Goal: Task Accomplishment & Management: Manage account settings

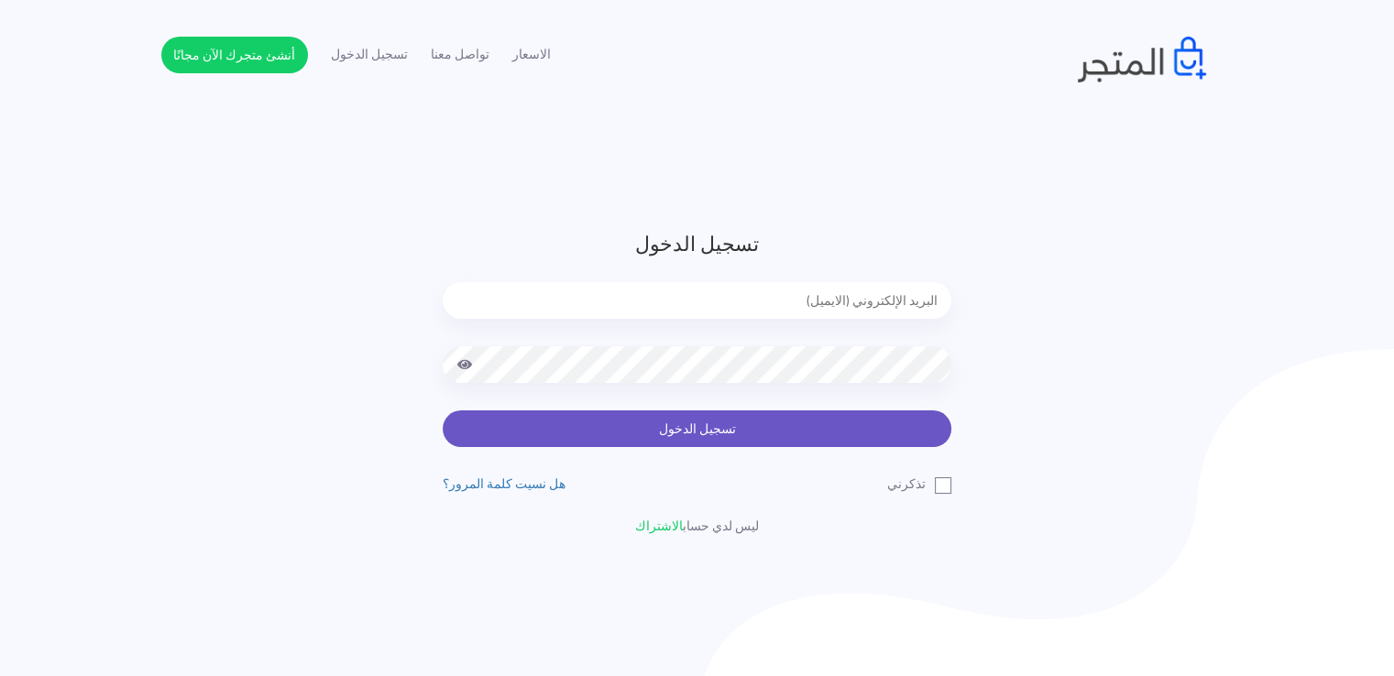
type input "[EMAIL_ADDRESS][DOMAIN_NAME]"
click at [702, 427] on button "تسجيل الدخول" at bounding box center [697, 428] width 509 height 37
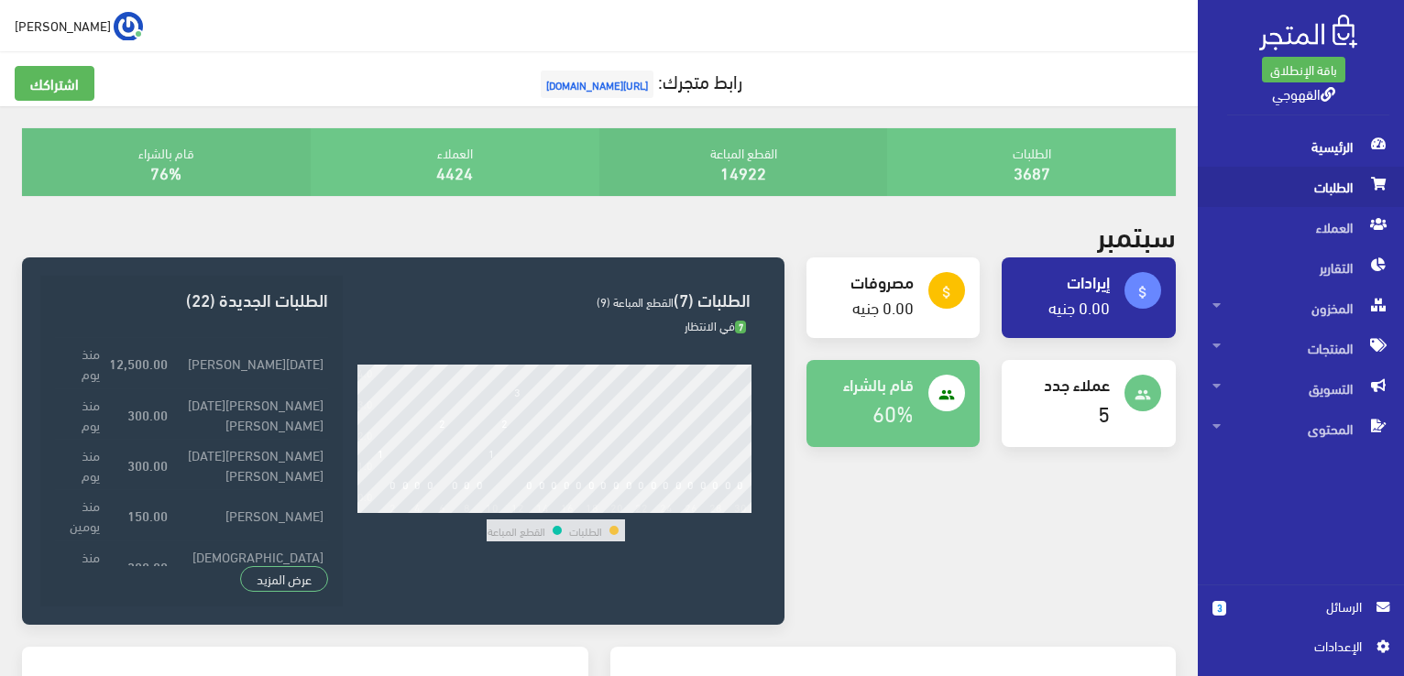
click at [1325, 195] on span "الطلبات" at bounding box center [1300, 187] width 177 height 40
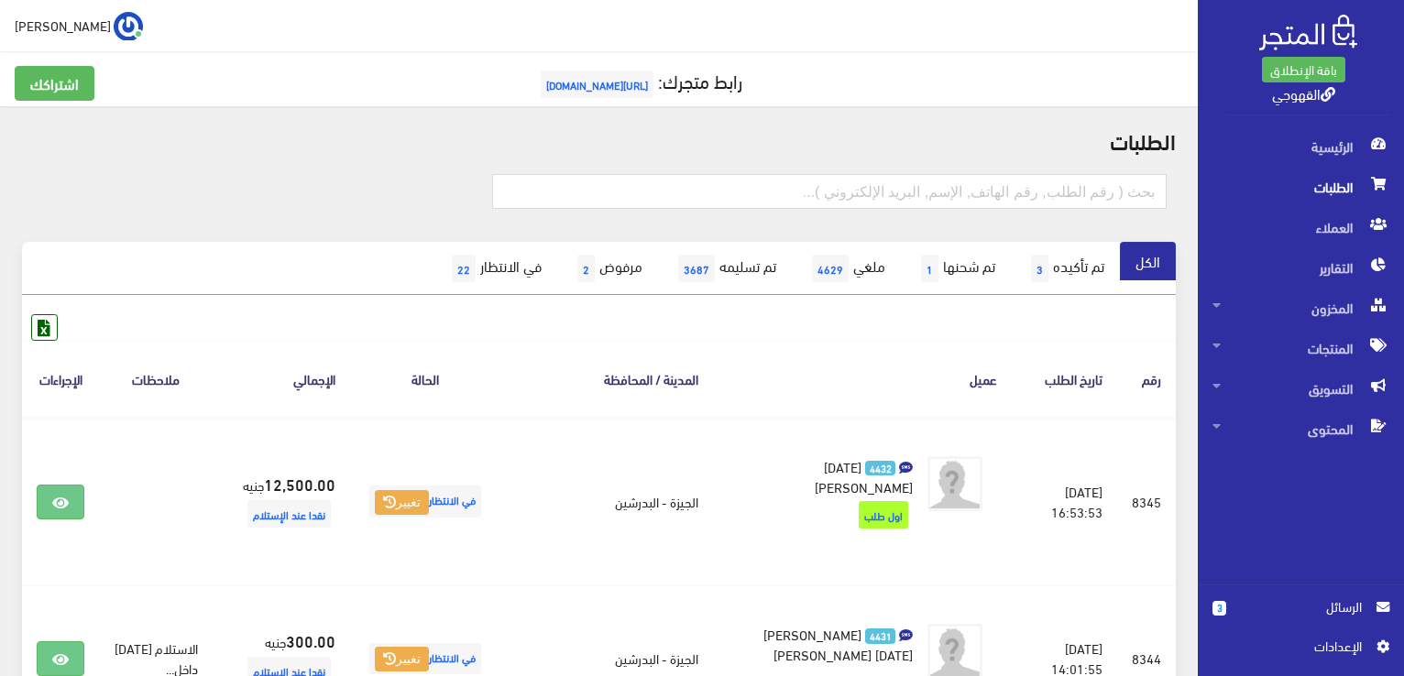
click at [1292, 600] on span "الرسائل" at bounding box center [1301, 607] width 121 height 20
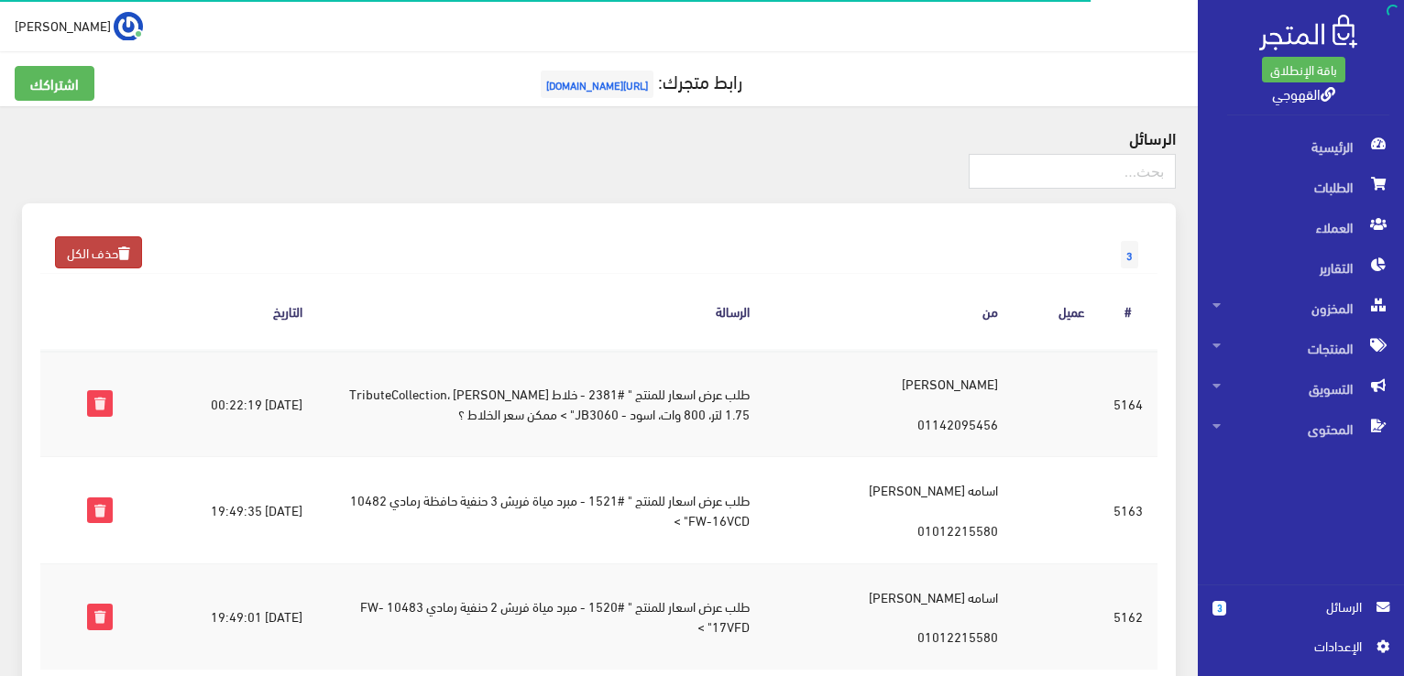
click at [97, 251] on link "حذف الكل" at bounding box center [98, 252] width 87 height 32
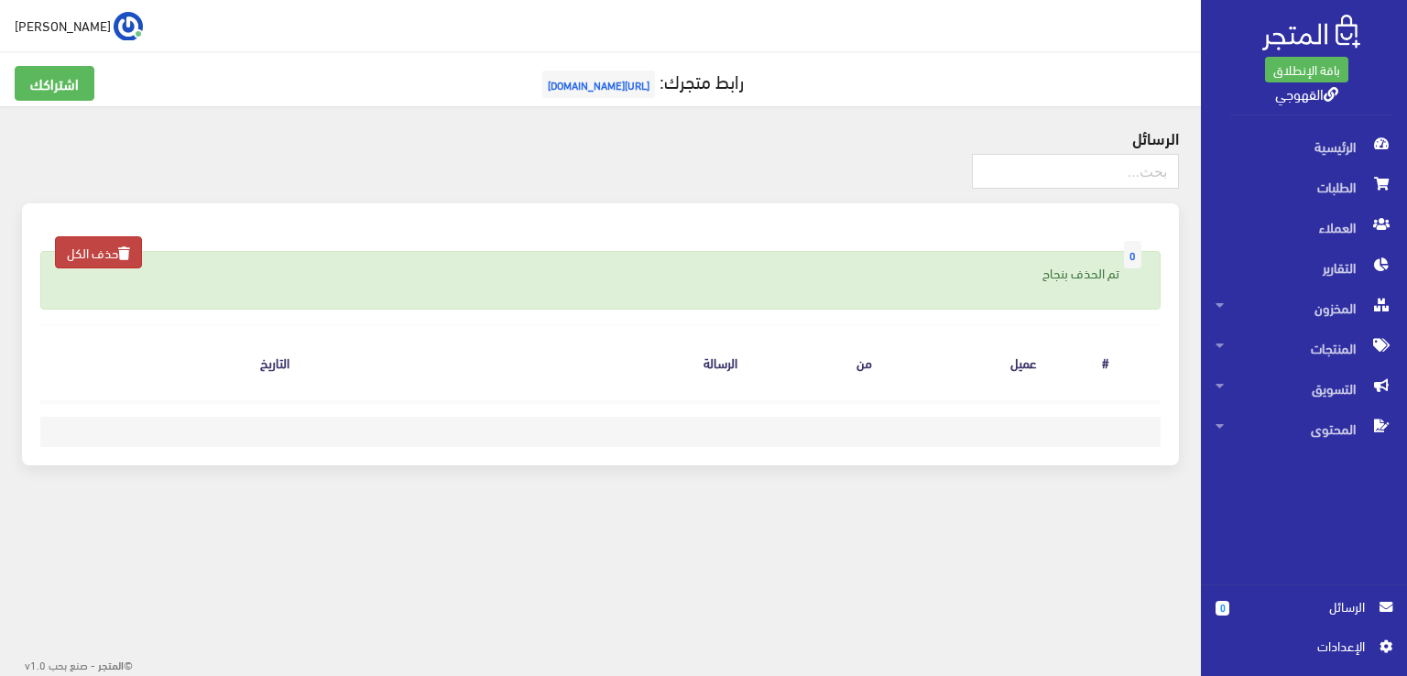
click at [92, 248] on link "حذف الكل" at bounding box center [98, 252] width 87 height 32
click at [1290, 307] on span "المخزون" at bounding box center [1304, 308] width 177 height 40
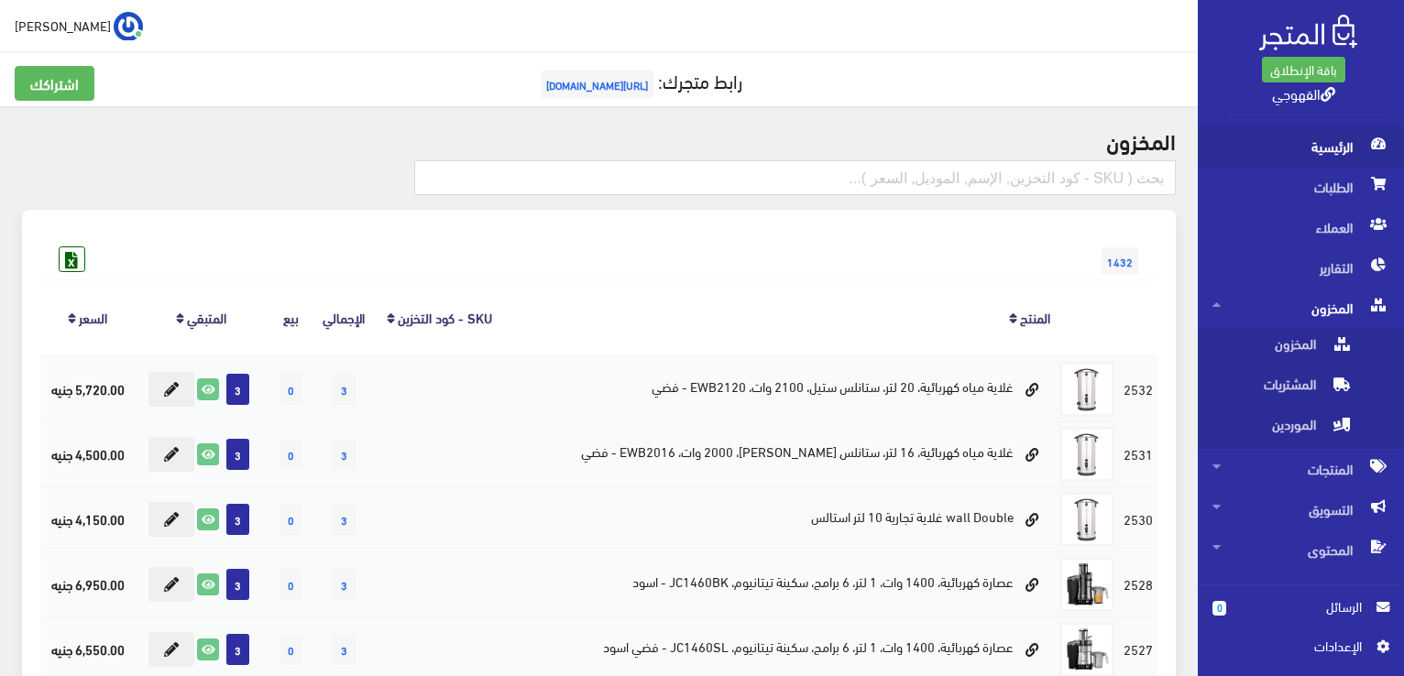
click at [1318, 137] on span "الرئيسية" at bounding box center [1300, 146] width 177 height 40
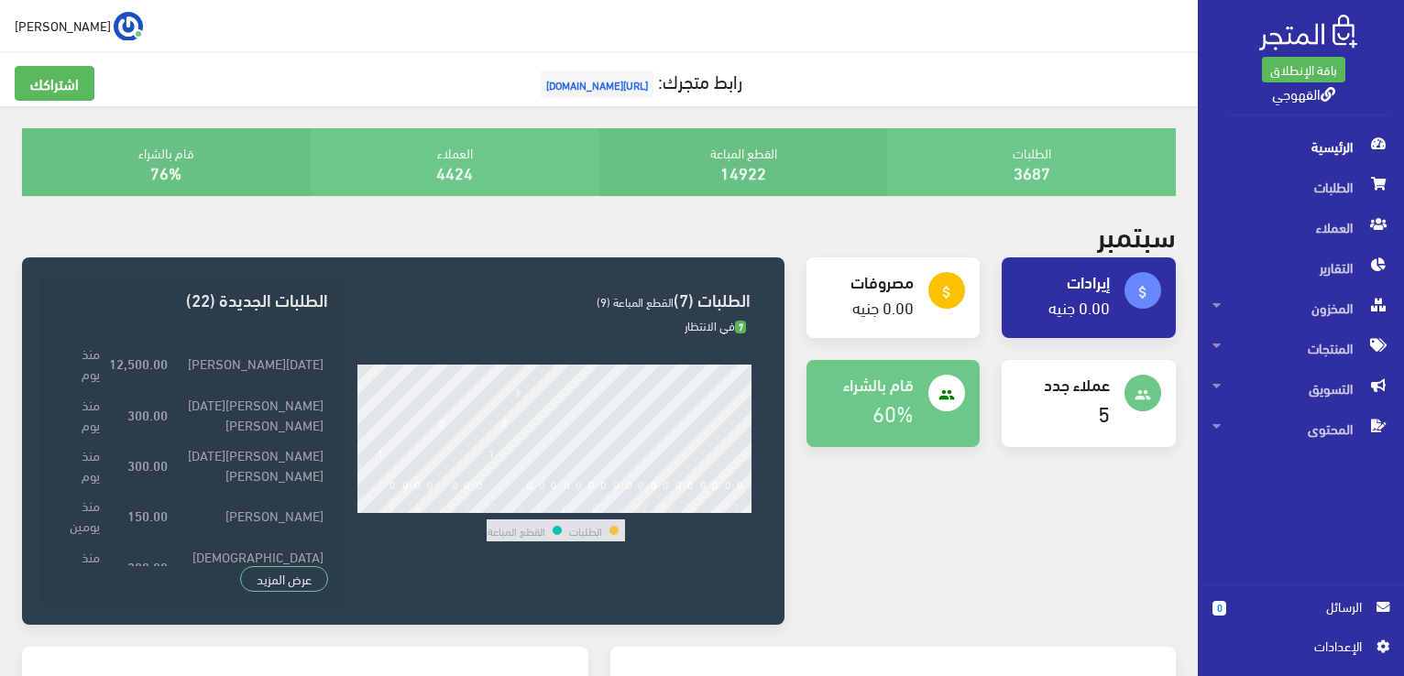
click at [1344, 141] on span "الرئيسية" at bounding box center [1300, 146] width 177 height 40
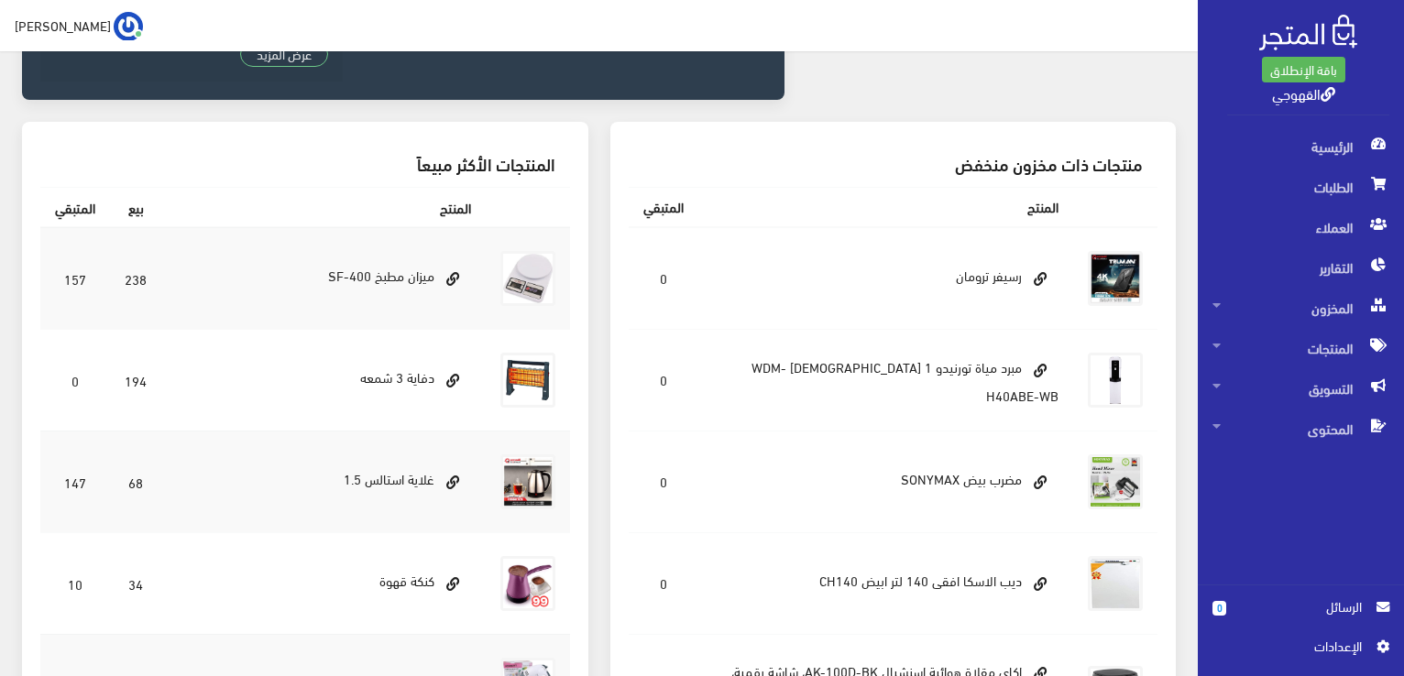
scroll to position [523, 0]
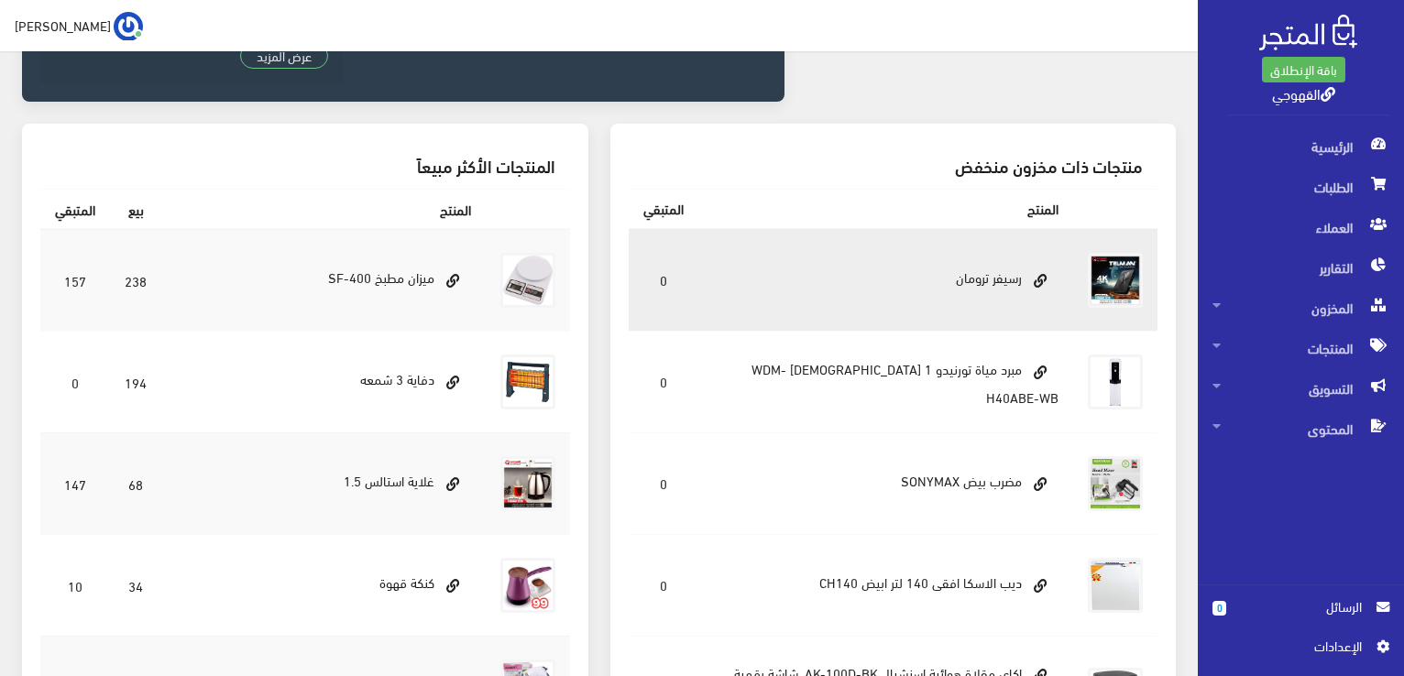
click at [957, 279] on td "رسيفر ترومان" at bounding box center [886, 280] width 376 height 103
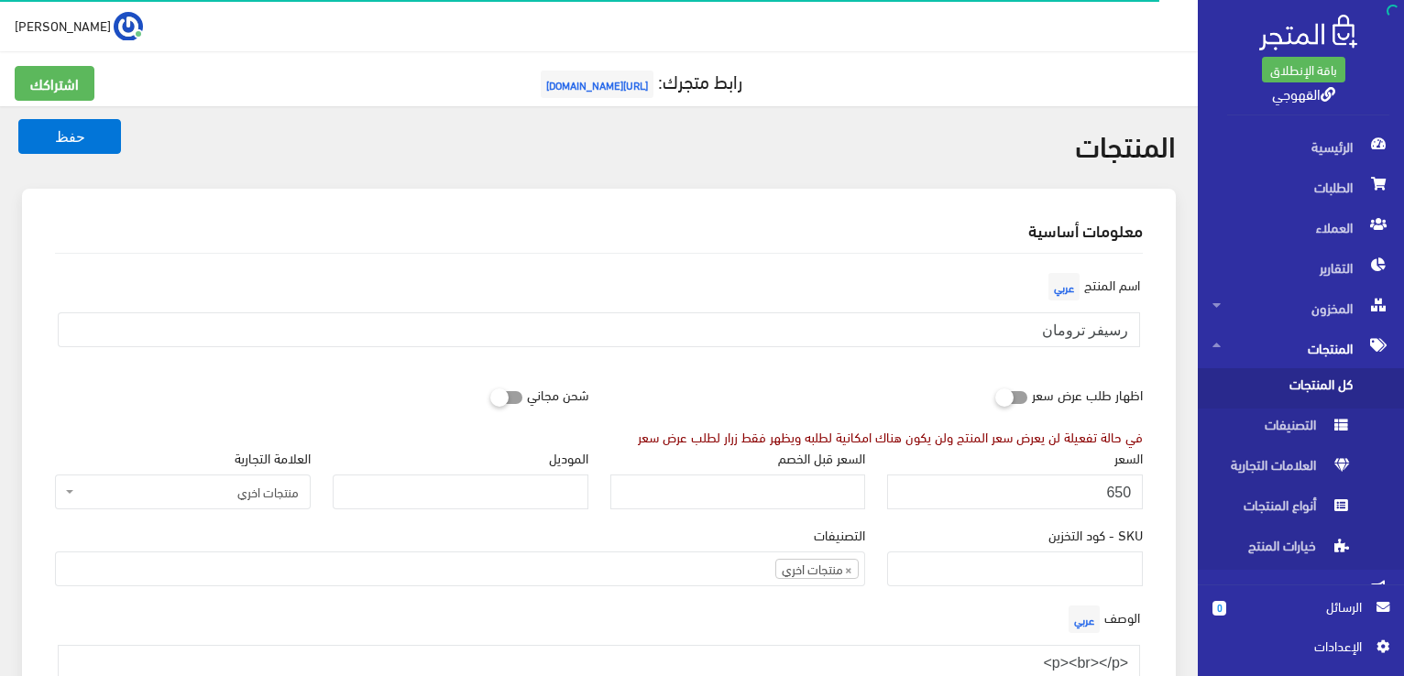
scroll to position [990, 0]
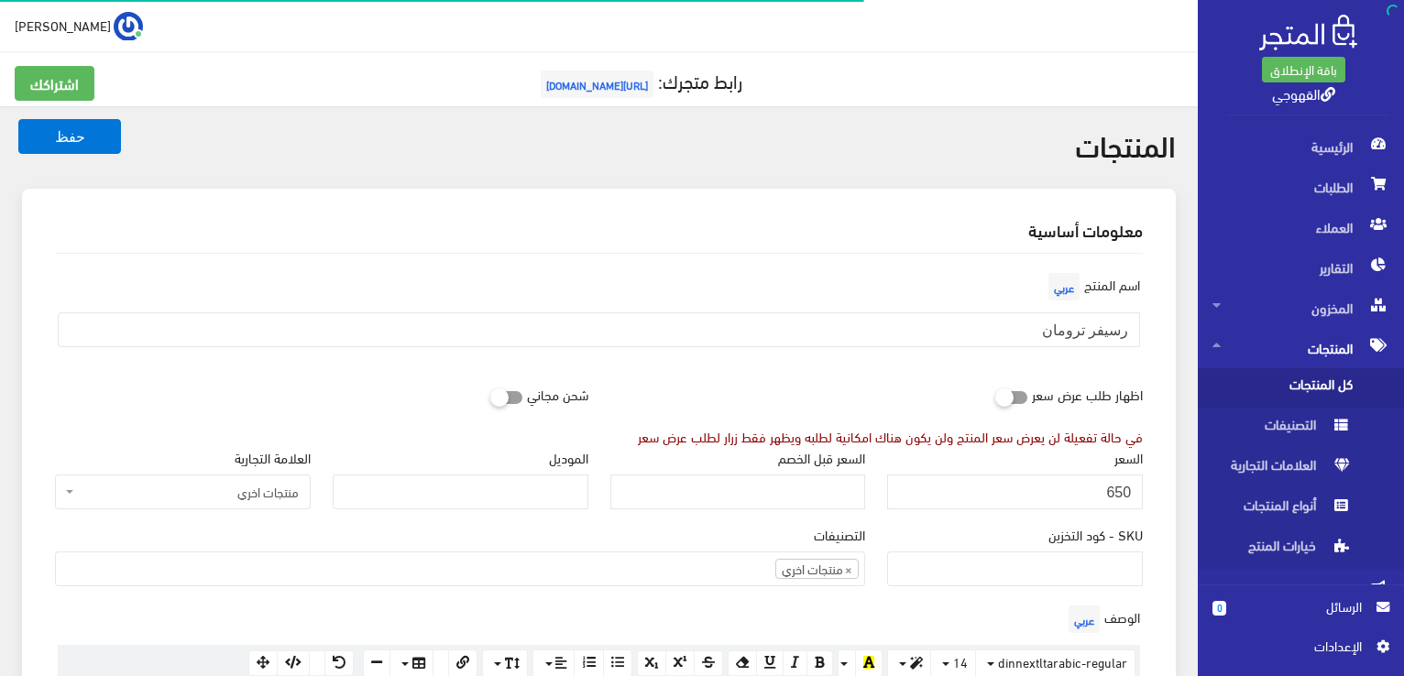
click at [990, 524] on div "SKU - كود التخزين" at bounding box center [1015, 555] width 256 height 62
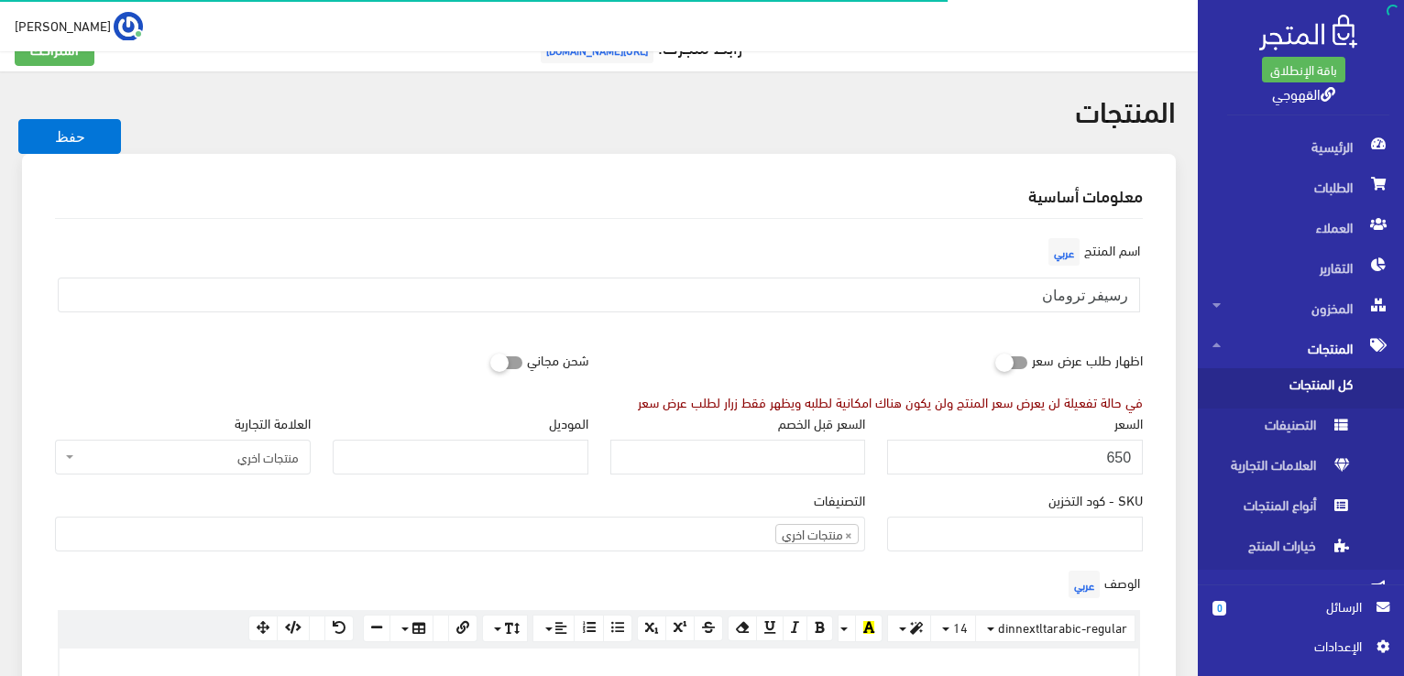
scroll to position [37, 0]
click at [990, 522] on input "SKU - كود التخزين" at bounding box center [1015, 532] width 256 height 35
type input "ذ"
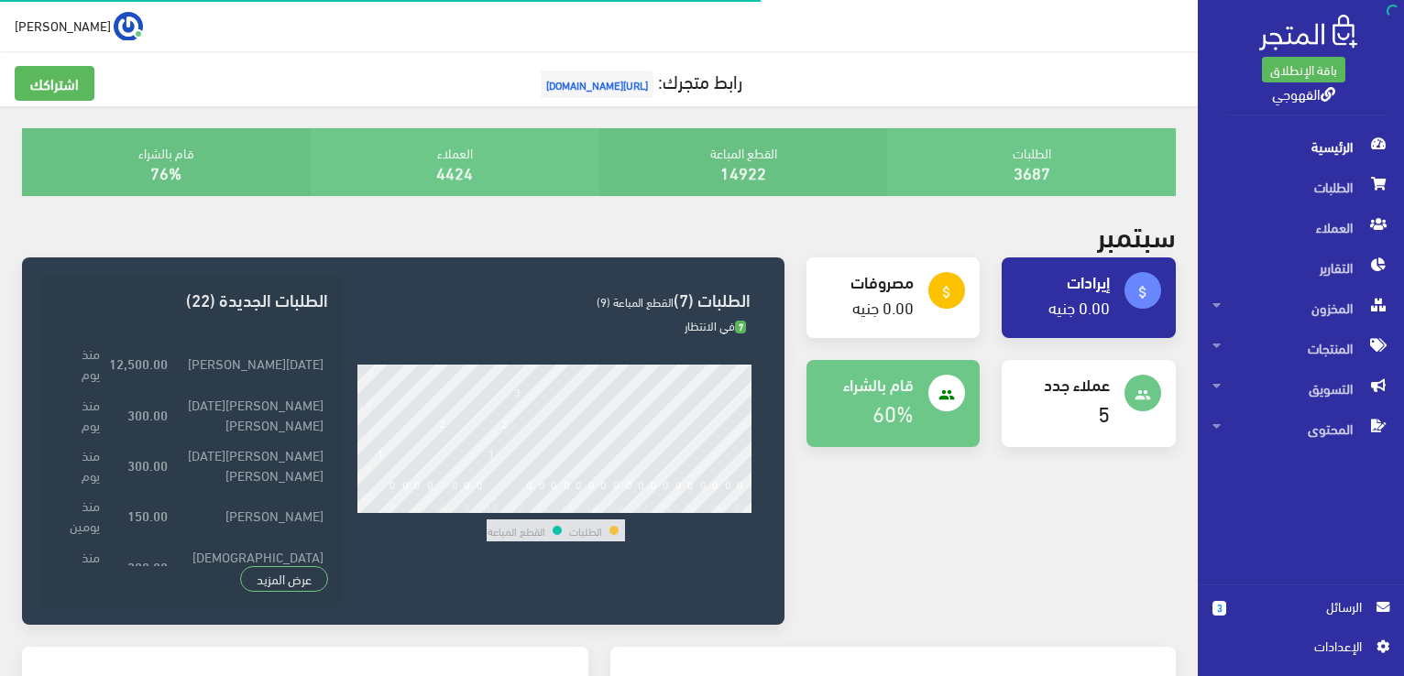
scroll to position [523, 0]
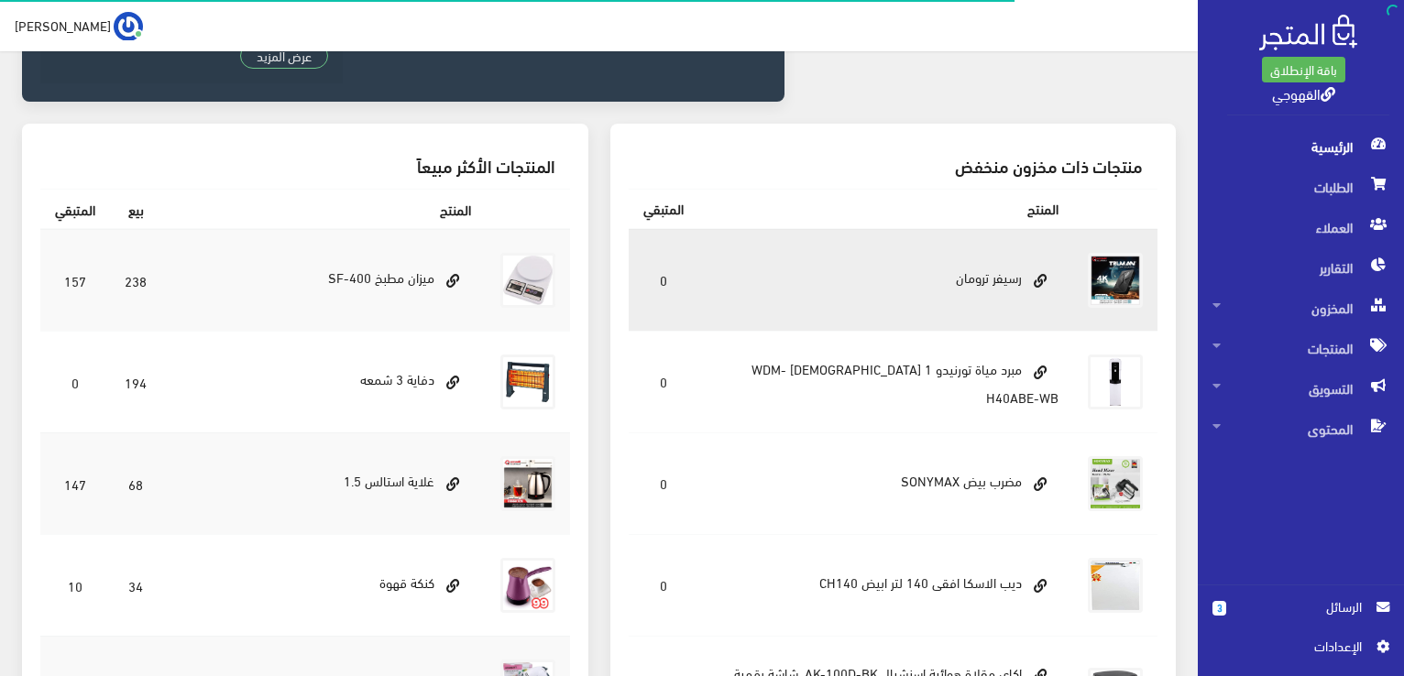
click at [943, 286] on td "رسيفر ترومان" at bounding box center [886, 280] width 376 height 103
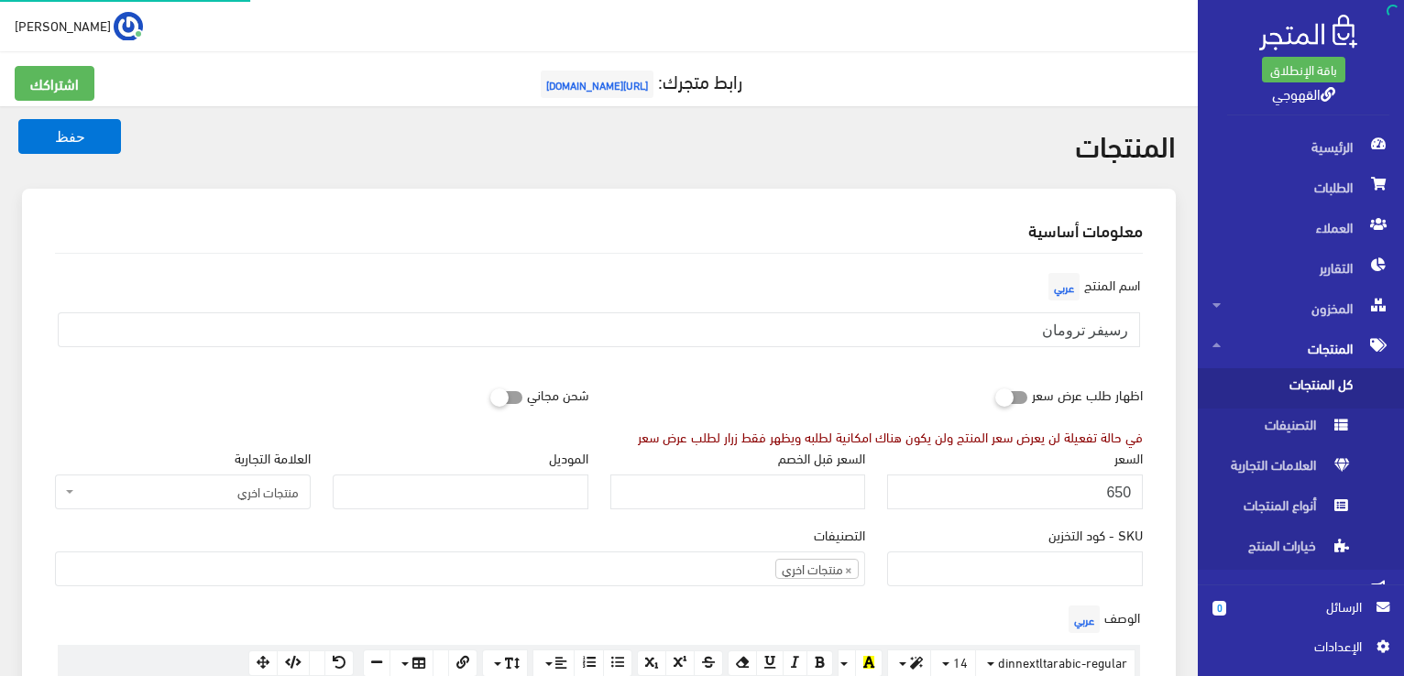
scroll to position [987, 0]
click at [943, 286] on div "اسم المنتج عربي رسيفر ترومان" at bounding box center [599, 314] width 1110 height 93
click at [901, 624] on div "الوصف عربي <p><br></p> × Insert Image Select from files Image URL Insert Image …" at bounding box center [599, 669] width 1110 height 137
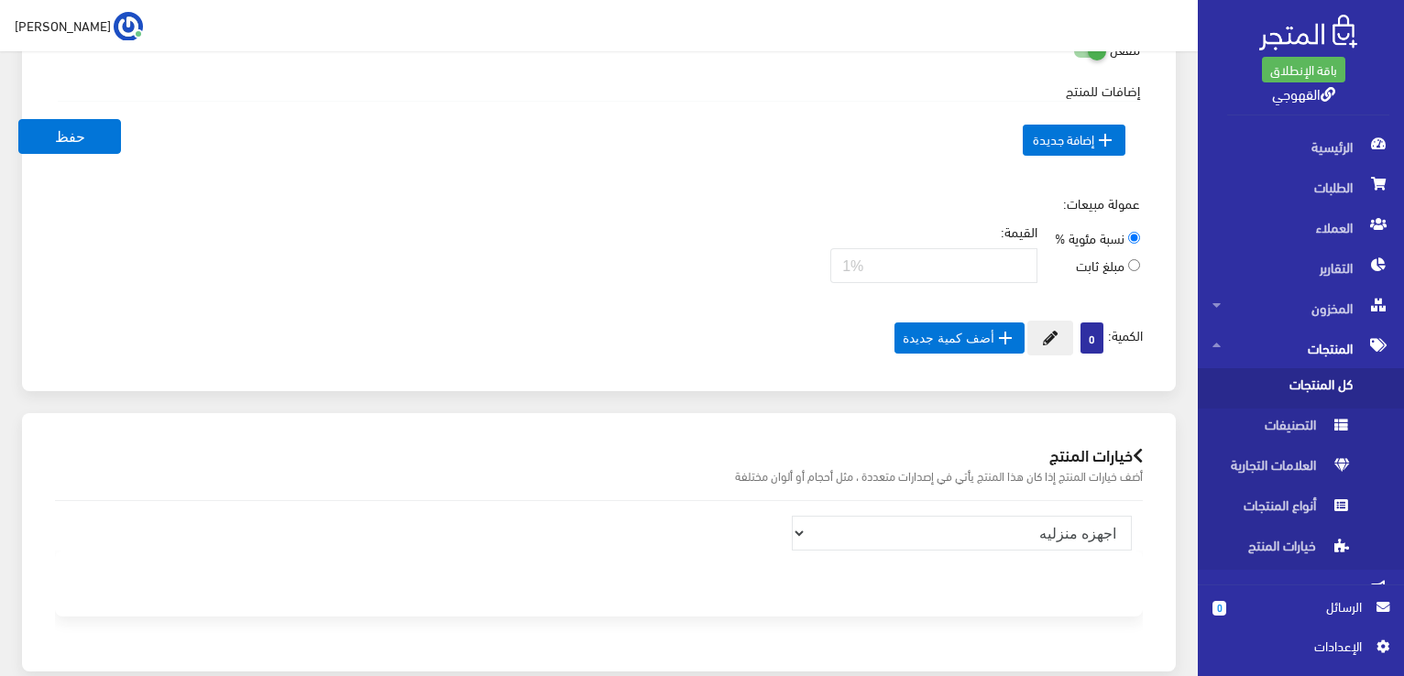
scroll to position [1063, 0]
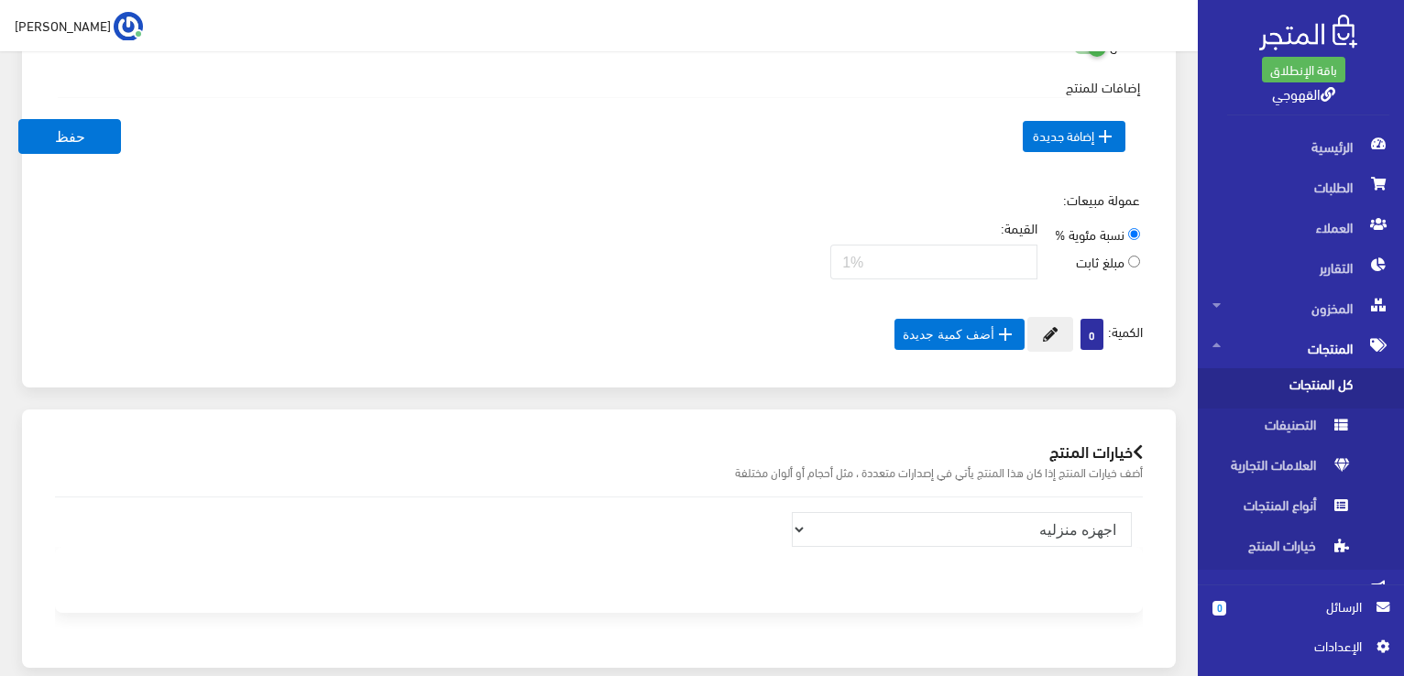
click at [1086, 330] on span "0" at bounding box center [1091, 334] width 23 height 31
click at [1063, 333] on button at bounding box center [1050, 334] width 46 height 35
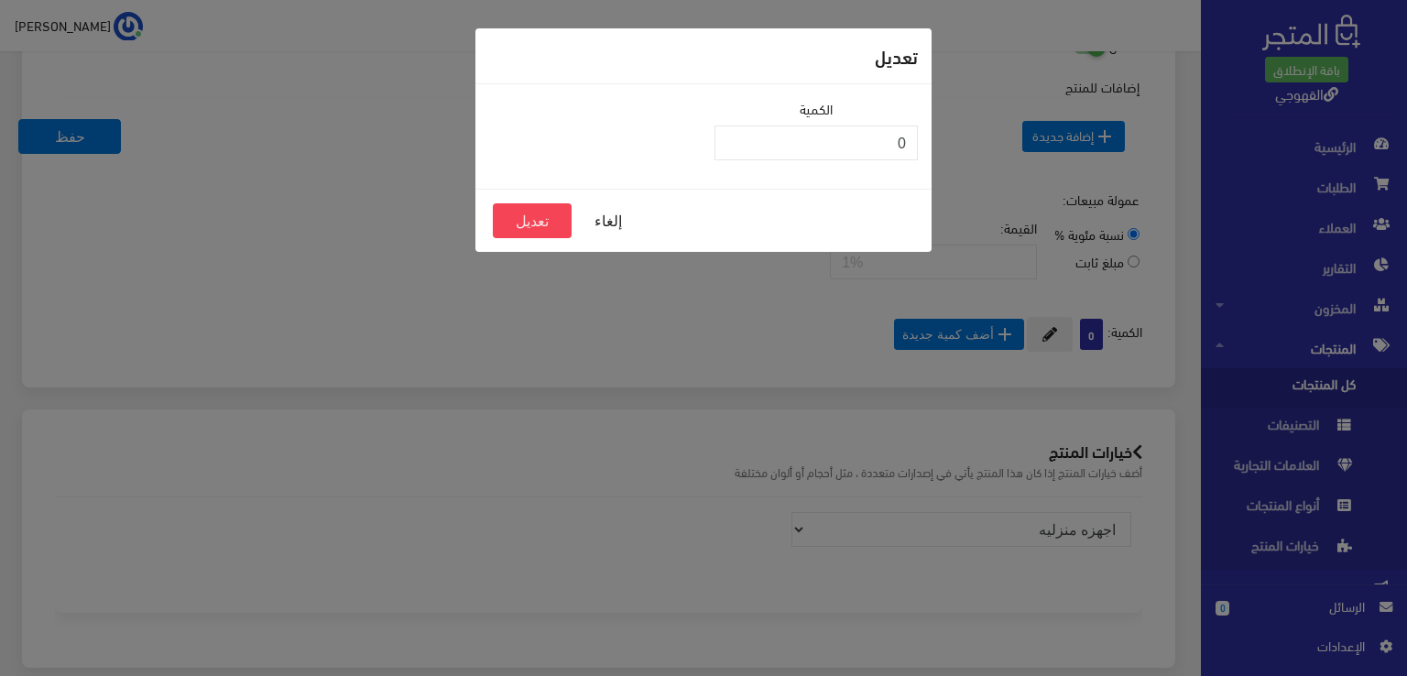
click at [1061, 333] on div "تعديل الكمية 0 إلغاء تعديل" at bounding box center [703, 338] width 1407 height 676
click at [600, 226] on button "إلغاء" at bounding box center [608, 220] width 73 height 35
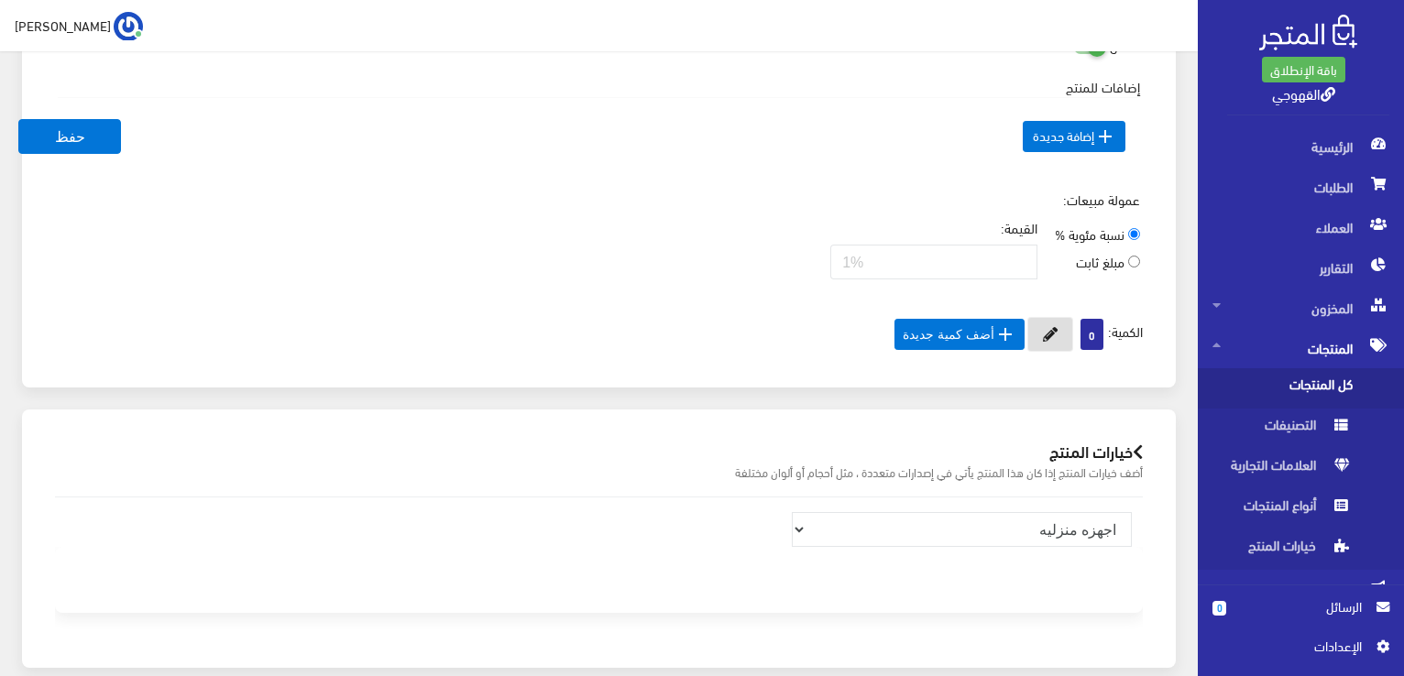
click at [1027, 338] on button at bounding box center [1050, 334] width 46 height 35
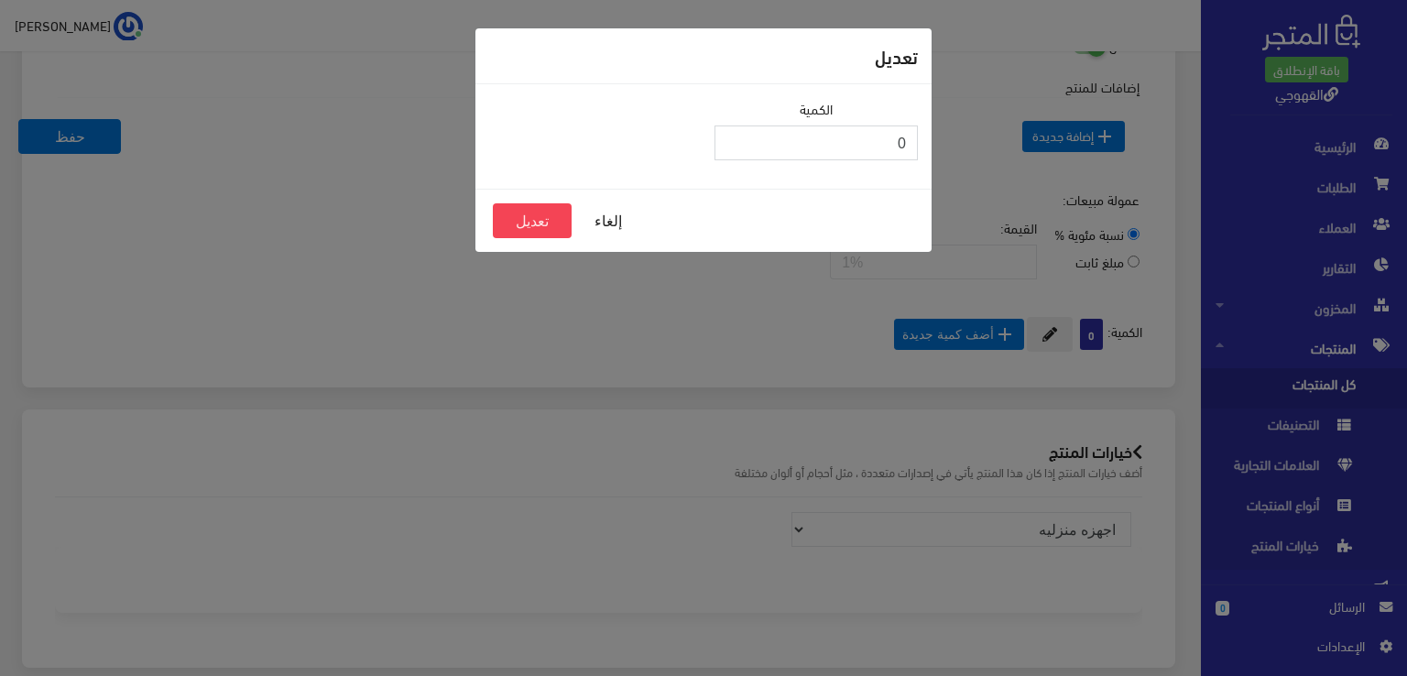
click at [825, 142] on input "0" at bounding box center [816, 143] width 203 height 35
type input "3"
drag, startPoint x: 528, startPoint y: 220, endPoint x: 508, endPoint y: 282, distance: 65.5
click at [508, 282] on div "تعديل الكمية 3 إلغاء تعديل" at bounding box center [703, 338] width 1407 height 676
drag, startPoint x: 524, startPoint y: 205, endPoint x: 536, endPoint y: 217, distance: 16.8
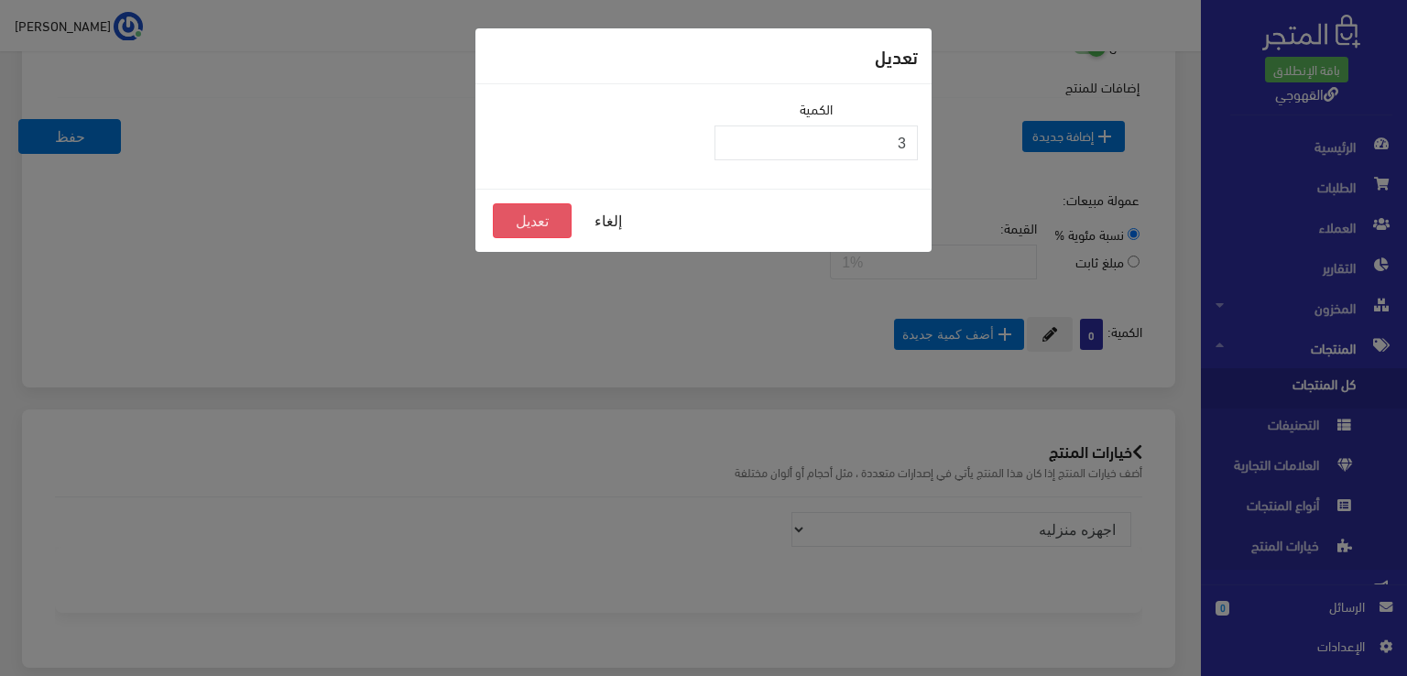
click at [536, 217] on button "تعديل" at bounding box center [532, 220] width 79 height 35
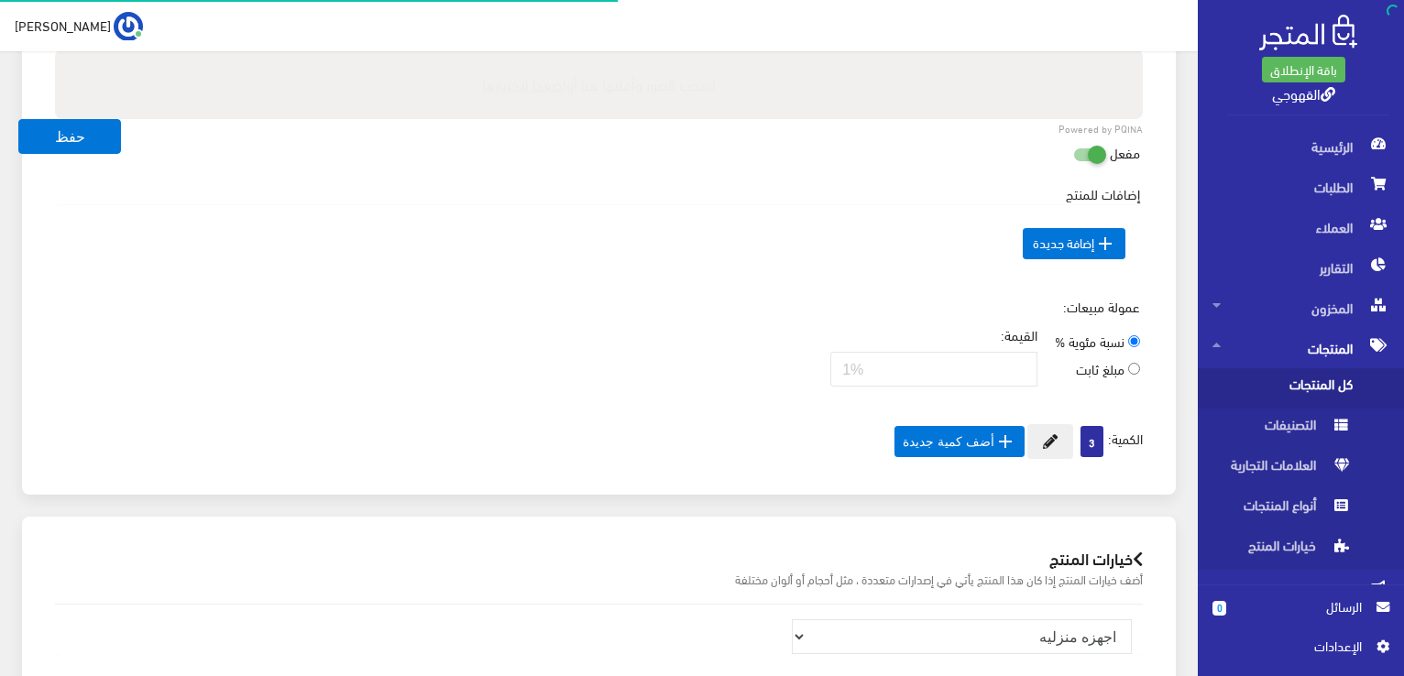
scroll to position [990, 0]
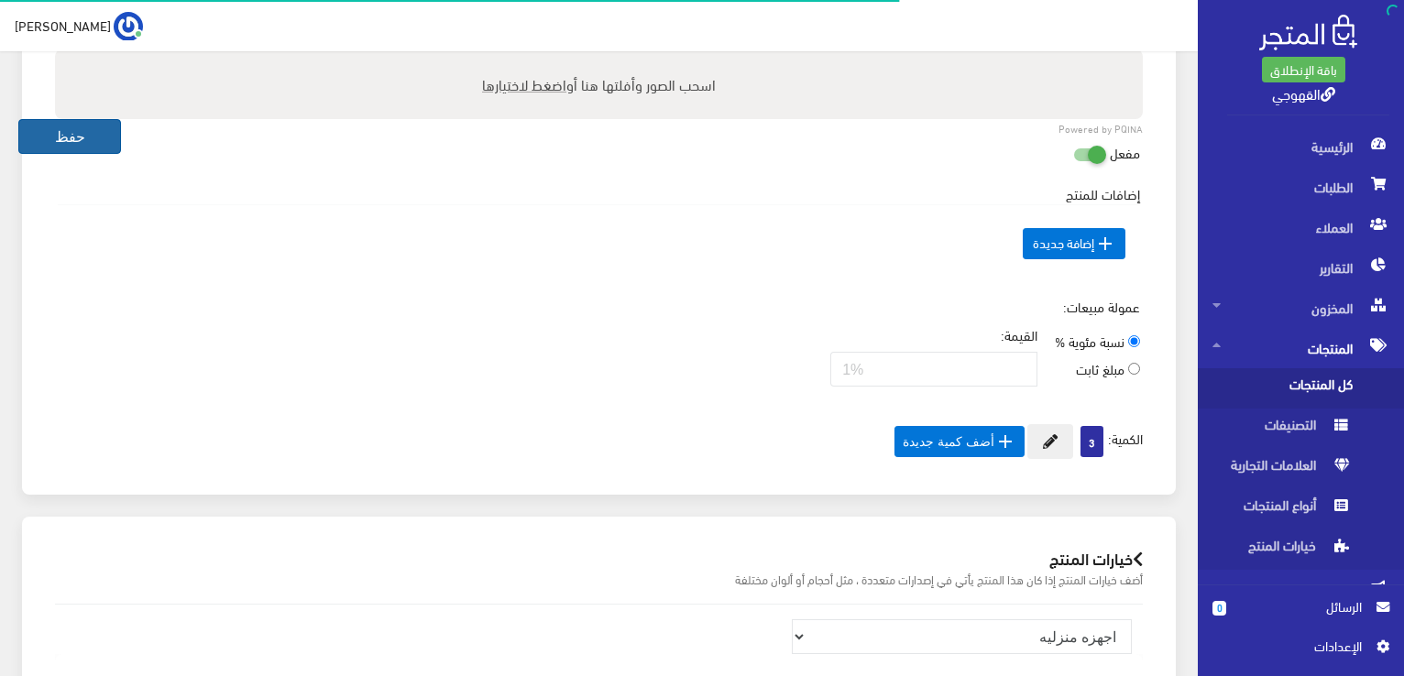
click at [103, 133] on button "حفظ" at bounding box center [69, 136] width 103 height 35
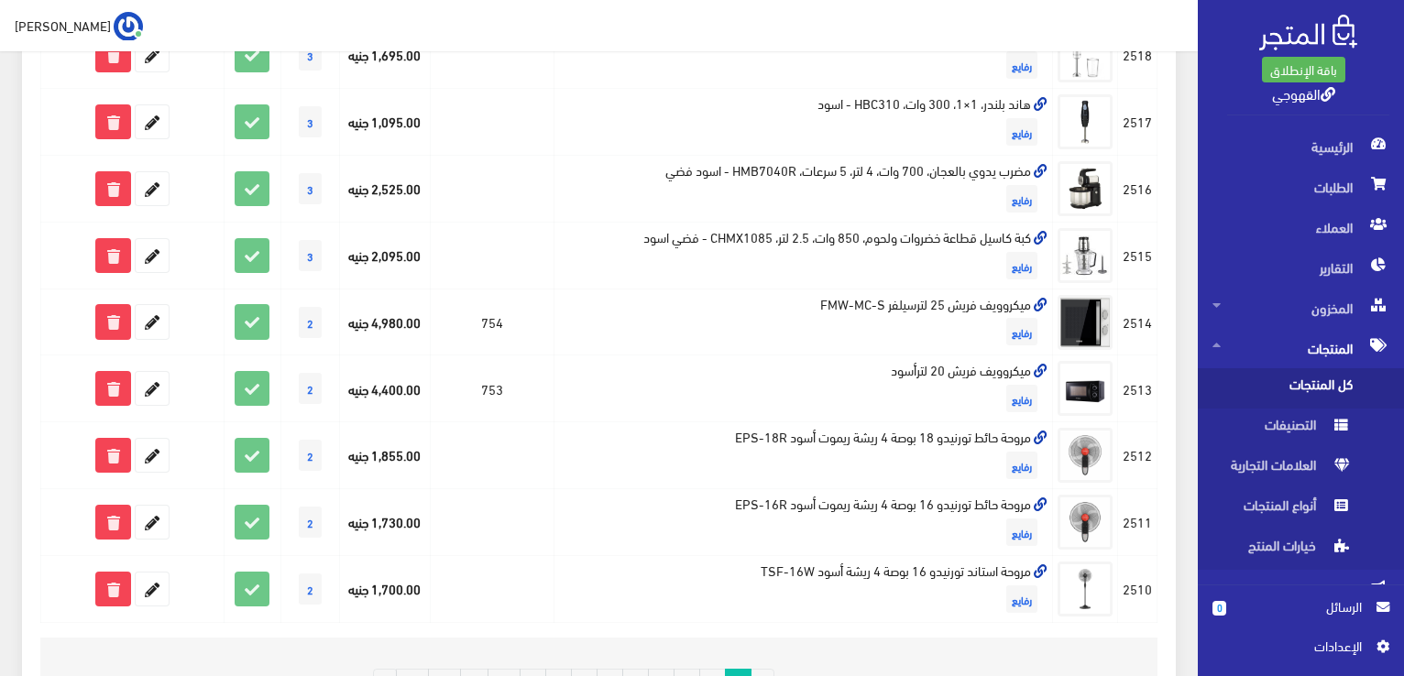
scroll to position [1303, 0]
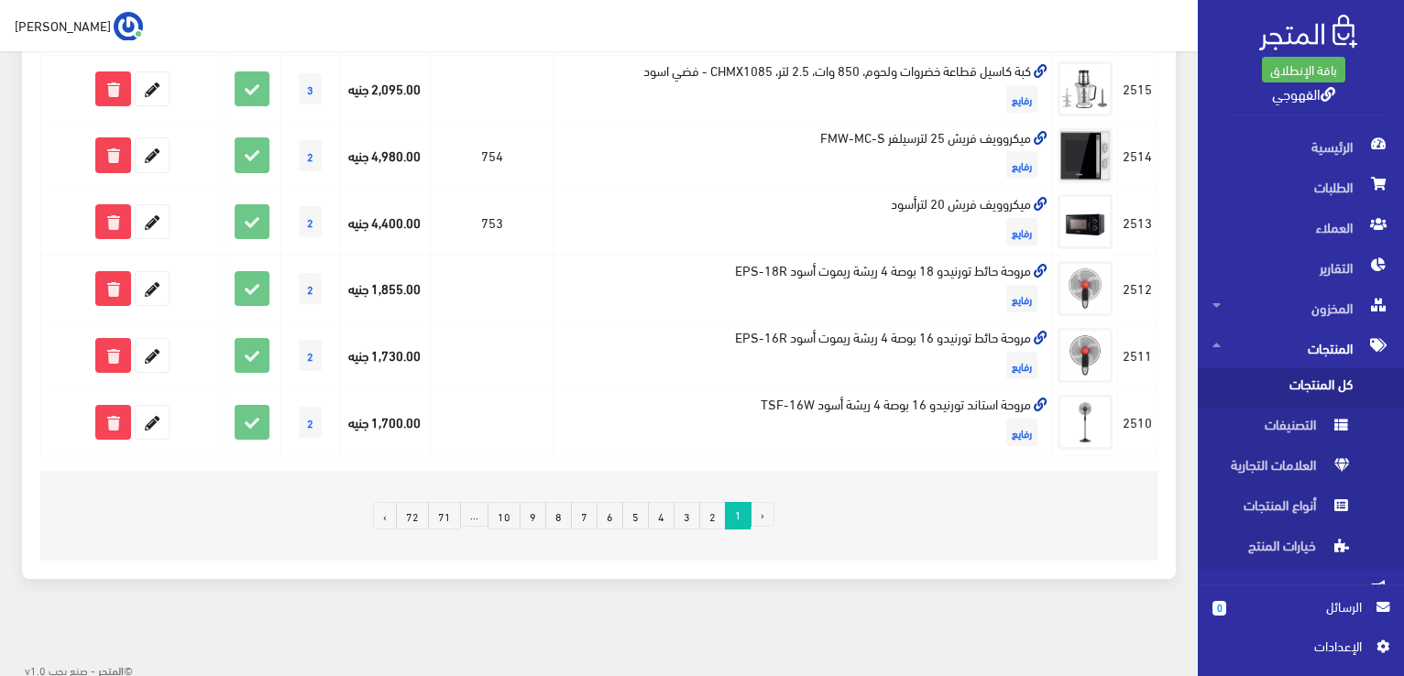
click at [715, 515] on link "2" at bounding box center [712, 515] width 27 height 27
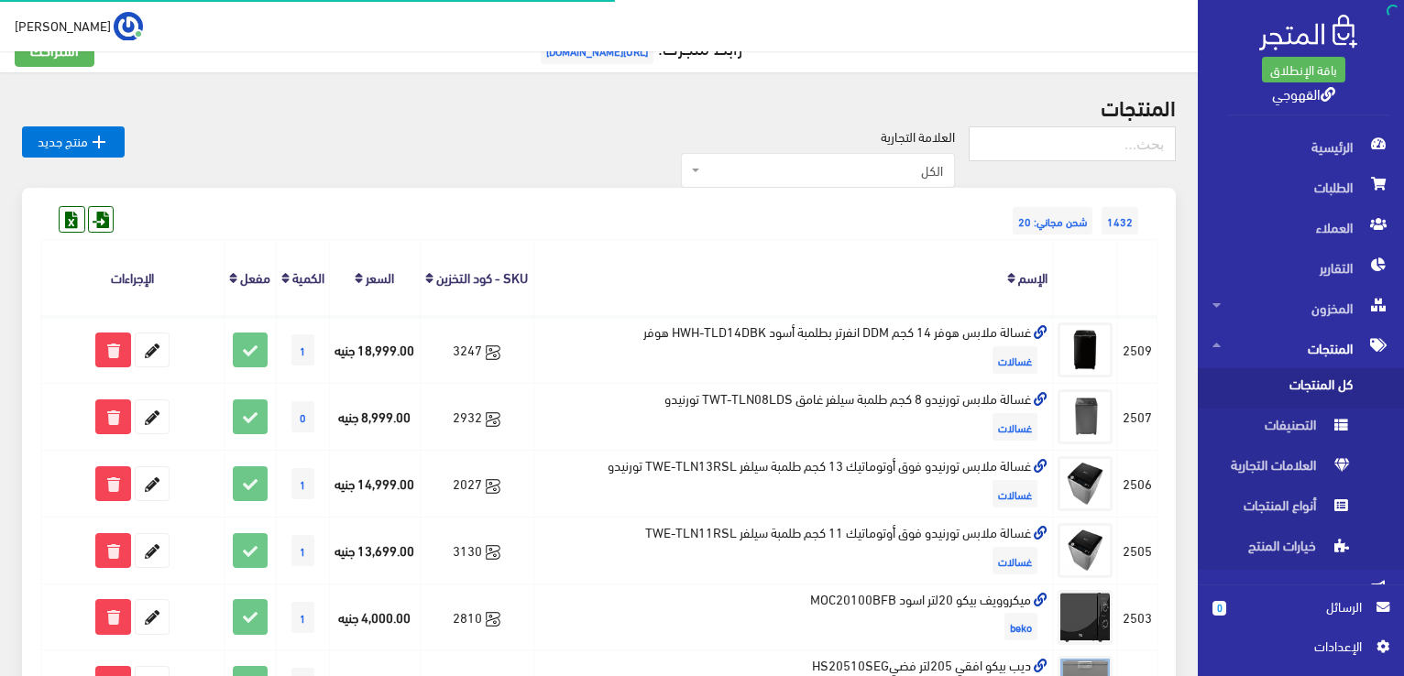
scroll to position [37, 0]
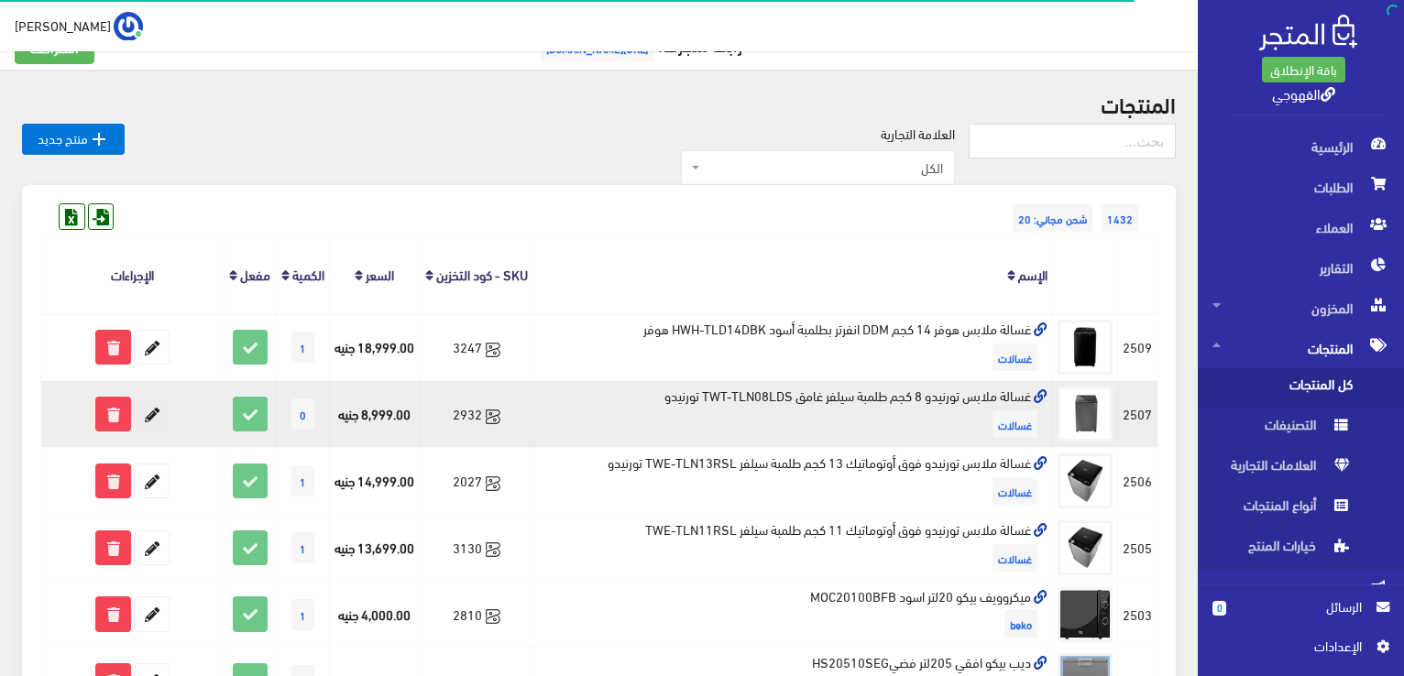
click at [158, 431] on icon at bounding box center [152, 414] width 33 height 33
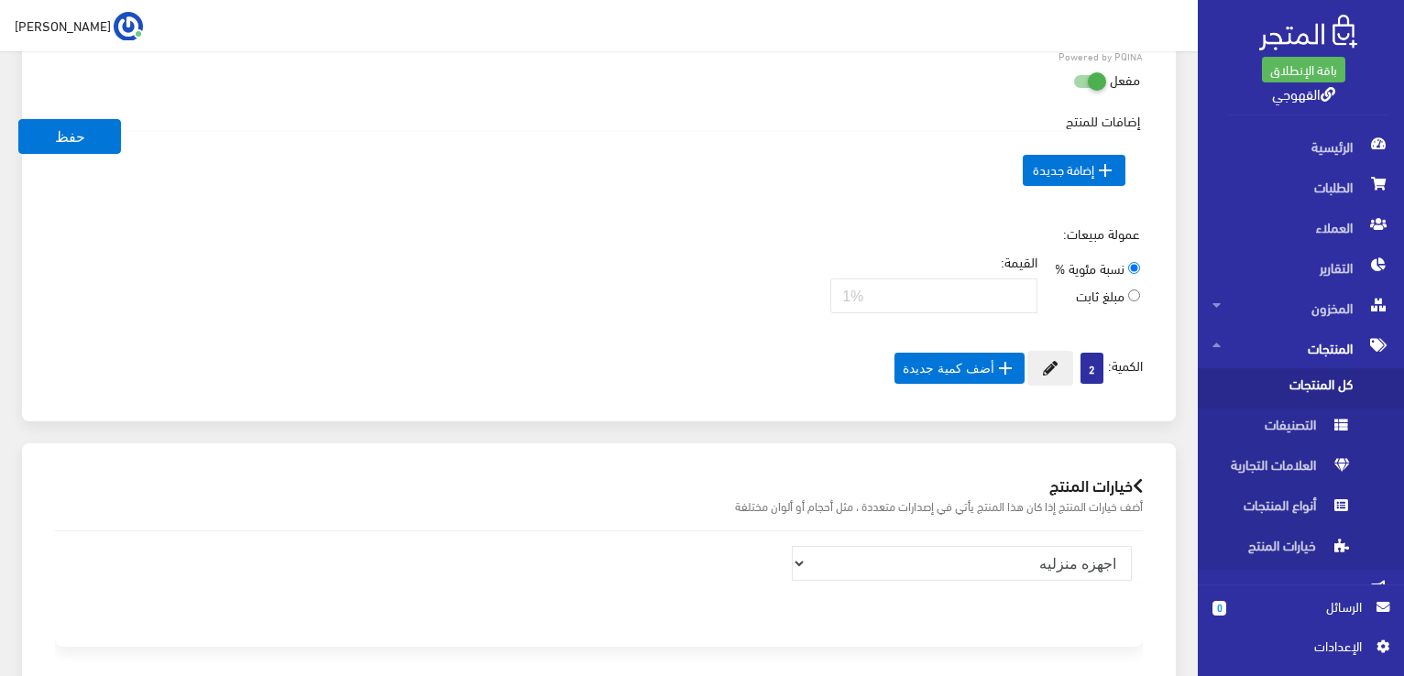
scroll to position [1173, 0]
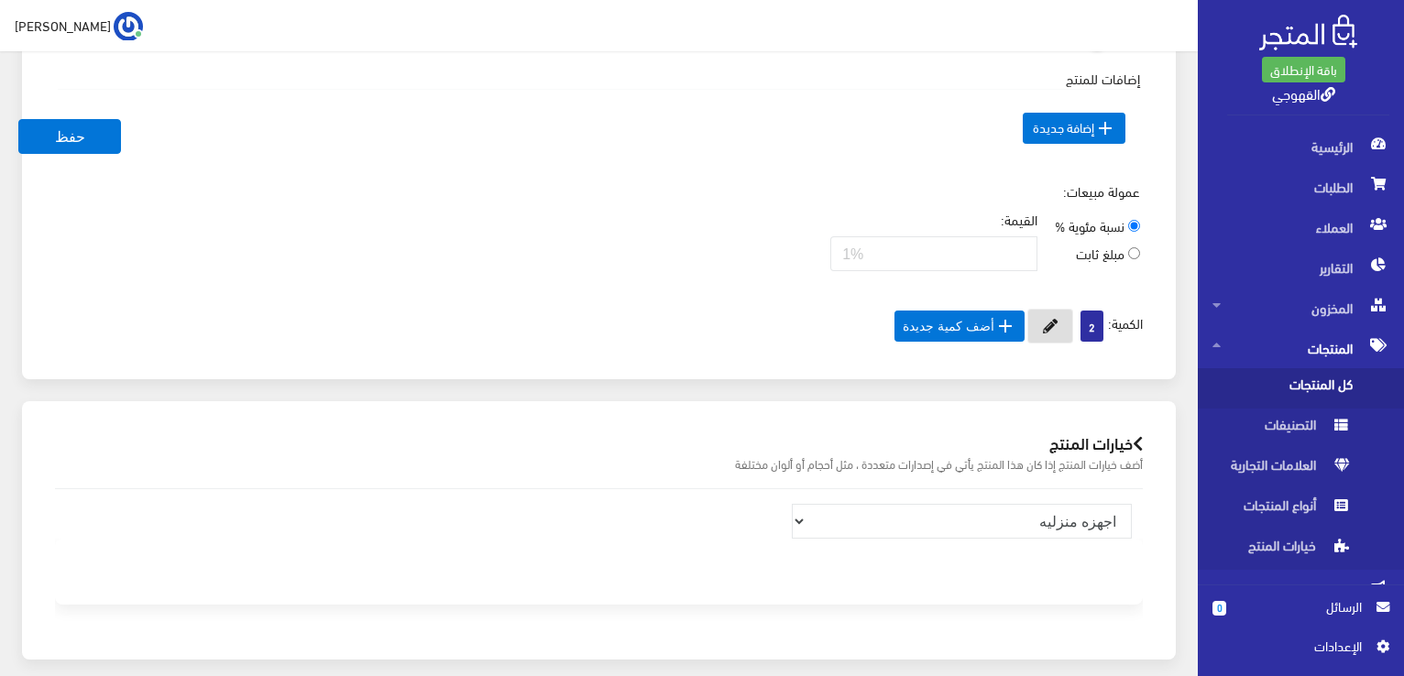
click at [1051, 327] on icon at bounding box center [1050, 326] width 15 height 15
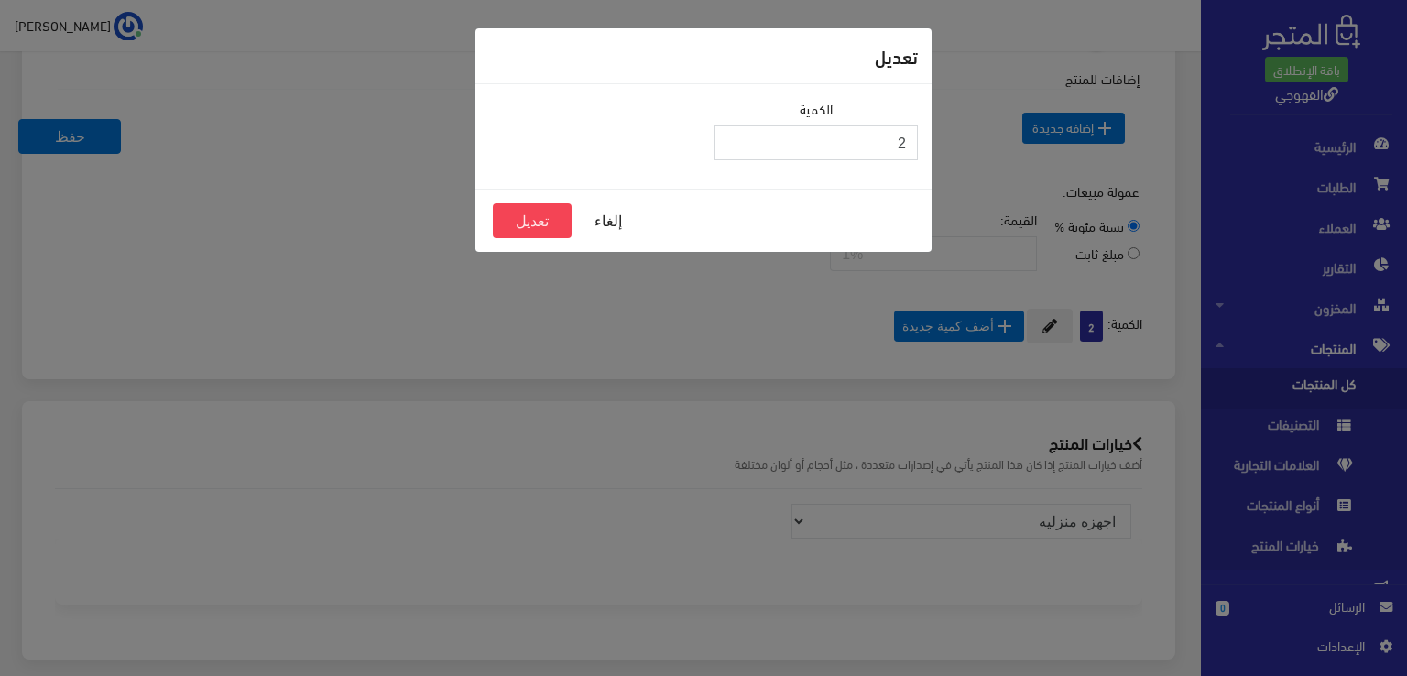
click at [879, 133] on input "2" at bounding box center [816, 143] width 203 height 35
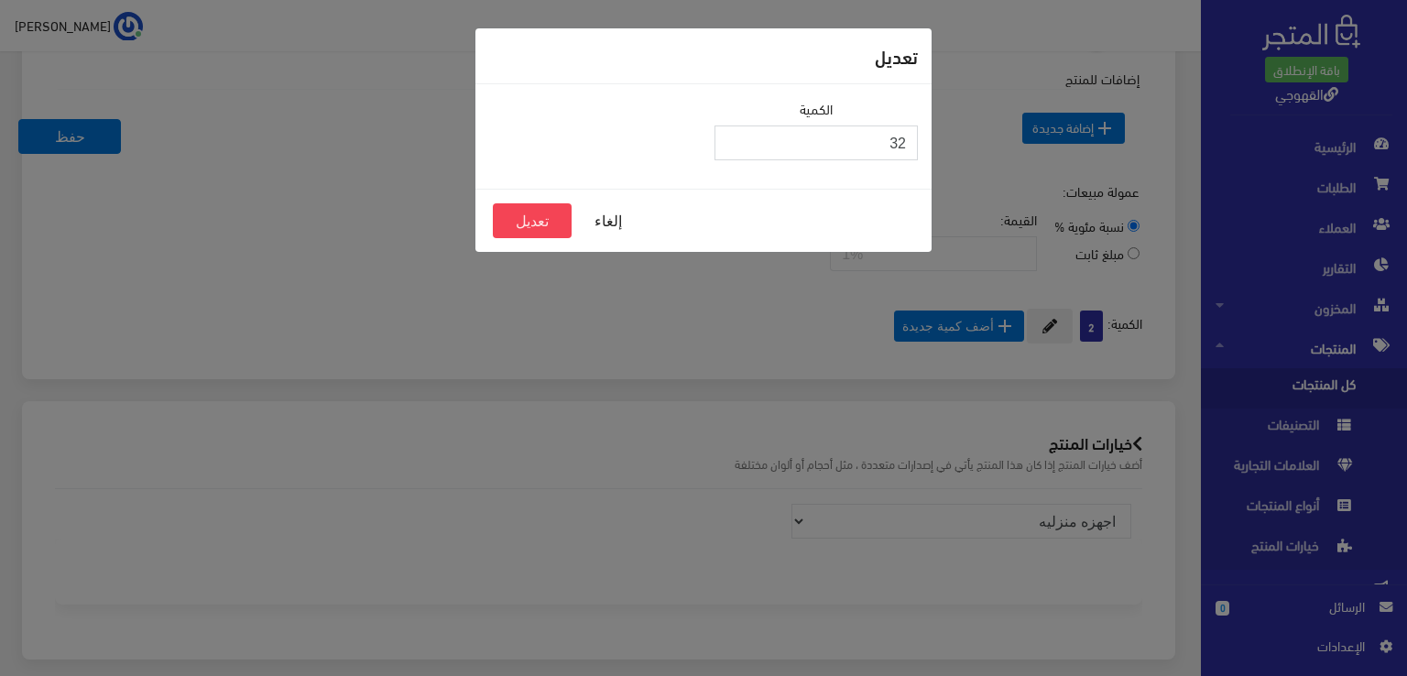
type input "3"
click at [533, 217] on button "تعديل" at bounding box center [532, 220] width 79 height 35
click at [535, 213] on button "تعديل" at bounding box center [532, 220] width 79 height 35
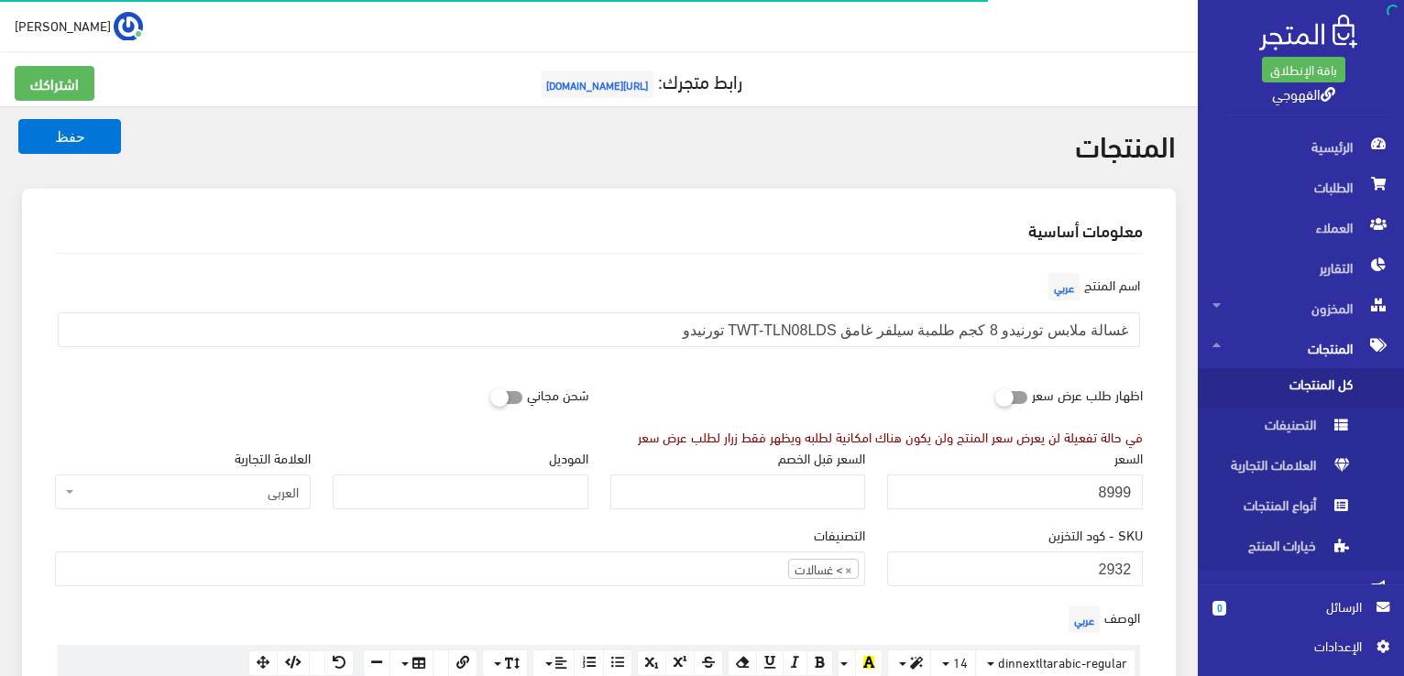
scroll to position [1227, 0]
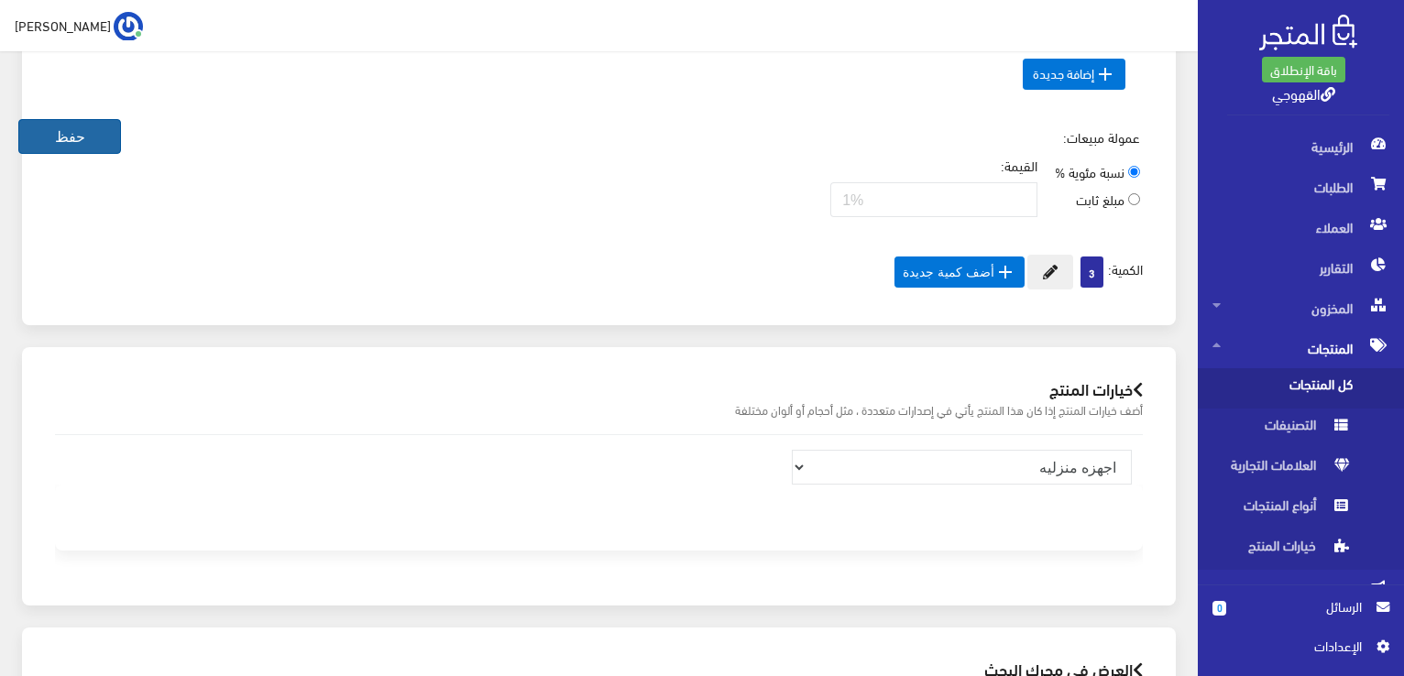
click at [95, 152] on button "حفظ" at bounding box center [69, 136] width 103 height 35
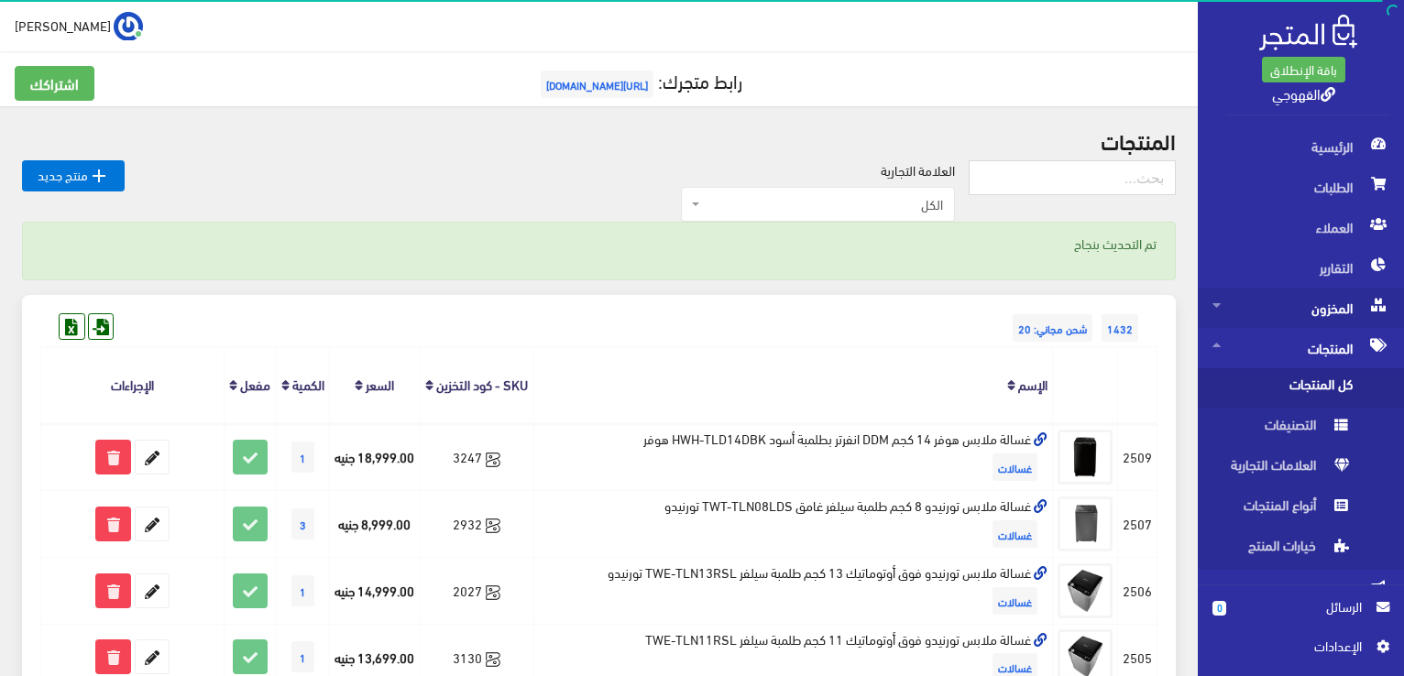
click at [1258, 296] on span "المخزون" at bounding box center [1300, 308] width 177 height 40
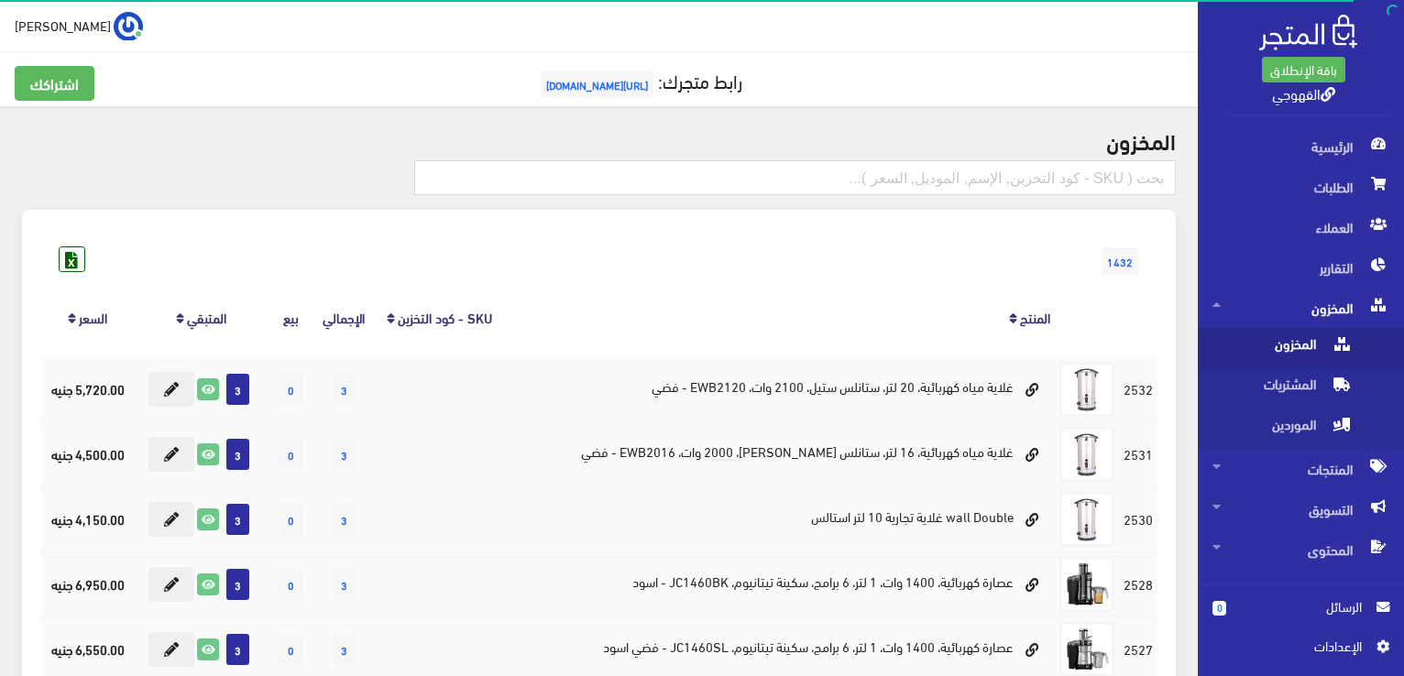
click at [1272, 342] on span "المخزون" at bounding box center [1281, 348] width 139 height 40
click at [921, 246] on div "1432" at bounding box center [598, 242] width 1117 height 29
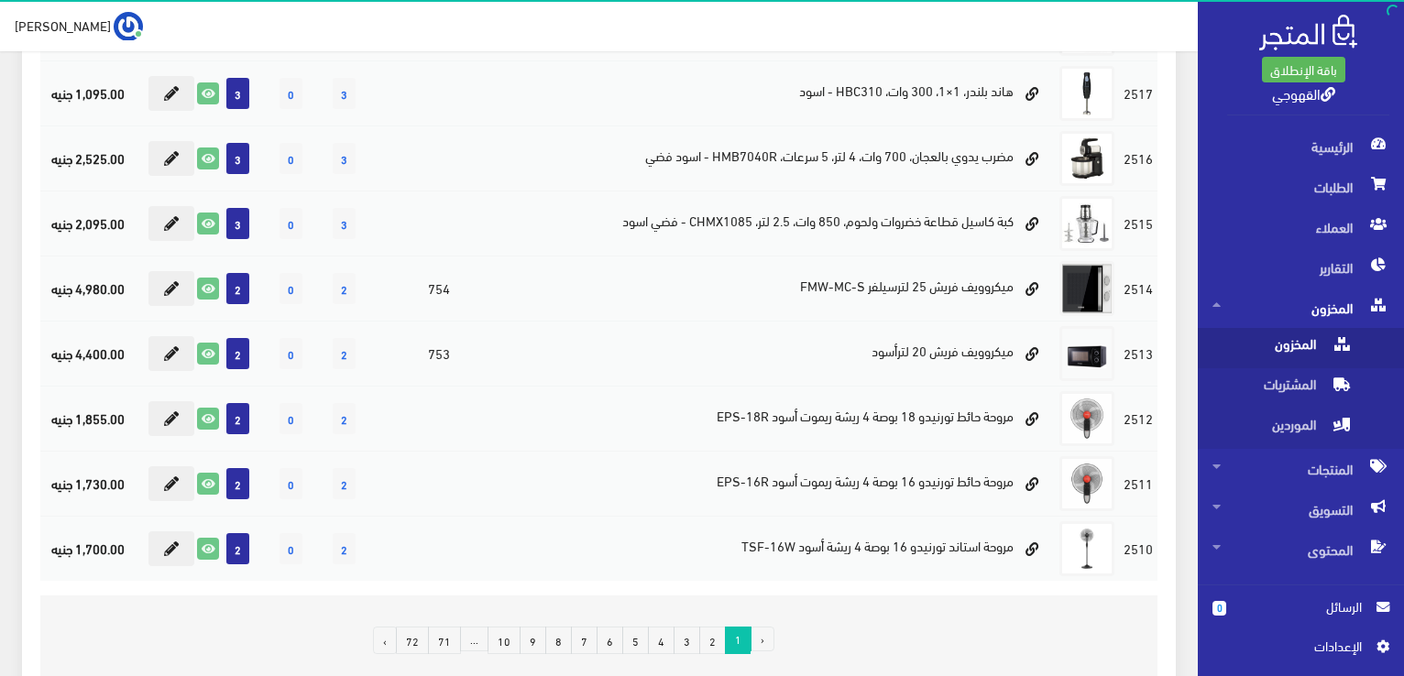
scroll to position [1202, 0]
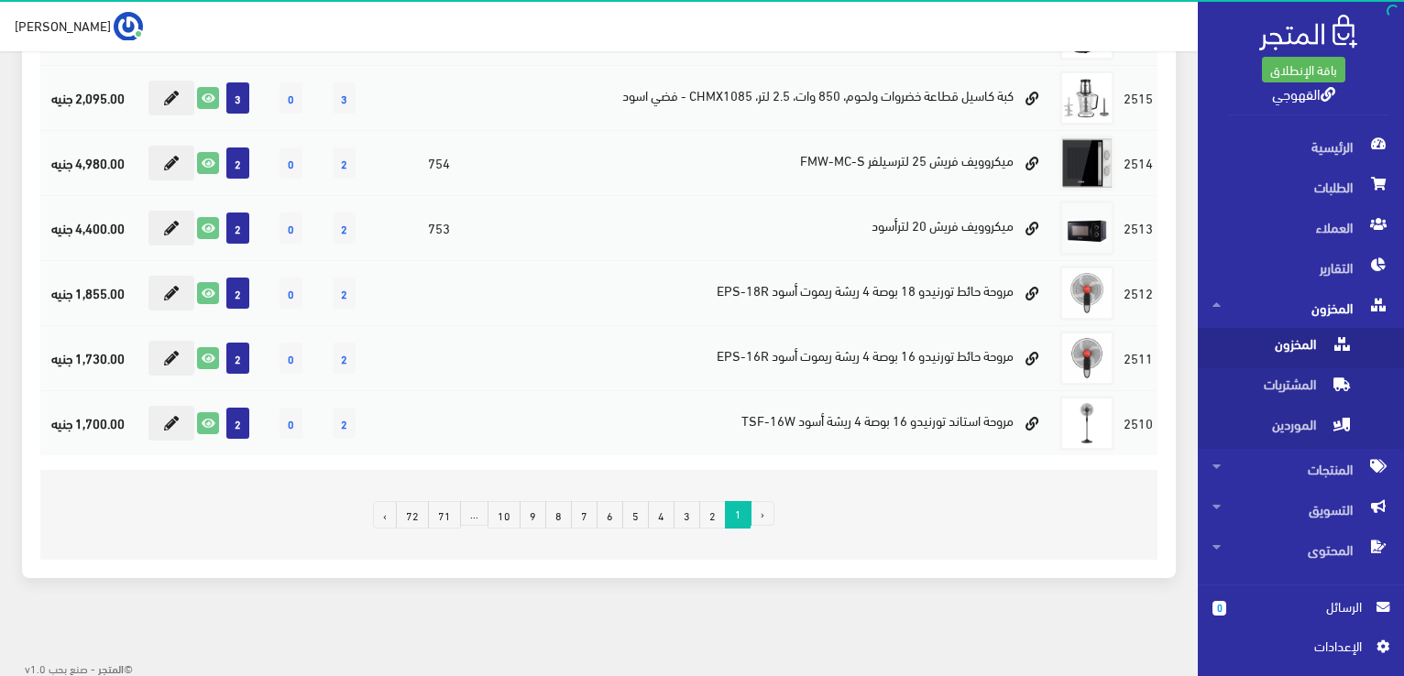
click at [718, 503] on link "2" at bounding box center [712, 514] width 27 height 27
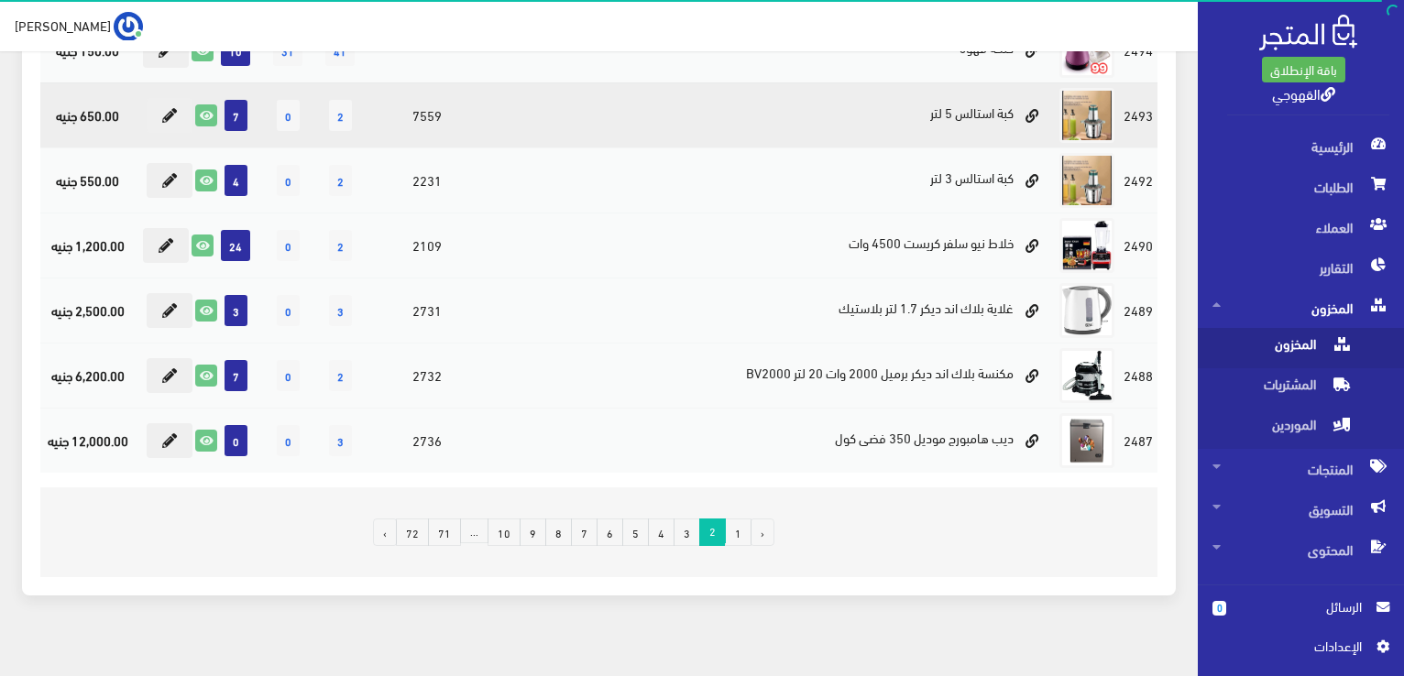
scroll to position [1202, 0]
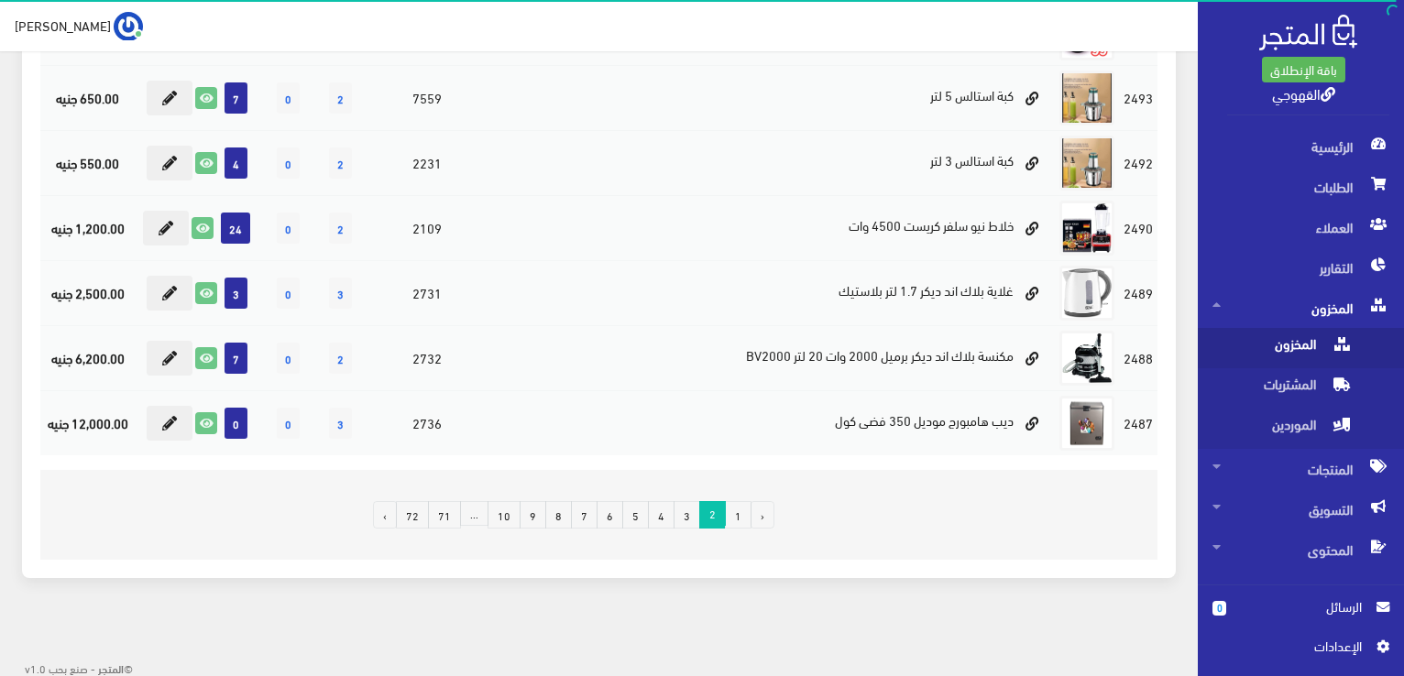
click at [685, 510] on link "3" at bounding box center [686, 514] width 27 height 27
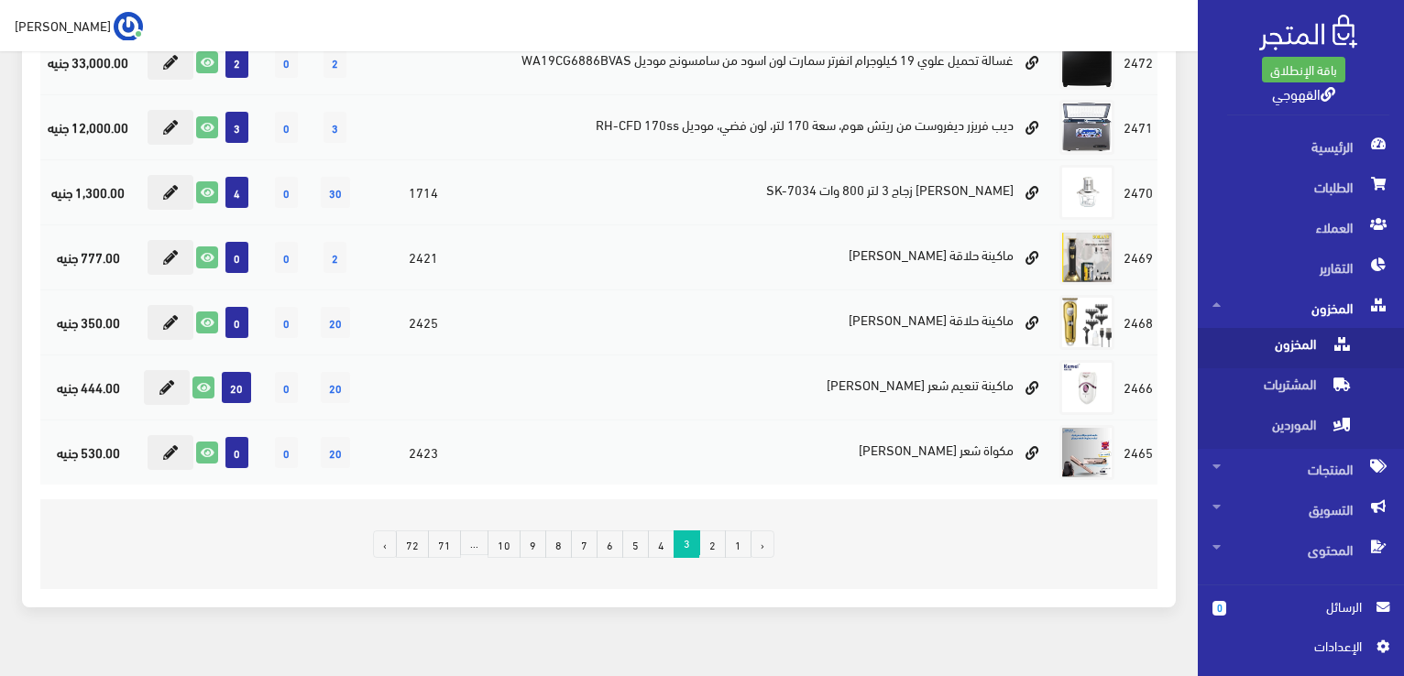
scroll to position [1202, 0]
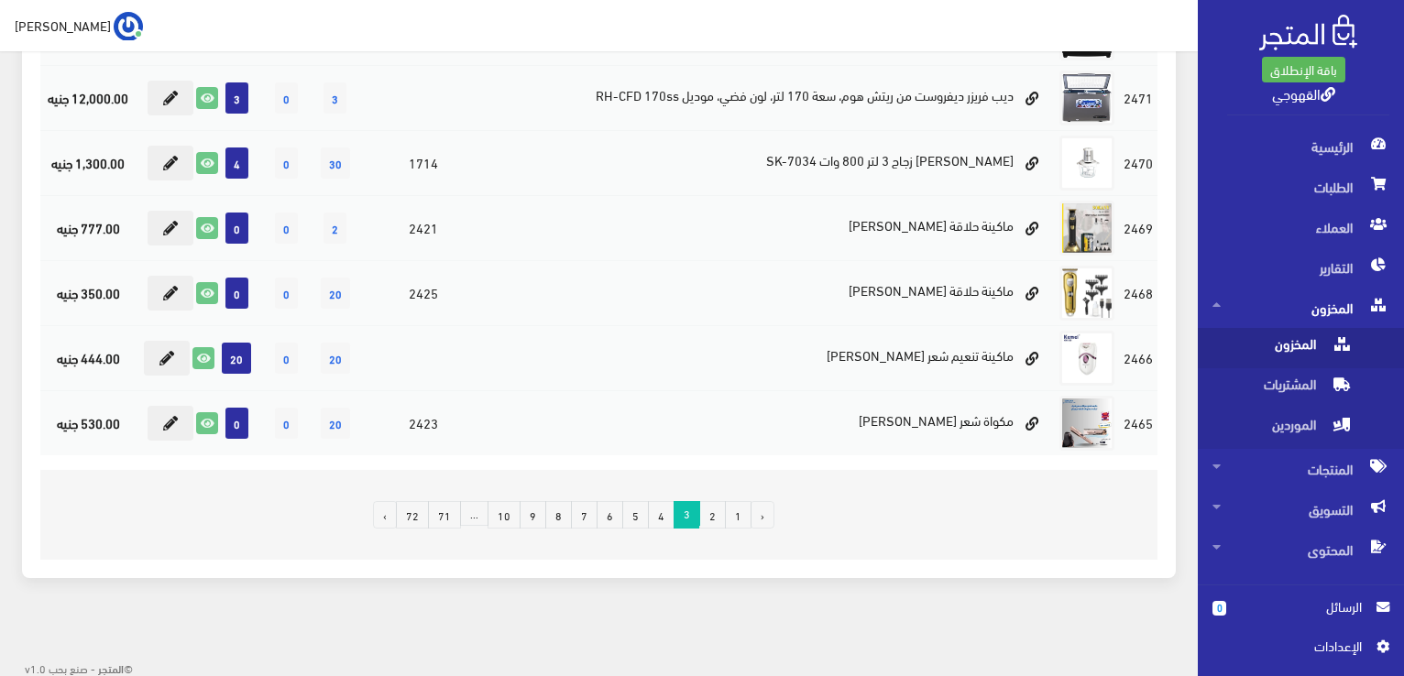
click at [661, 519] on link "4" at bounding box center [661, 514] width 27 height 27
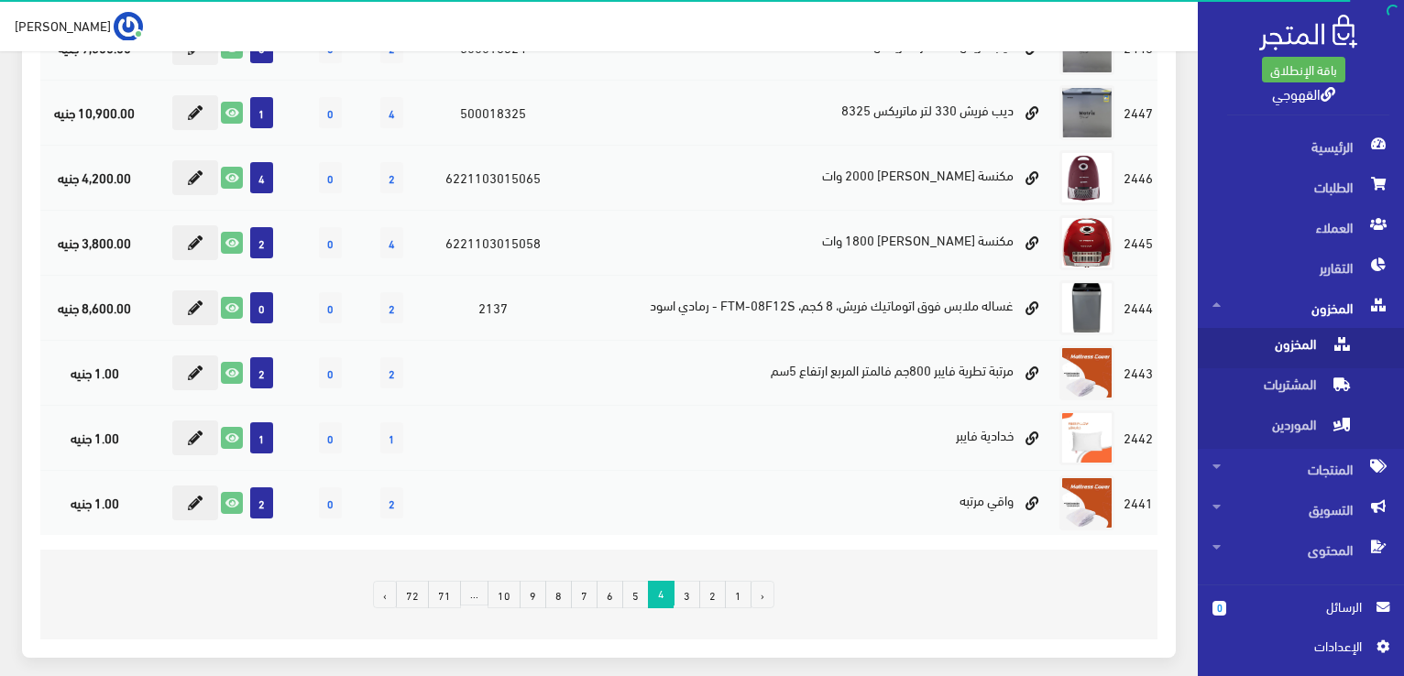
scroll to position [1173, 0]
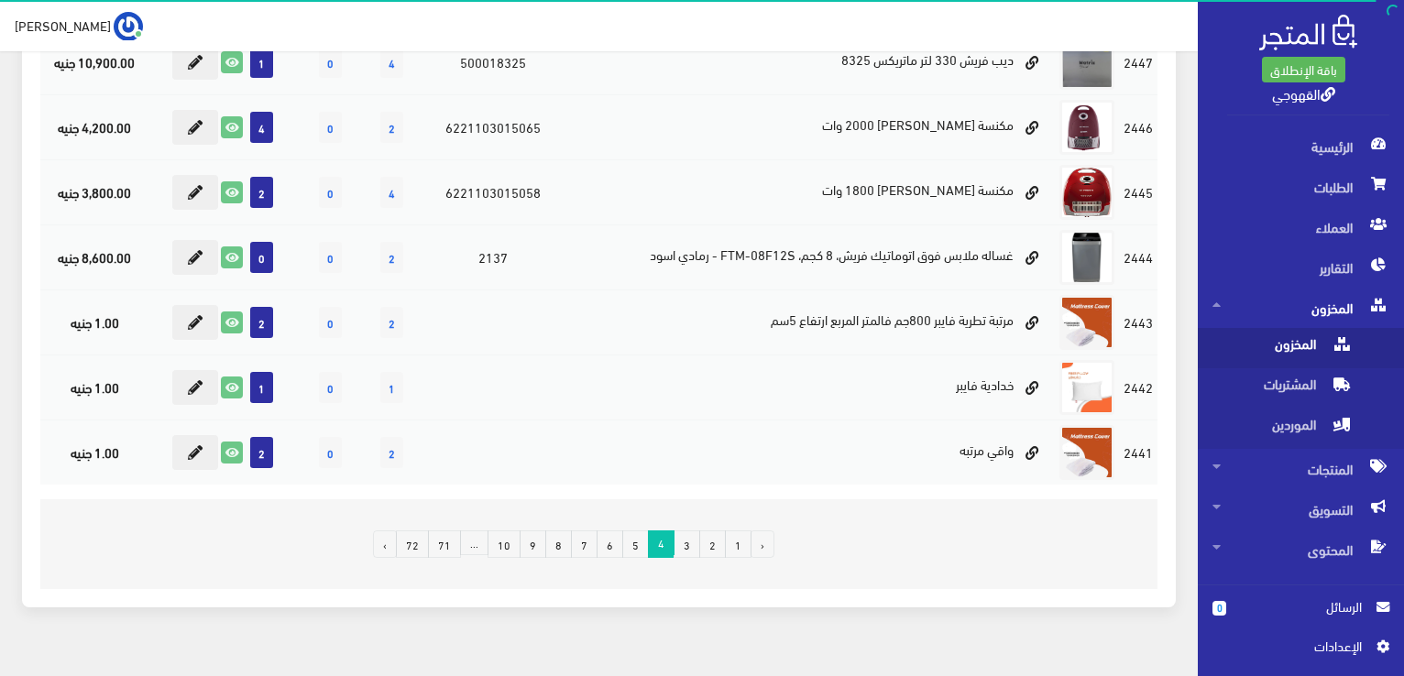
click at [634, 547] on link "5" at bounding box center [635, 544] width 27 height 27
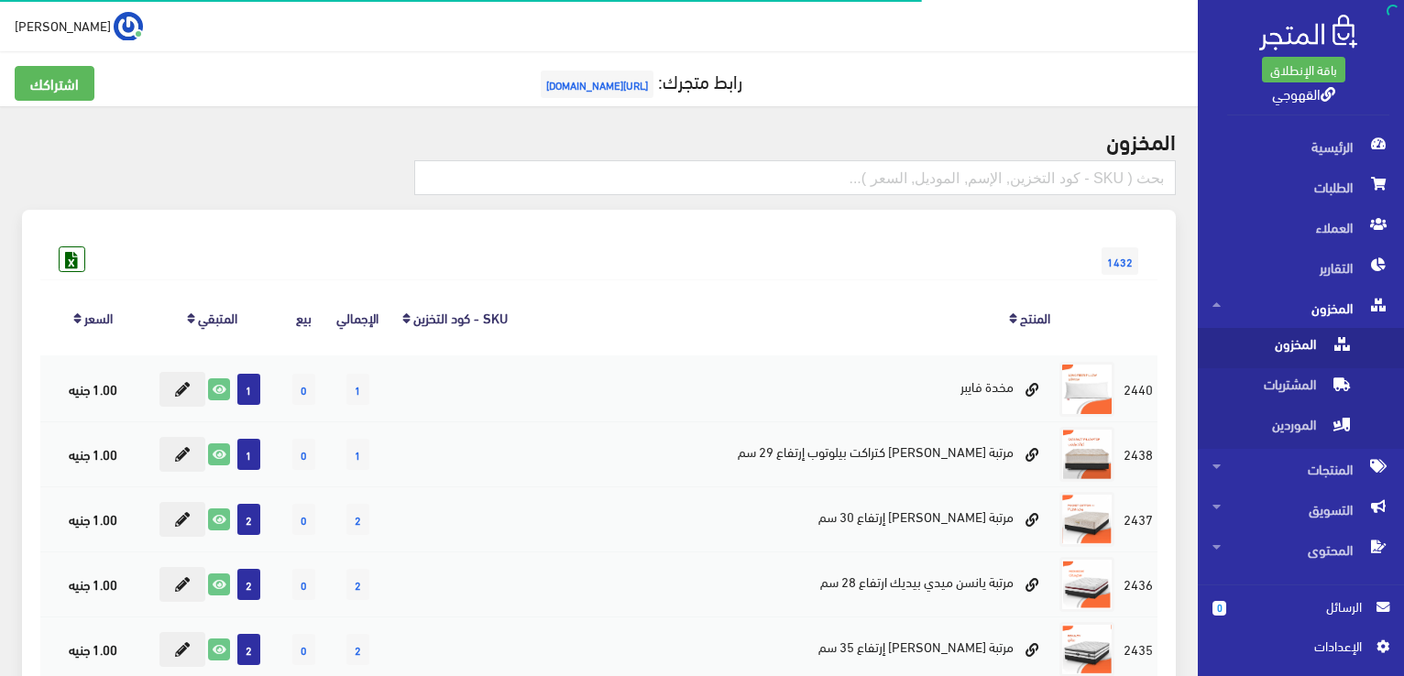
click at [638, 228] on div "1432" at bounding box center [598, 242] width 1117 height 29
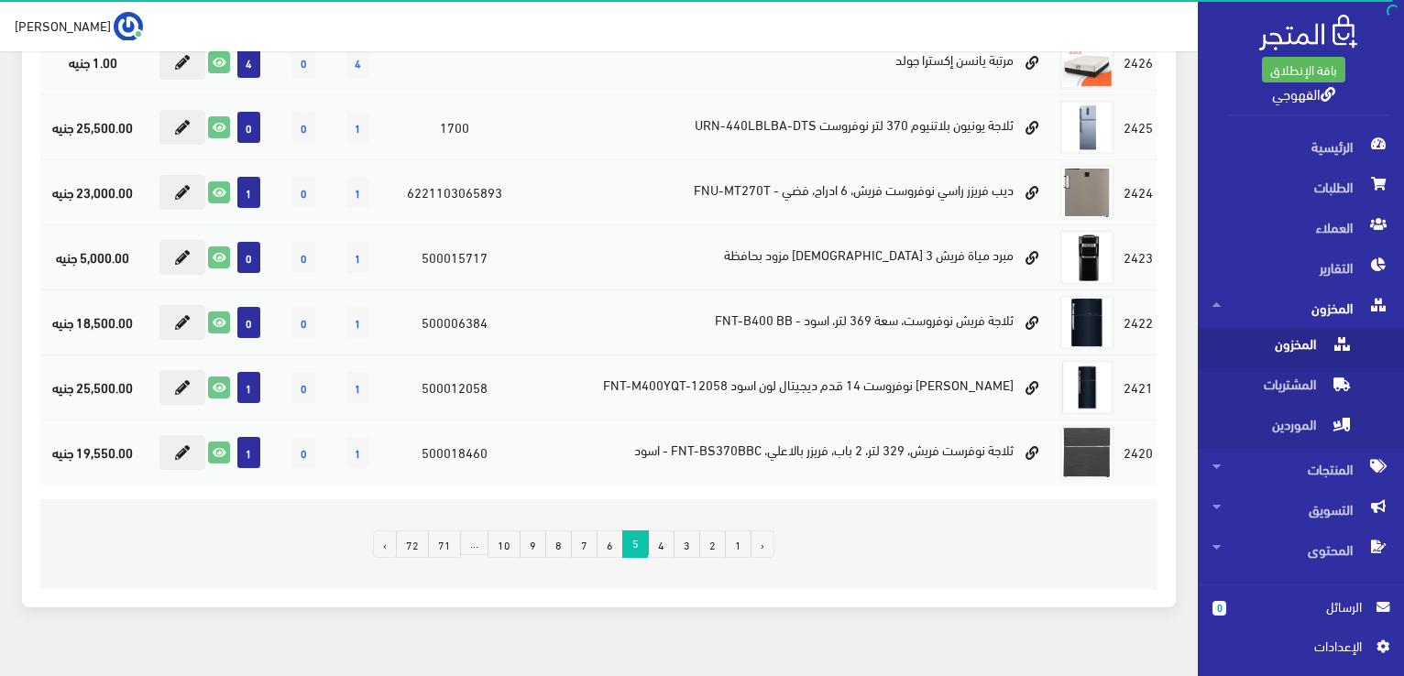
scroll to position [1202, 0]
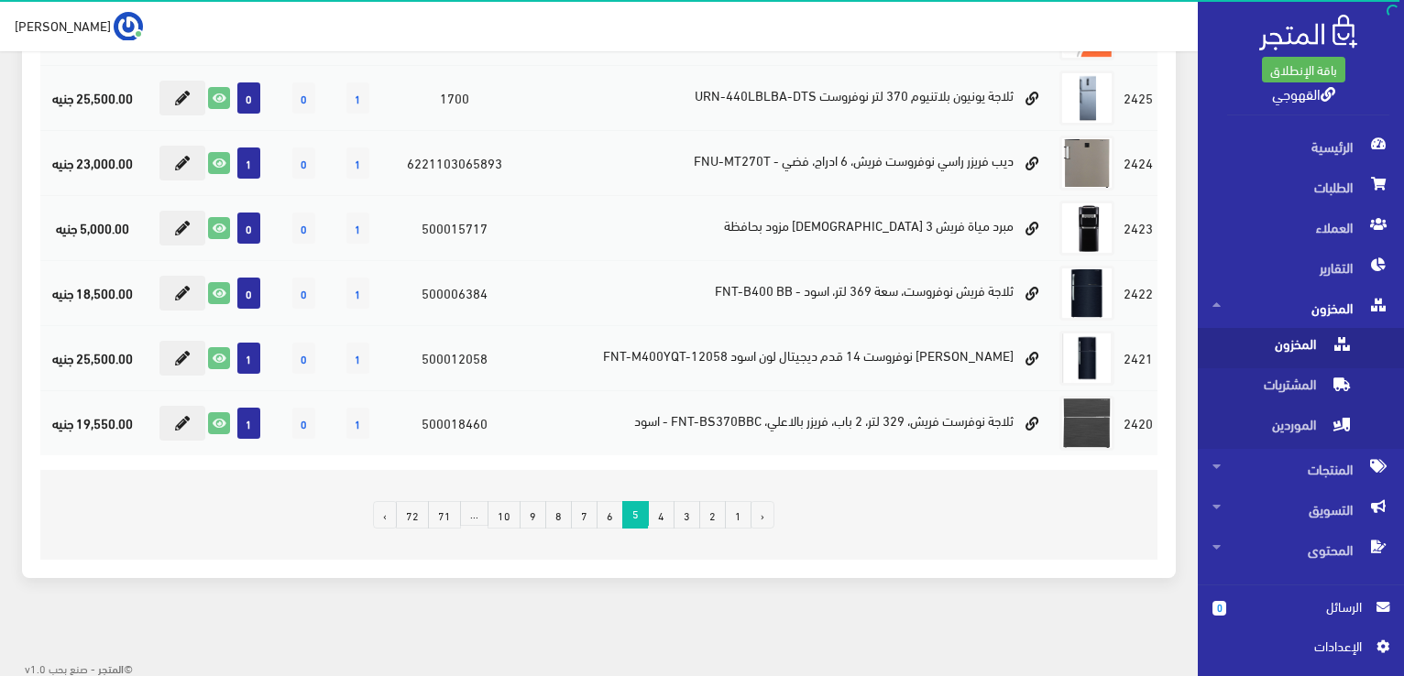
click at [610, 517] on link "6" at bounding box center [610, 514] width 27 height 27
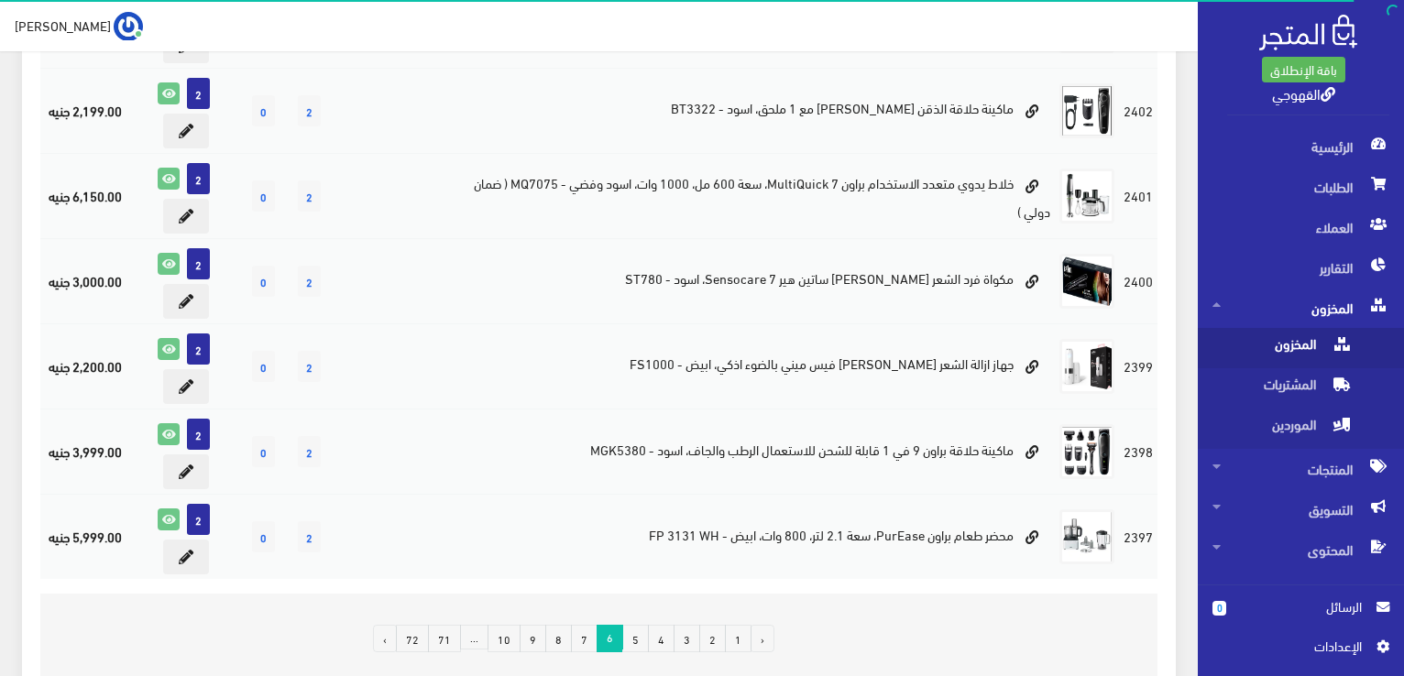
scroll to position [1539, 0]
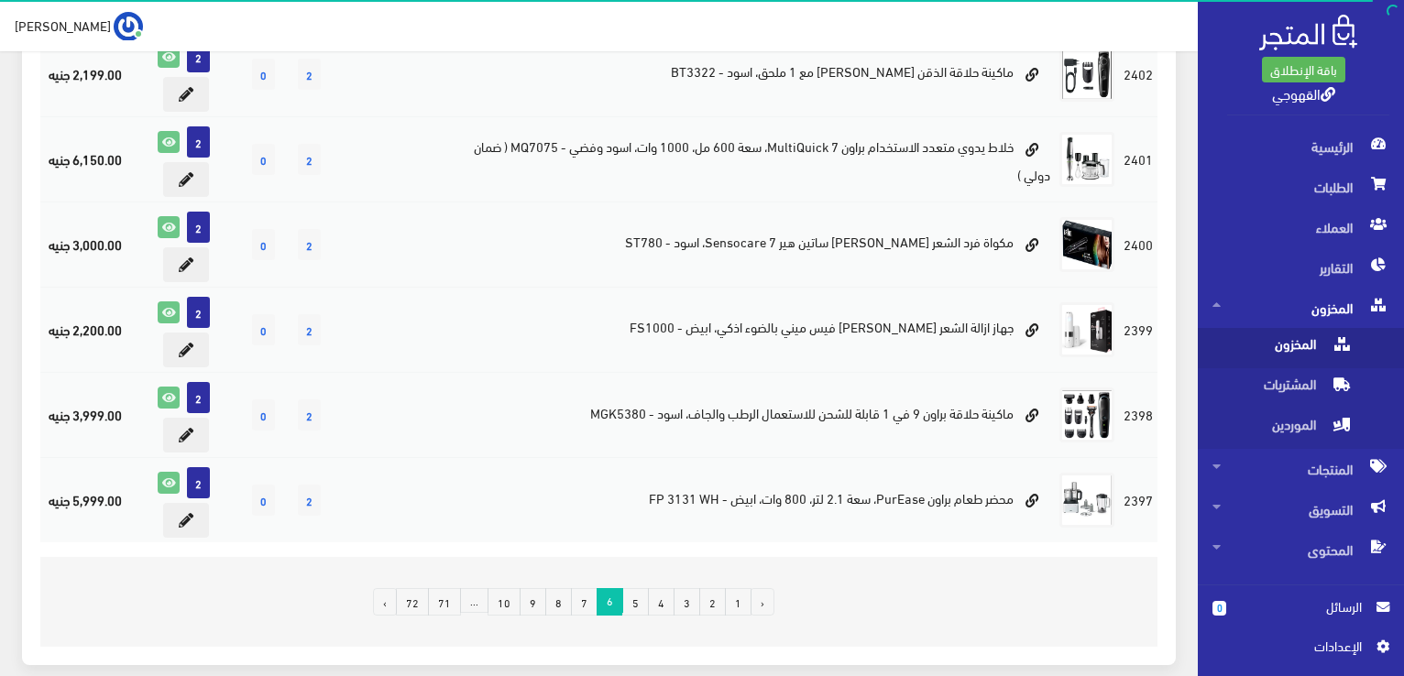
click at [596, 598] on link "7" at bounding box center [584, 601] width 27 height 27
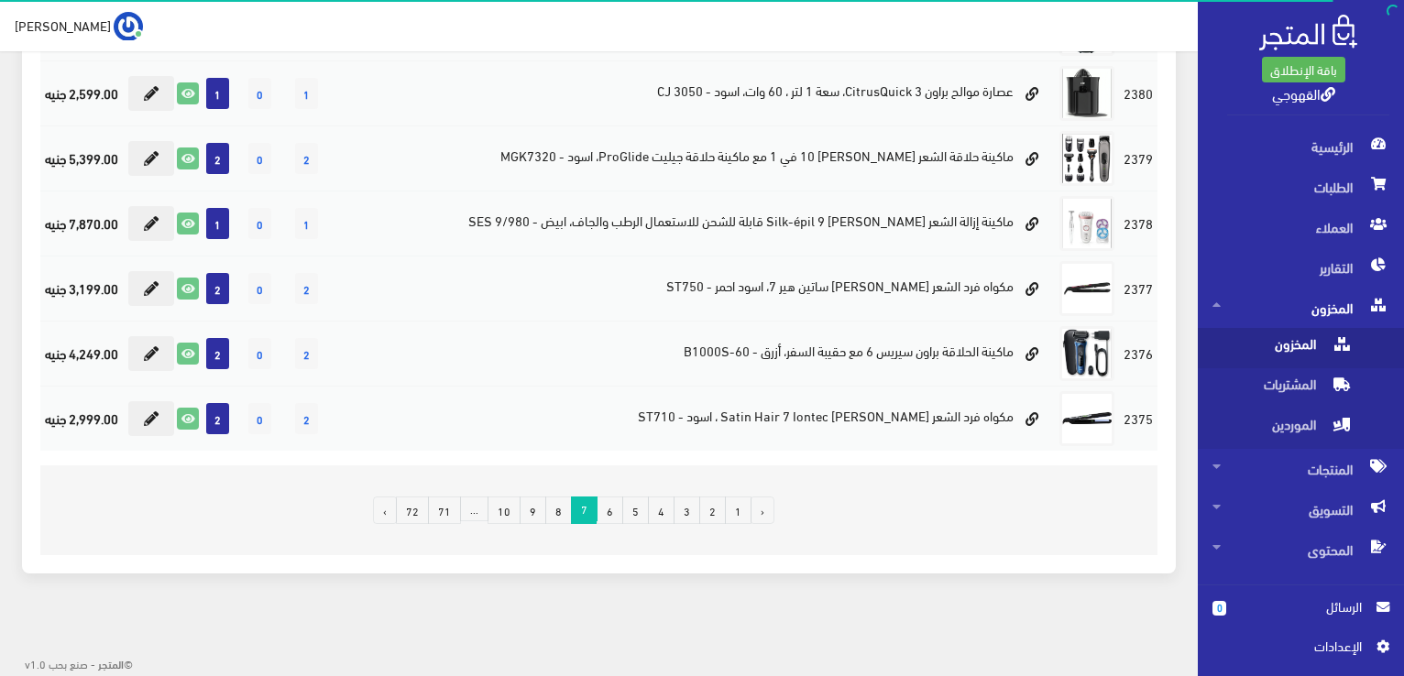
scroll to position [1539, 0]
click at [557, 524] on link "8" at bounding box center [558, 510] width 27 height 27
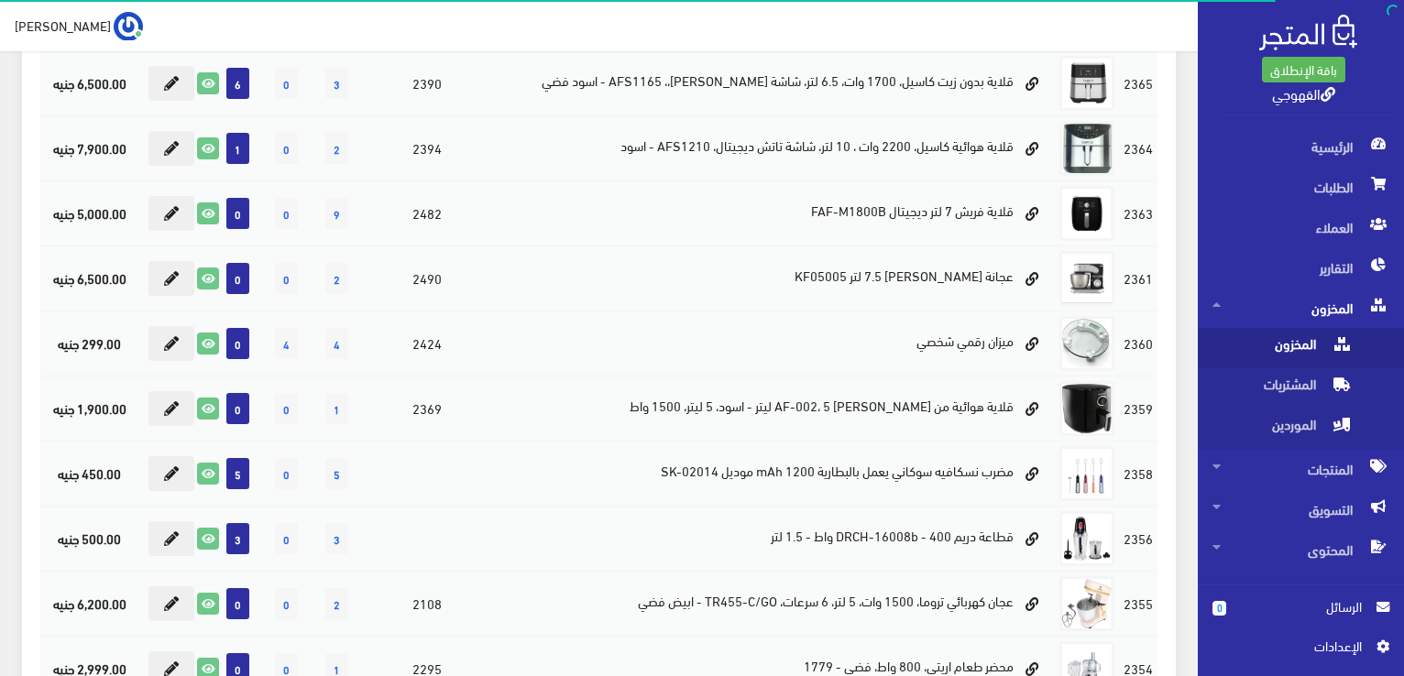
scroll to position [843, 0]
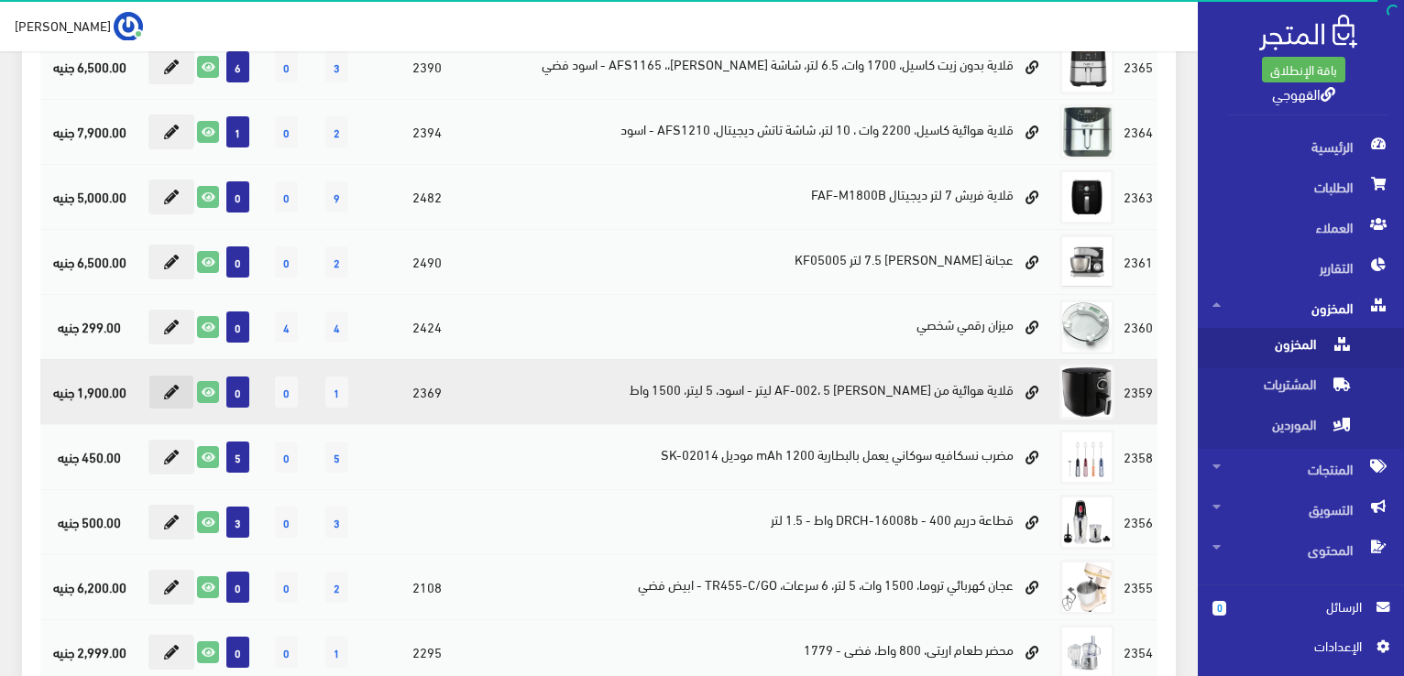
click at [169, 395] on icon at bounding box center [171, 392] width 15 height 15
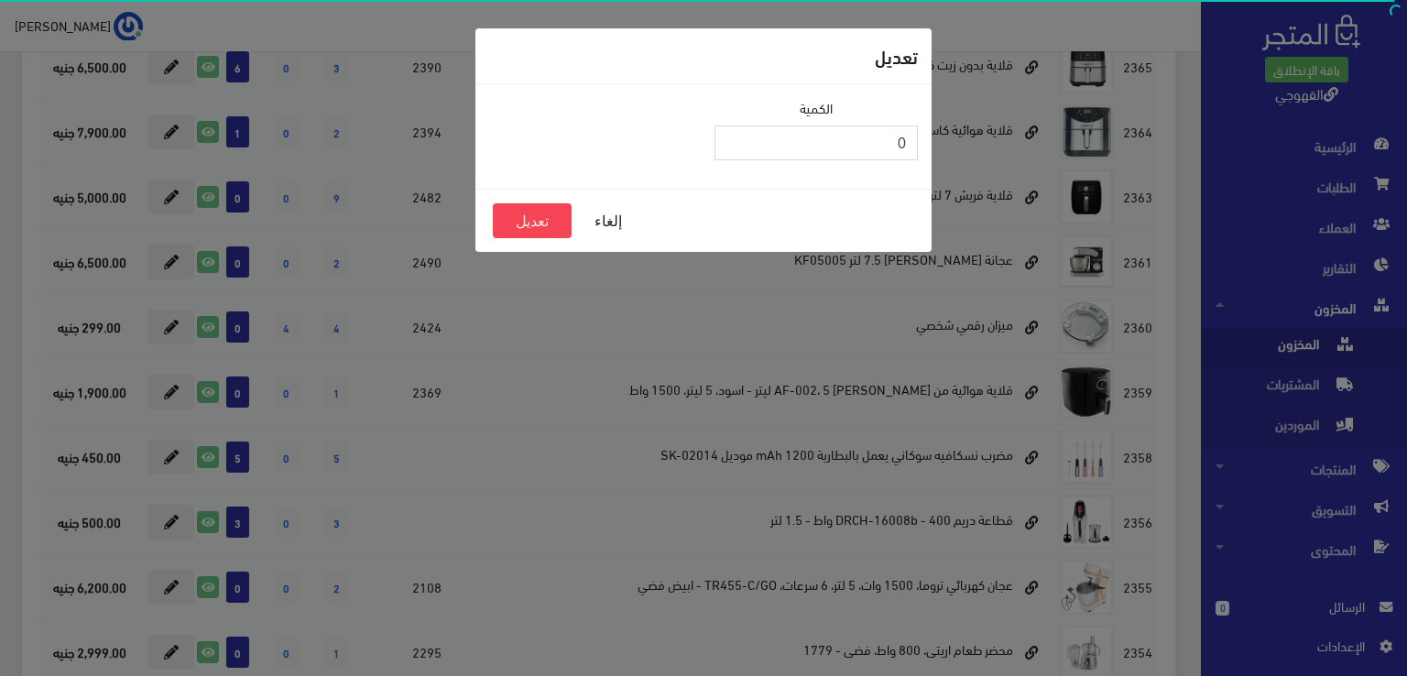
click at [821, 144] on input "0" at bounding box center [816, 143] width 203 height 35
type input "3"
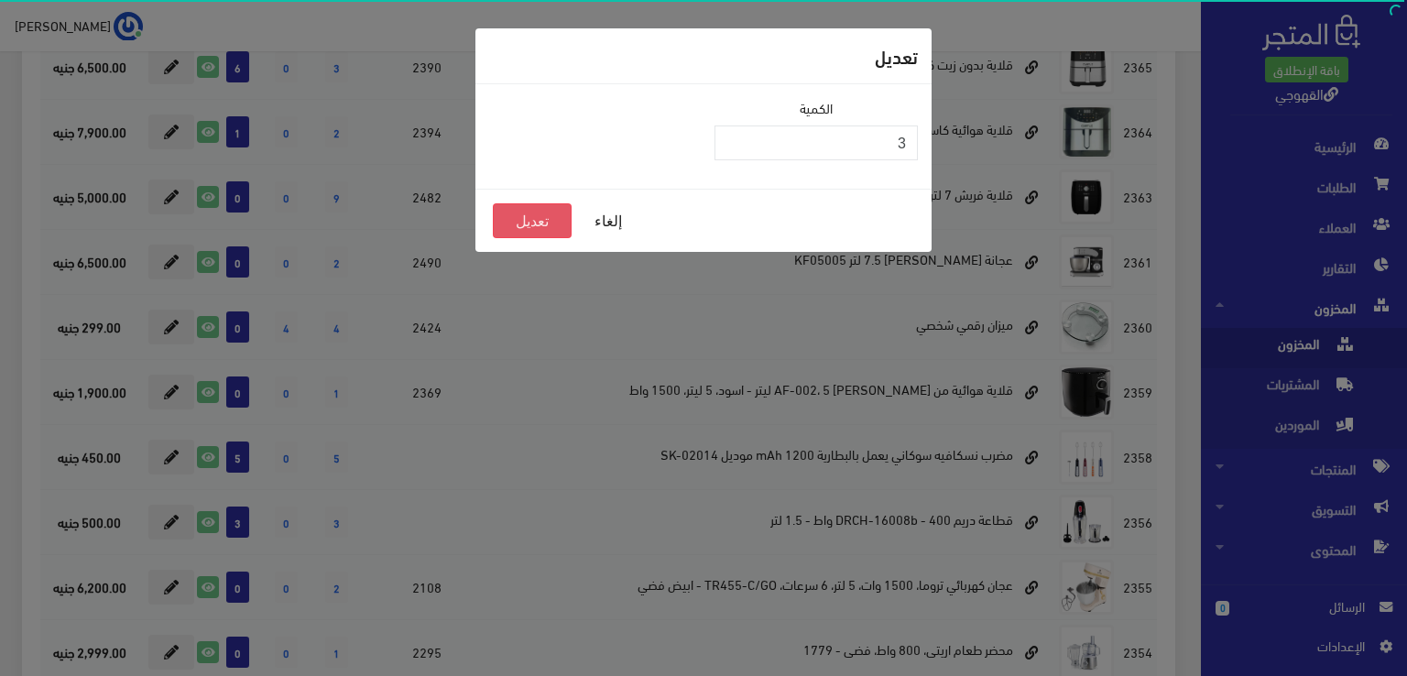
click at [549, 216] on button "تعديل" at bounding box center [532, 220] width 79 height 35
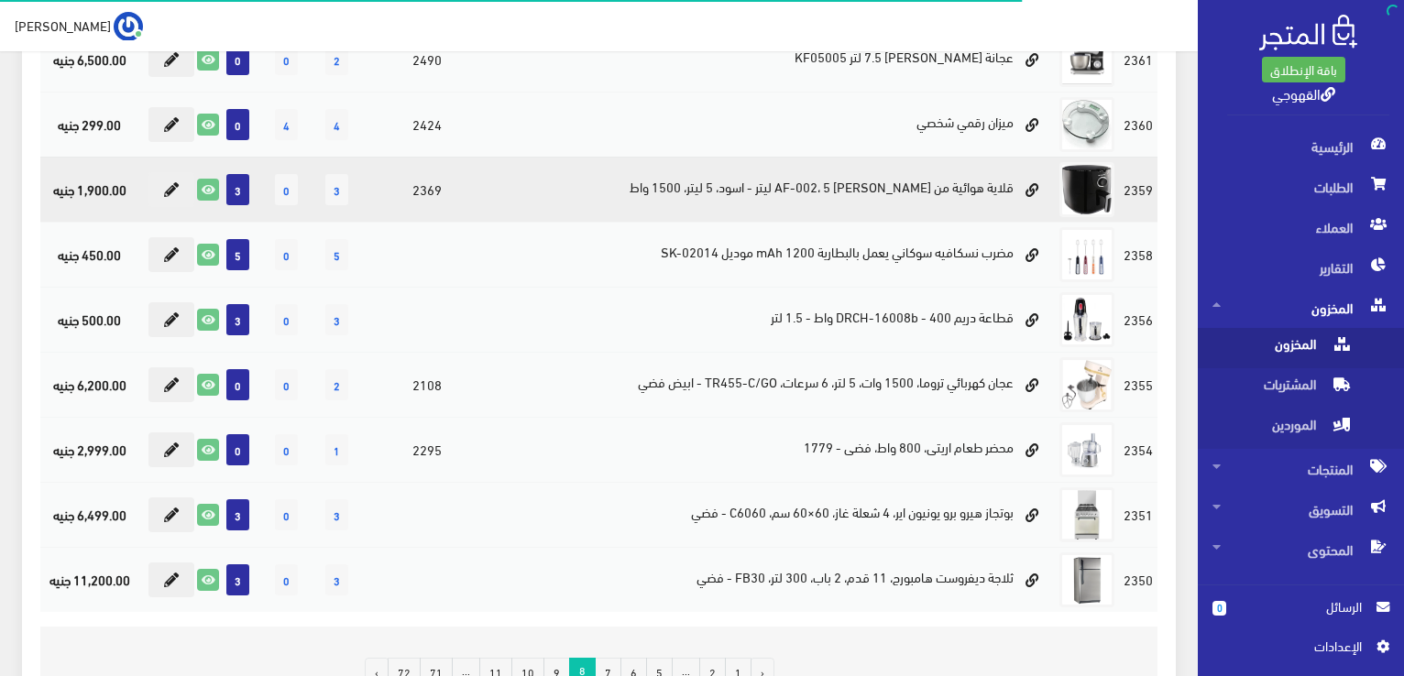
scroll to position [1202, 0]
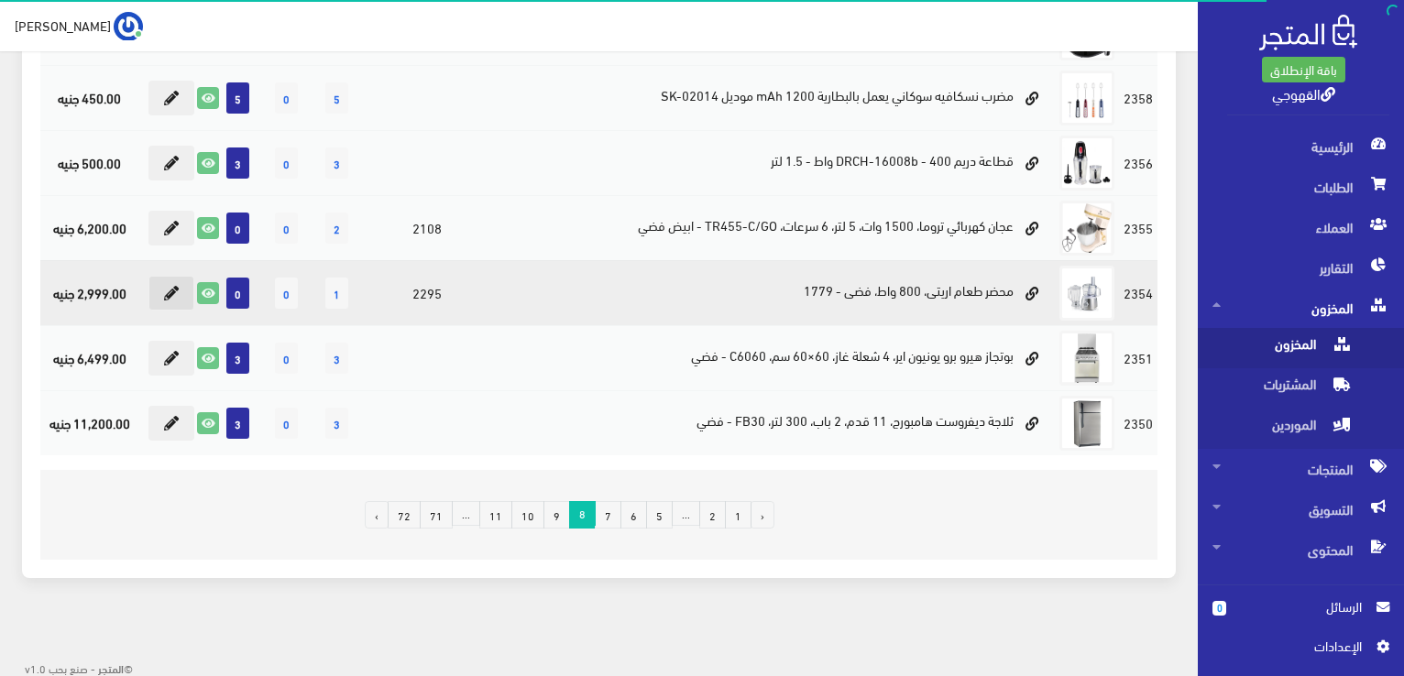
click at [174, 286] on icon at bounding box center [171, 293] width 15 height 15
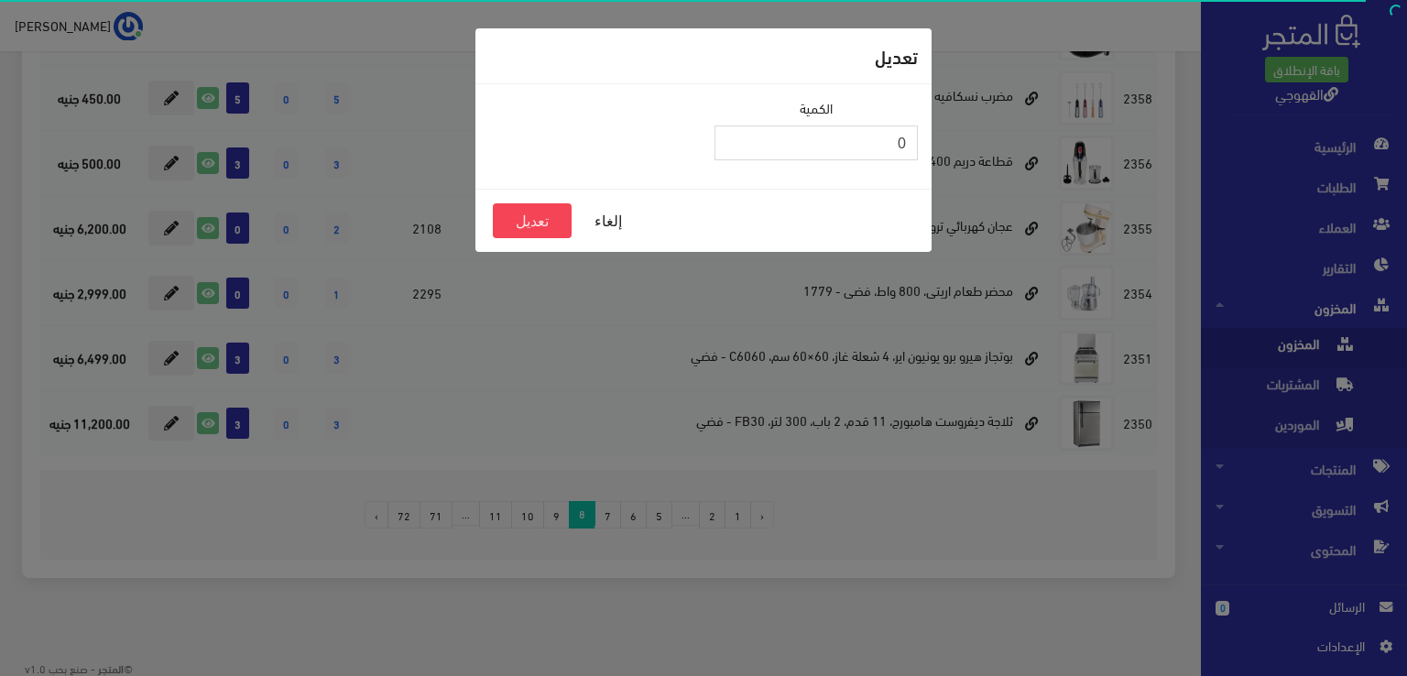
click at [781, 148] on input "0" at bounding box center [816, 143] width 203 height 35
type input "2"
click at [535, 209] on button "تعديل" at bounding box center [532, 220] width 79 height 35
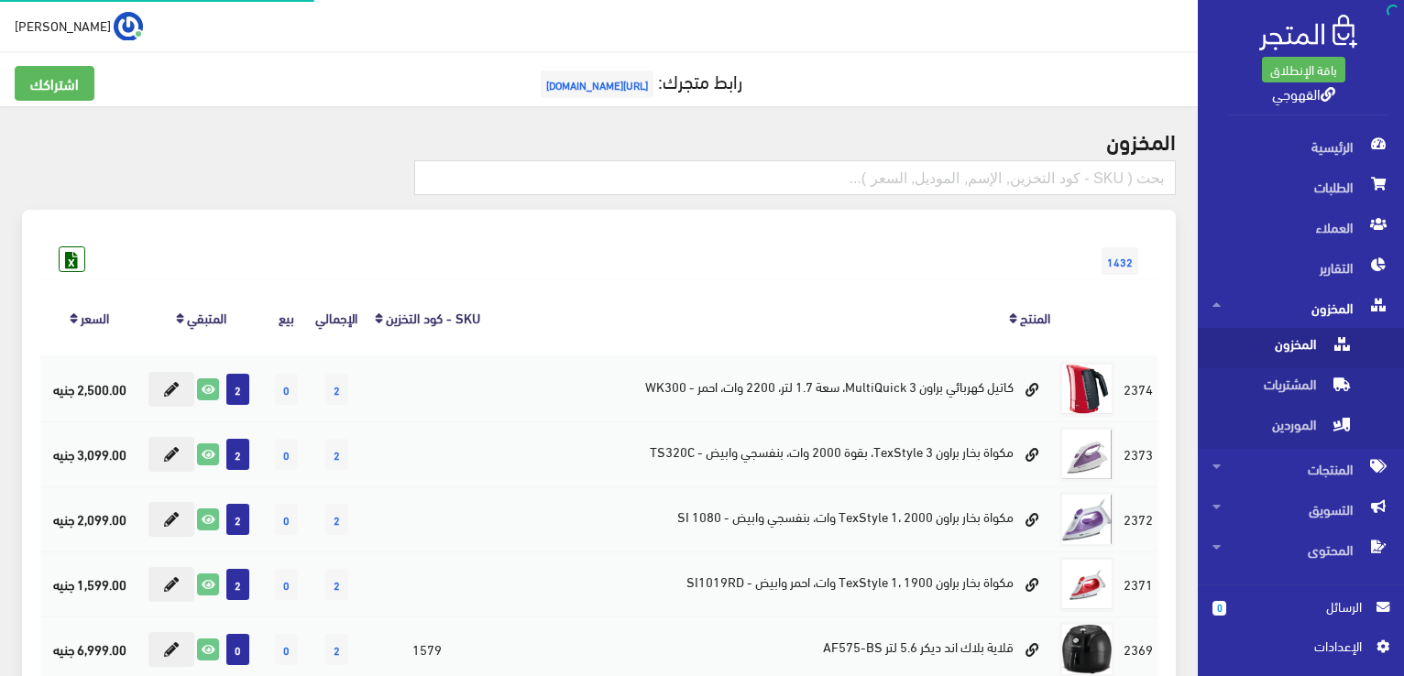
scroll to position [1179, 0]
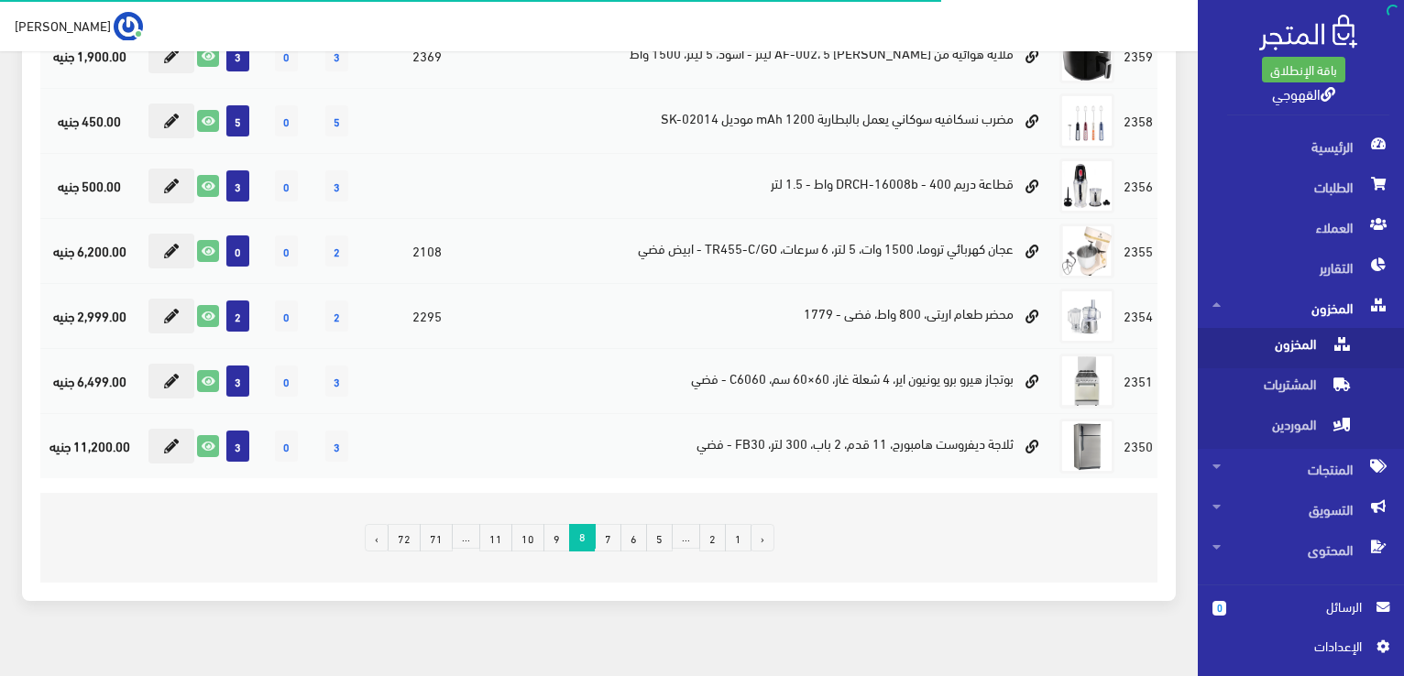
click at [560, 542] on link "9" at bounding box center [556, 537] width 27 height 27
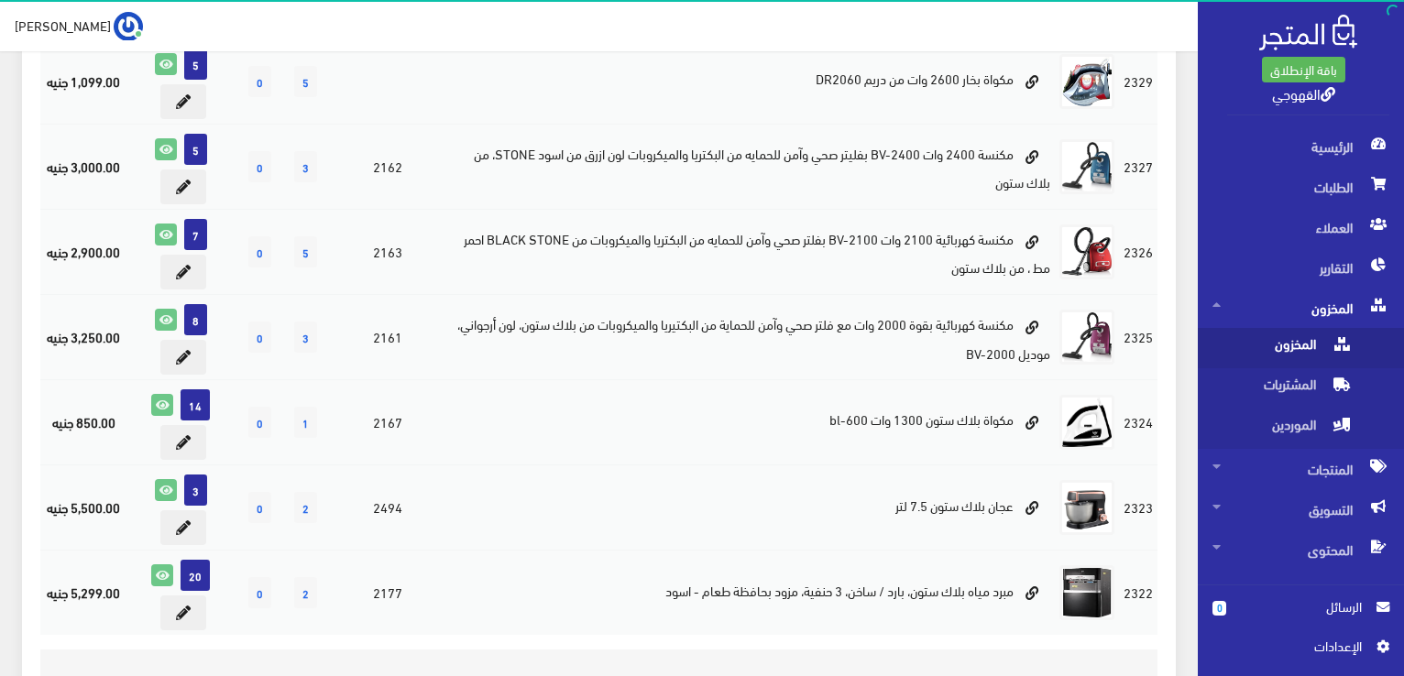
scroll to position [1619, 0]
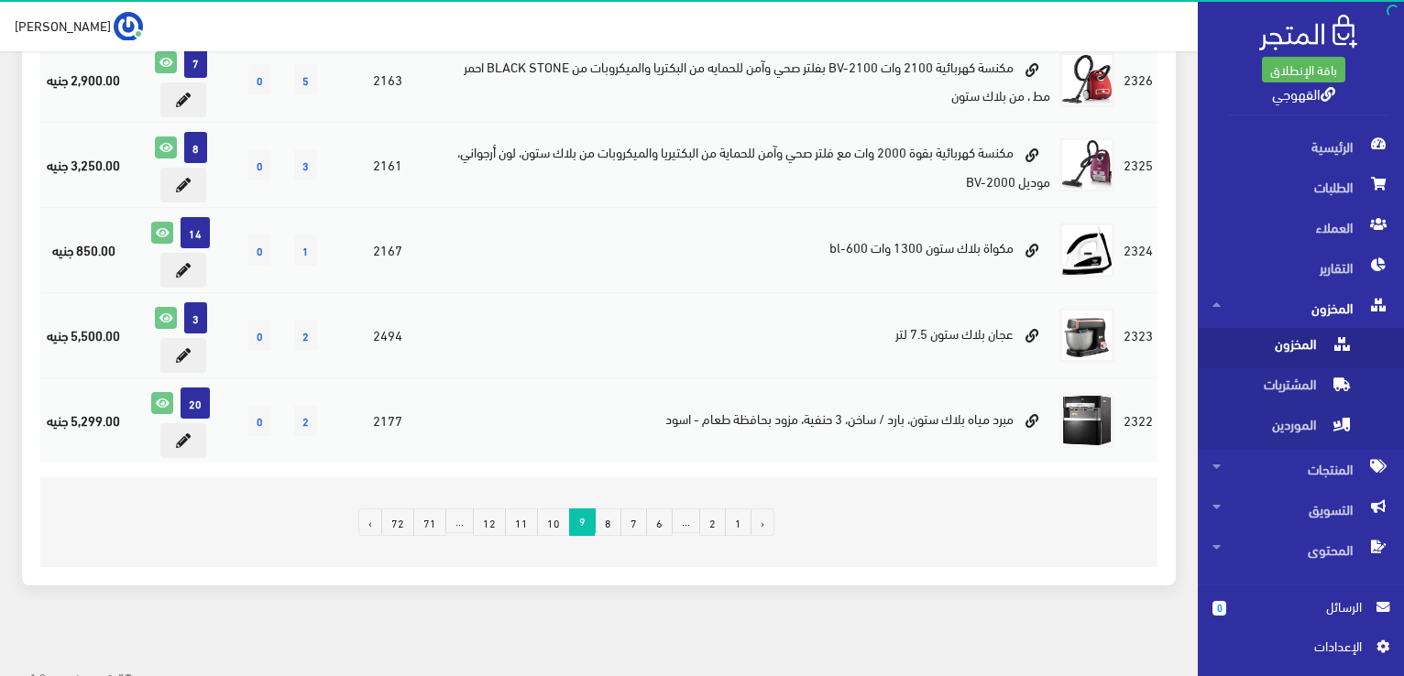
click at [564, 513] on link "10" at bounding box center [553, 522] width 33 height 27
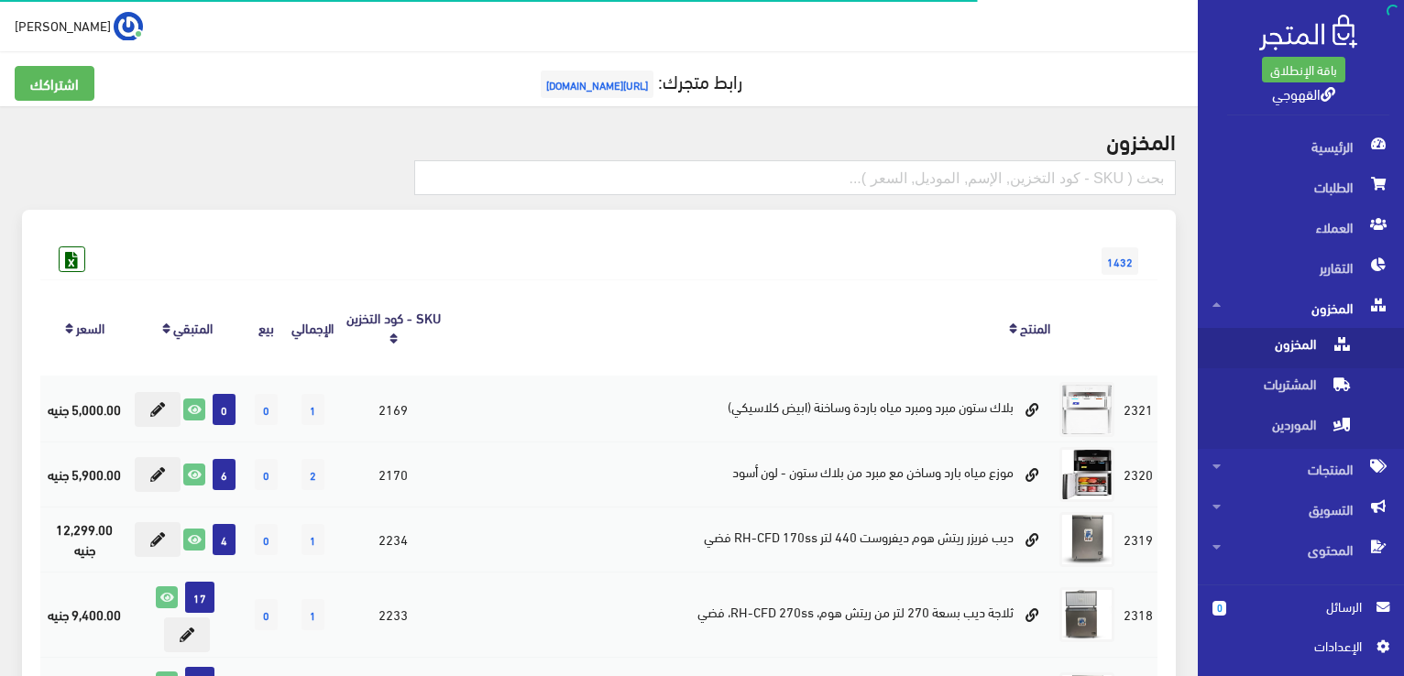
click at [540, 255] on div "1432" at bounding box center [598, 242] width 1117 height 29
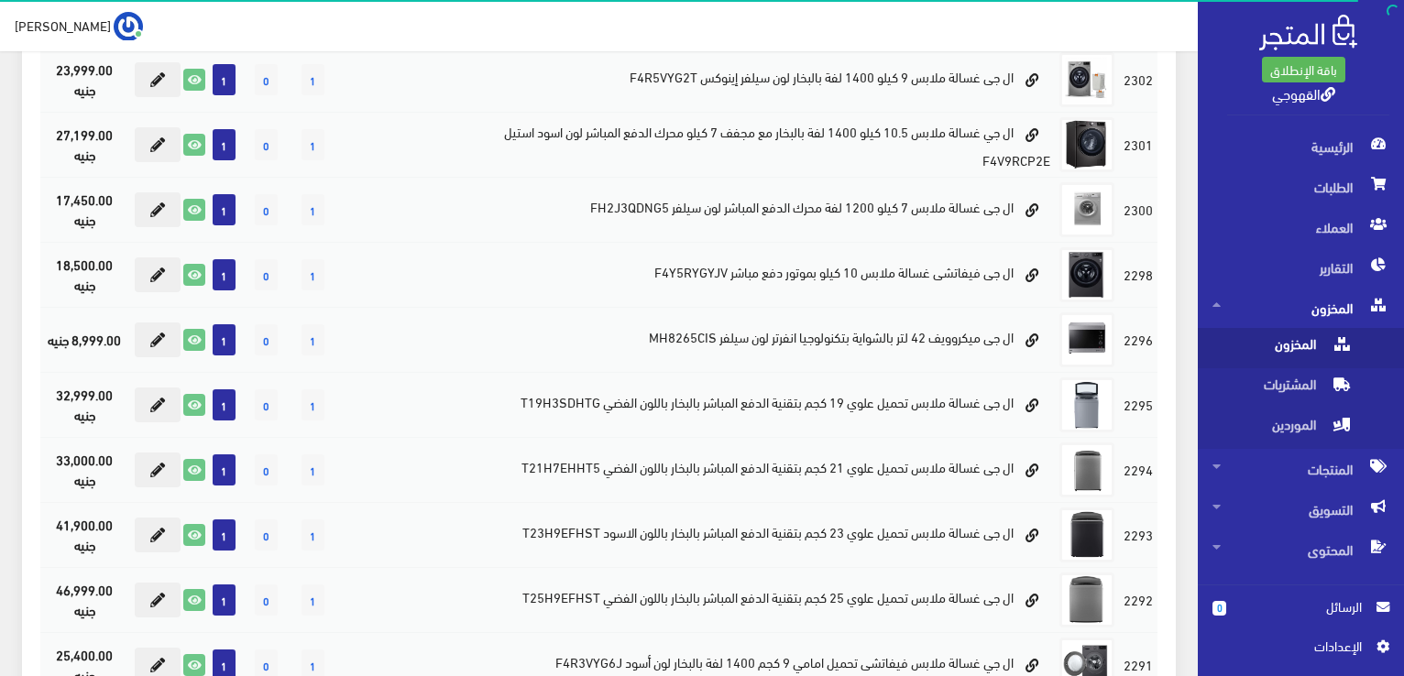
scroll to position [1261, 0]
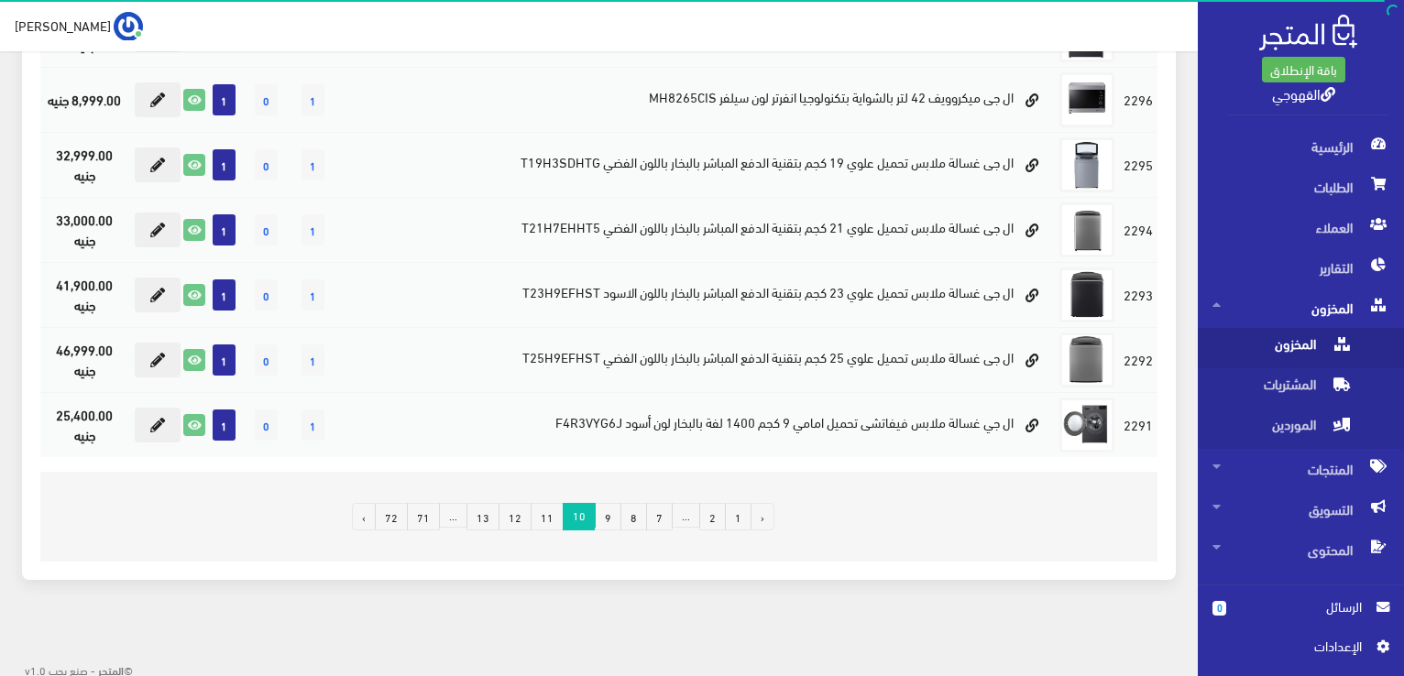
click at [564, 511] on link "11" at bounding box center [547, 516] width 33 height 27
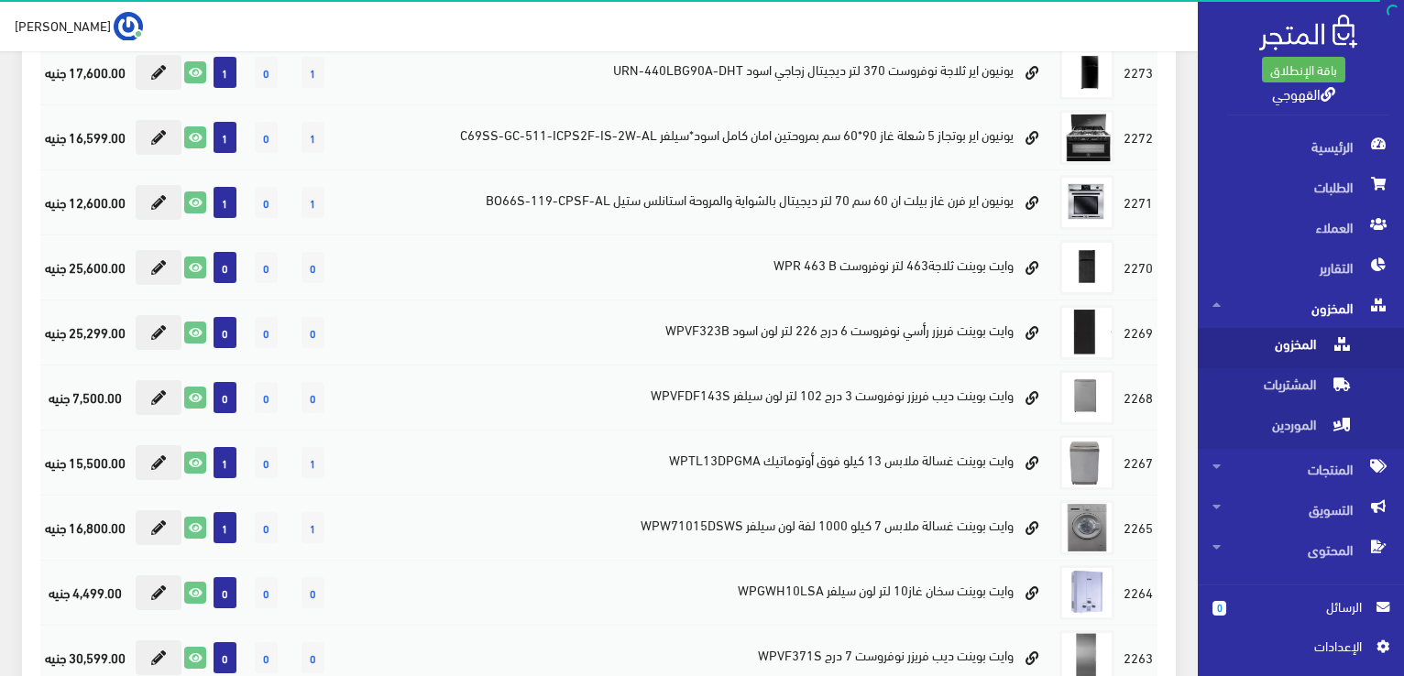
scroll to position [806, 0]
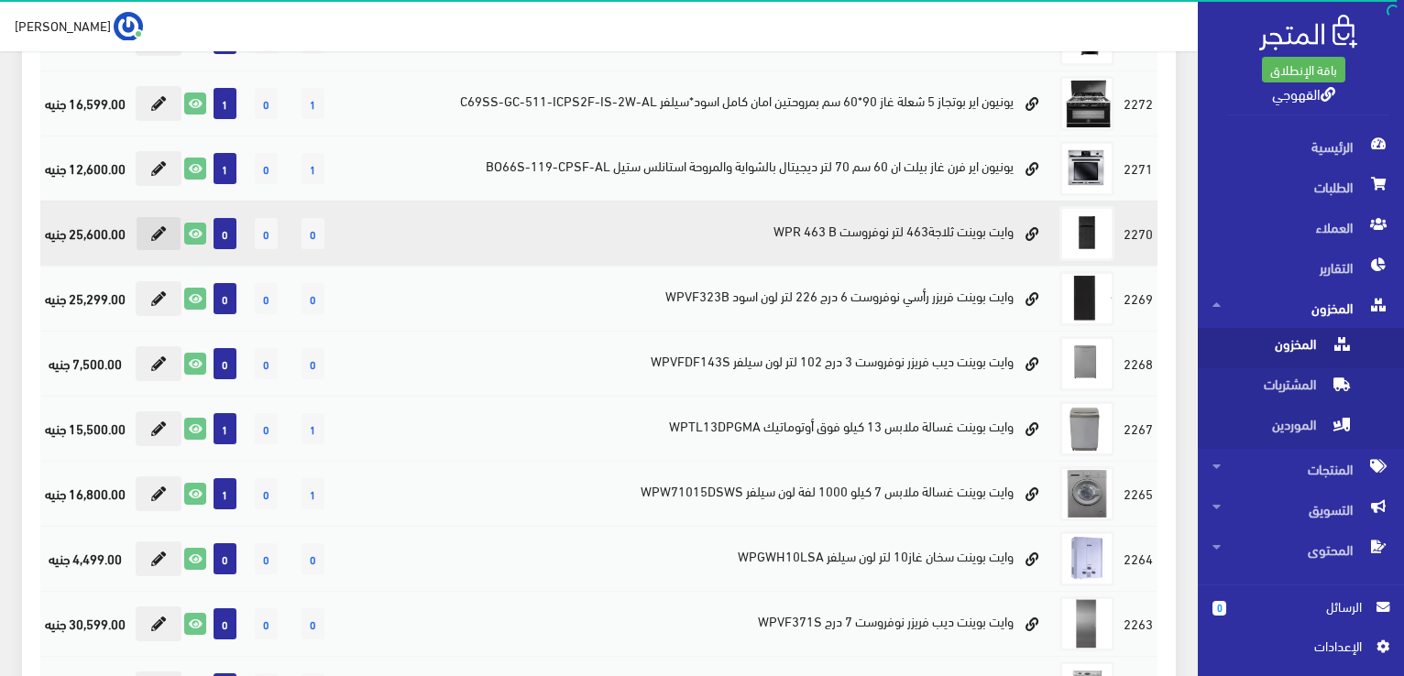
click at [166, 241] on icon at bounding box center [158, 233] width 15 height 15
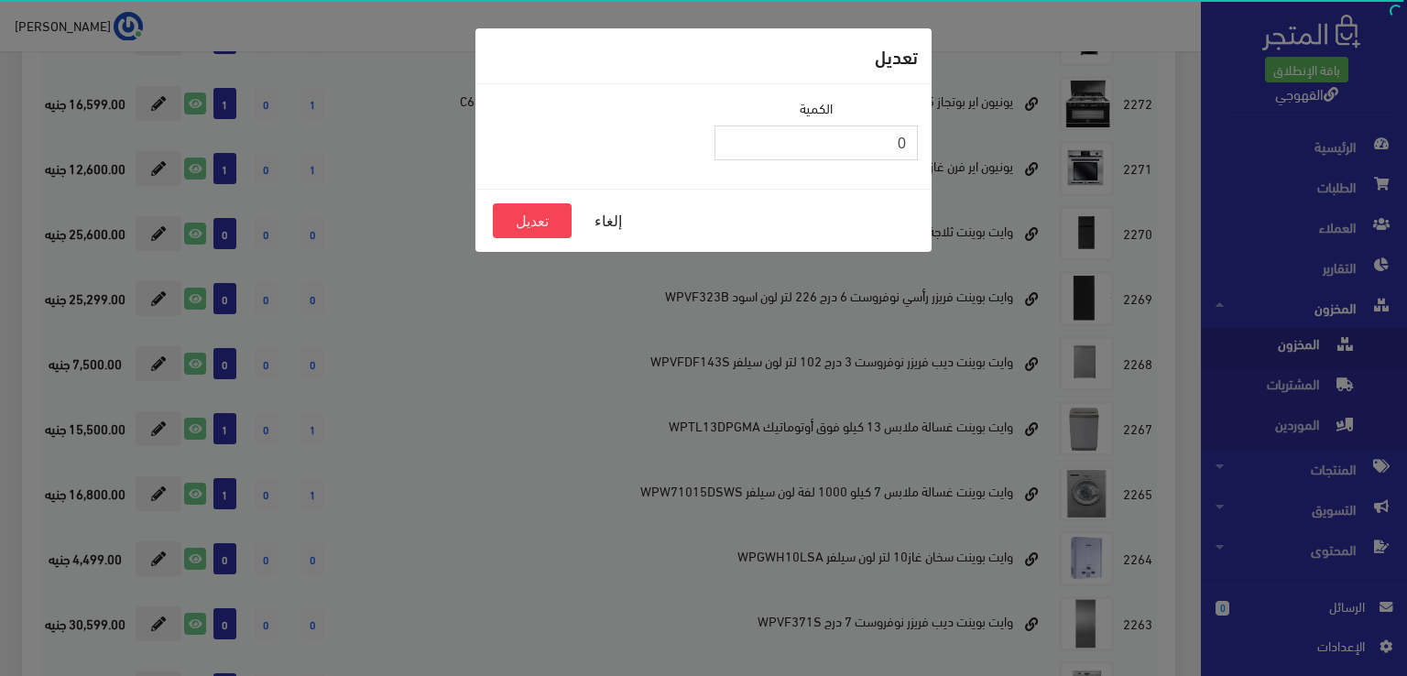
click at [872, 152] on input "0" at bounding box center [816, 143] width 203 height 35
type input "2"
click at [536, 224] on button "تعديل" at bounding box center [532, 220] width 79 height 35
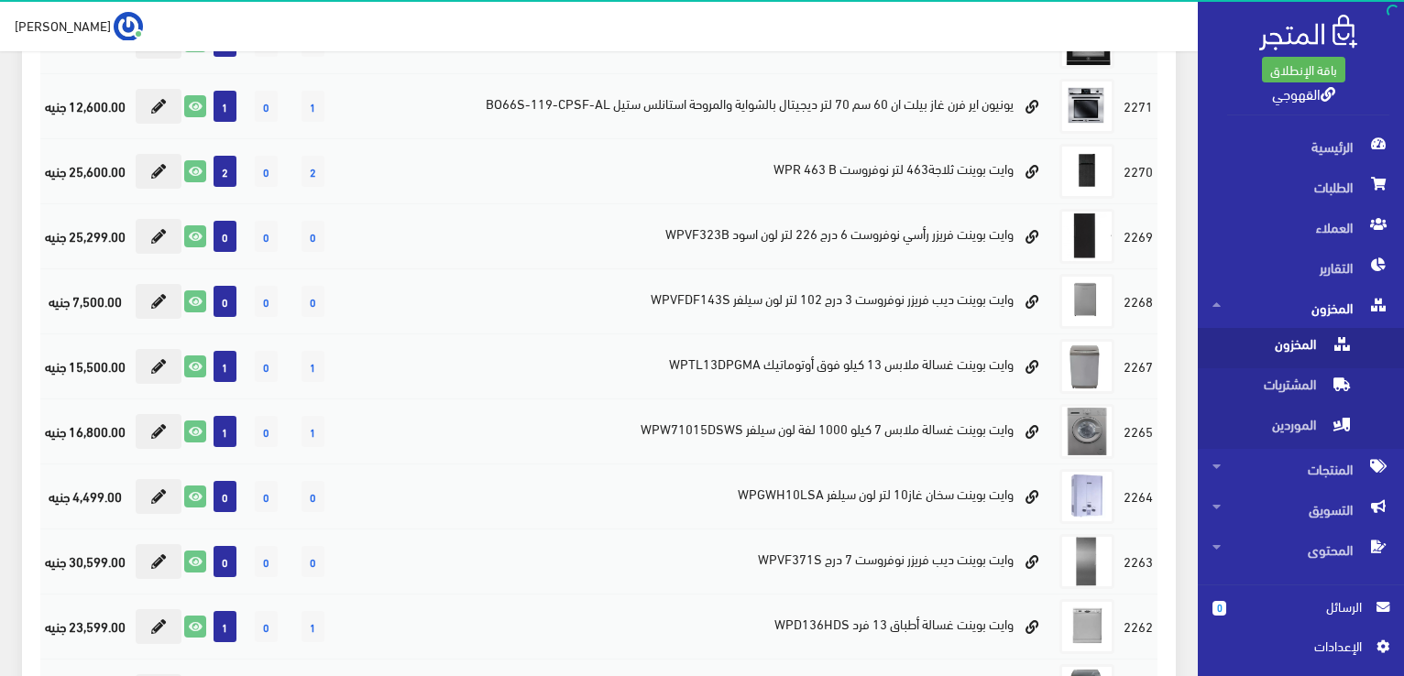
scroll to position [872, 0]
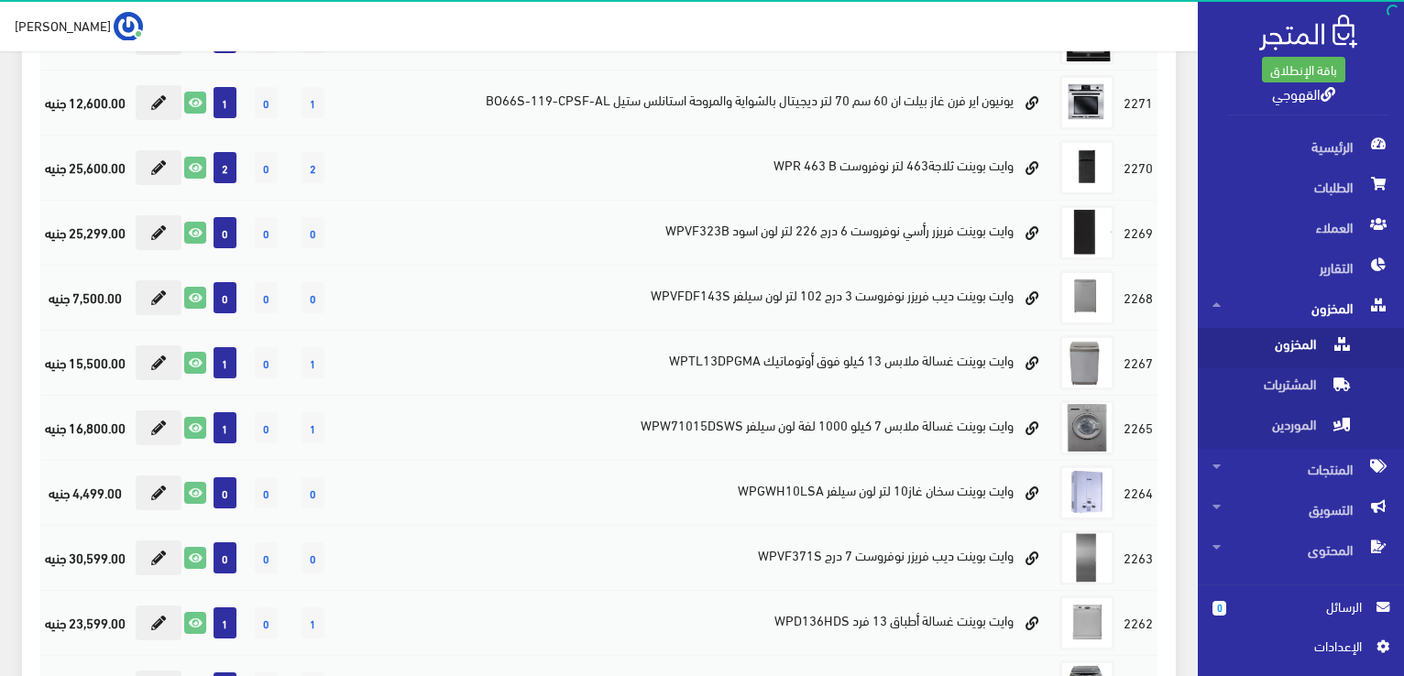
click at [36, 507] on div "1432 المنتج SKU - كود التخزين اﻹجمالي بيع المتبقي السعر 1 0 1 1 0 1 1 0 1 1 0" at bounding box center [599, 123] width 1154 height 1571
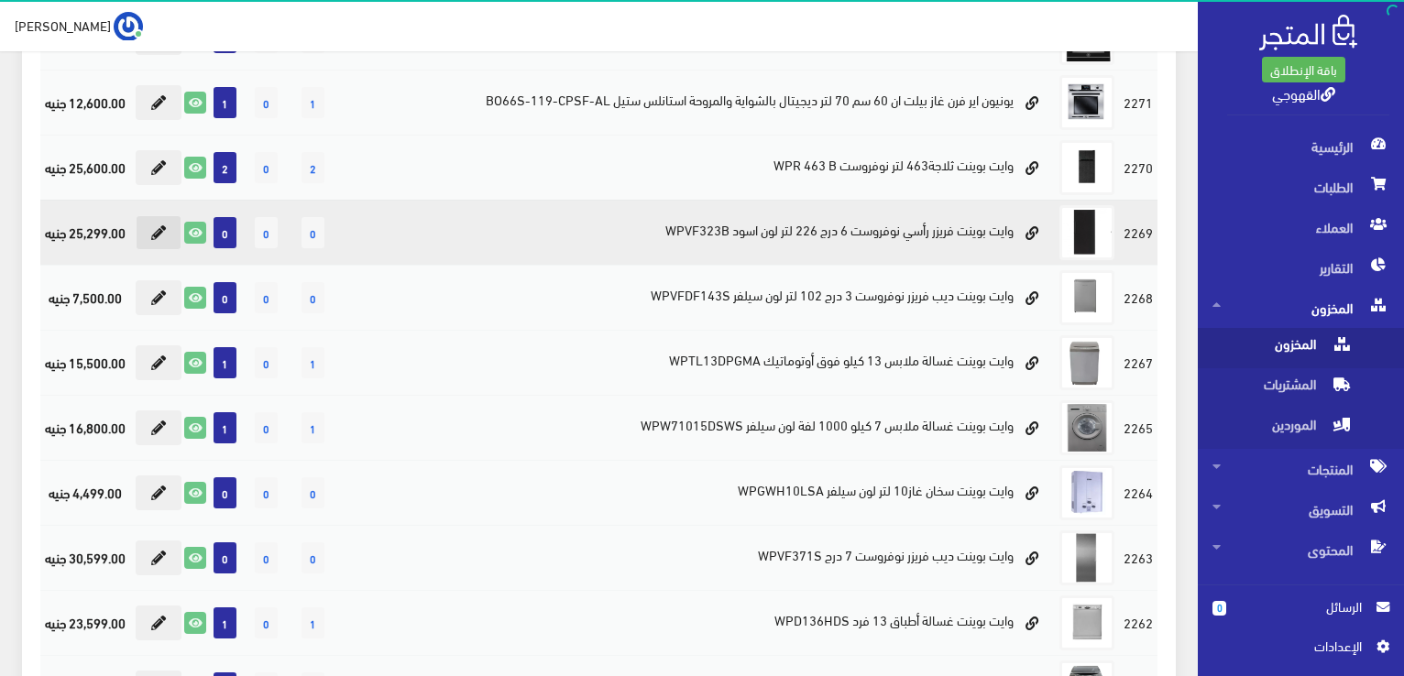
click at [166, 240] on icon at bounding box center [158, 232] width 15 height 15
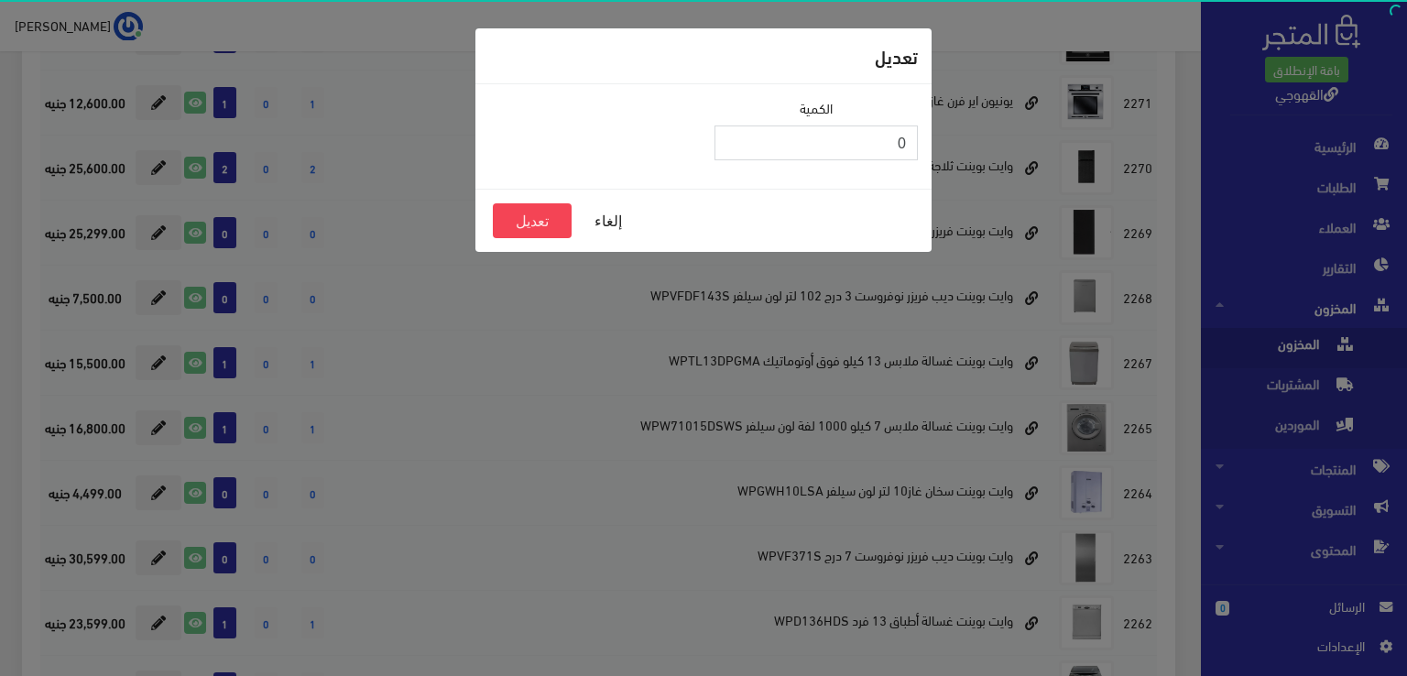
click at [852, 144] on input "0" at bounding box center [816, 143] width 203 height 35
type input "-2"
type input "2"
click at [549, 210] on button "تعديل" at bounding box center [532, 220] width 79 height 35
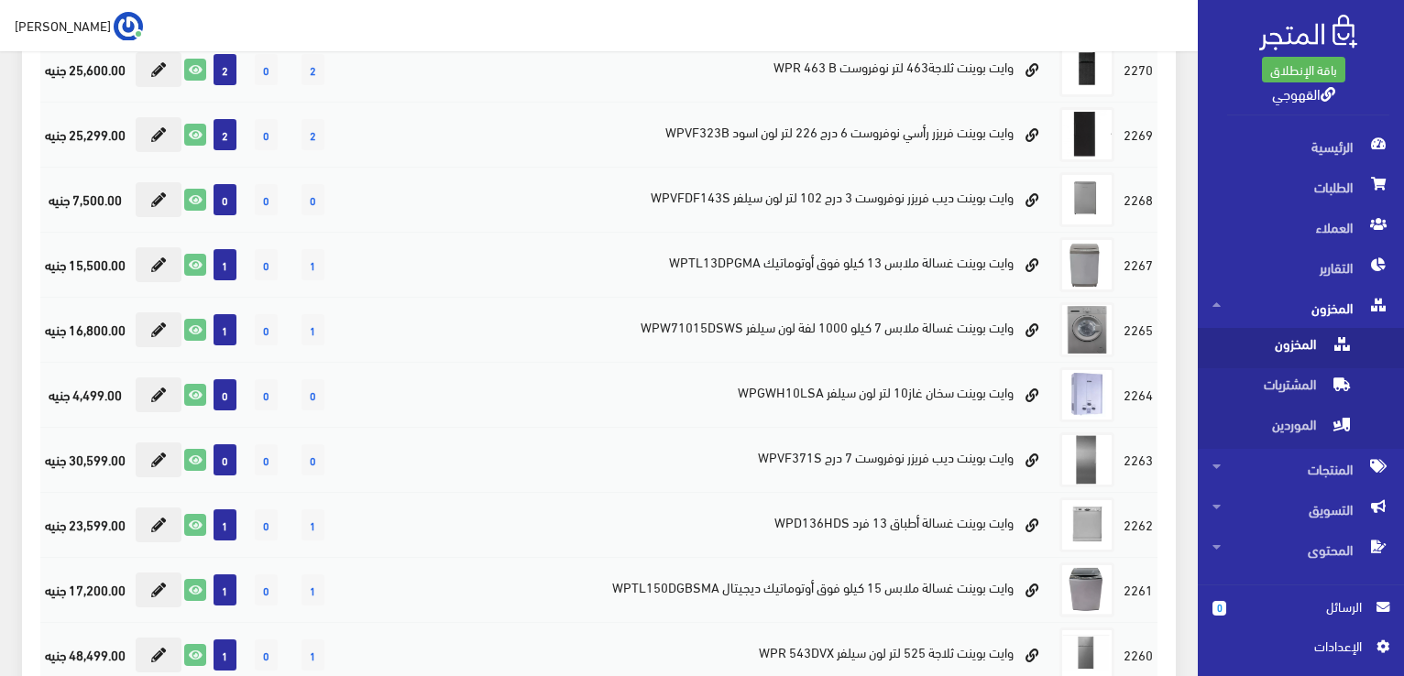
scroll to position [972, 0]
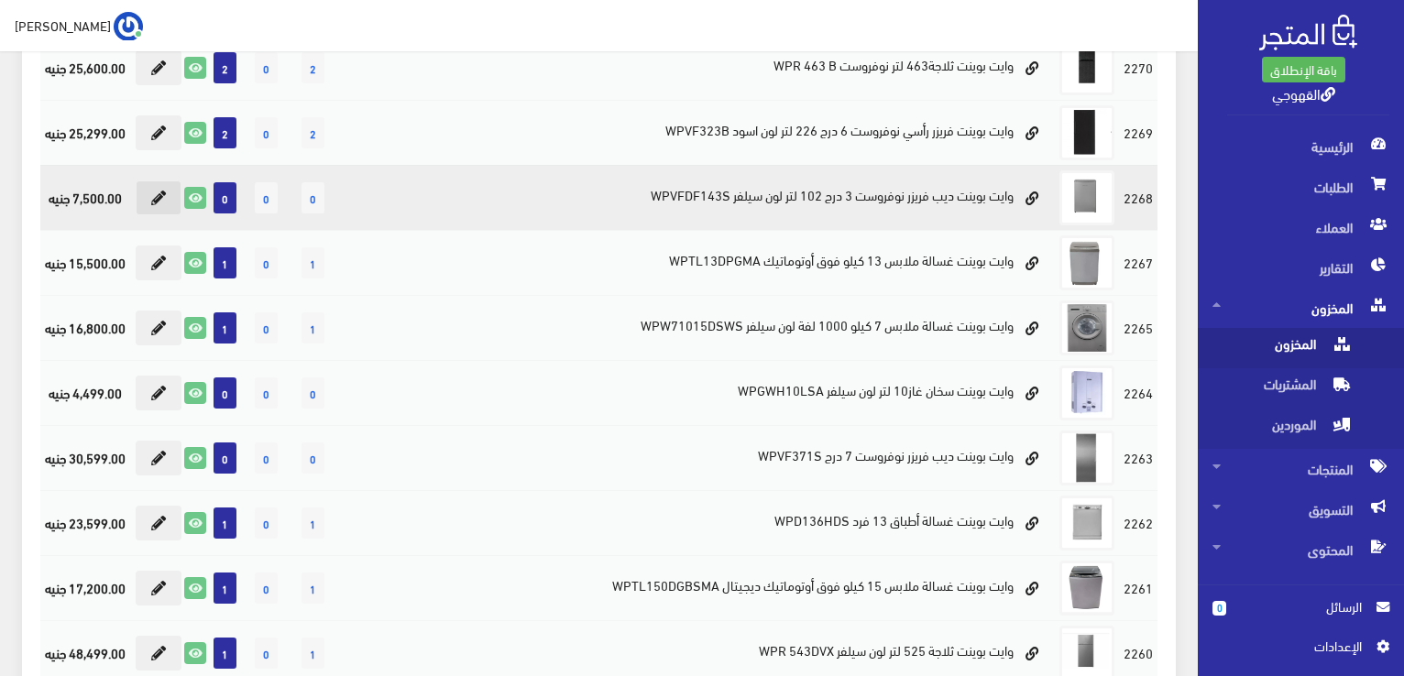
click at [181, 215] on button at bounding box center [159, 198] width 46 height 35
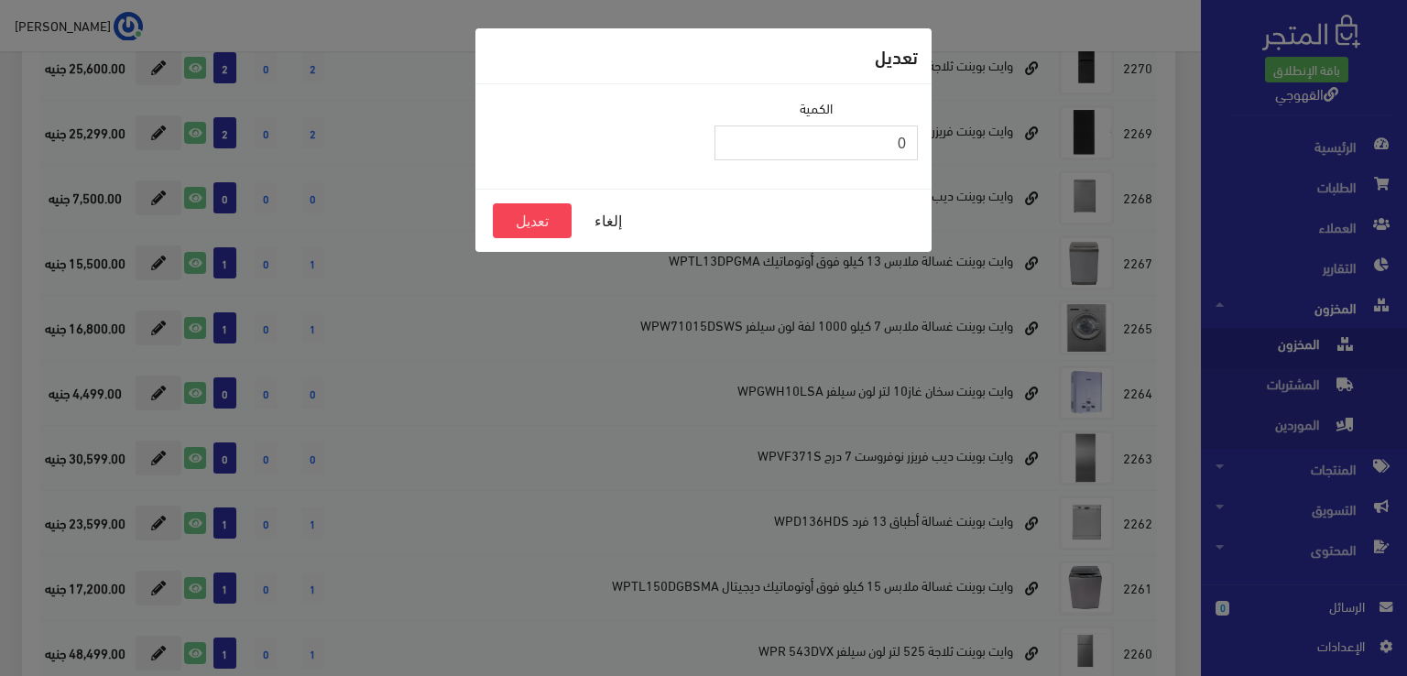
click at [868, 146] on input "0" at bounding box center [816, 143] width 203 height 35
type input "-3"
type input "2"
click at [519, 218] on button "تعديل" at bounding box center [532, 220] width 79 height 35
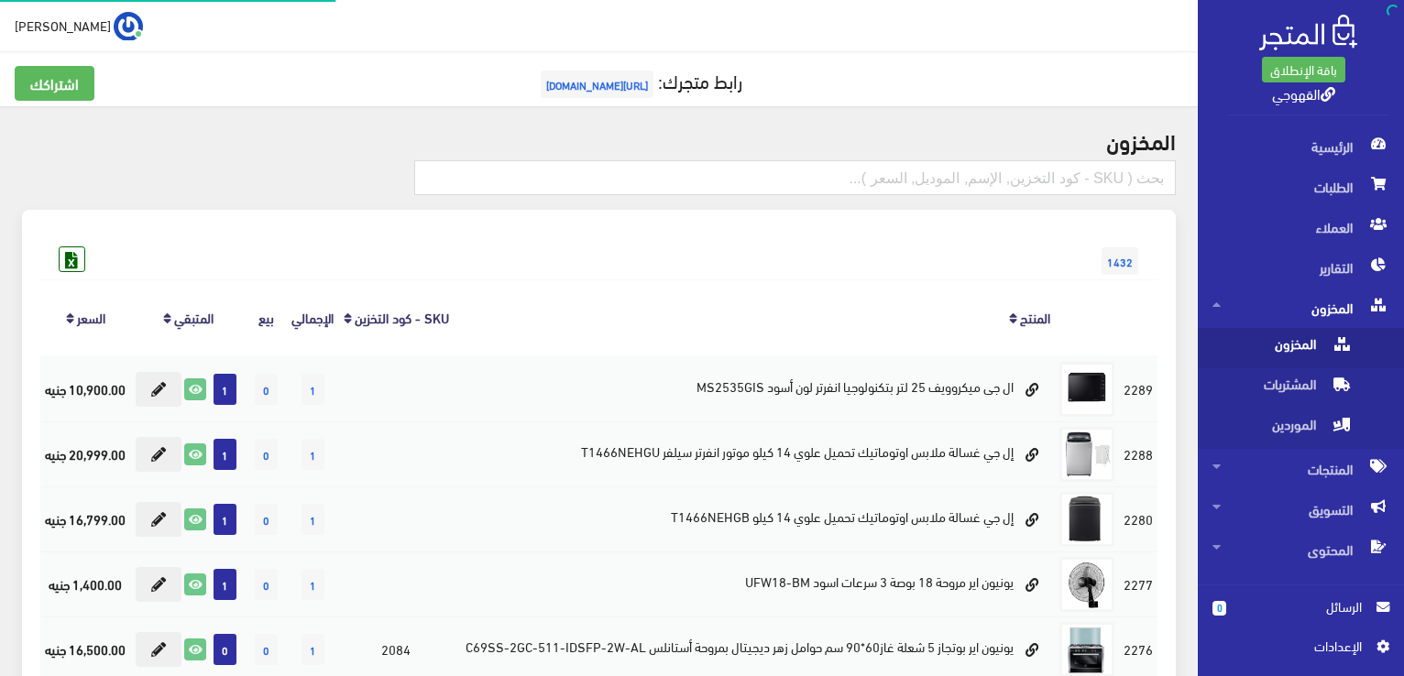
scroll to position [779, 0]
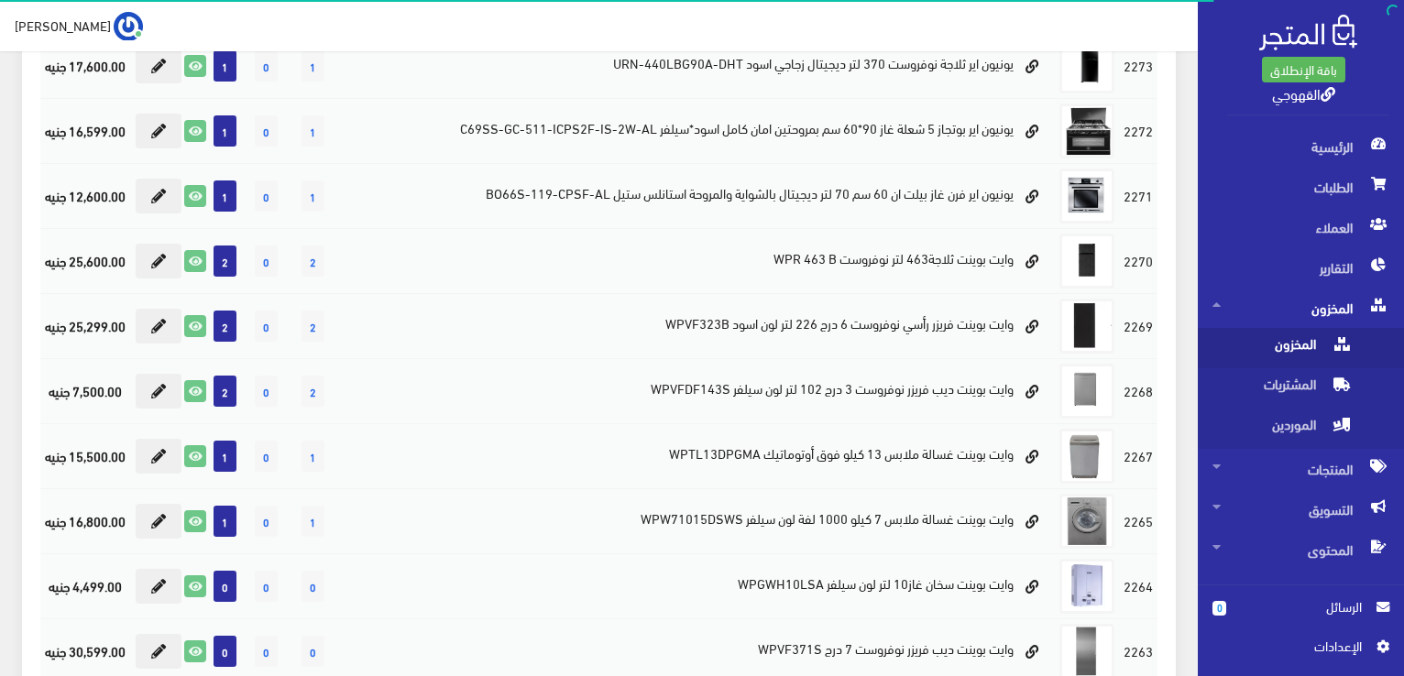
click at [26, 319] on div "1432 المنتج SKU - كود التخزين اﻹجمالي بيع المتبقي السعر 1 0 1 1 0 1 1 0 1 1 0" at bounding box center [599, 216] width 1154 height 1571
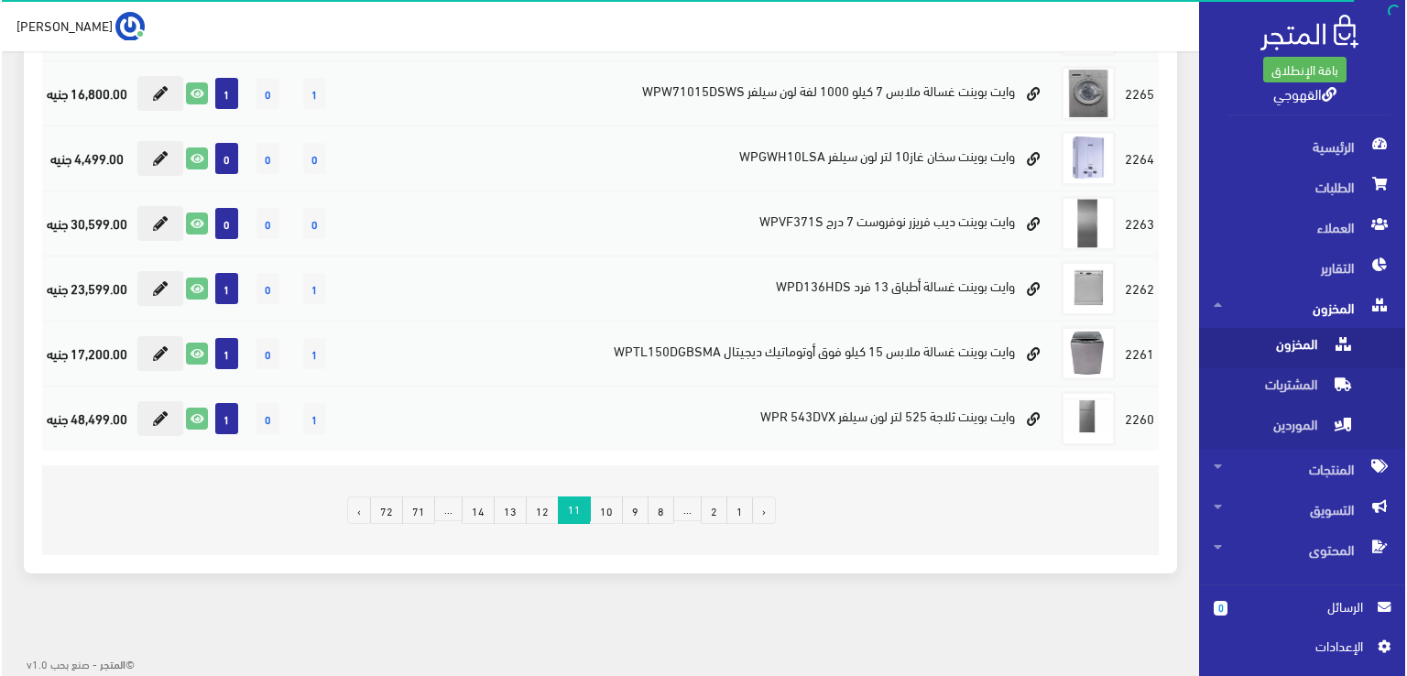
scroll to position [1365, 0]
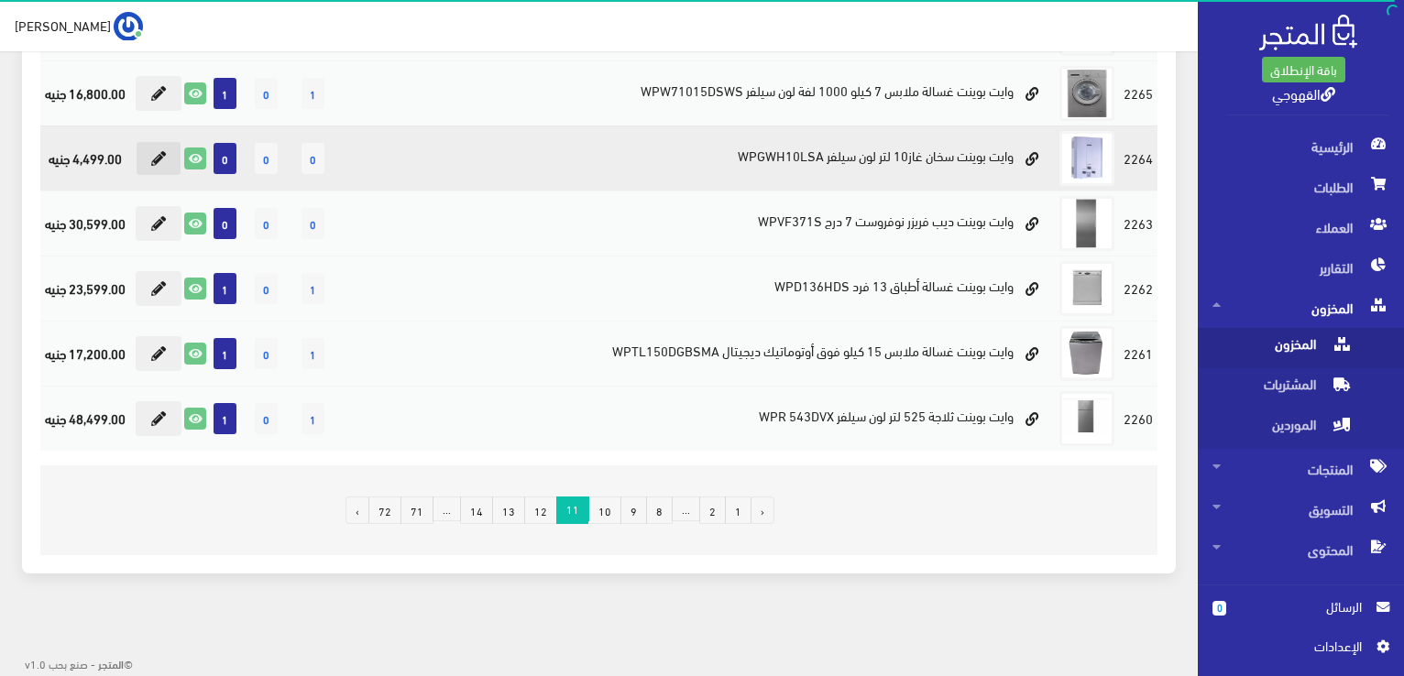
click at [166, 166] on icon at bounding box center [158, 158] width 15 height 15
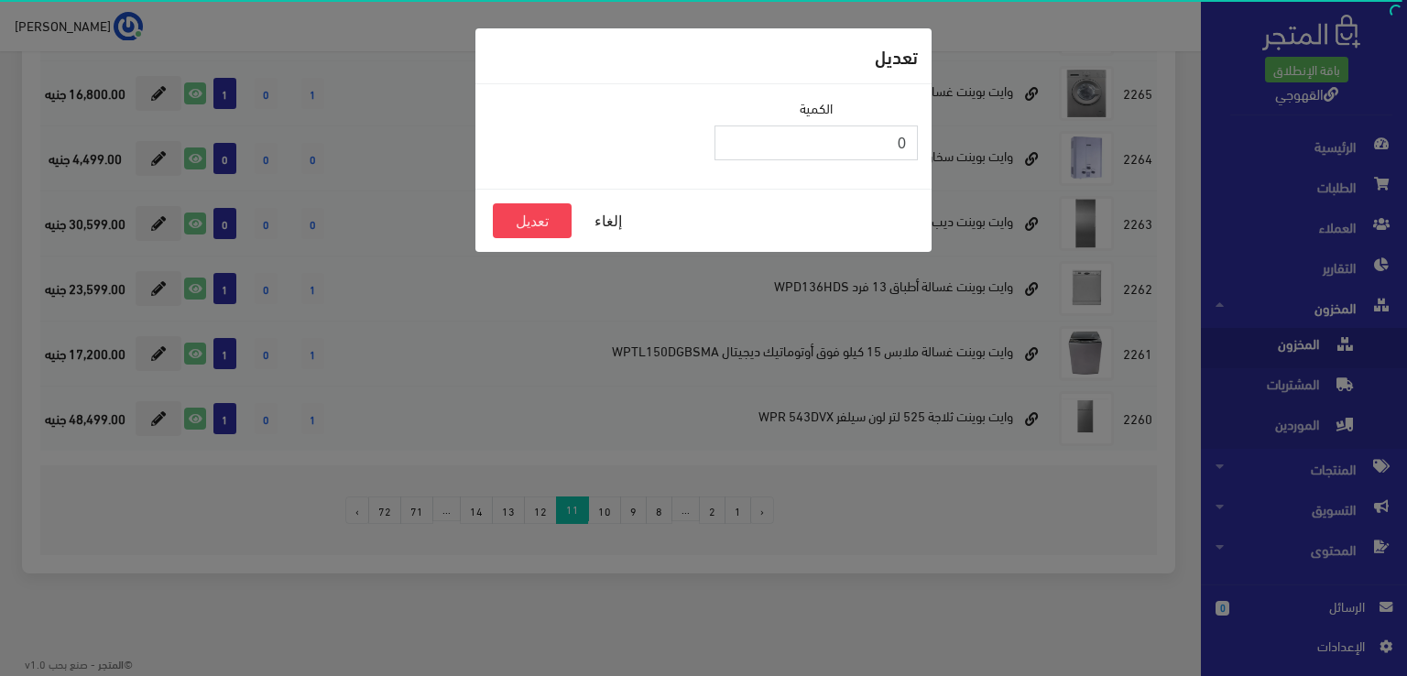
click at [834, 127] on input "0" at bounding box center [816, 143] width 203 height 35
type input "2"
click at [539, 216] on button "تعديل" at bounding box center [532, 220] width 79 height 35
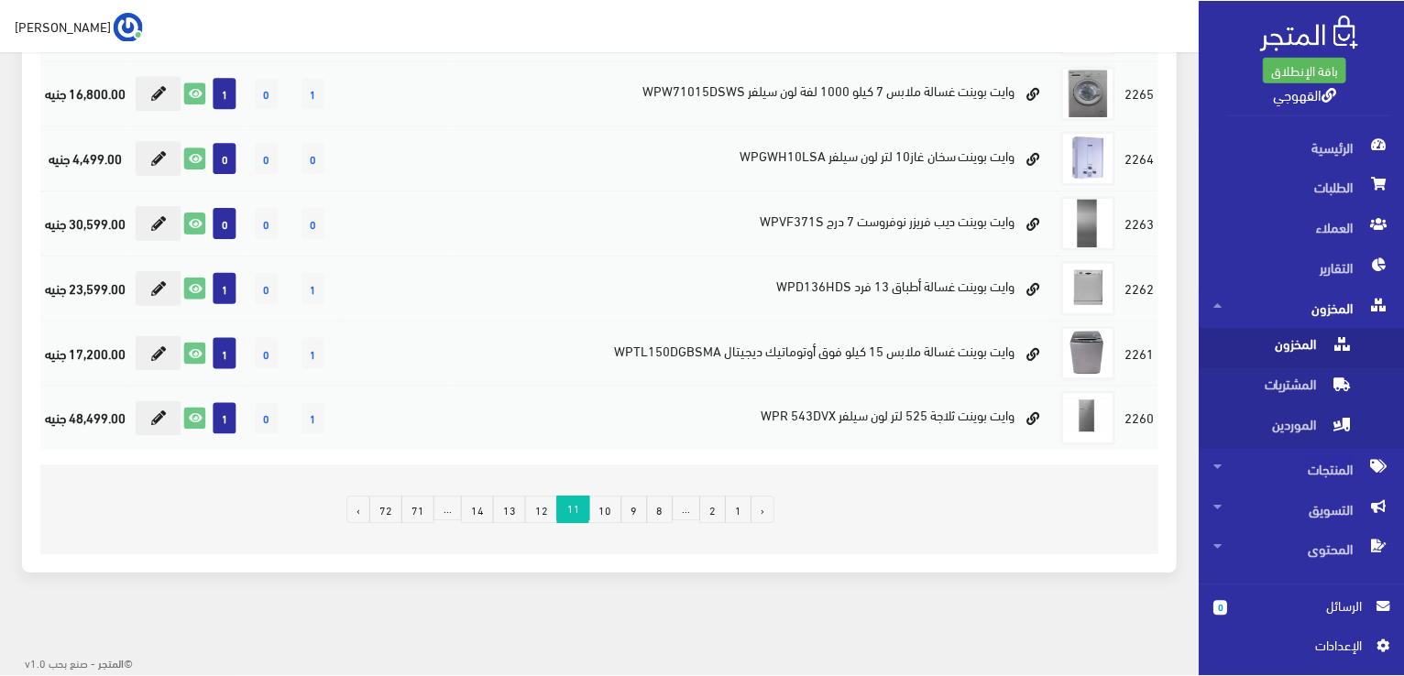
scroll to position [1202, 0]
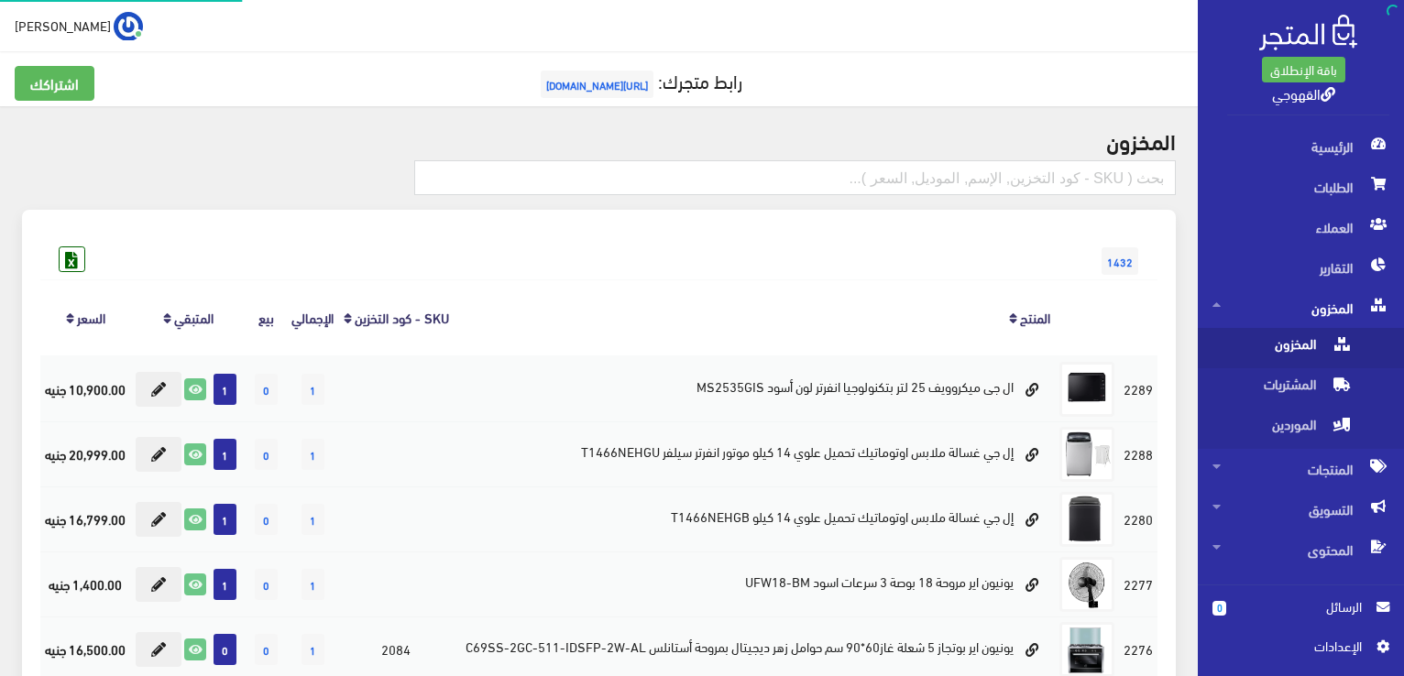
scroll to position [1003, 0]
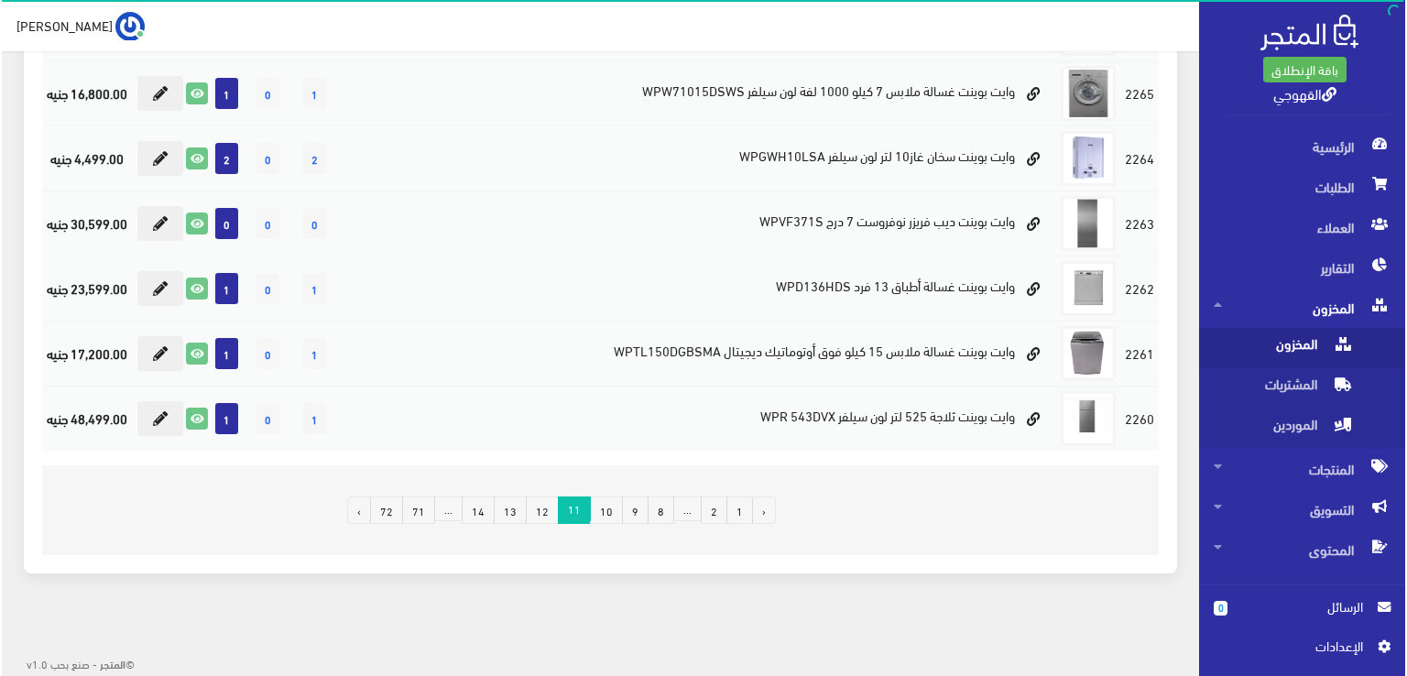
scroll to position [1516, 0]
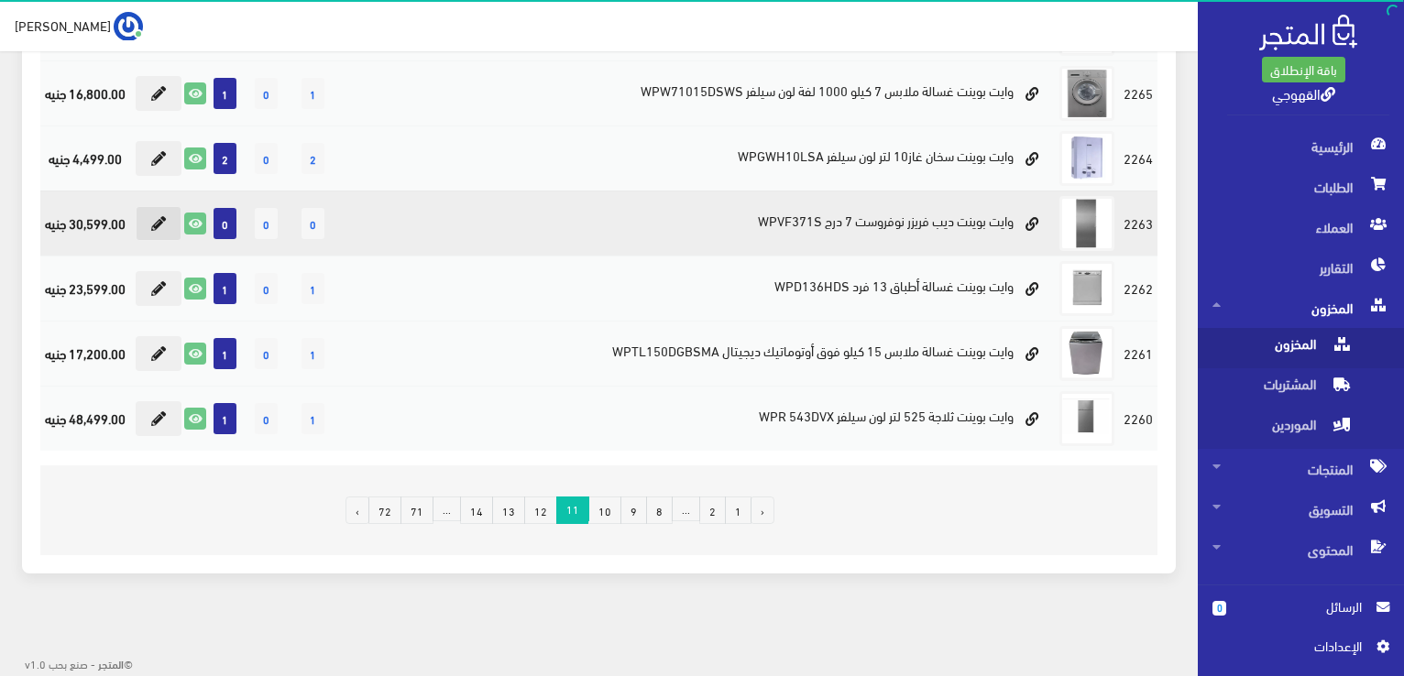
click at [181, 241] on button at bounding box center [159, 223] width 46 height 35
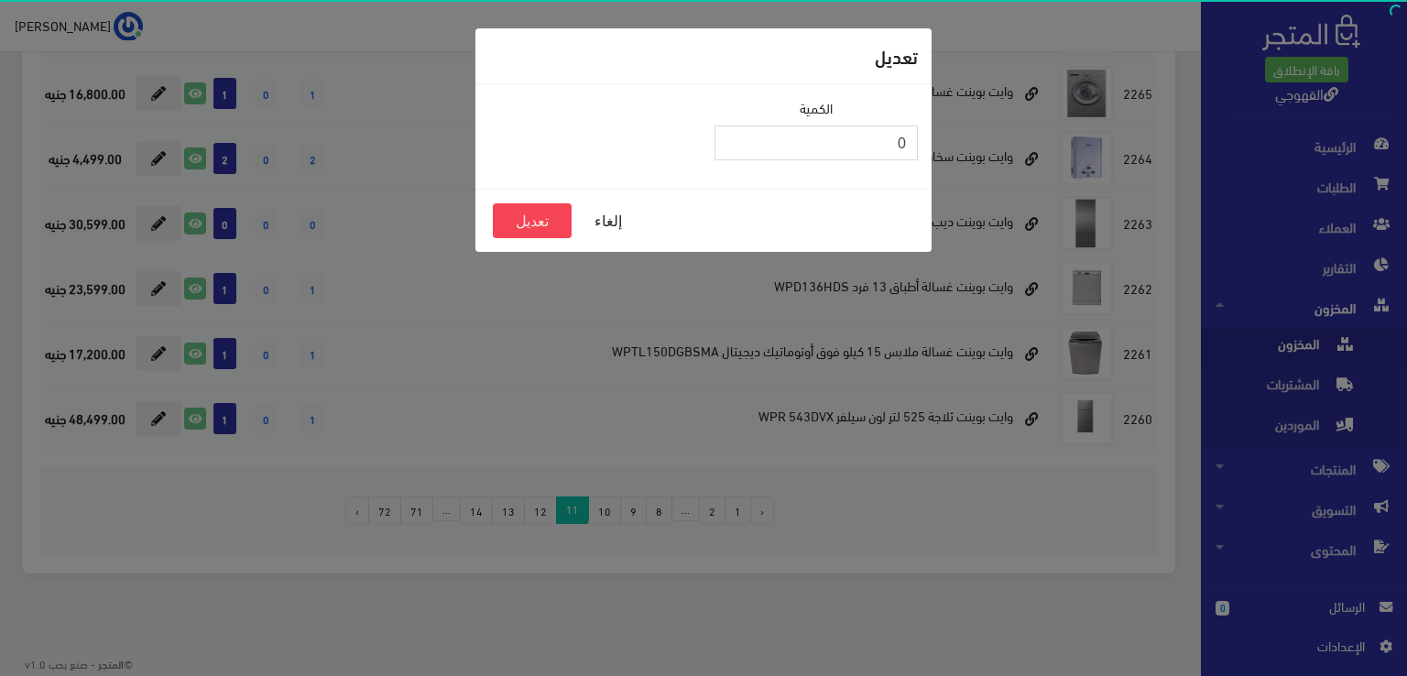
click at [777, 159] on input "0" at bounding box center [816, 143] width 203 height 35
type input "2"
click at [530, 210] on button "تعديل" at bounding box center [532, 220] width 79 height 35
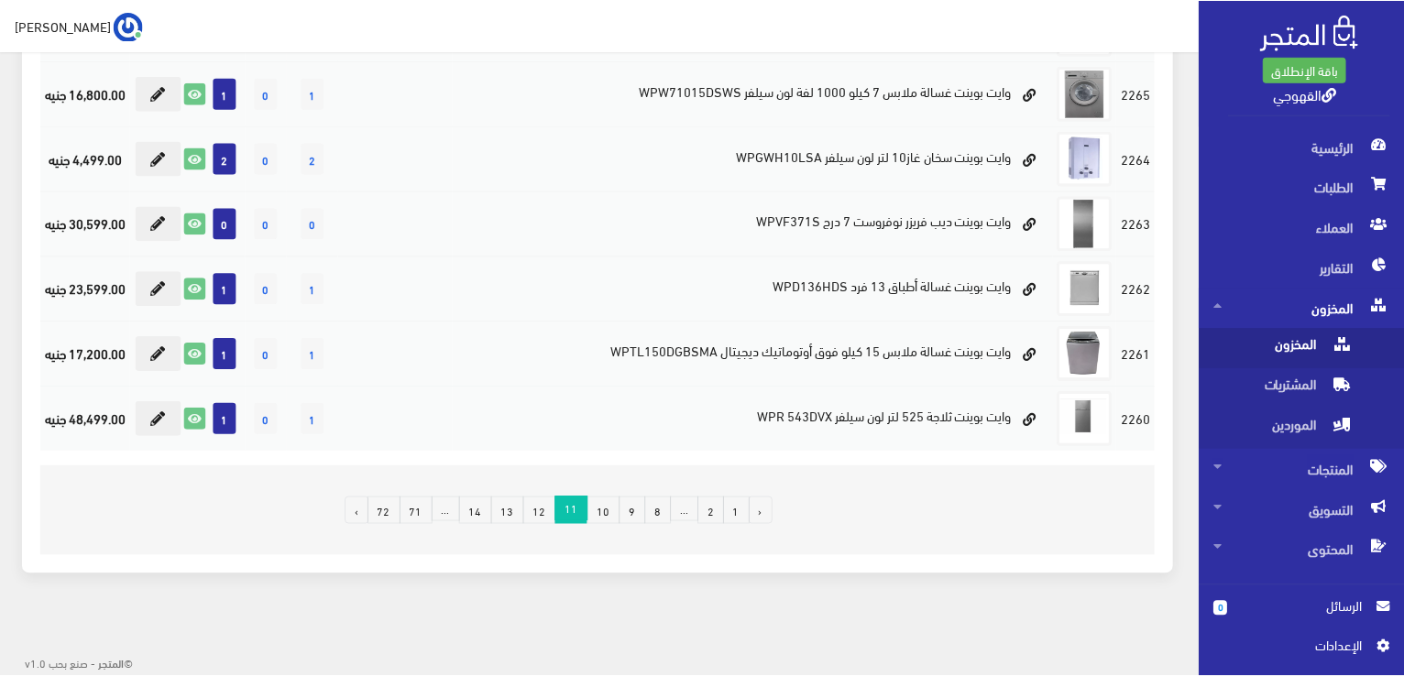
scroll to position [1202, 0]
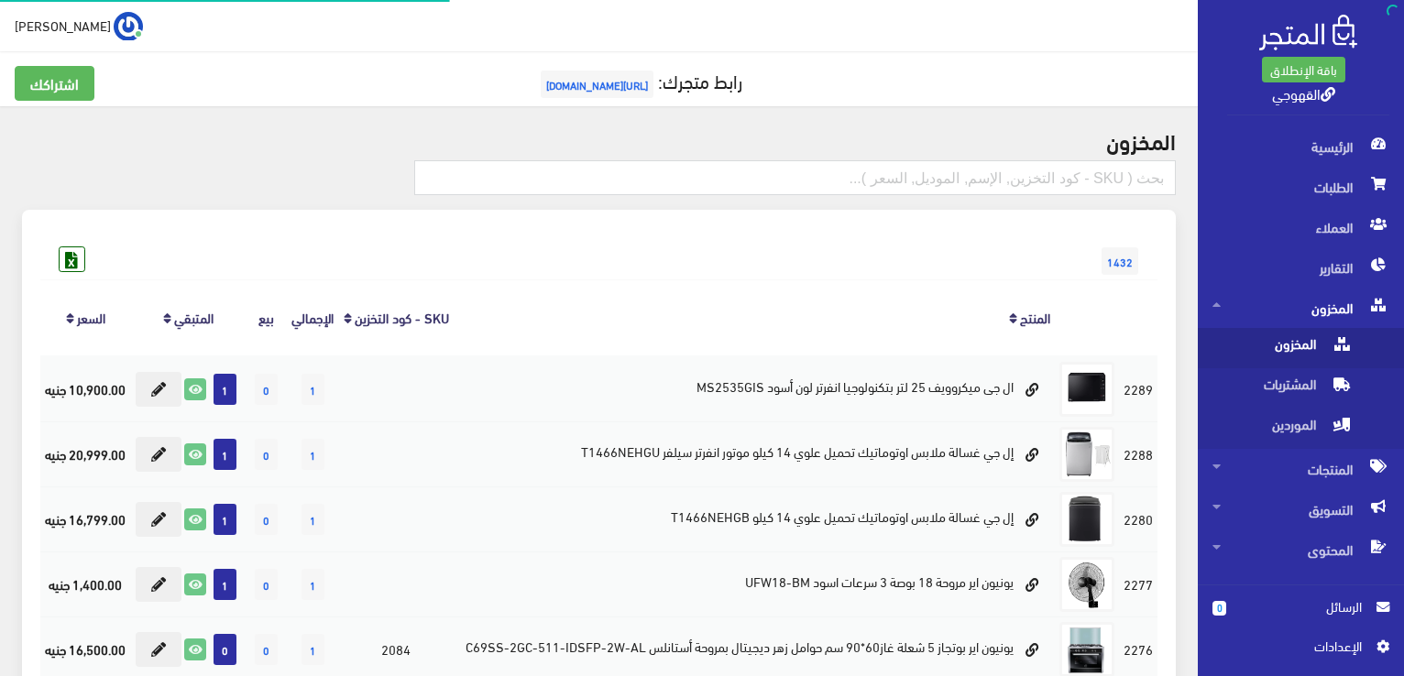
scroll to position [1003, 0]
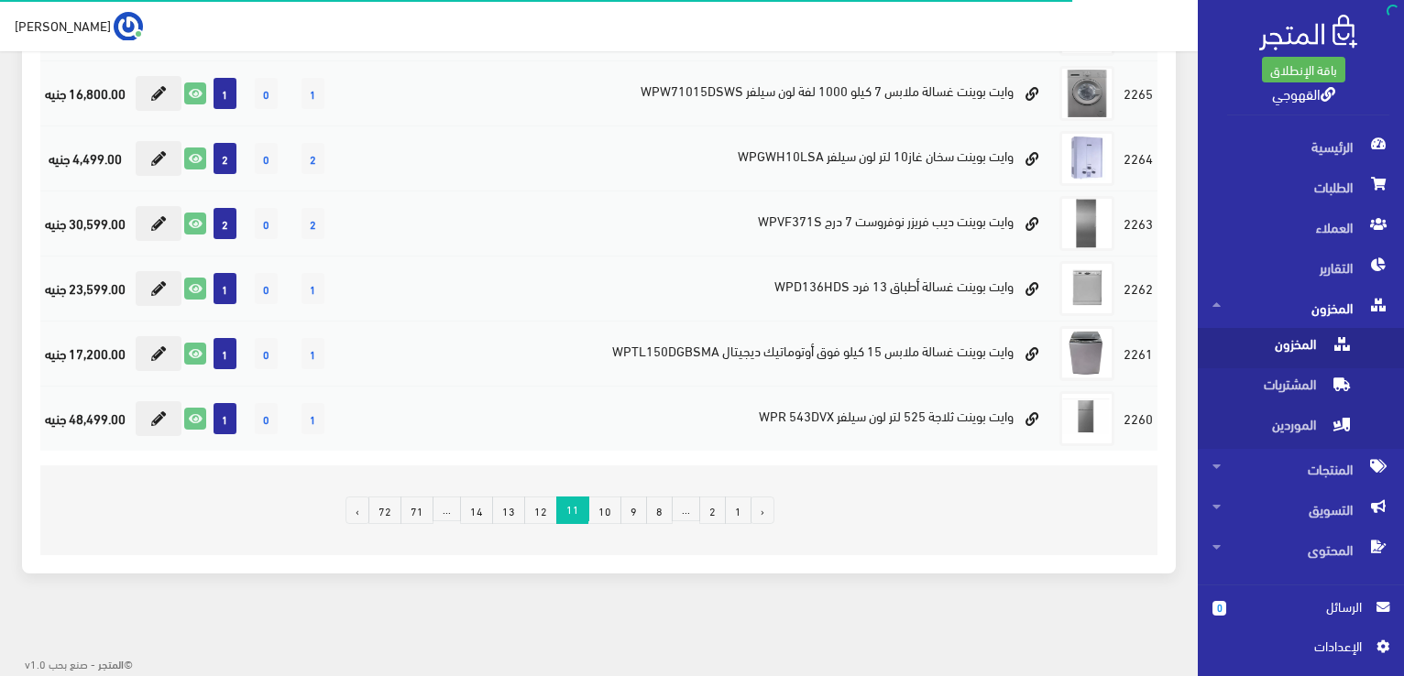
scroll to position [1619, 0]
click at [544, 506] on link "12" at bounding box center [540, 510] width 33 height 27
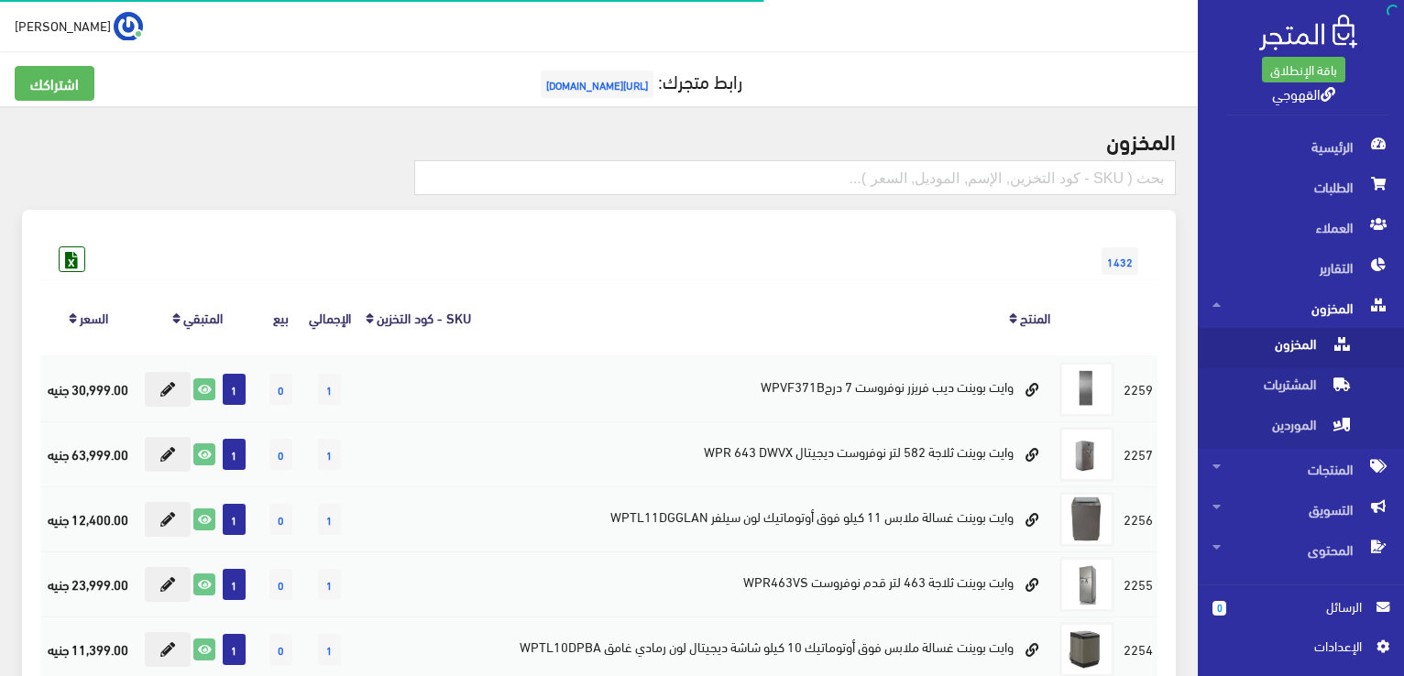
click at [442, 249] on div "1432" at bounding box center [598, 242] width 1117 height 29
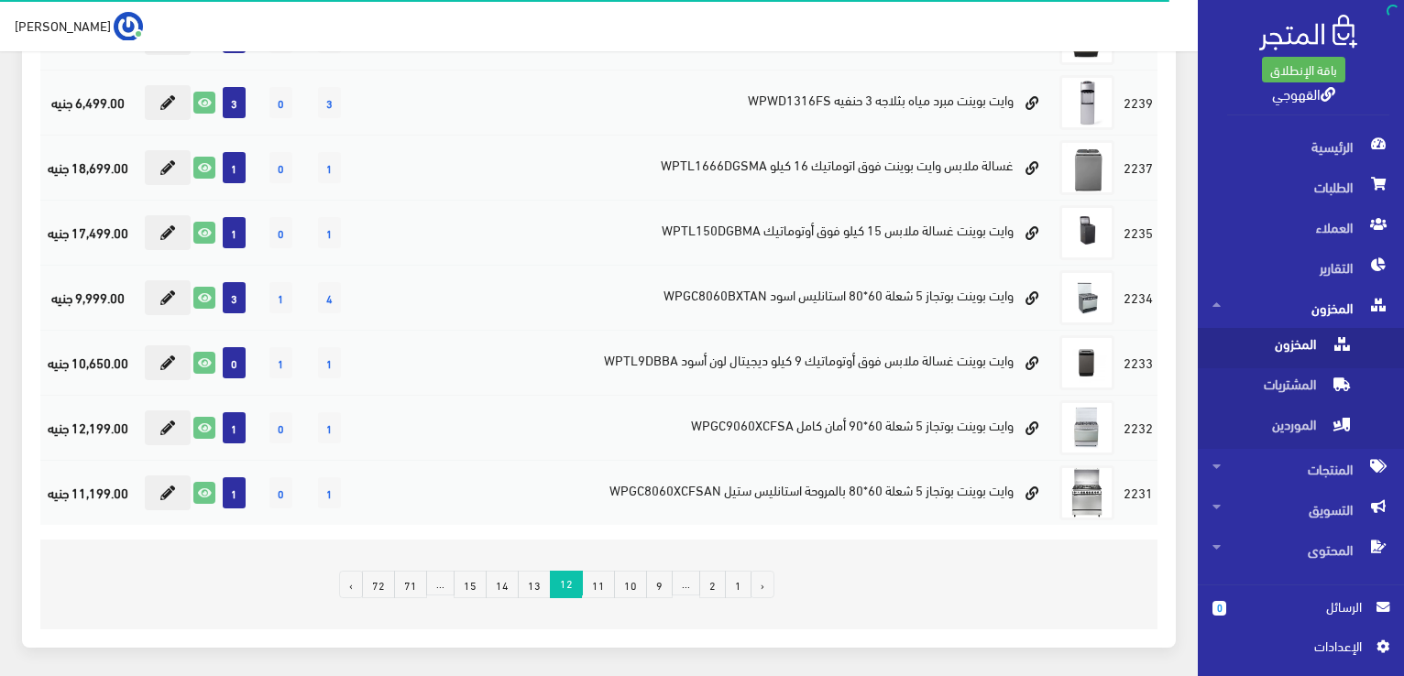
scroll to position [1202, 0]
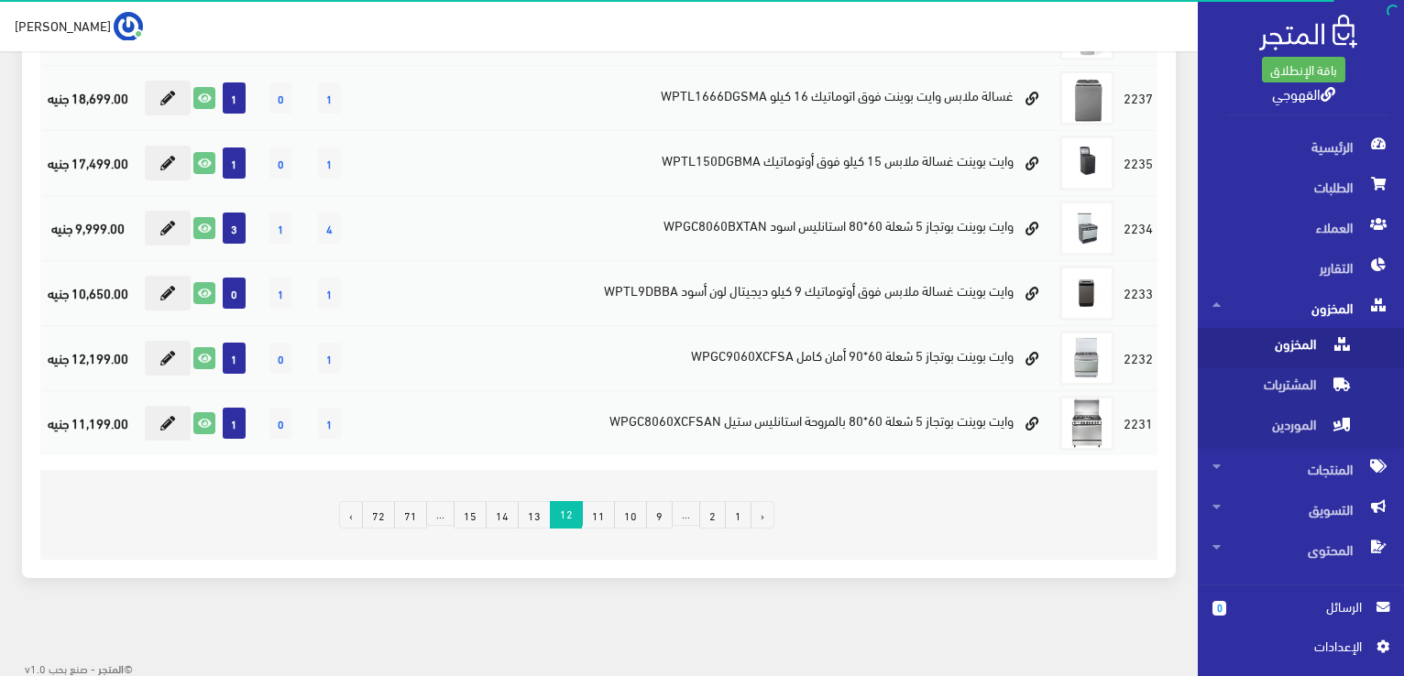
click at [549, 505] on link "13" at bounding box center [534, 514] width 33 height 27
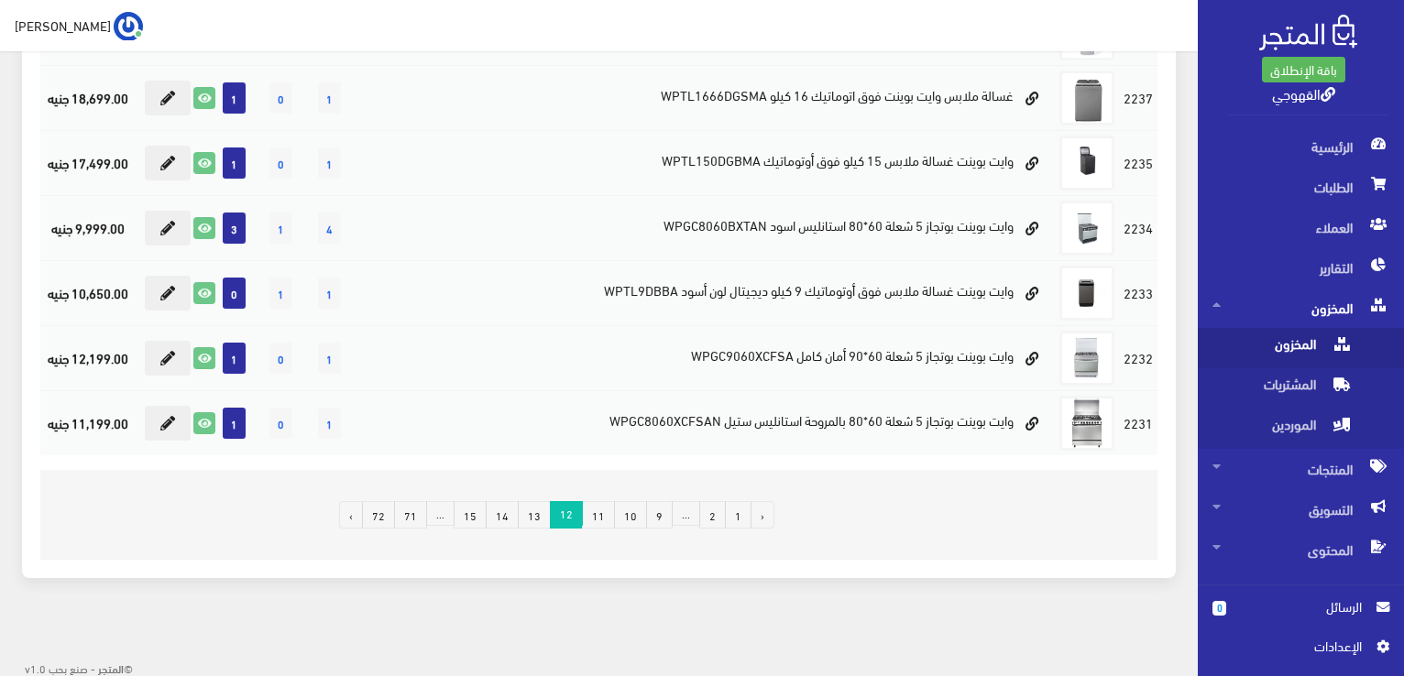
click at [549, 505] on link "13" at bounding box center [534, 514] width 33 height 27
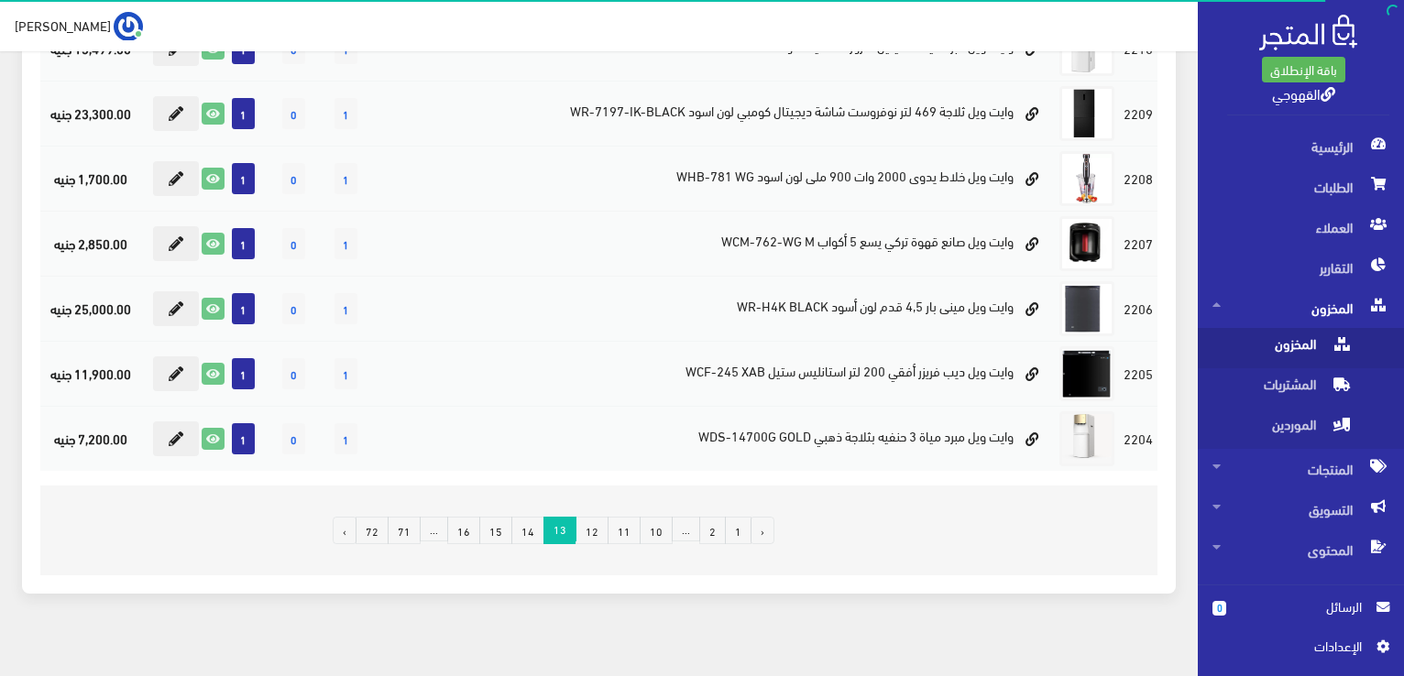
scroll to position [1202, 0]
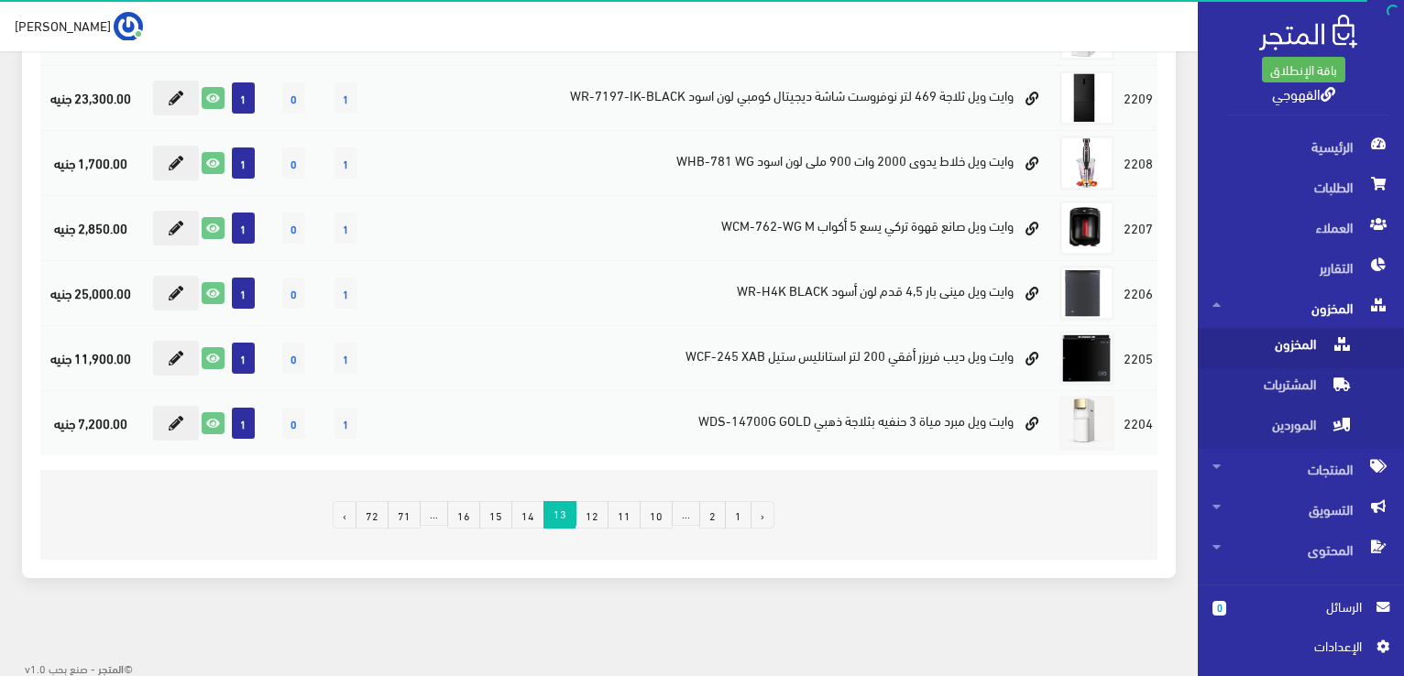
click at [531, 521] on link "14" at bounding box center [527, 514] width 33 height 27
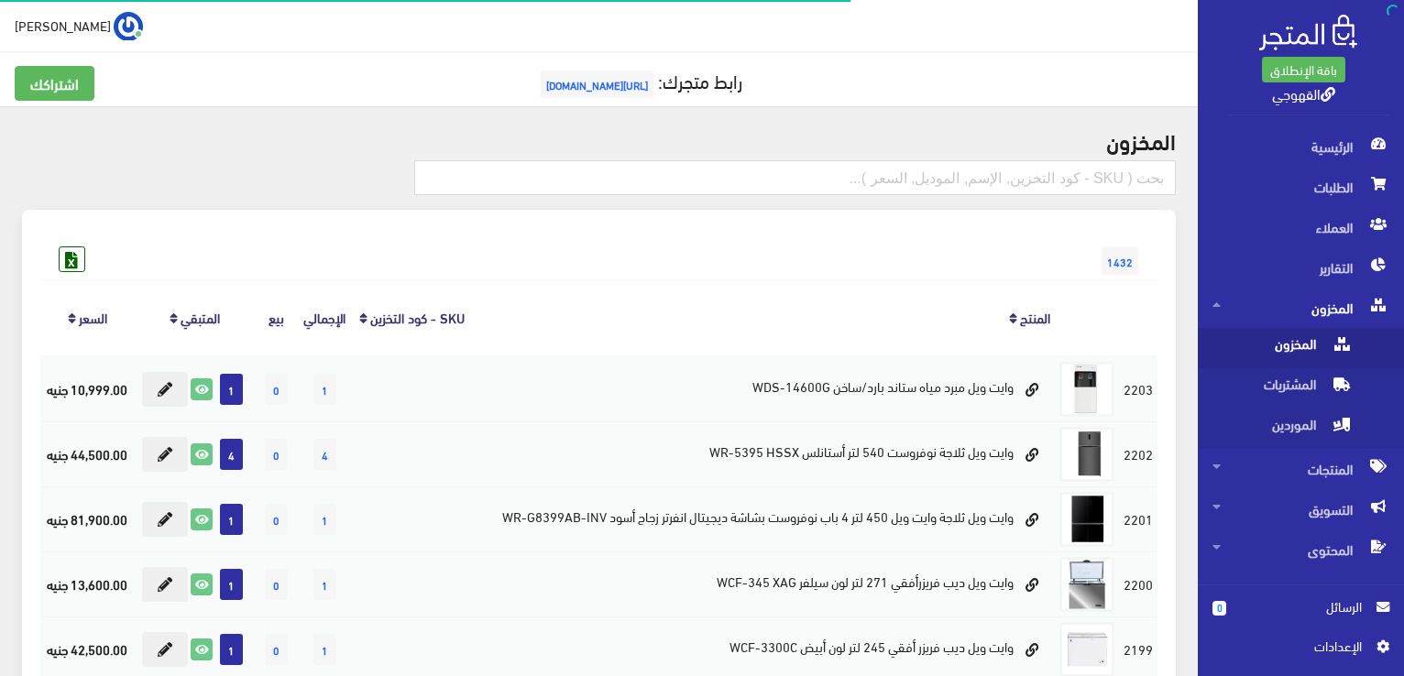
click at [343, 241] on div "1432" at bounding box center [598, 242] width 1117 height 29
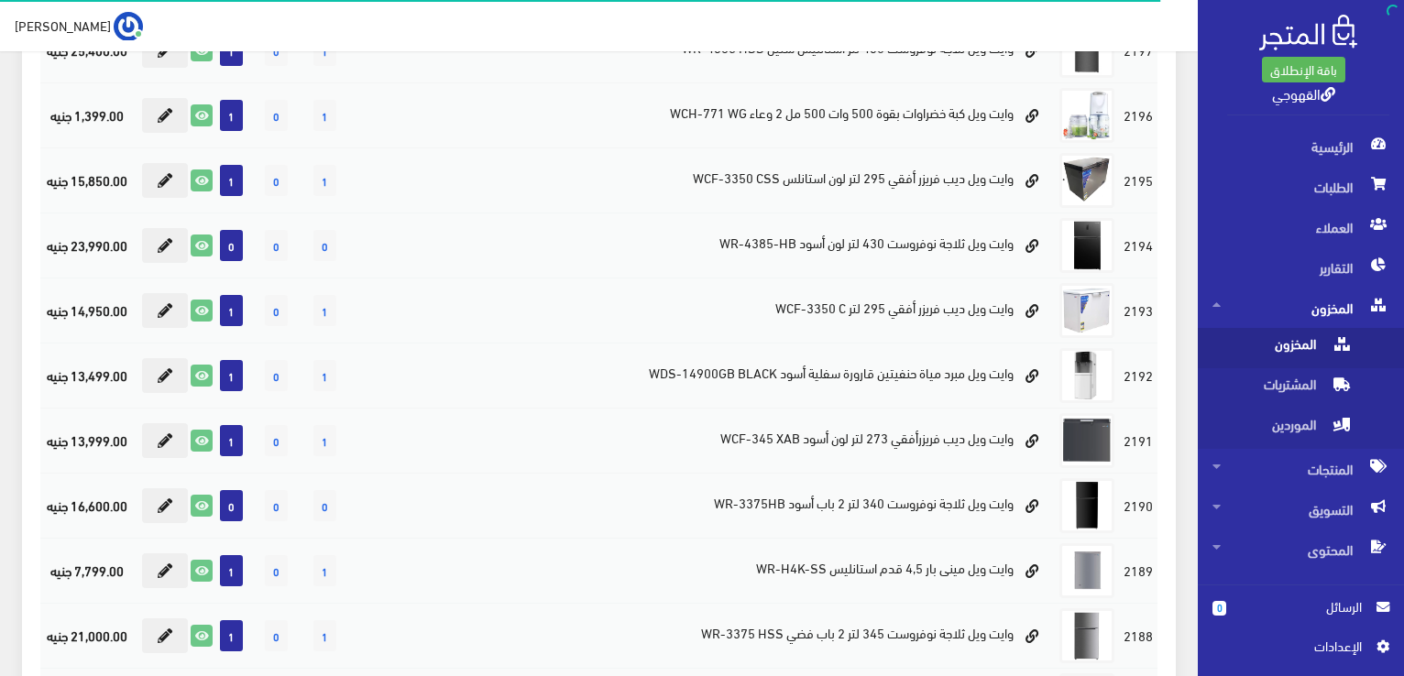
scroll to position [733, 0]
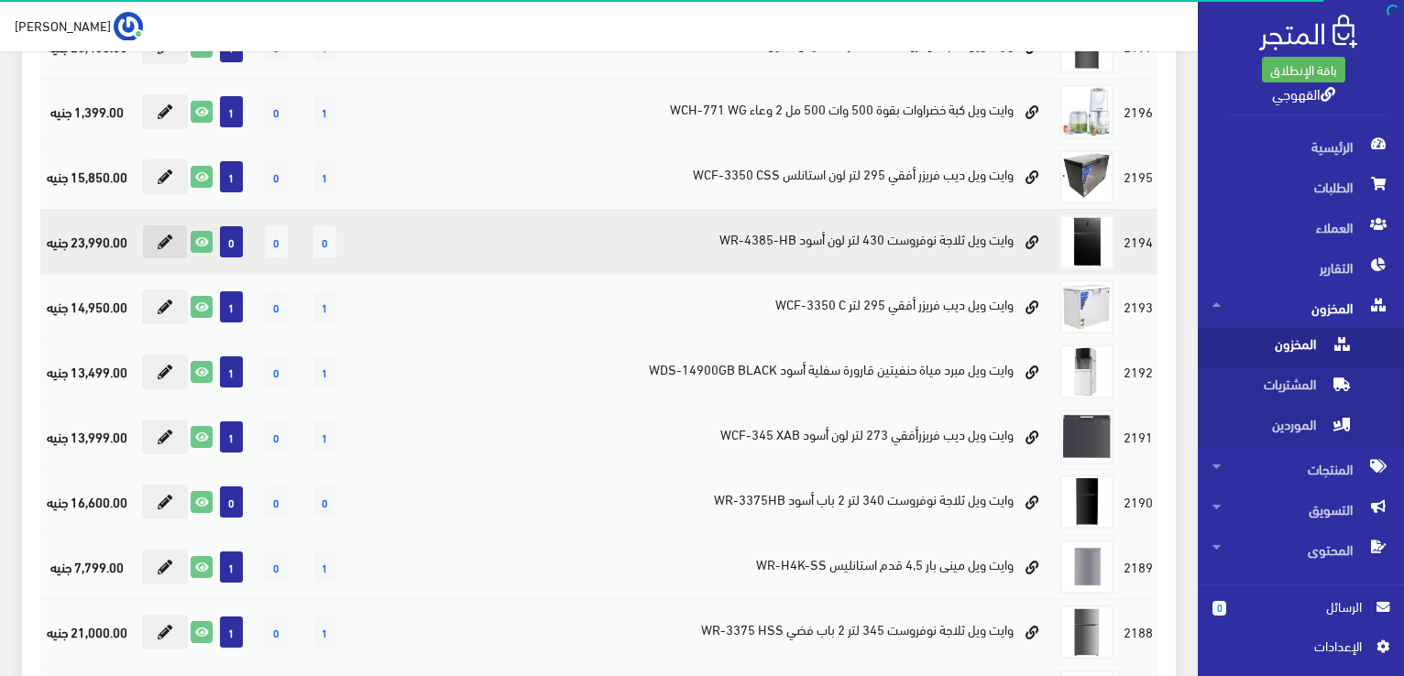
click at [171, 239] on icon at bounding box center [165, 242] width 15 height 15
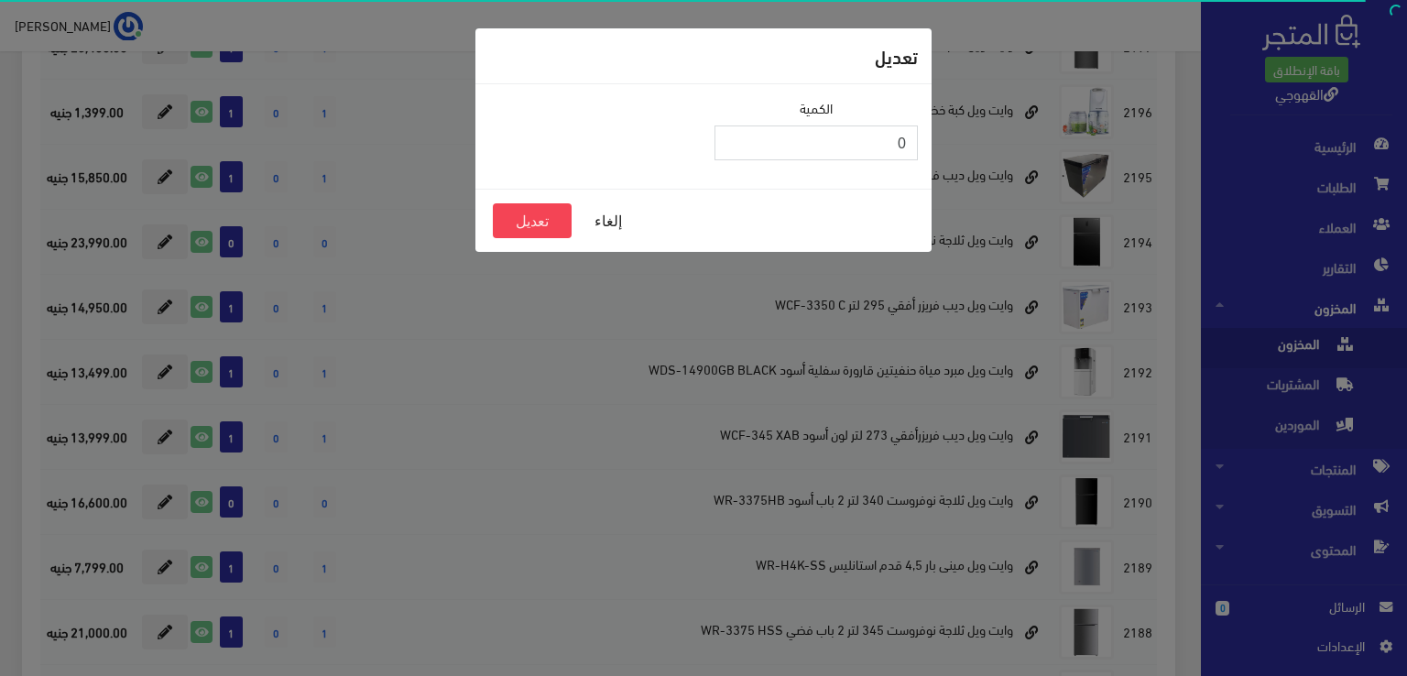
click at [859, 140] on input "0" at bounding box center [816, 143] width 203 height 35
type input "2"
click at [508, 210] on button "تعديل" at bounding box center [532, 220] width 79 height 35
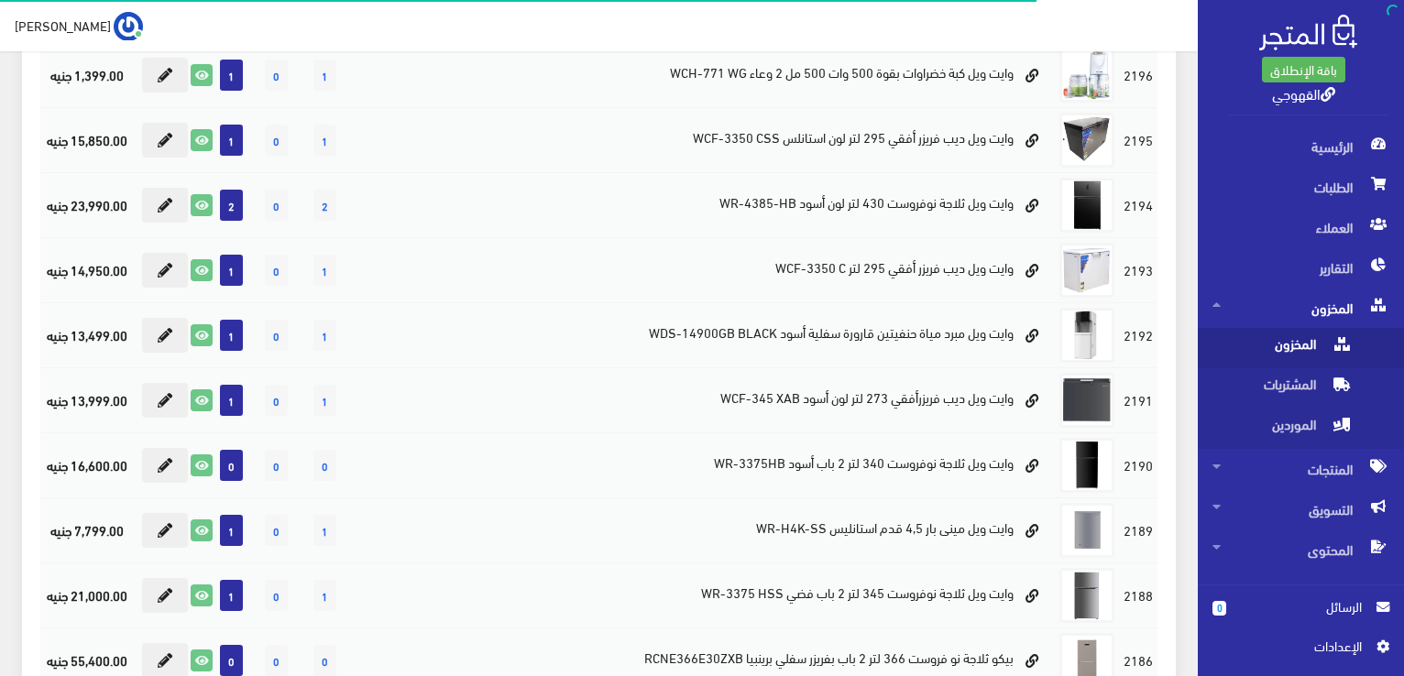
scroll to position [806, 0]
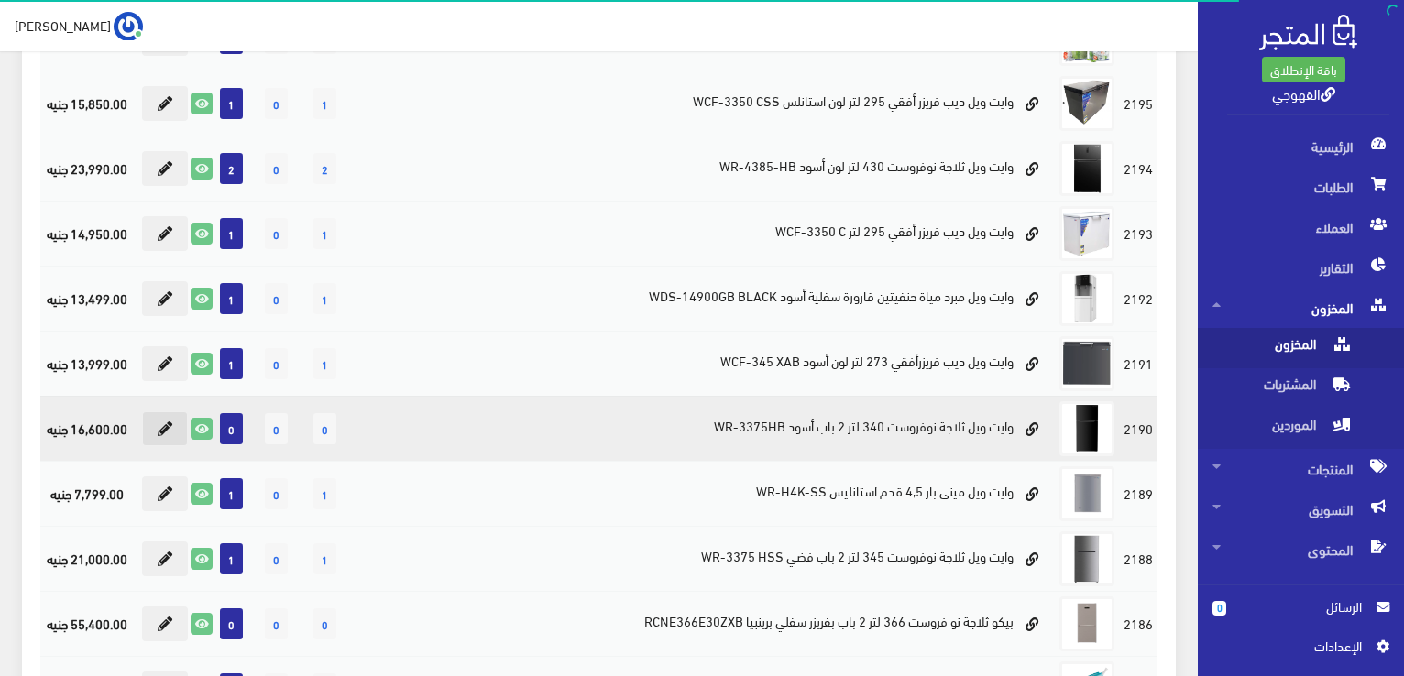
click at [172, 432] on button at bounding box center [165, 428] width 46 height 35
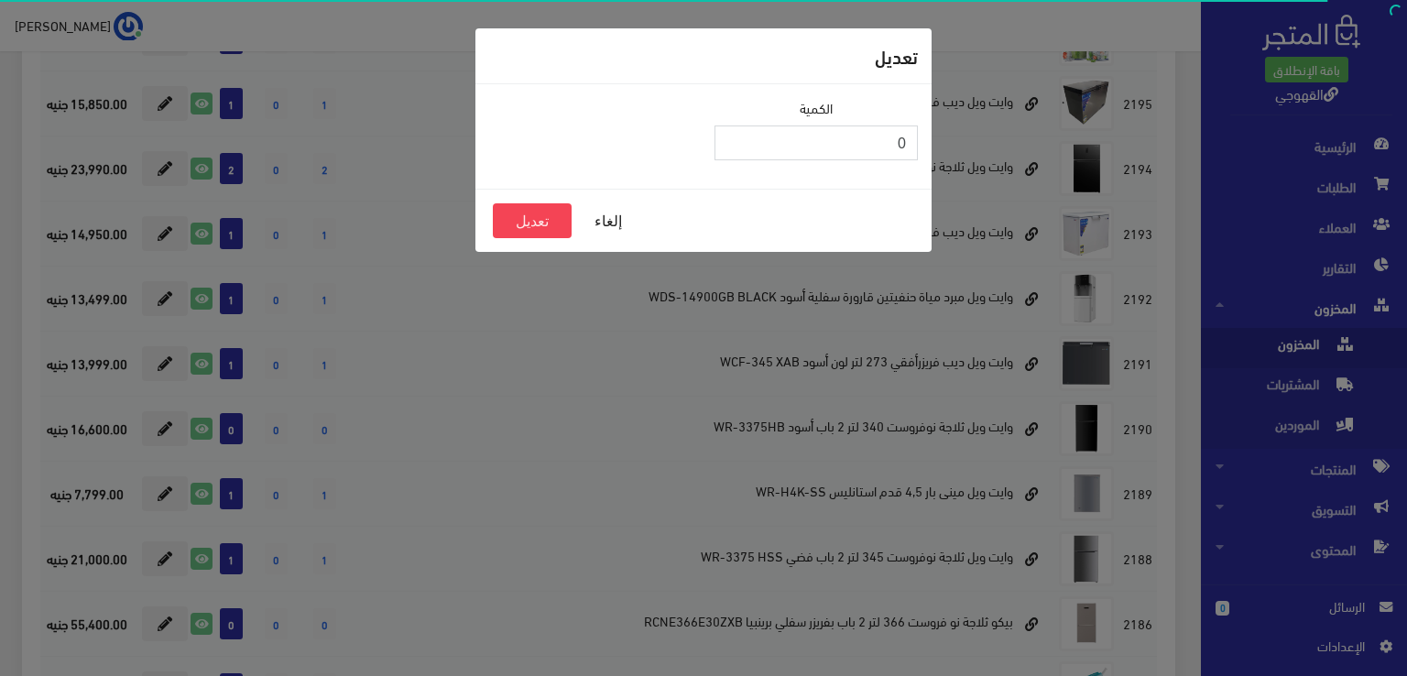
click at [868, 133] on input "0" at bounding box center [816, 143] width 203 height 35
type input "2"
click at [539, 213] on button "تعديل" at bounding box center [532, 220] width 79 height 35
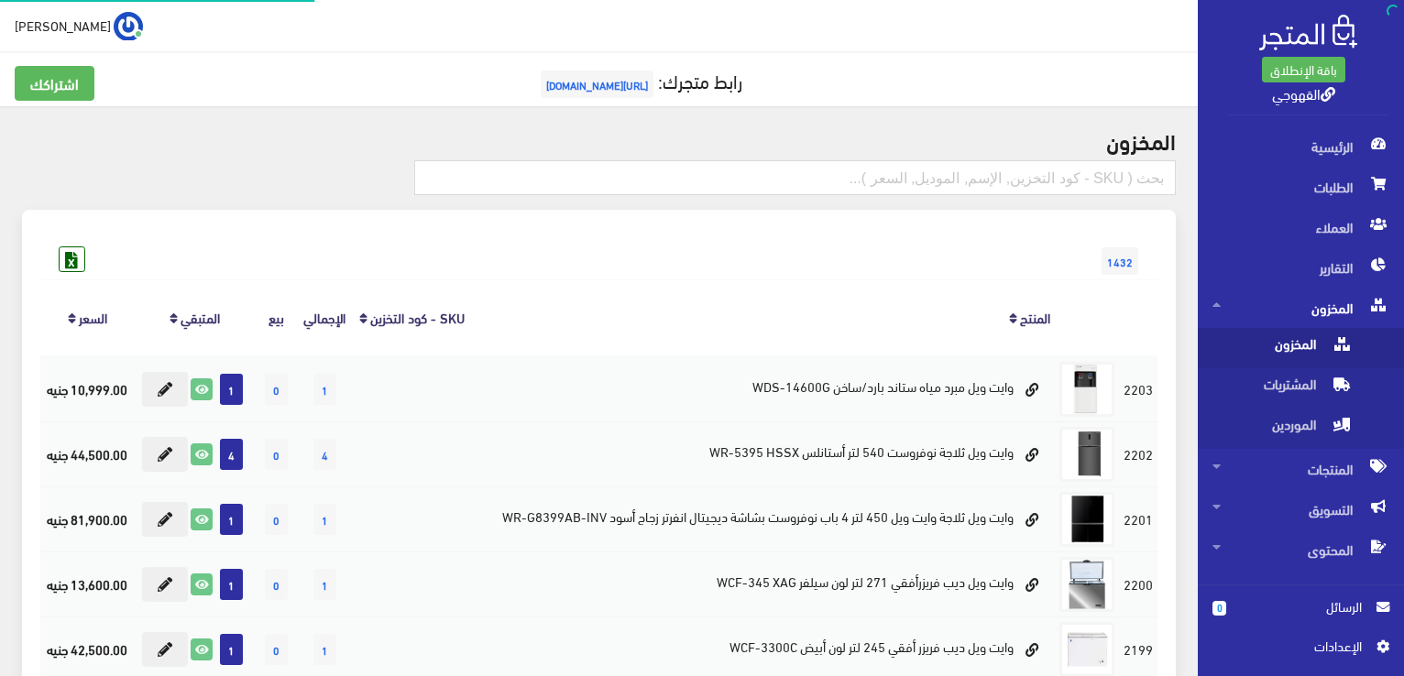
scroll to position [806, 0]
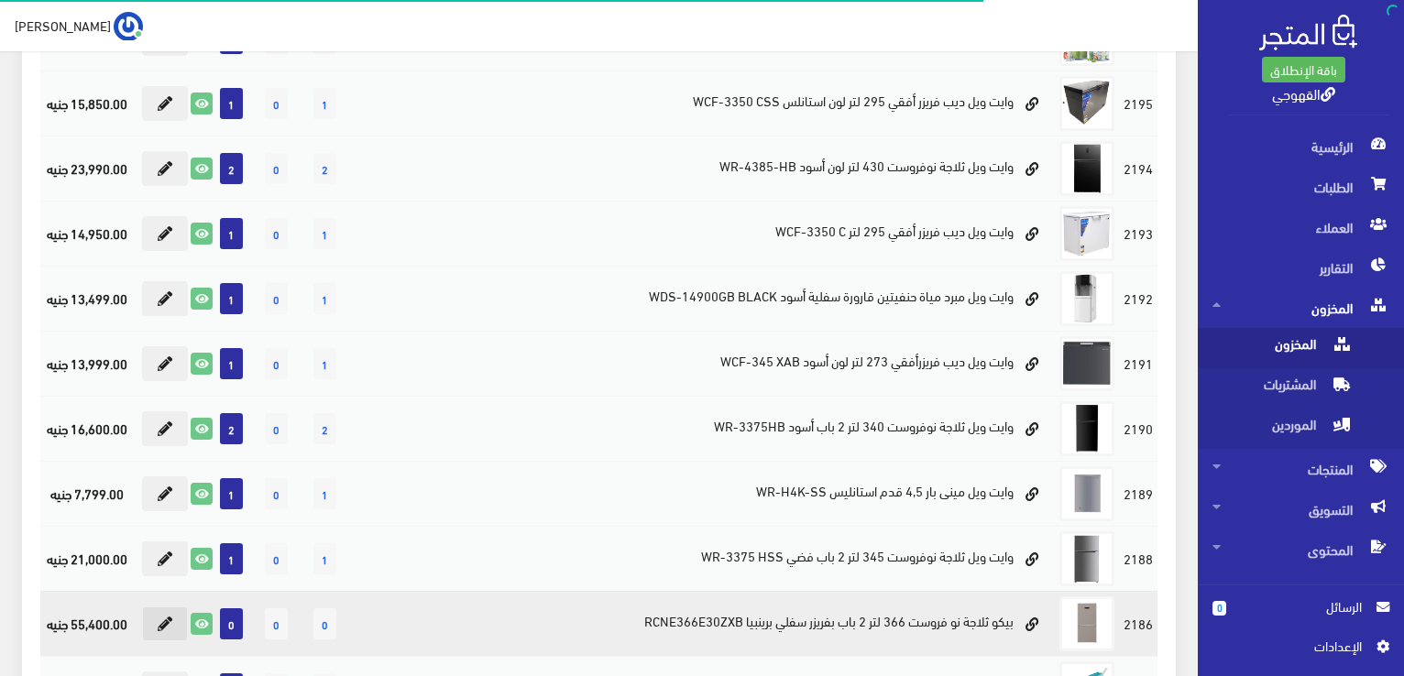
click at [154, 624] on button at bounding box center [165, 624] width 46 height 35
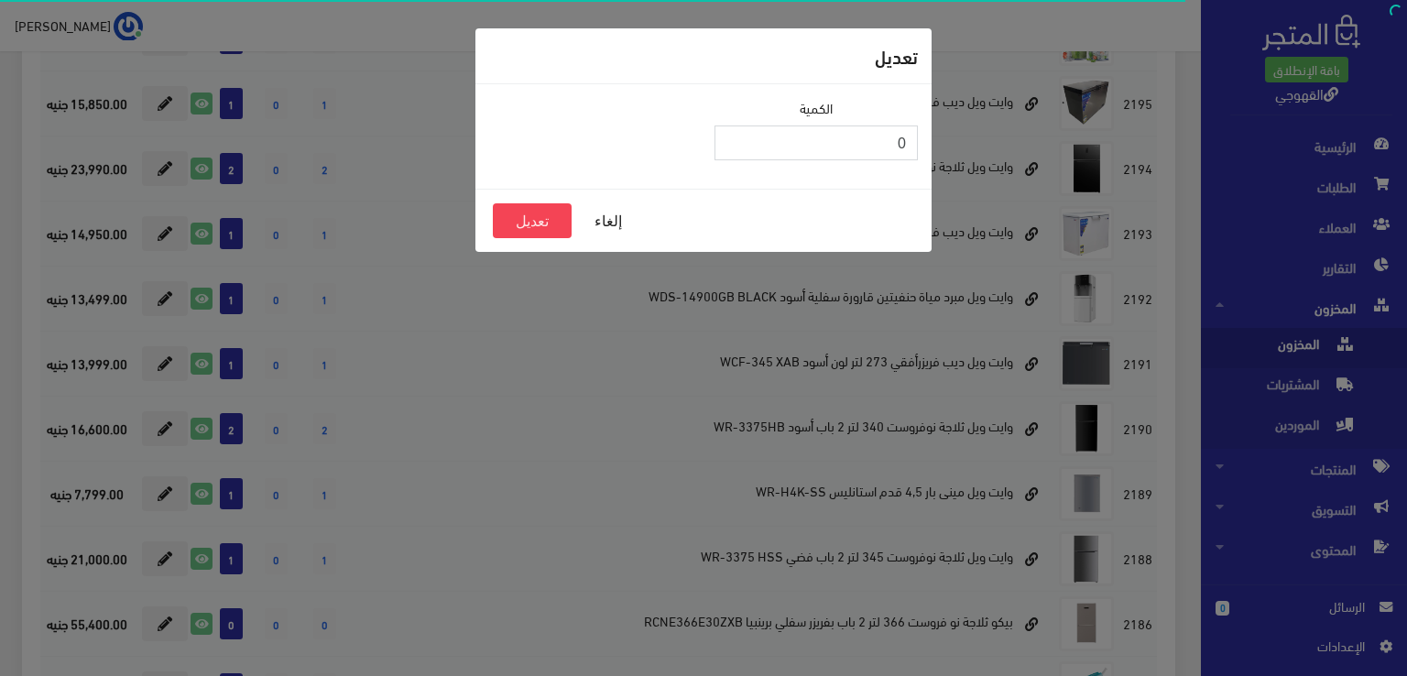
click at [844, 148] on input "0" at bounding box center [816, 143] width 203 height 35
type input "2"
click at [538, 217] on button "تعديل" at bounding box center [532, 220] width 79 height 35
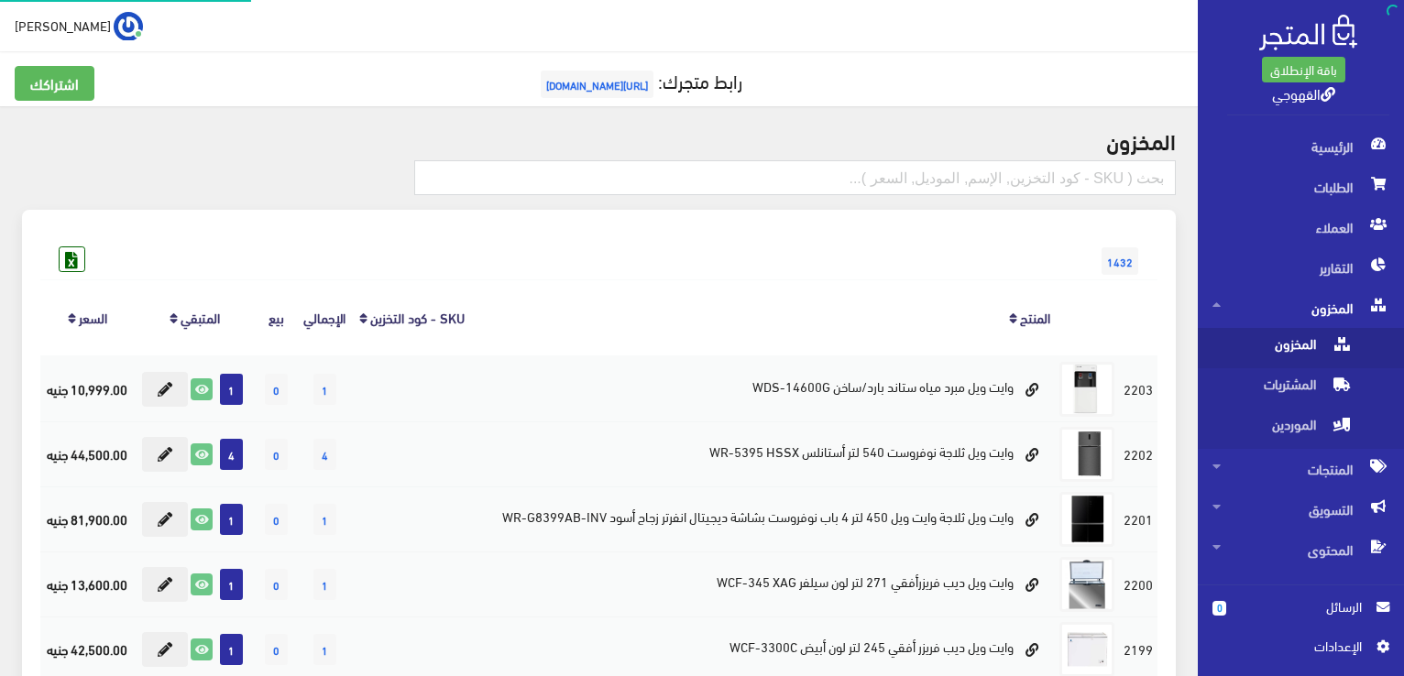
scroll to position [806, 0]
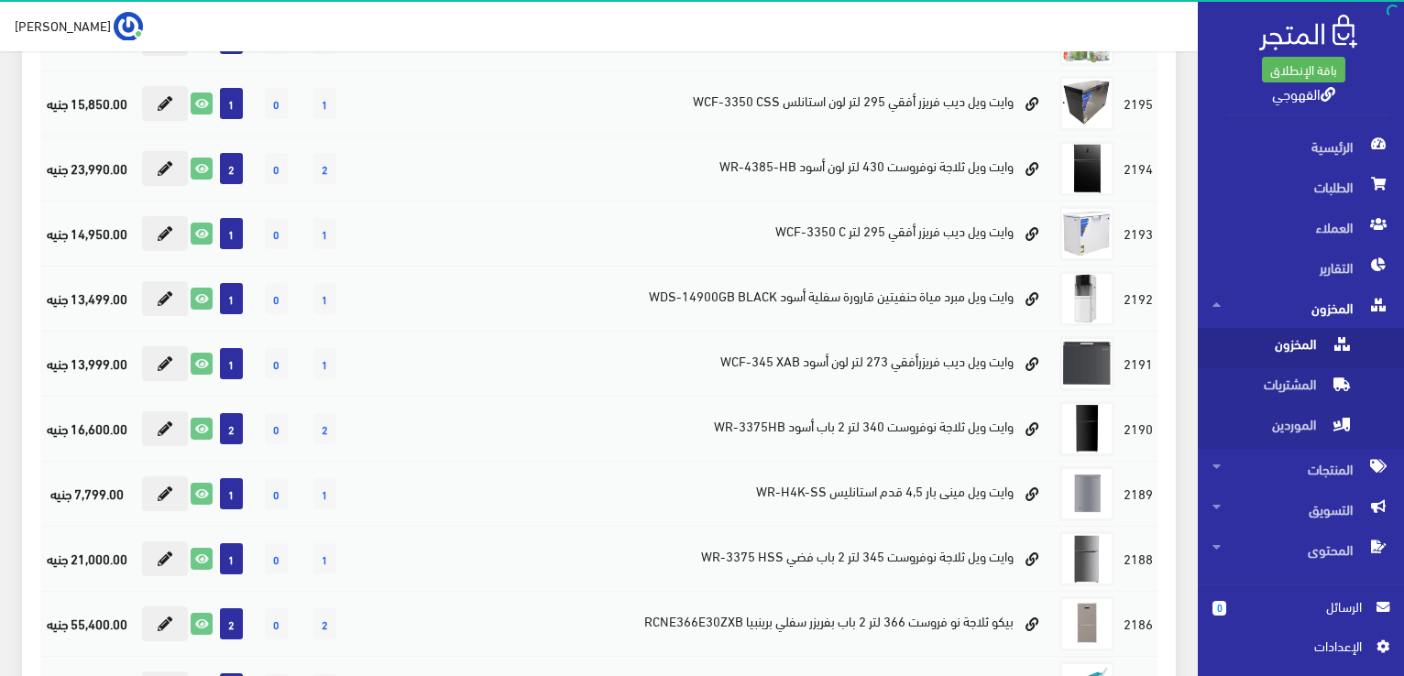
click at [21, 450] on div "1432 المنتج SKU - كود التخزين اﻹجمالي بيع المتبقي السعر 1 0 1 4" at bounding box center [599, 199] width 1176 height 1593
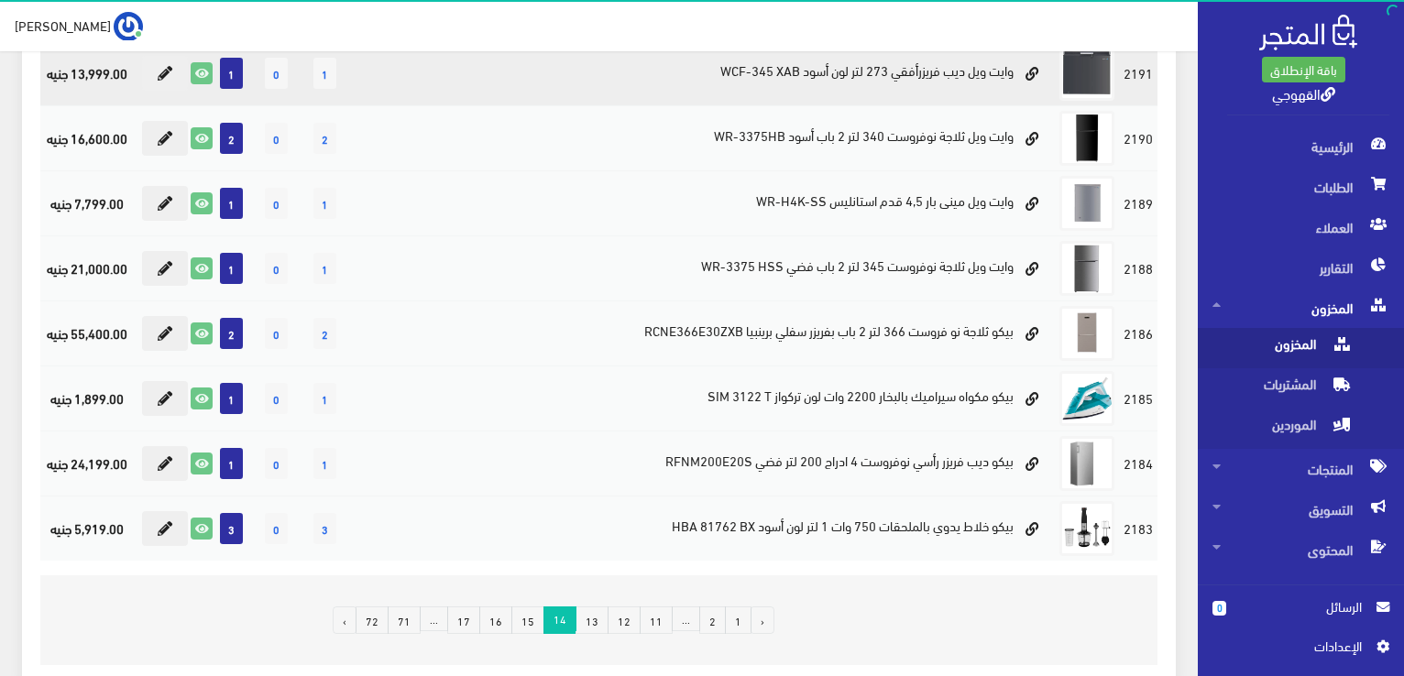
scroll to position [1100, 0]
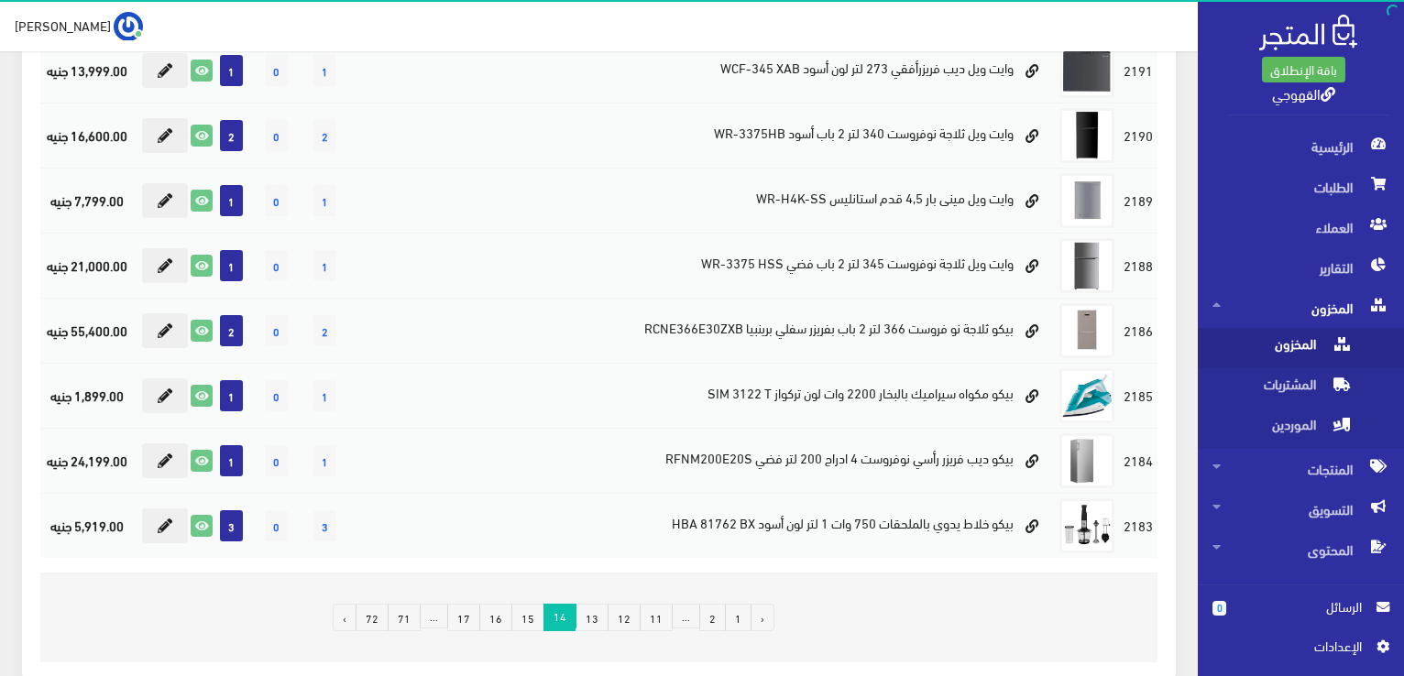
click at [522, 623] on link "15" at bounding box center [527, 617] width 33 height 27
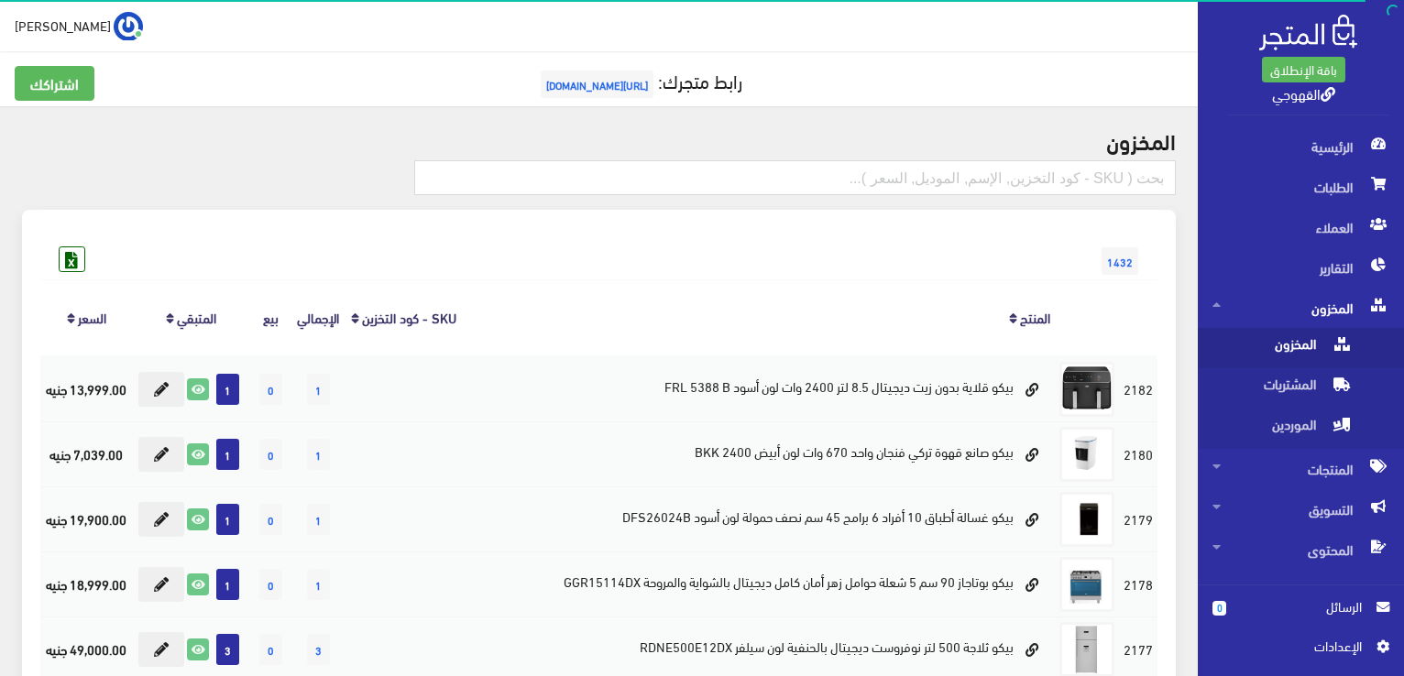
click at [385, 282] on th "SKU - كود التخزين" at bounding box center [403, 317] width 117 height 76
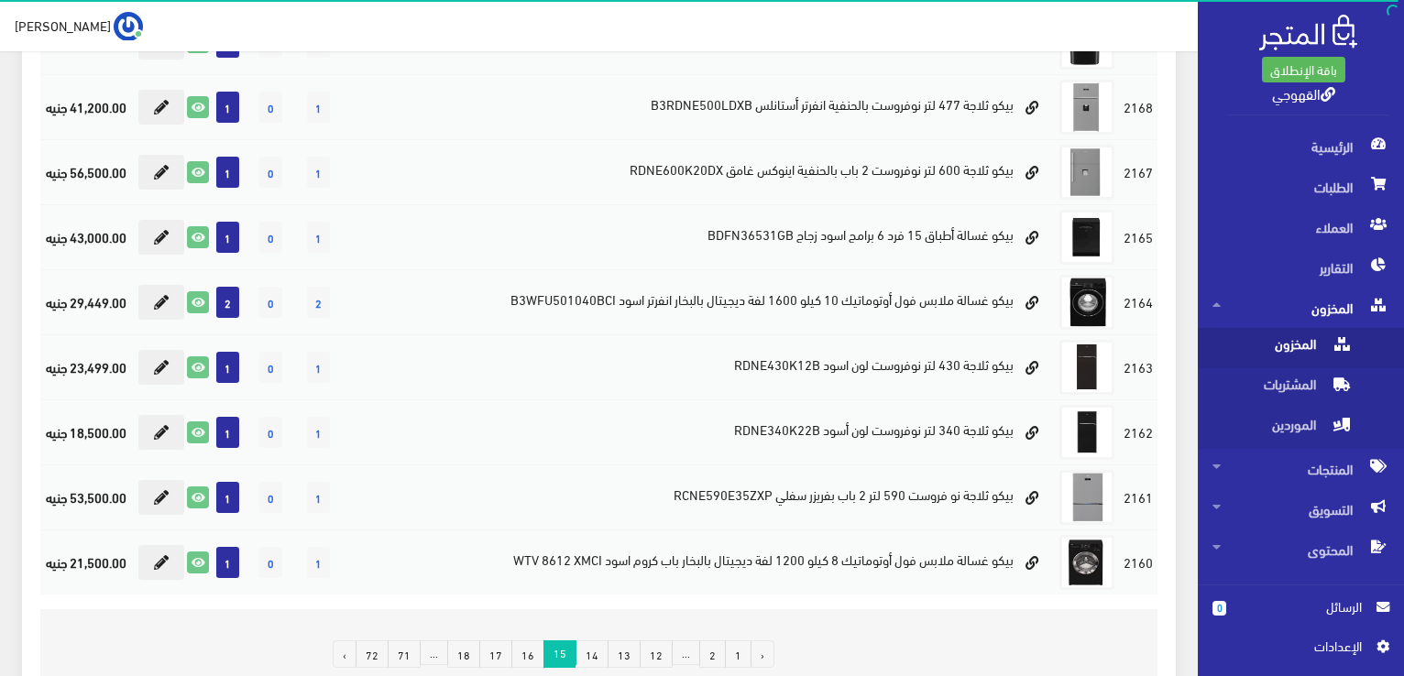
scroll to position [1202, 0]
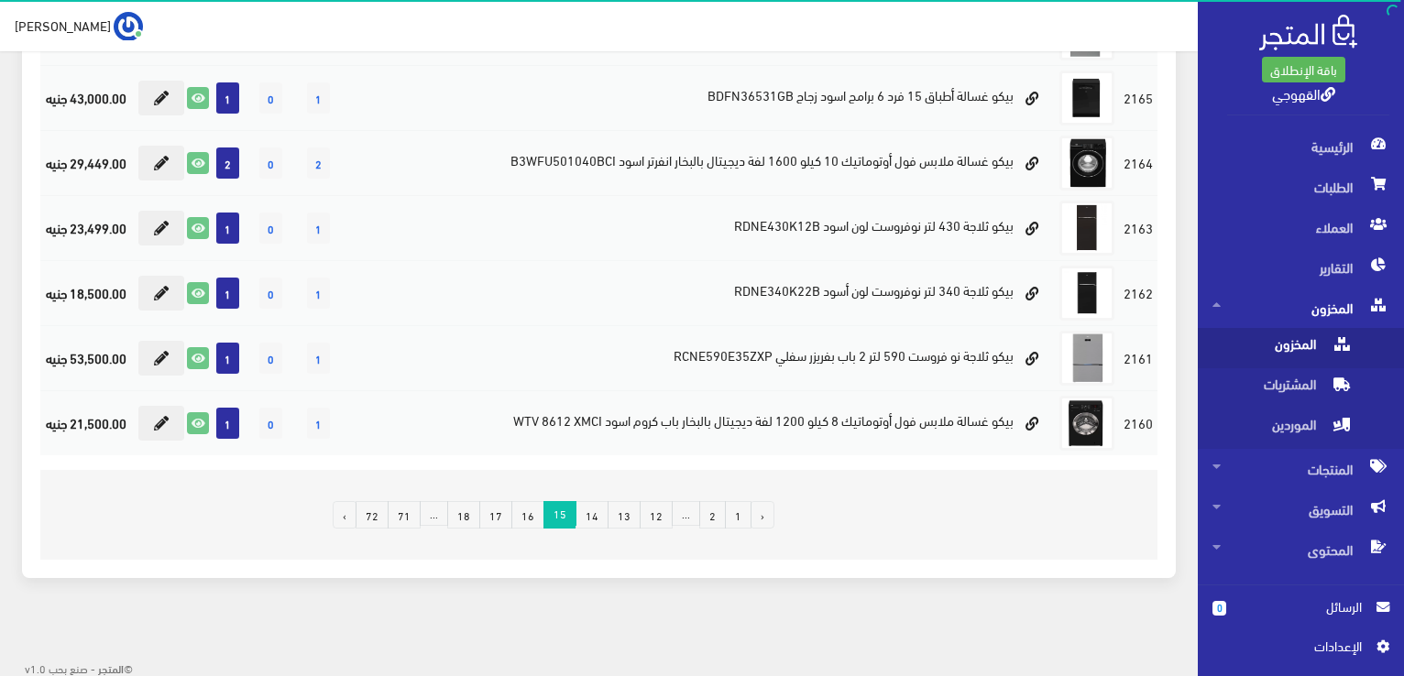
click at [544, 518] on link "16" at bounding box center [527, 514] width 33 height 27
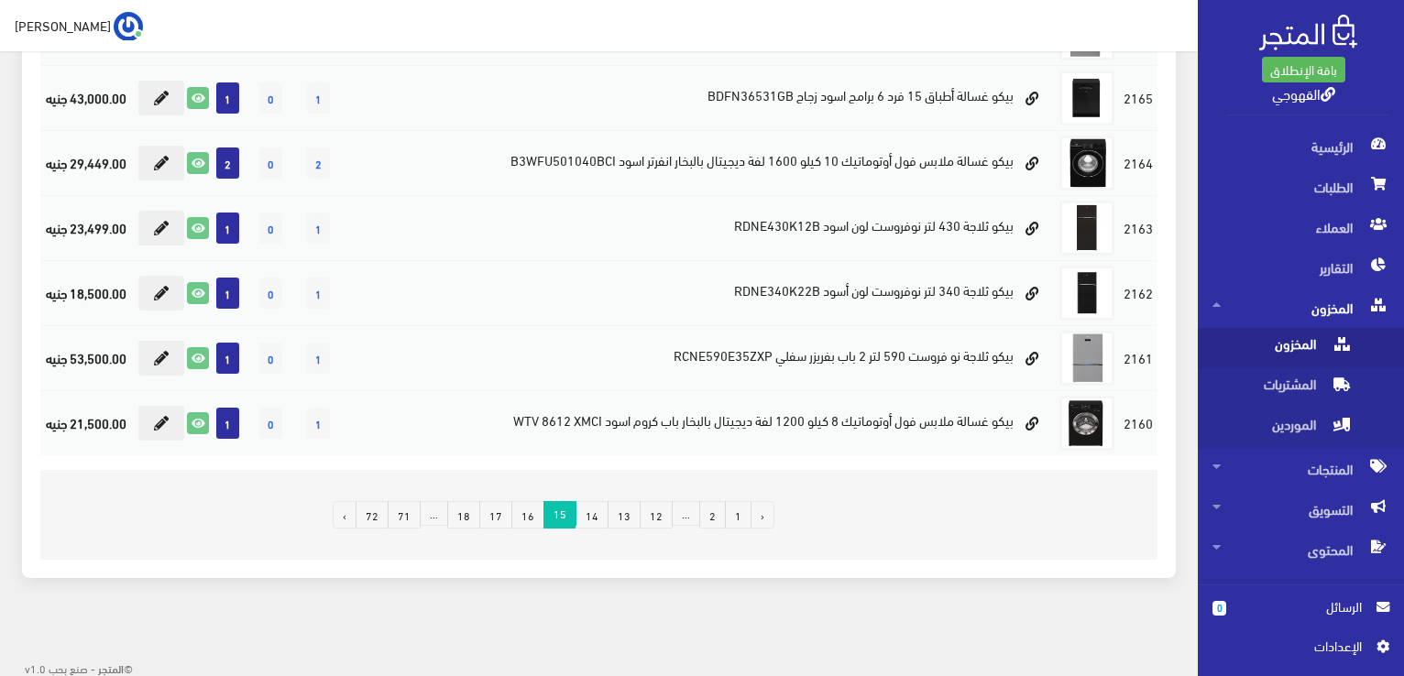
scroll to position [1199, 0]
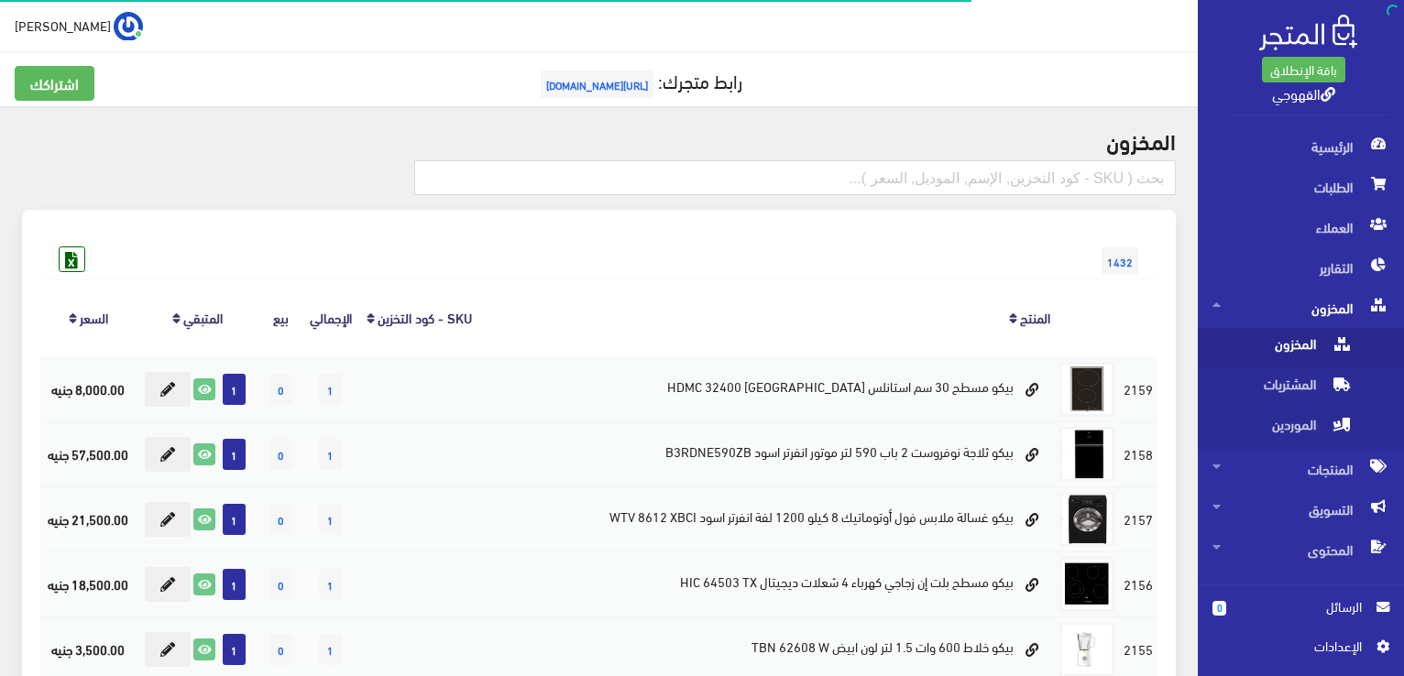
click at [506, 255] on div "1432" at bounding box center [598, 242] width 1117 height 29
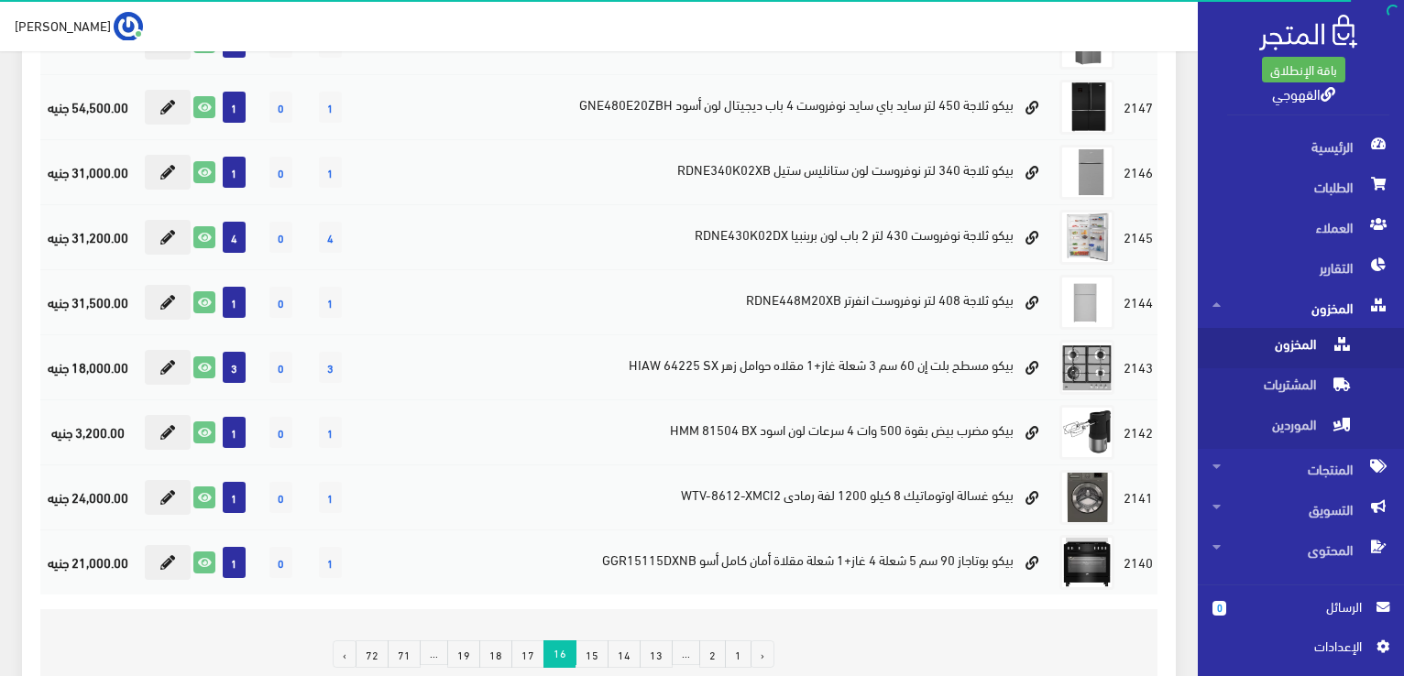
scroll to position [1100, 0]
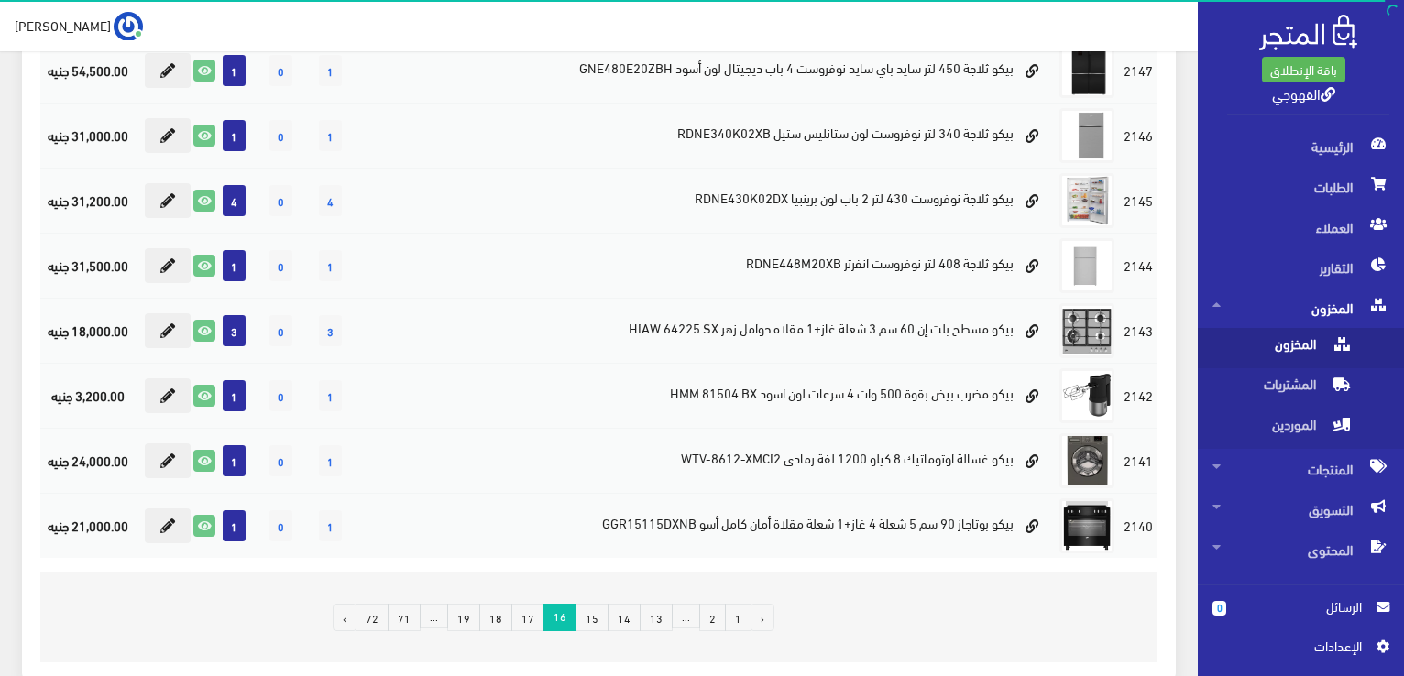
click at [540, 606] on link "17" at bounding box center [527, 617] width 33 height 27
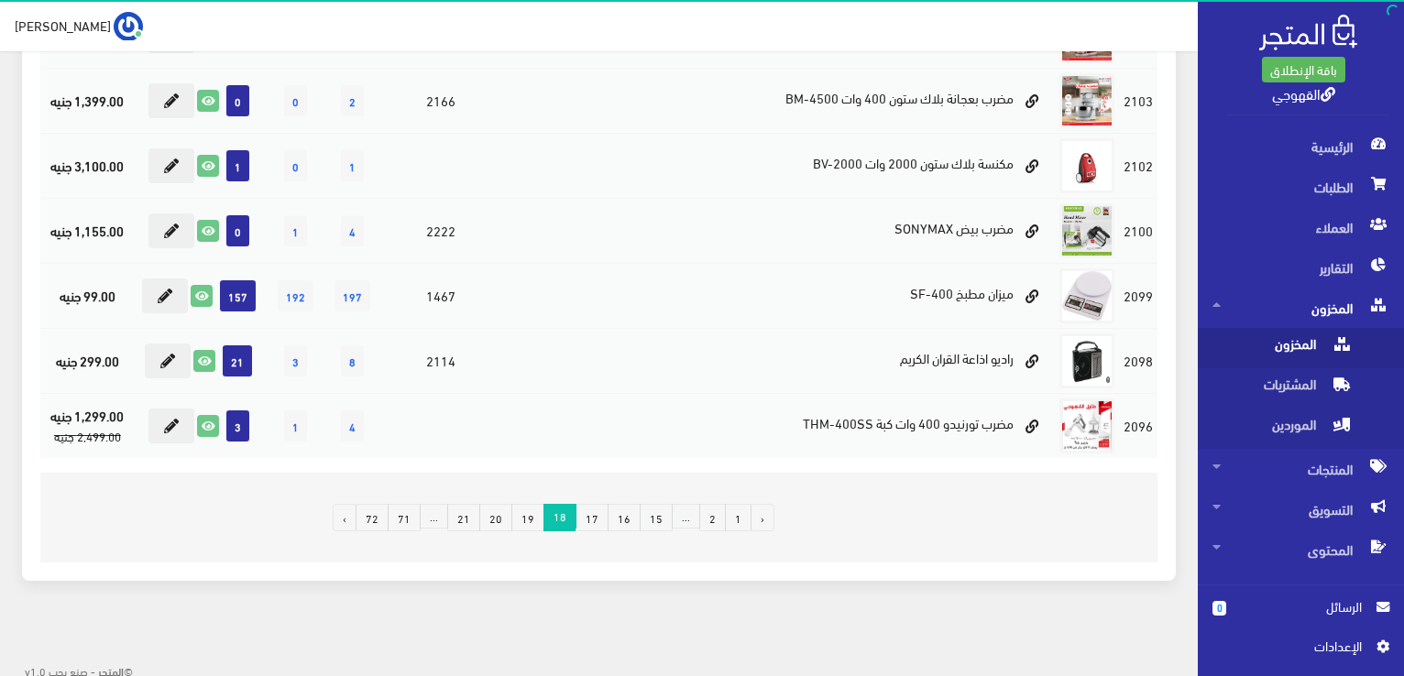
scroll to position [1202, 0]
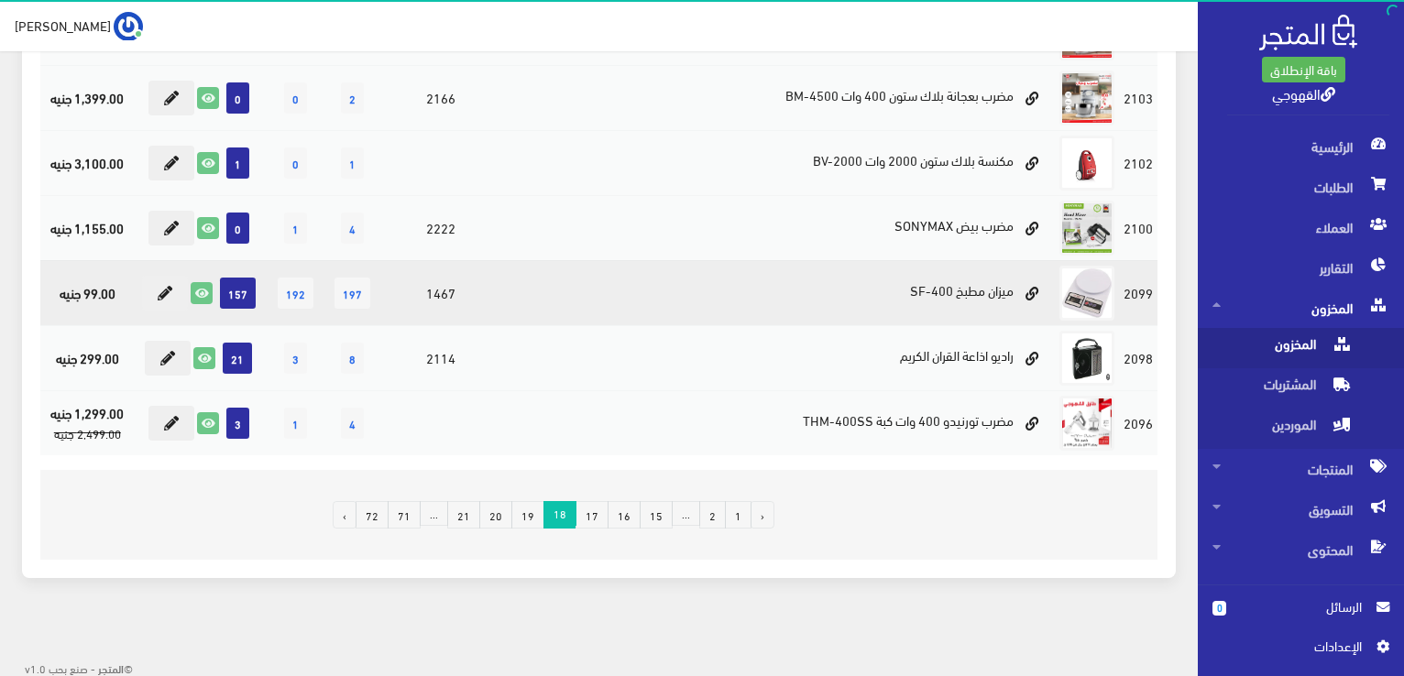
click at [291, 290] on span "192" at bounding box center [296, 293] width 36 height 31
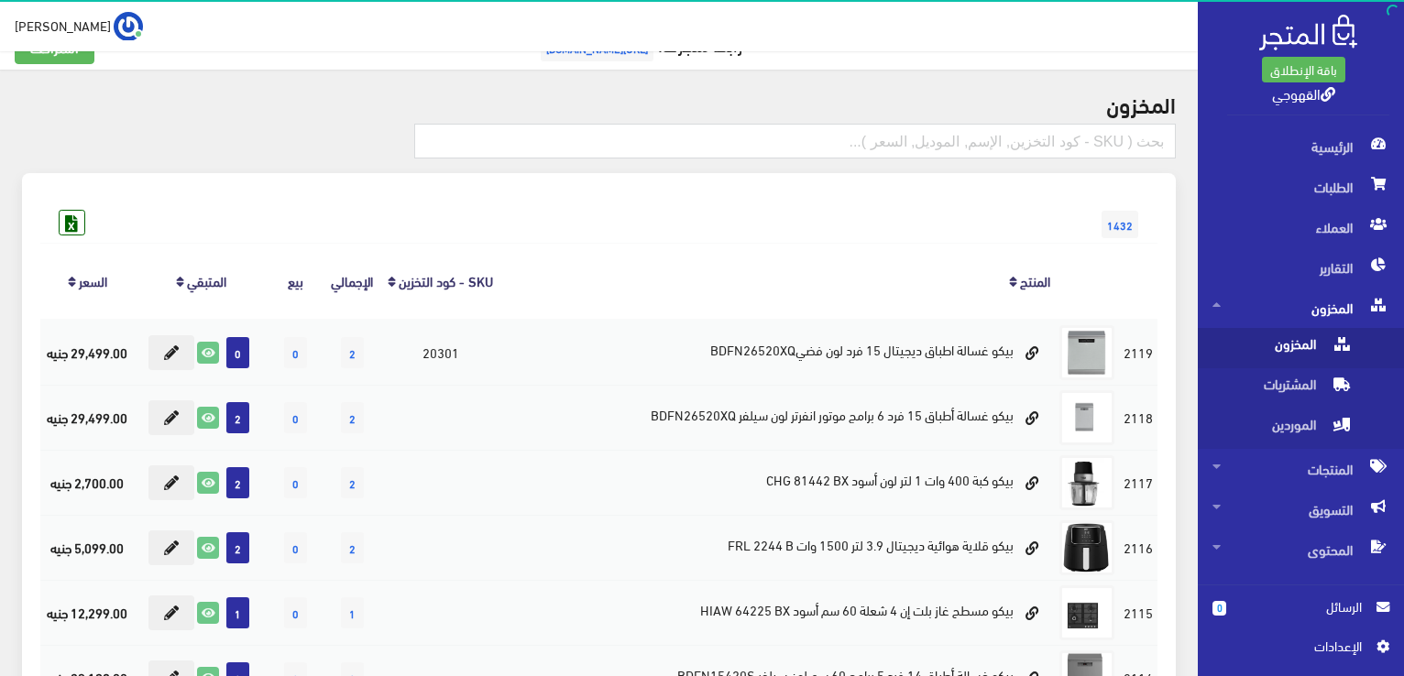
scroll to position [0, 0]
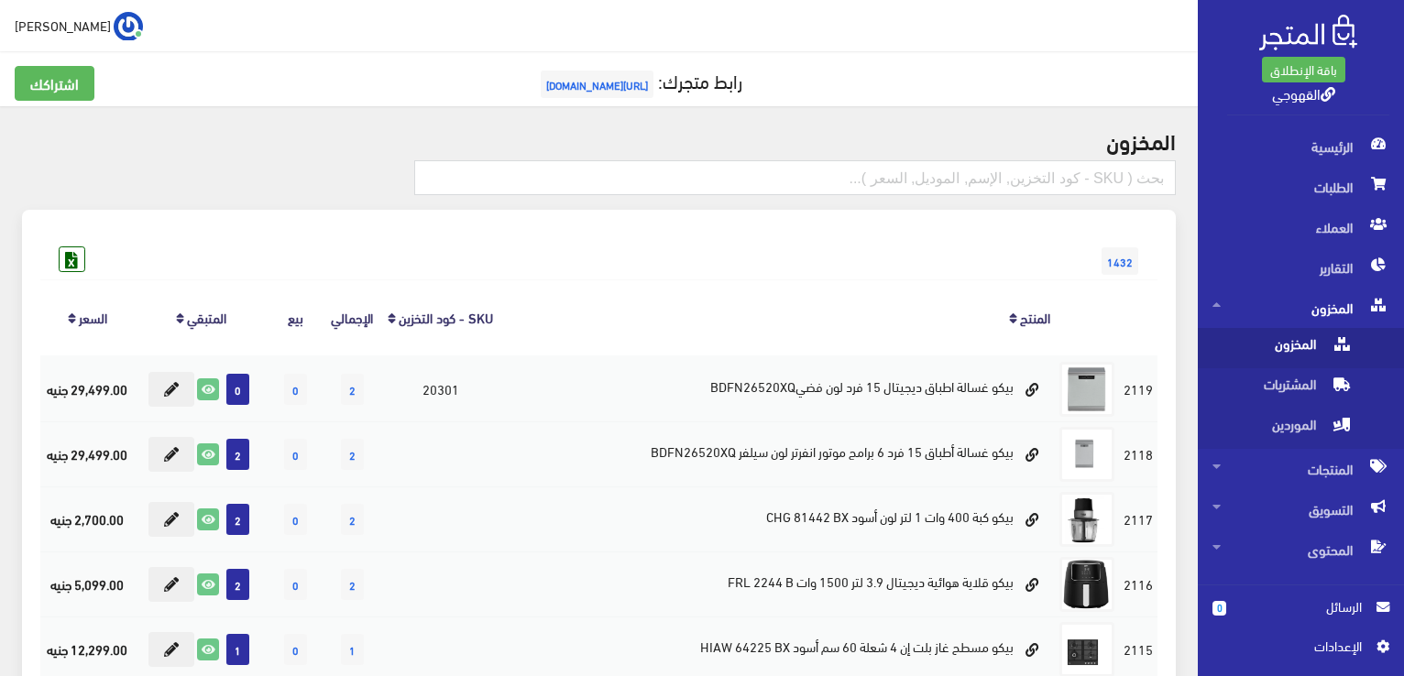
click at [318, 290] on th "بيع" at bounding box center [296, 317] width 57 height 76
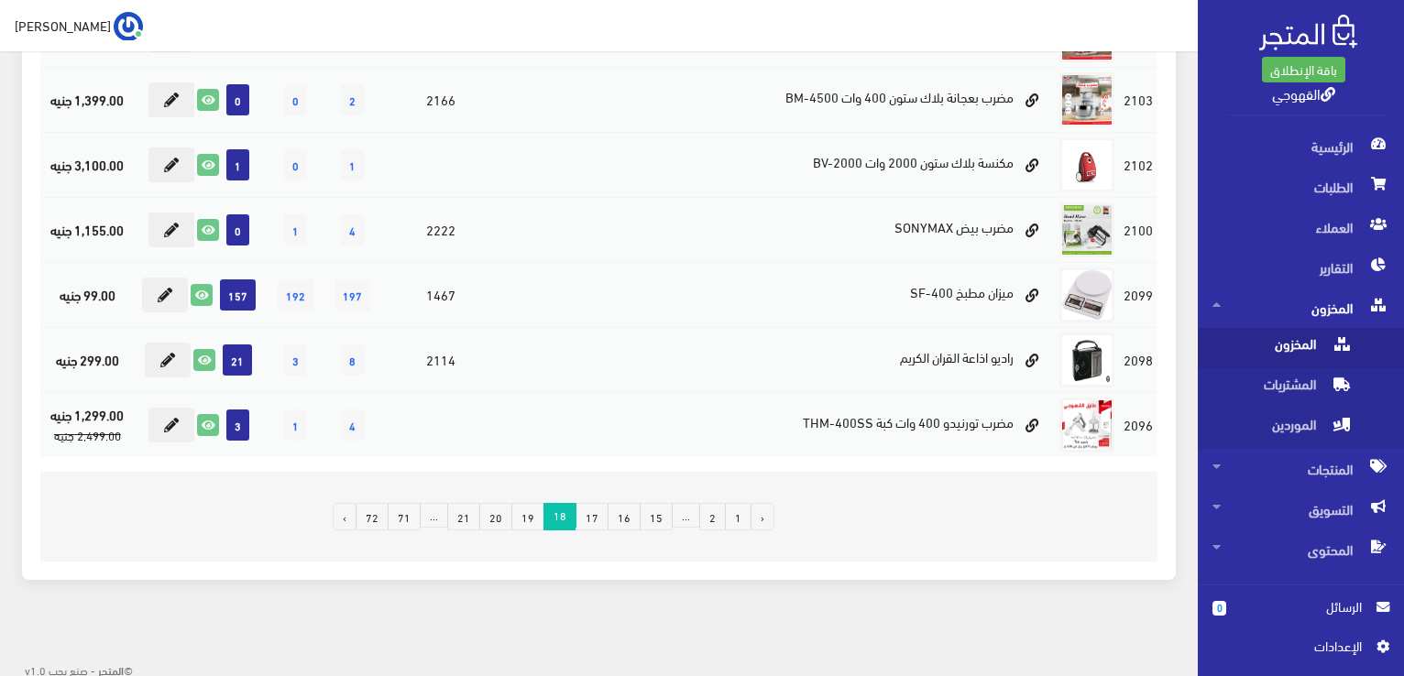
scroll to position [1202, 0]
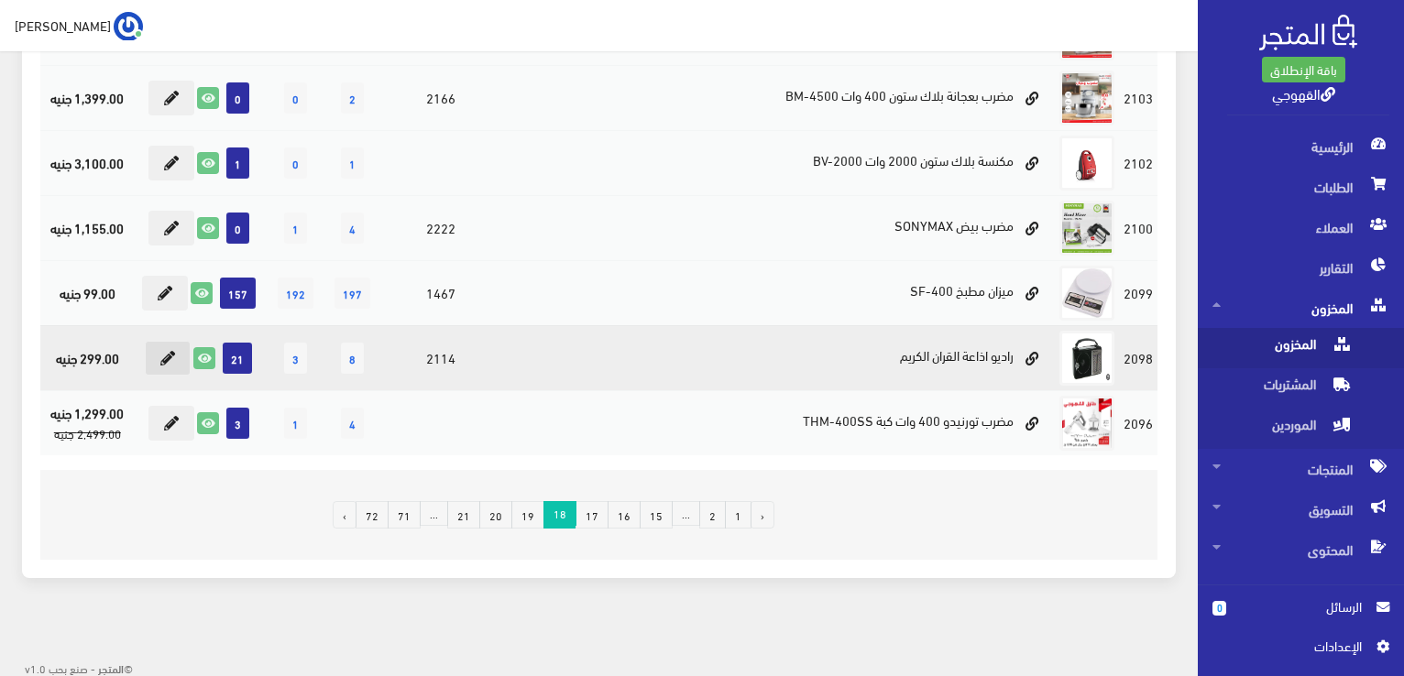
click at [167, 351] on icon at bounding box center [167, 358] width 15 height 15
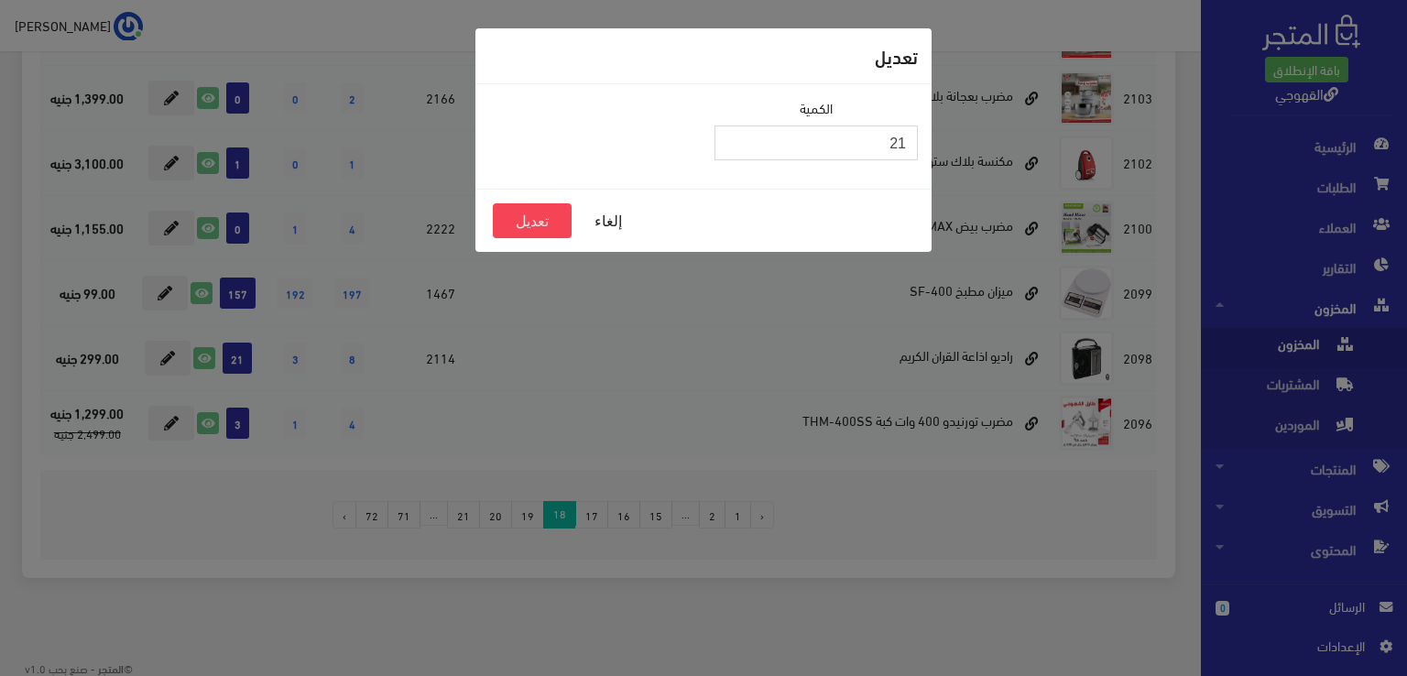
click at [832, 133] on input "21" at bounding box center [816, 143] width 203 height 35
type input "30"
click at [537, 224] on button "تعديل" at bounding box center [532, 220] width 79 height 35
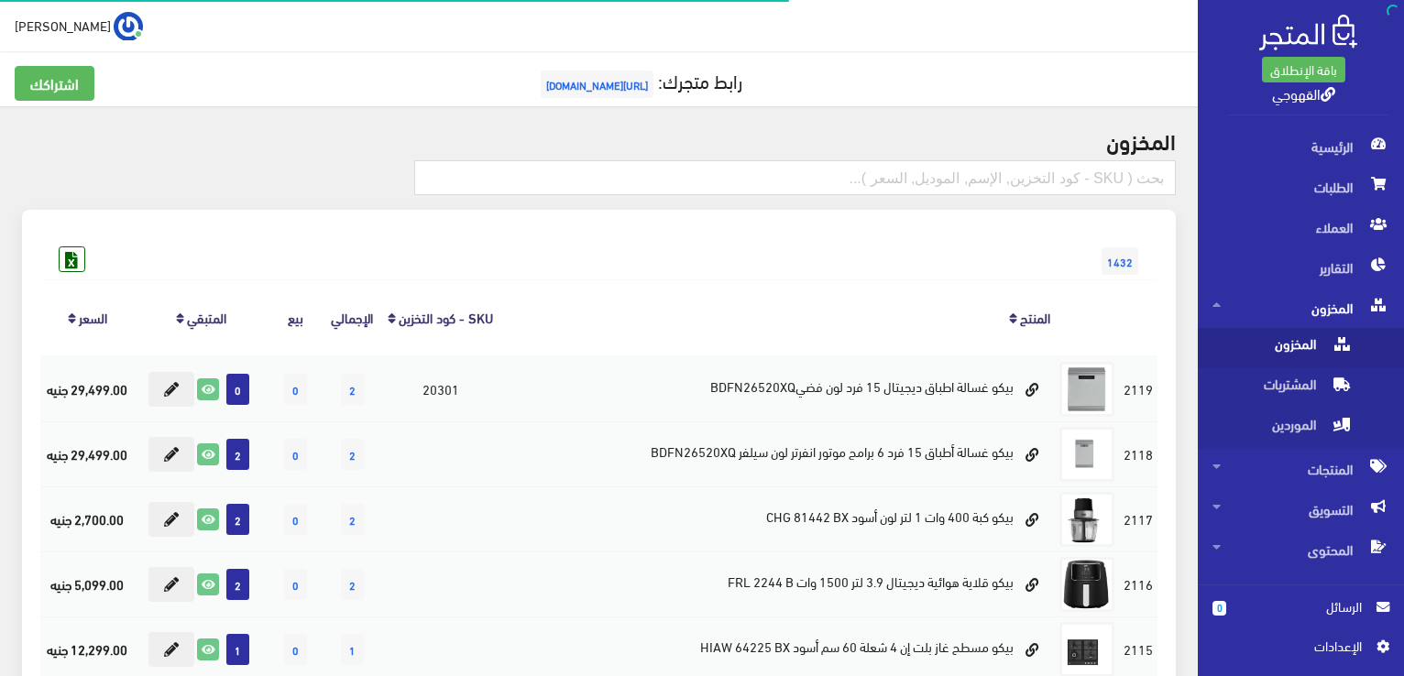
scroll to position [1179, 0]
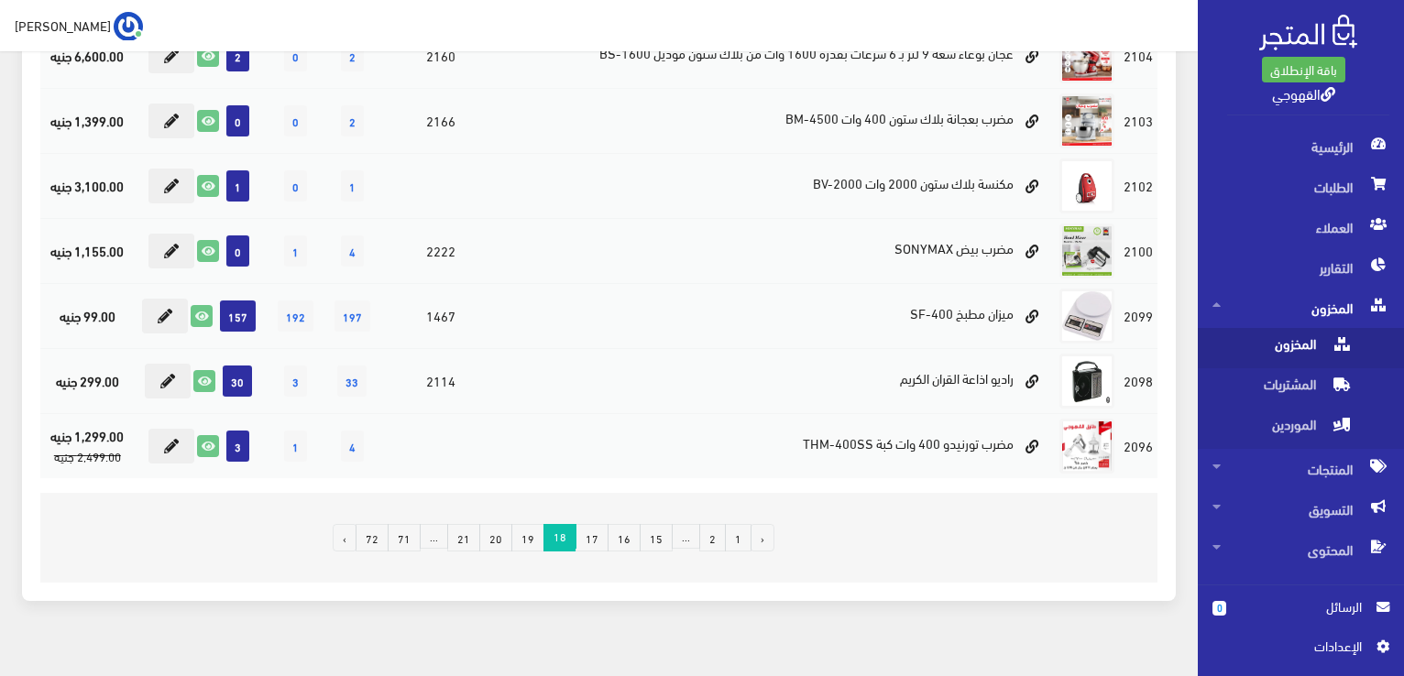
click at [539, 532] on link "19" at bounding box center [527, 537] width 33 height 27
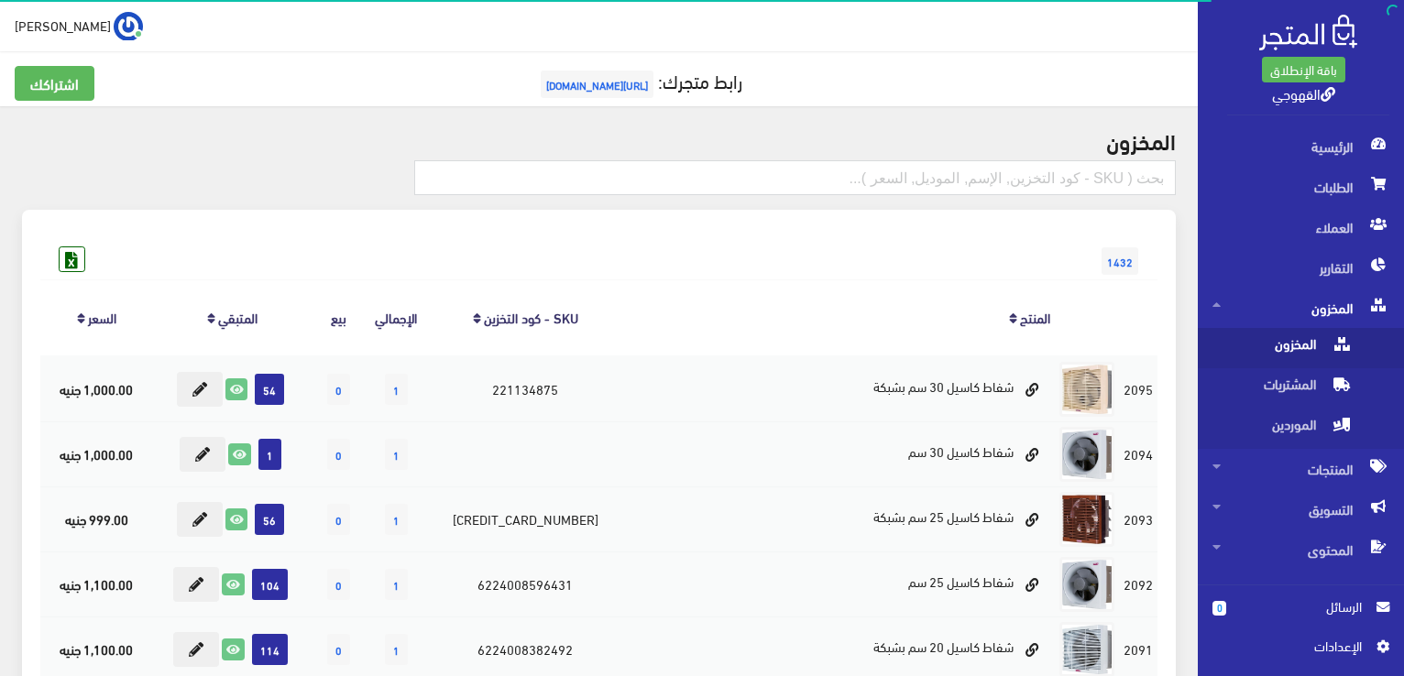
click at [454, 249] on div "1432" at bounding box center [598, 242] width 1117 height 29
click at [428, 317] on th "اﻹجمالي" at bounding box center [396, 317] width 64 height 76
click at [420, 289] on th "اﻹجمالي" at bounding box center [396, 317] width 64 height 76
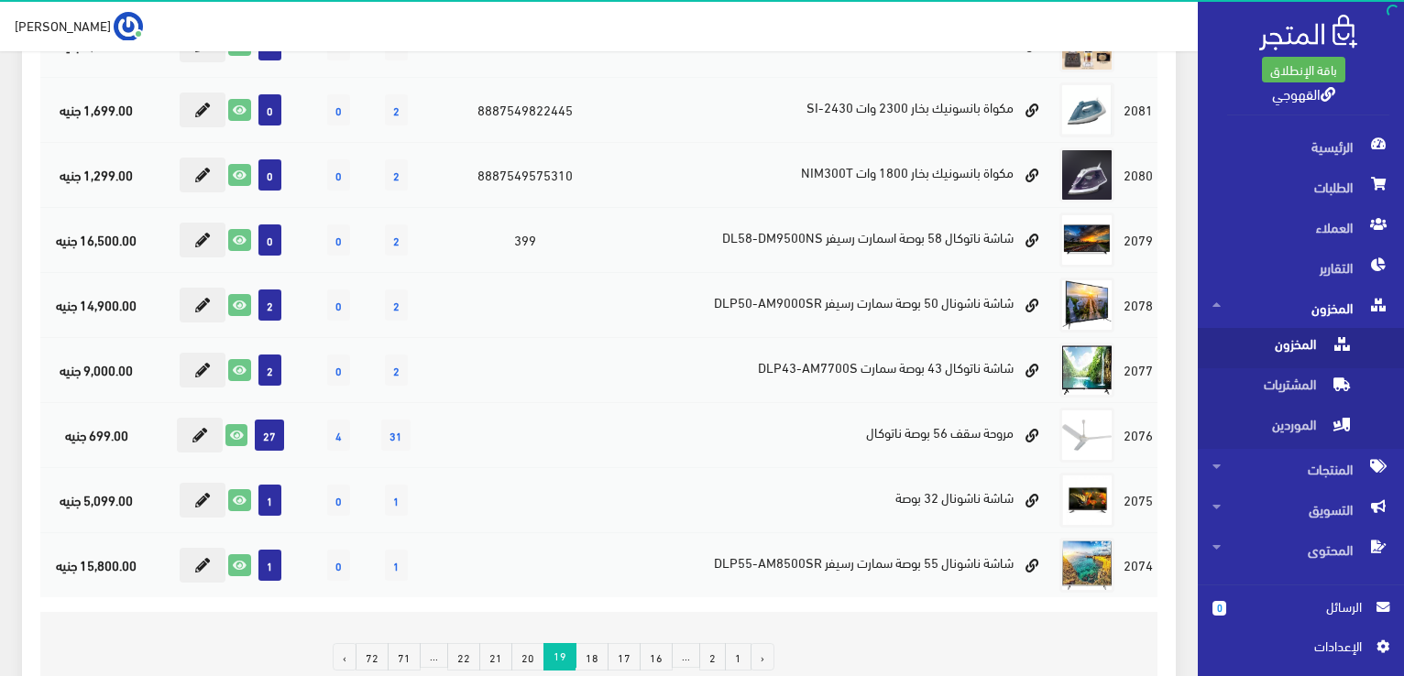
scroll to position [1202, 0]
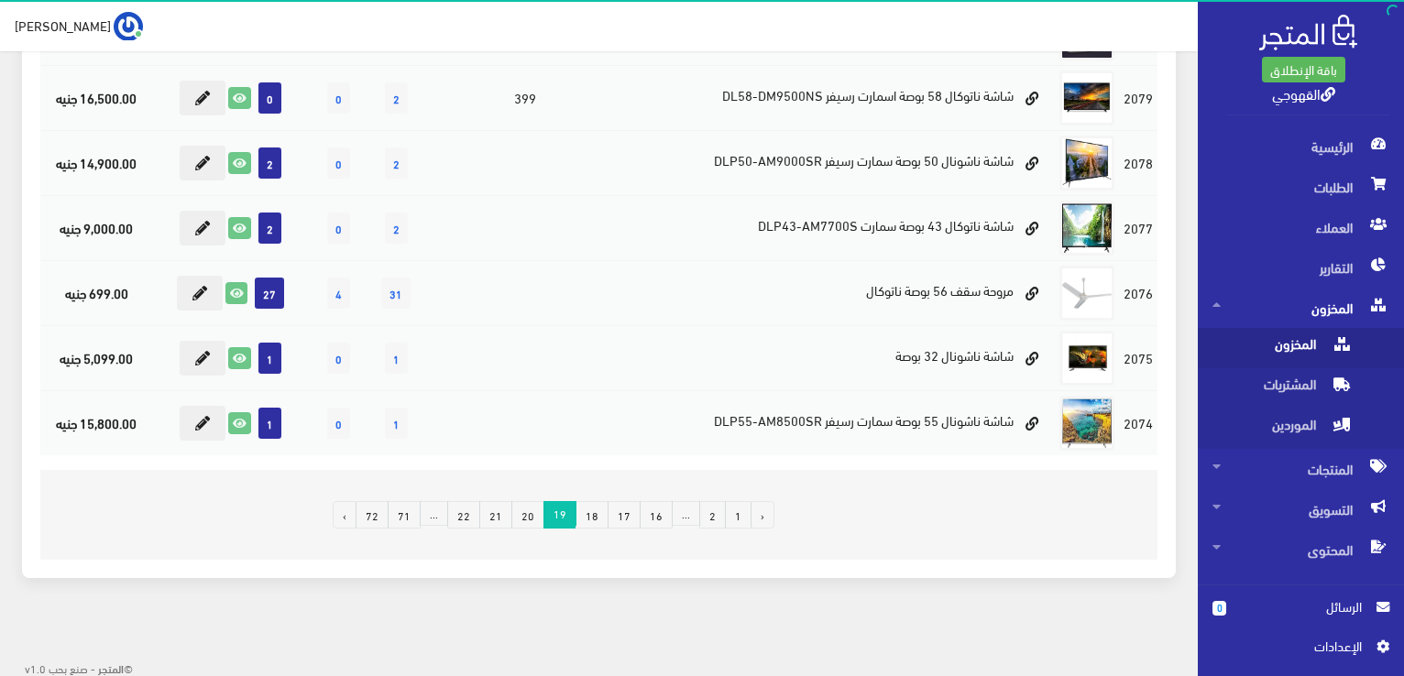
click at [544, 515] on link "20" at bounding box center [527, 514] width 33 height 27
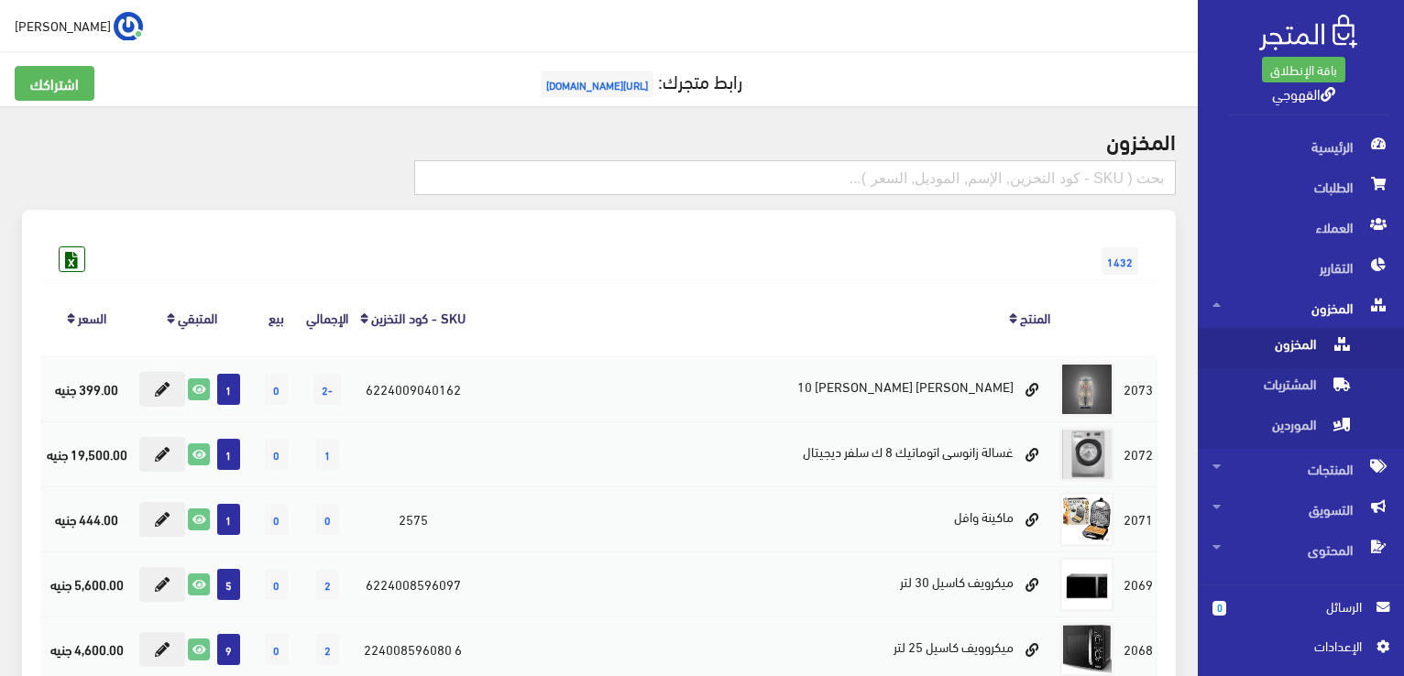
click at [870, 173] on input "text" at bounding box center [794, 177] width 761 height 35
type input "ديب الاسكا"
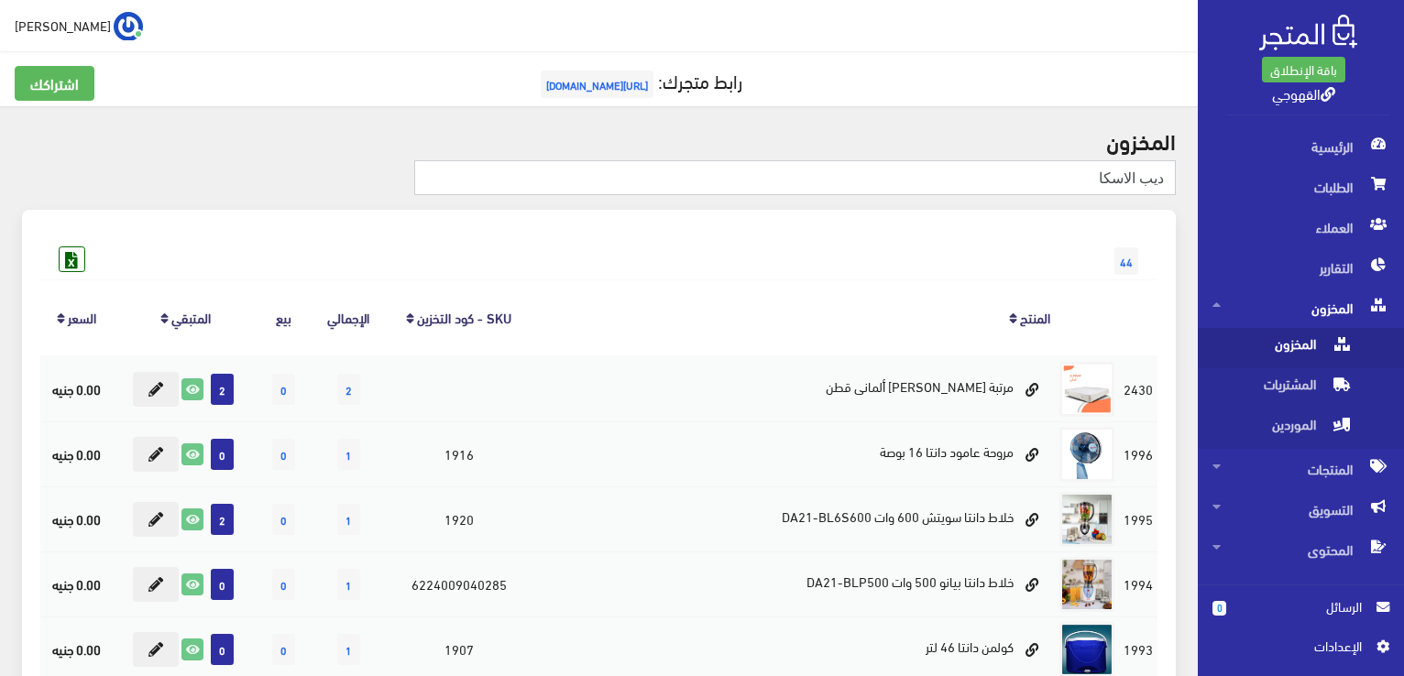
click at [795, 190] on input "ديب الاسكا" at bounding box center [794, 177] width 761 height 35
click at [795, 190] on input "د" at bounding box center [794, 177] width 761 height 35
type input "ديب"
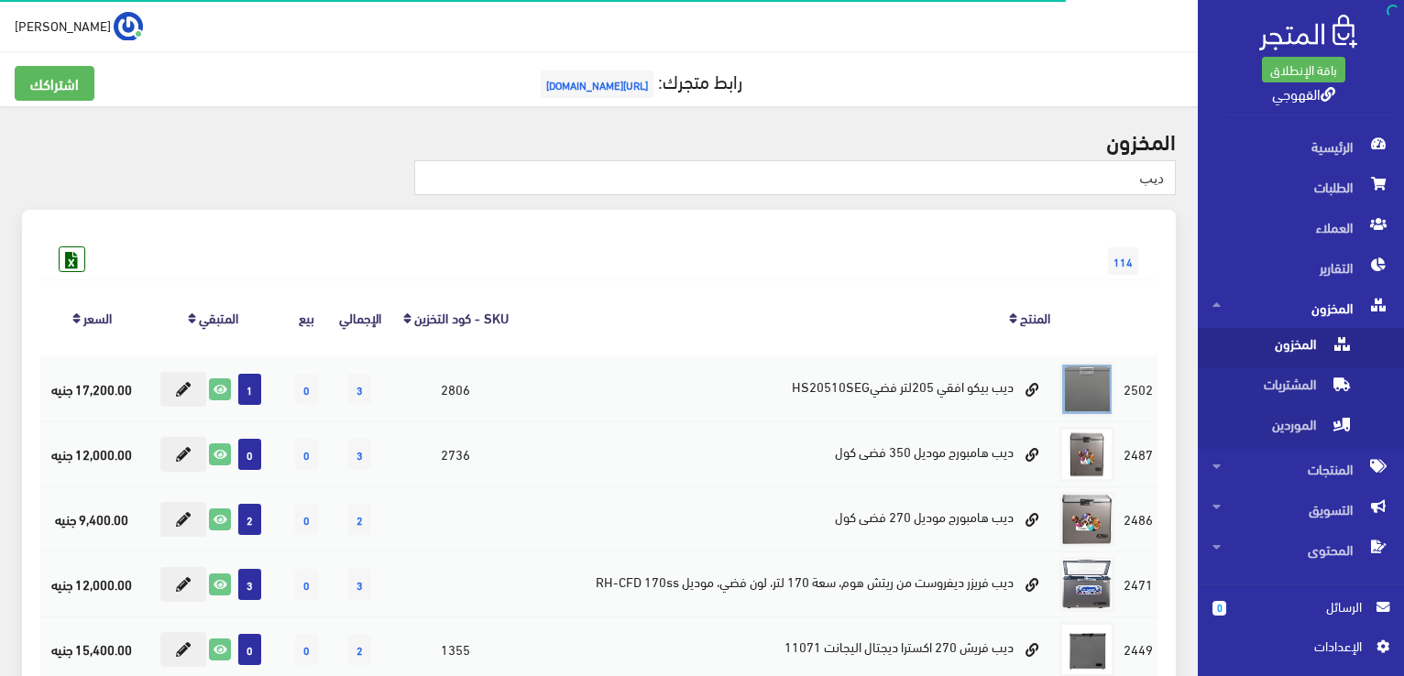
click at [724, 312] on th "المنتج" at bounding box center [787, 317] width 533 height 76
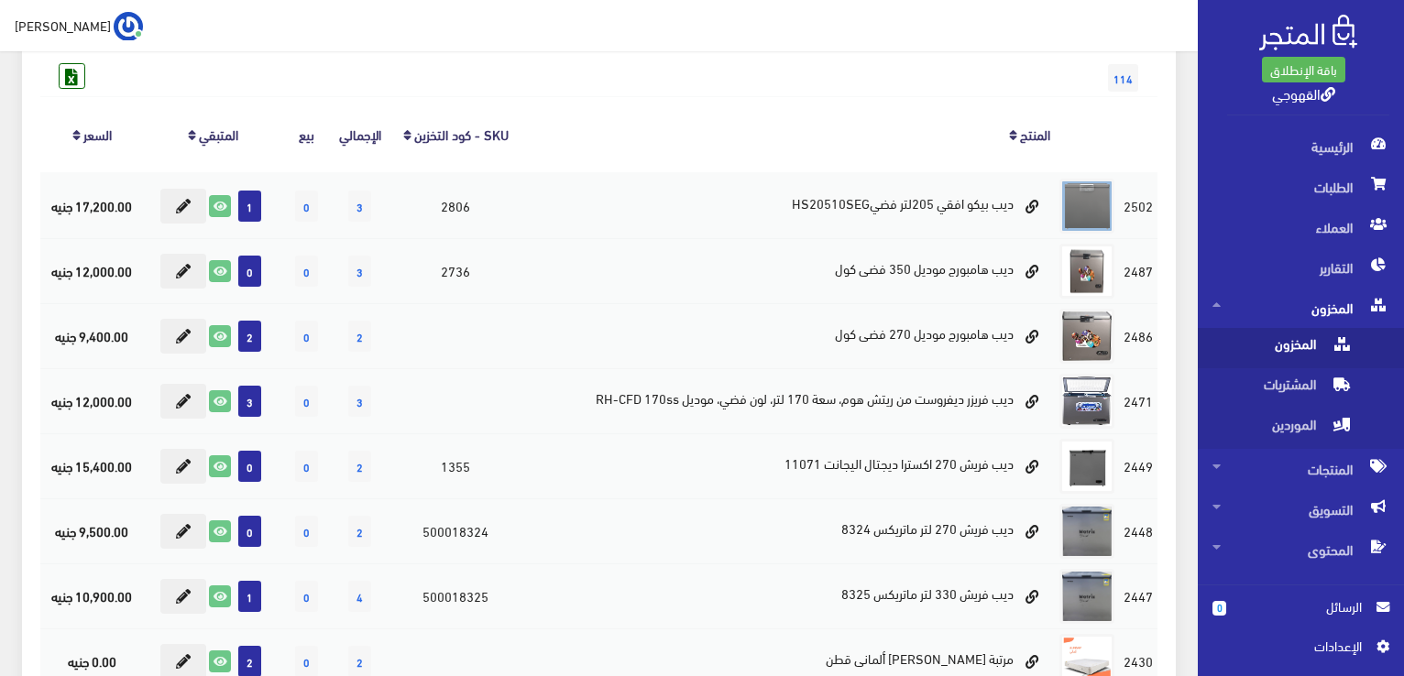
click at [717, 307] on td "ديب هامبورج موديل 270 فضى كول" at bounding box center [787, 335] width 533 height 65
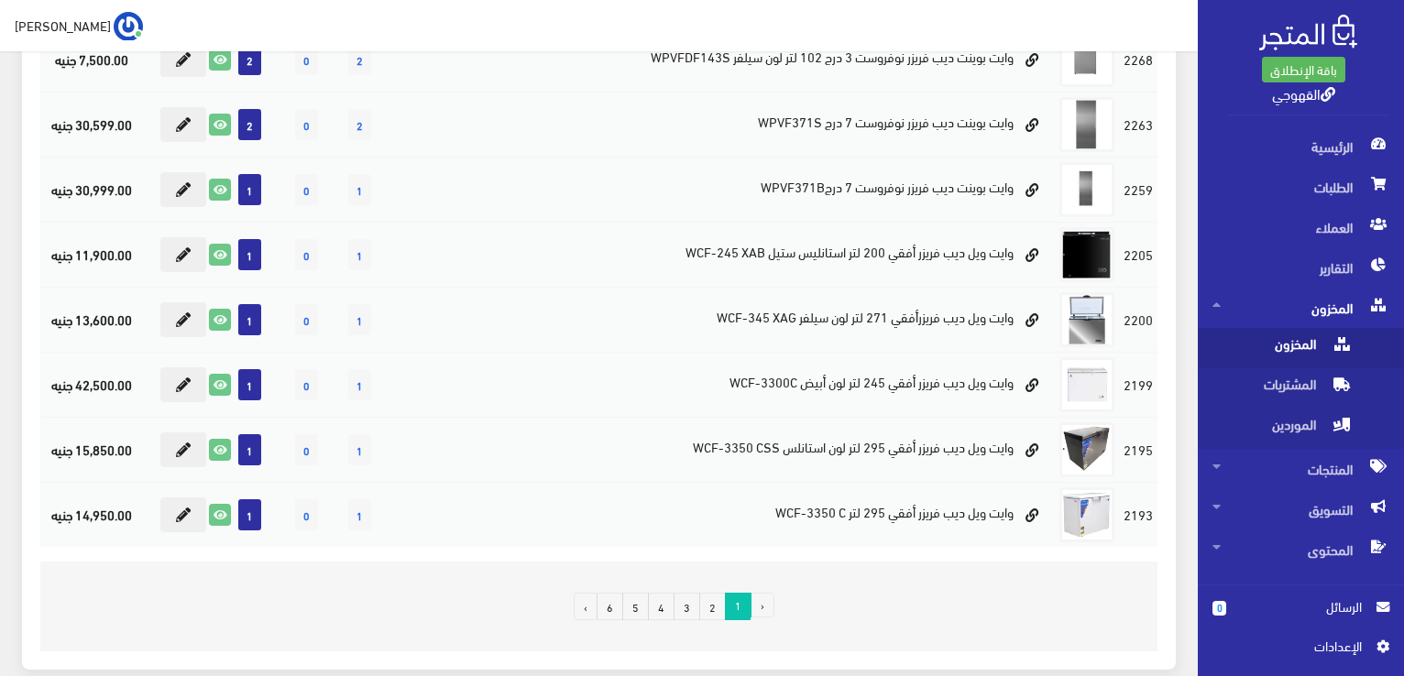
scroll to position [1136, 0]
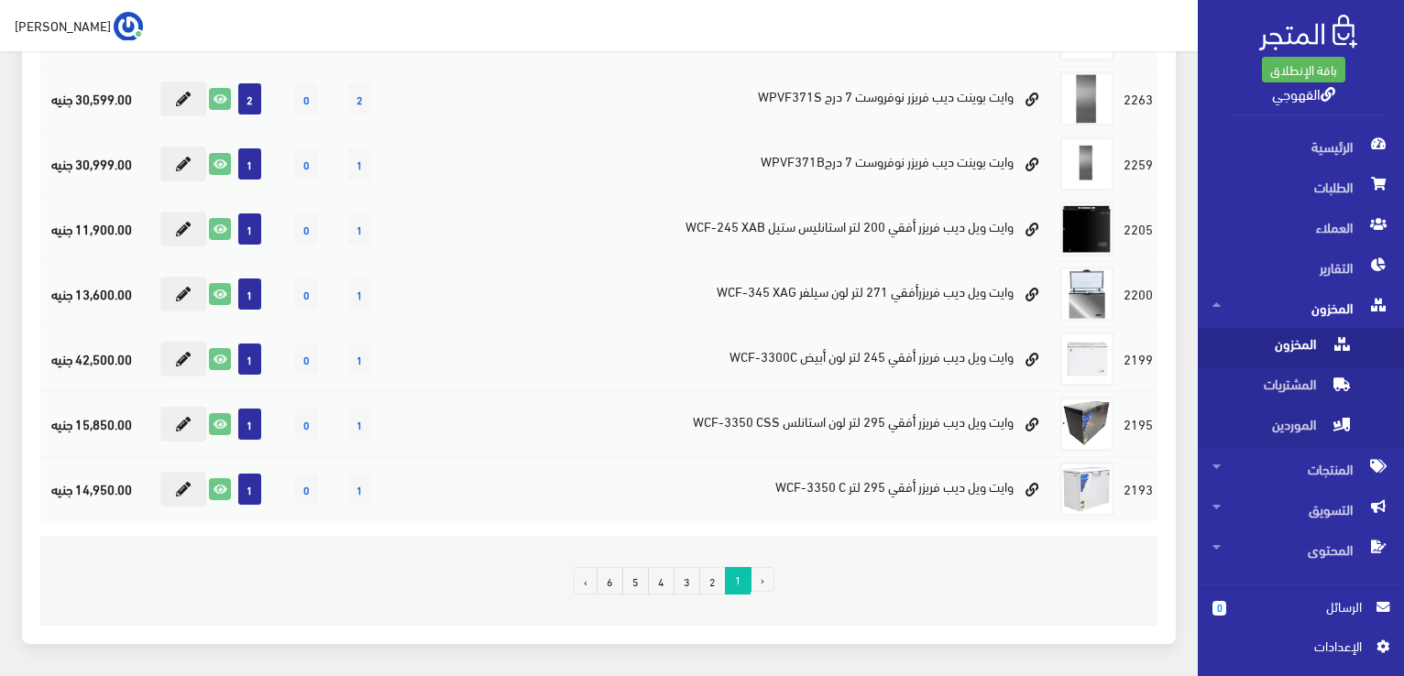
click at [712, 573] on link "2" at bounding box center [712, 580] width 27 height 27
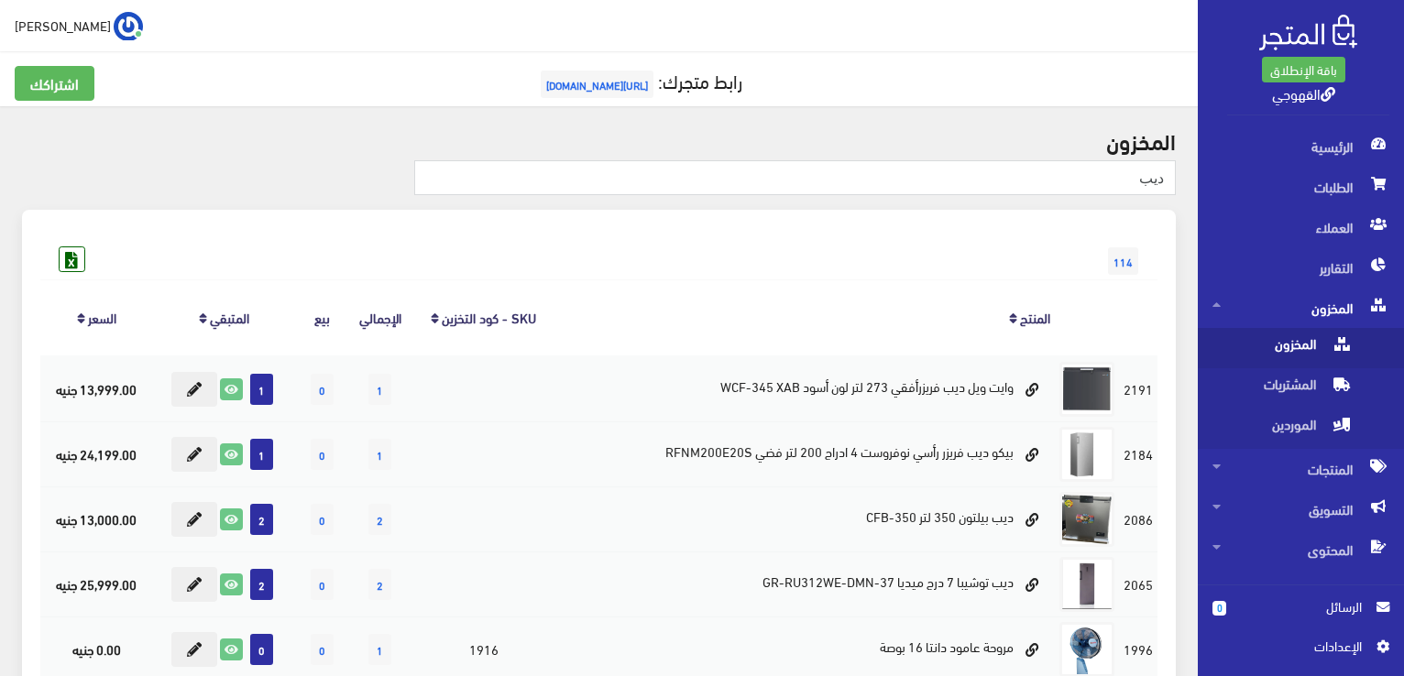
click at [697, 287] on th "المنتج" at bounding box center [804, 317] width 499 height 76
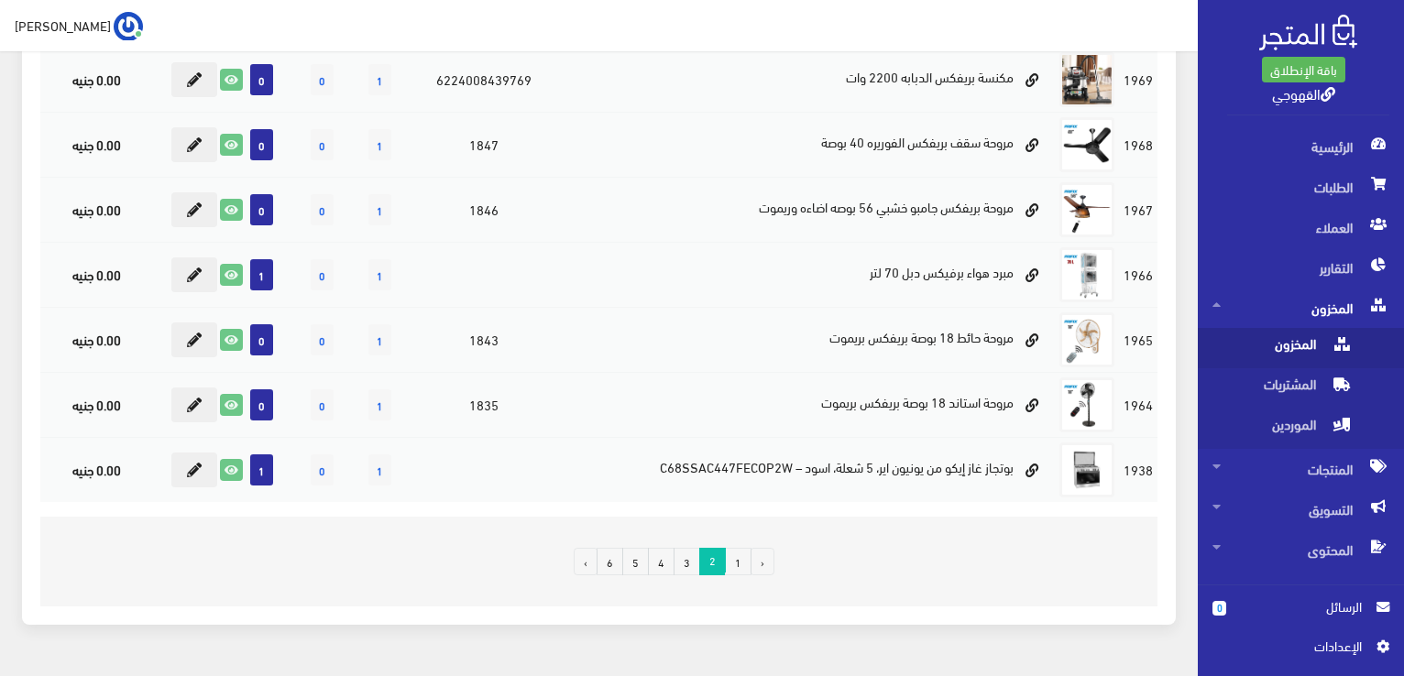
scroll to position [1202, 0]
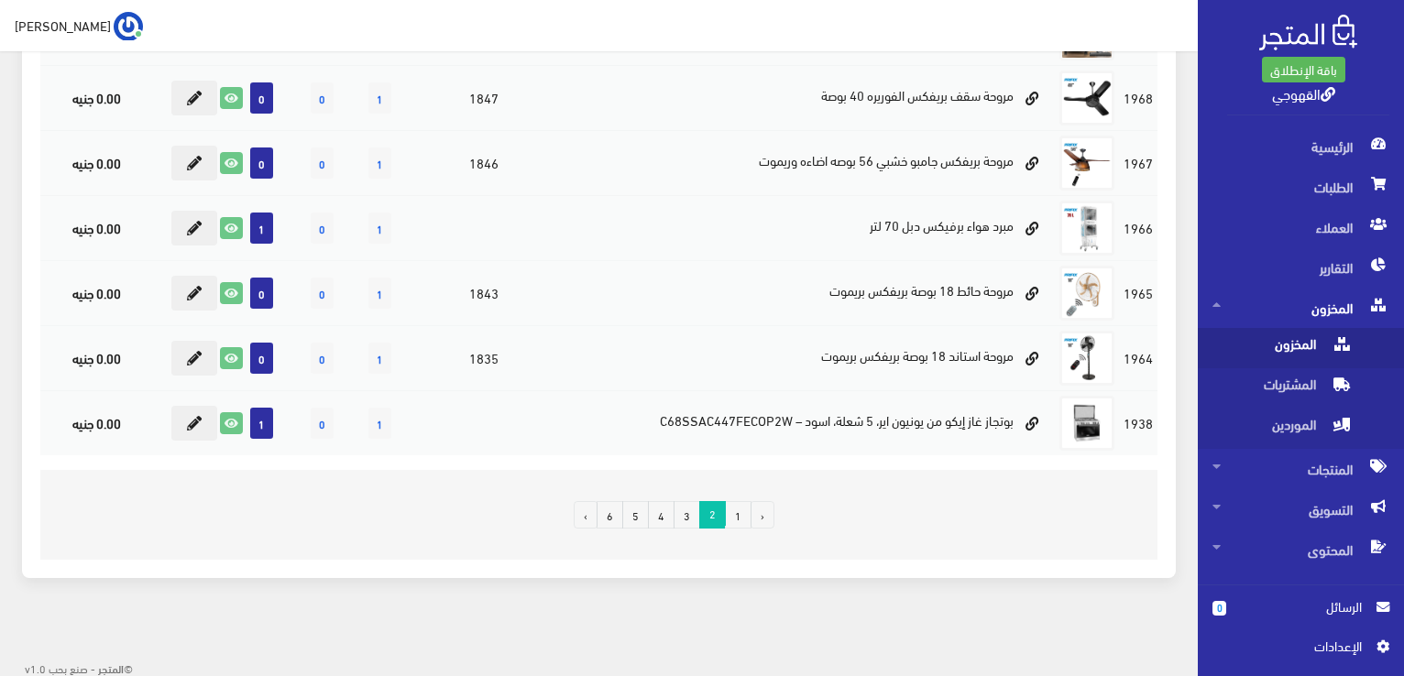
click at [691, 501] on link "3" at bounding box center [686, 514] width 27 height 27
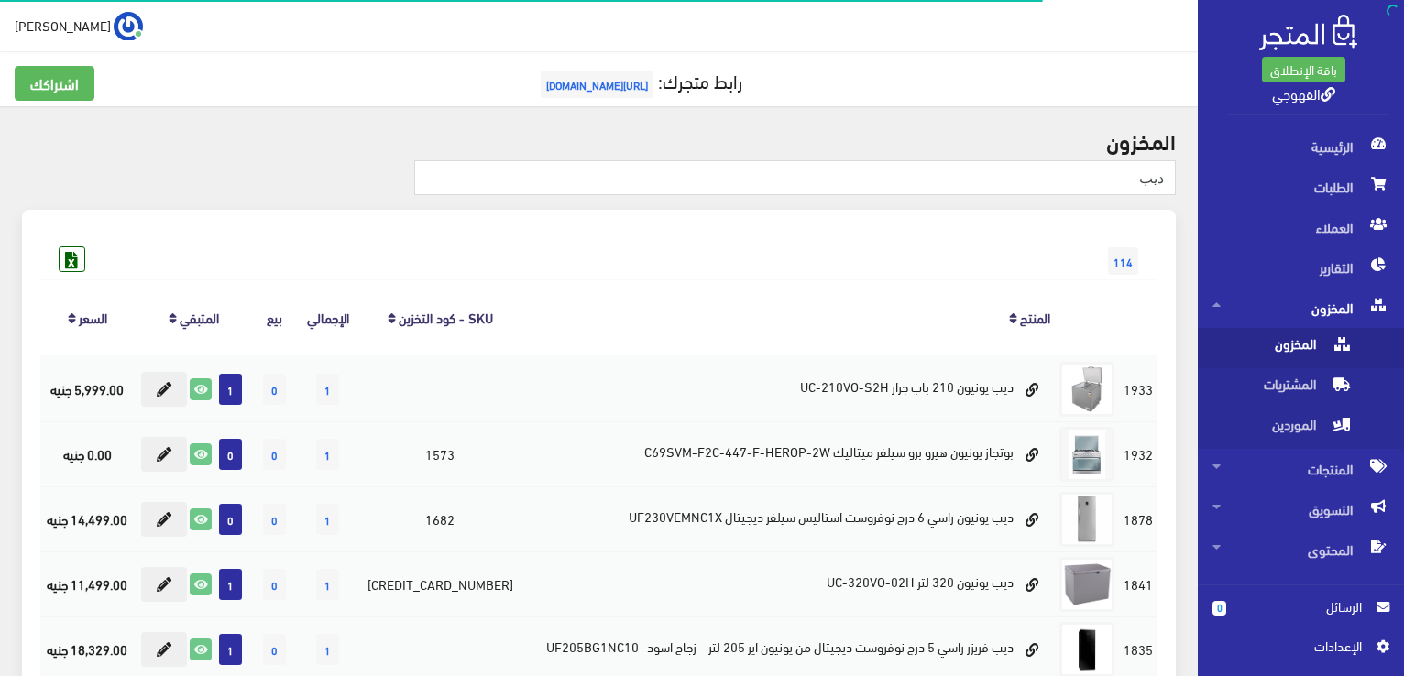
click at [763, 292] on th "المنتج" at bounding box center [787, 317] width 534 height 76
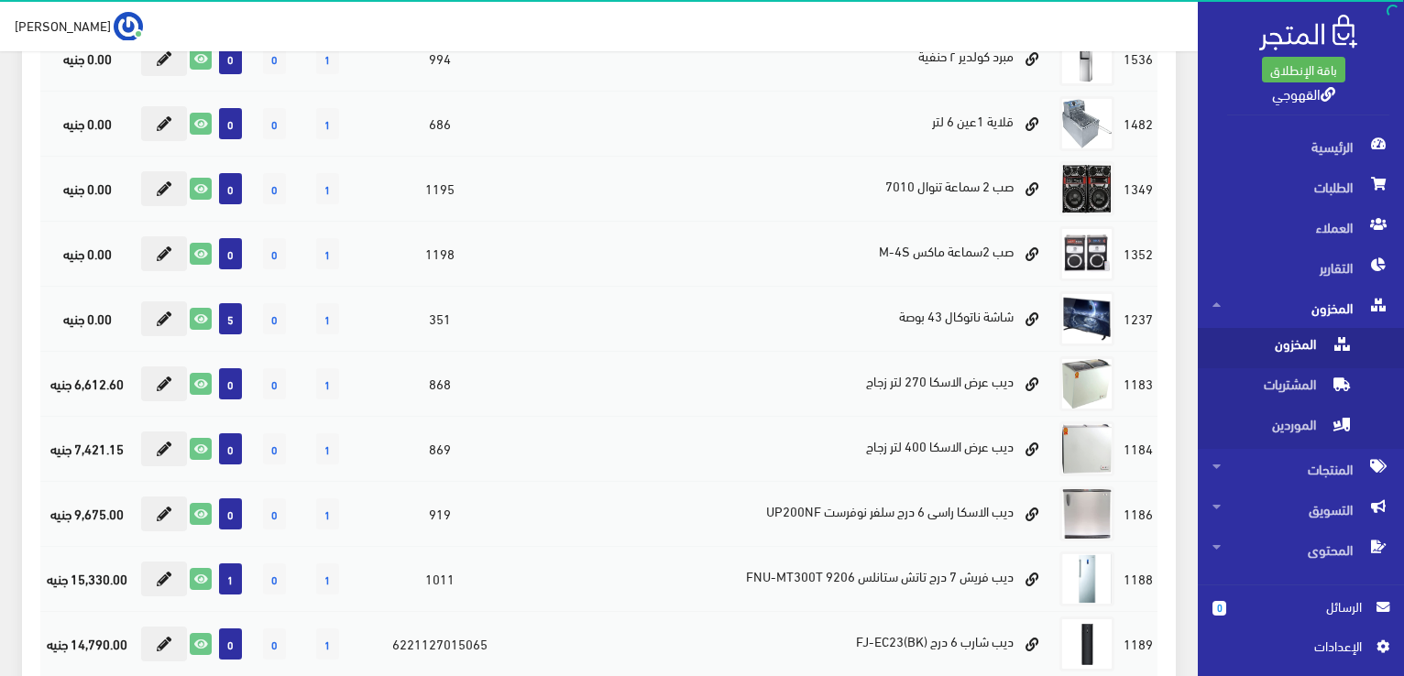
scroll to position [953, 0]
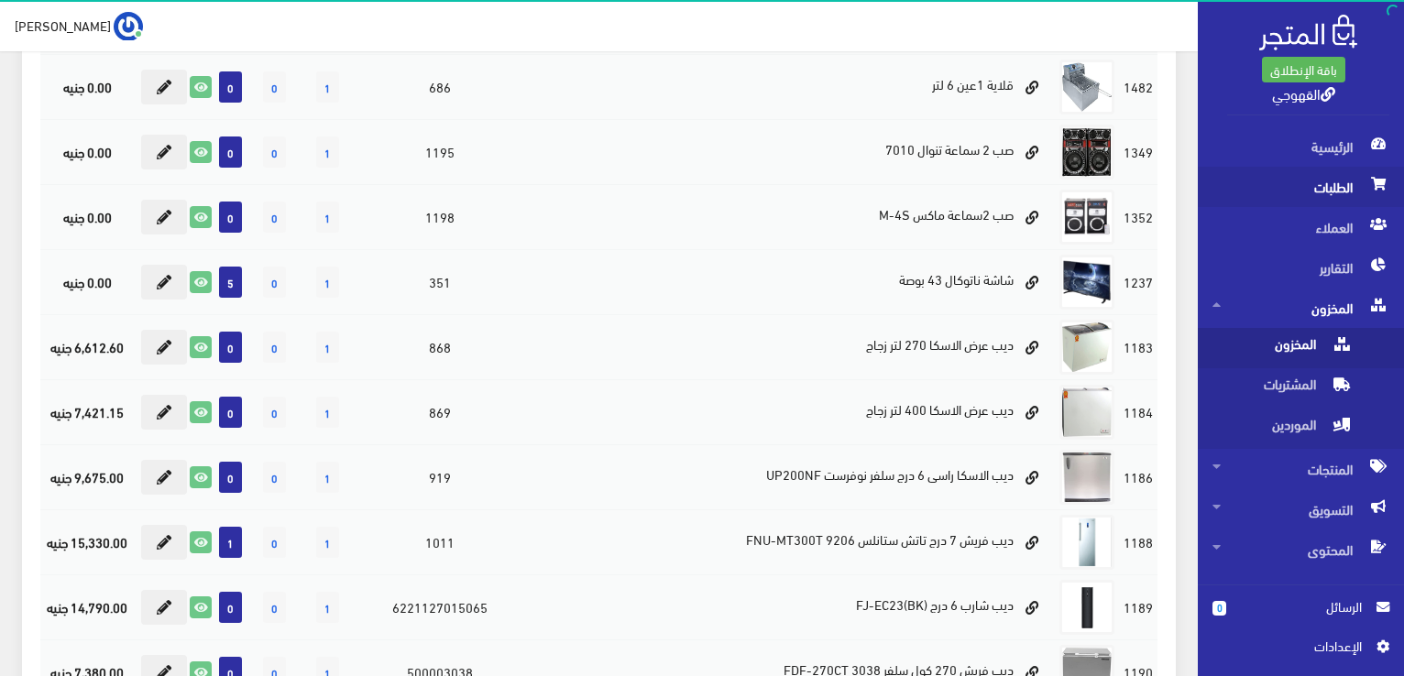
click at [1319, 191] on span "الطلبات" at bounding box center [1300, 187] width 177 height 40
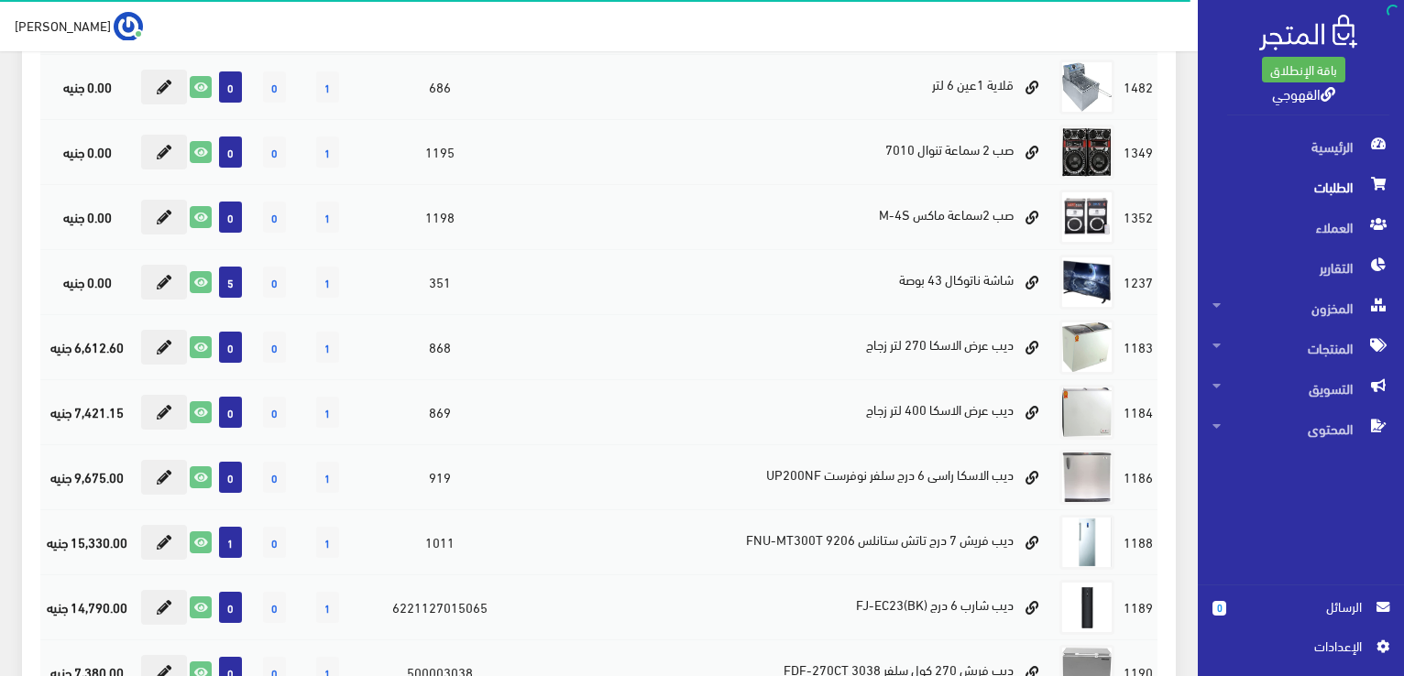
click at [1319, 191] on span "الطلبات" at bounding box center [1300, 187] width 177 height 40
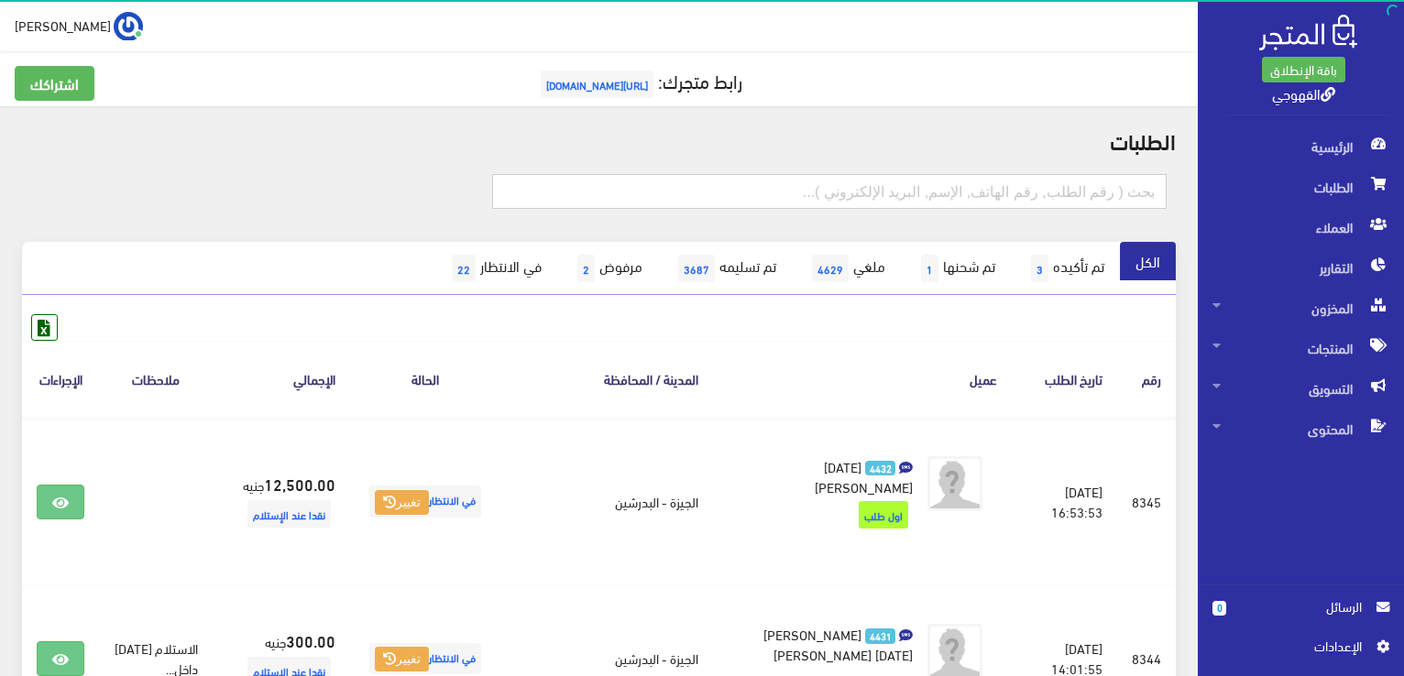
click at [1012, 190] on input "text" at bounding box center [829, 191] width 674 height 35
type input "010246"
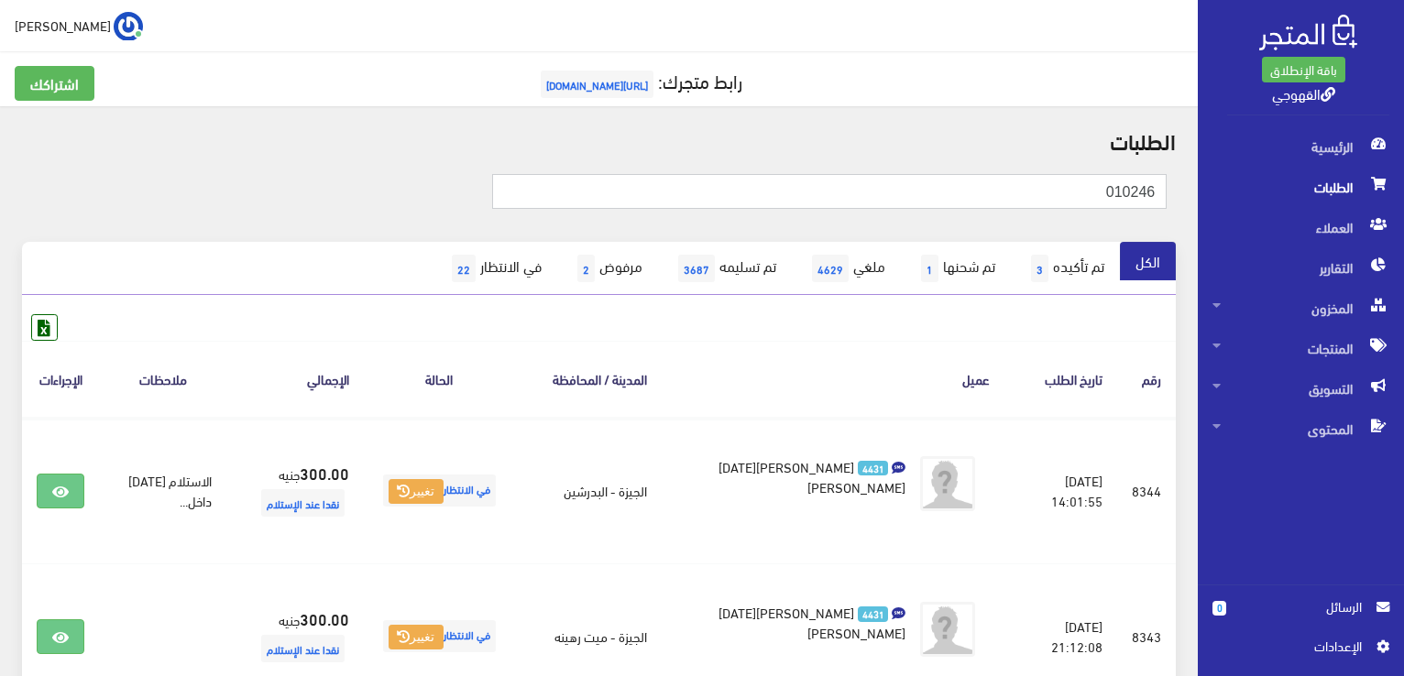
click at [1023, 193] on input "010246" at bounding box center [829, 191] width 674 height 35
type input "01024694046"
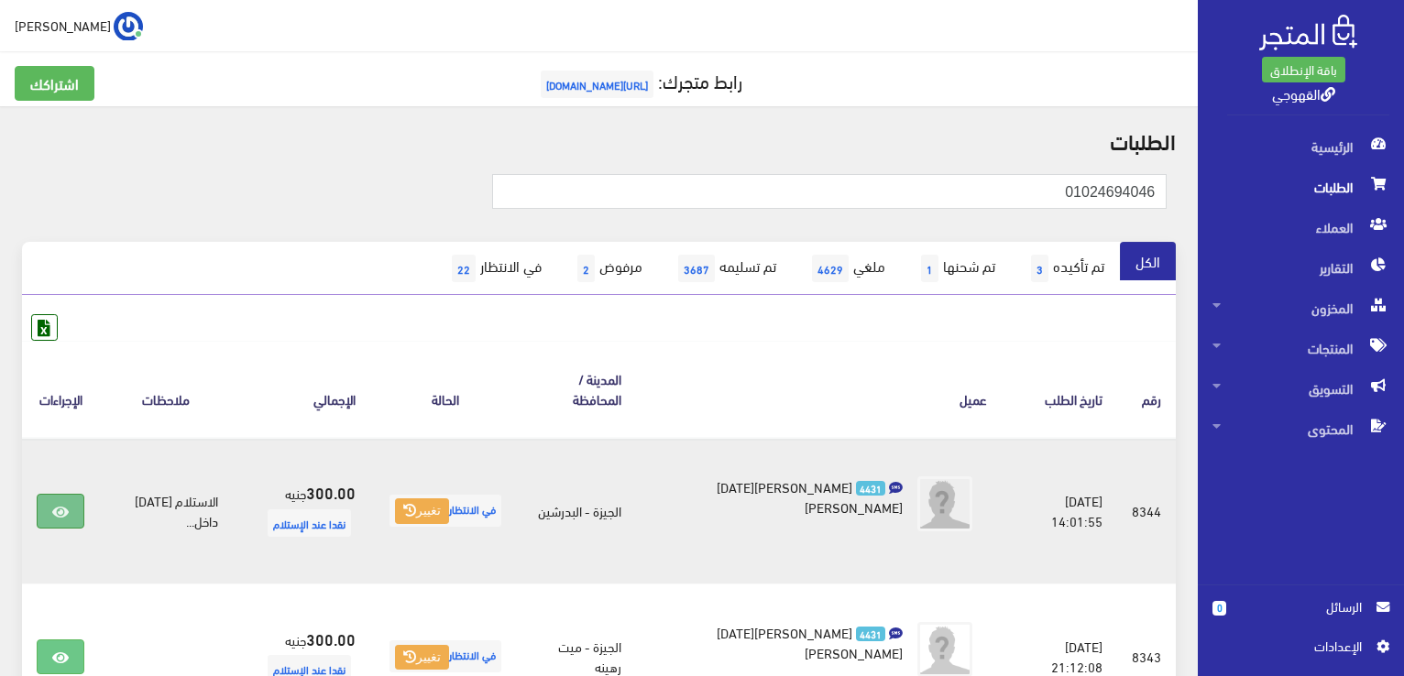
click at [76, 505] on link at bounding box center [61, 511] width 48 height 35
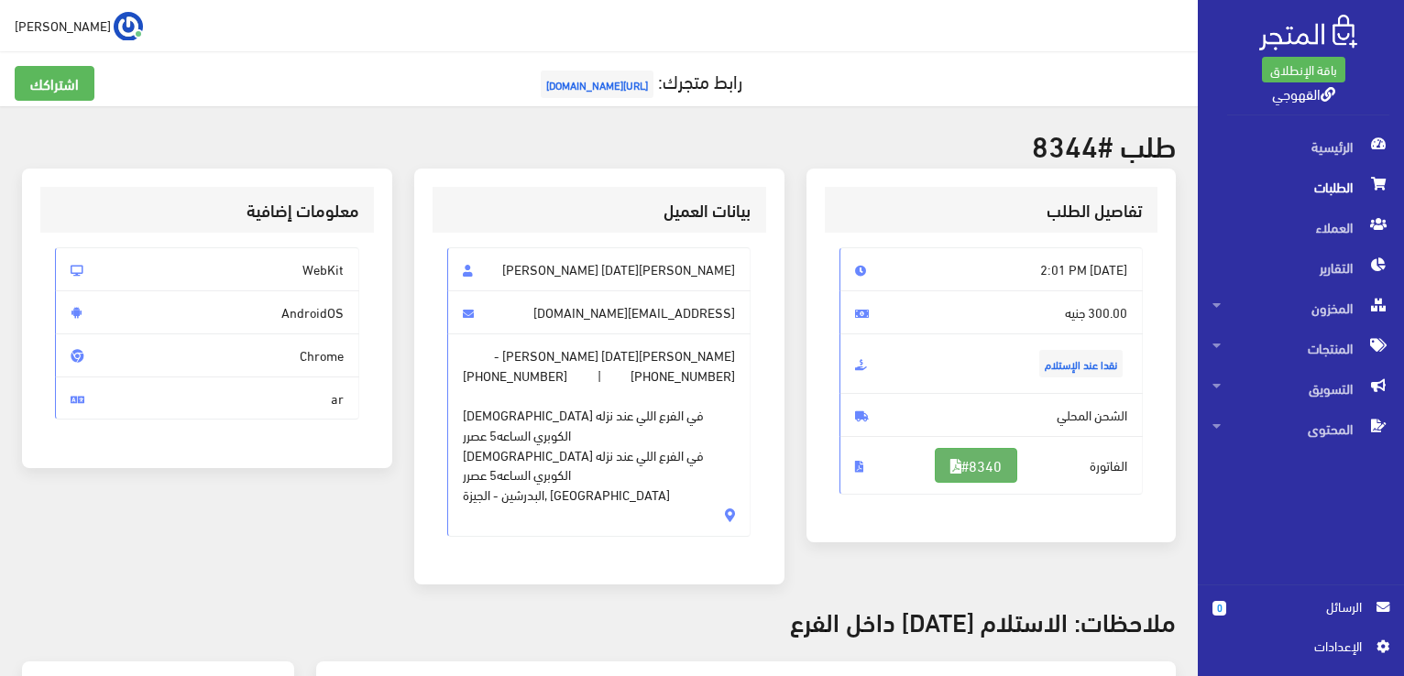
click at [955, 463] on link "#8340" at bounding box center [976, 465] width 82 height 35
click at [740, 607] on div "طلب #8344 تفاصيل الطلب [DATE] 2:01 PM نقدا عند الإستلام #8340 #" at bounding box center [599, 652] width 1198 height 1092
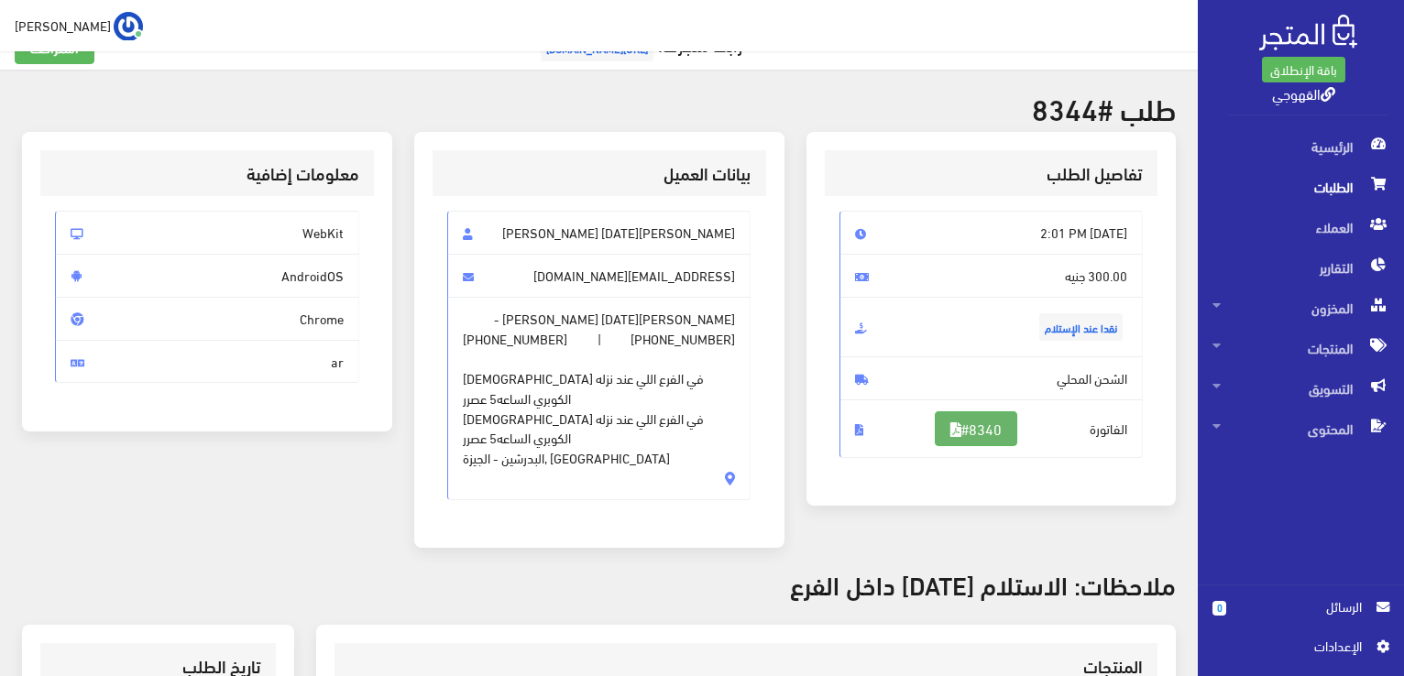
click at [1000, 441] on link "#8340" at bounding box center [976, 428] width 82 height 35
click at [1305, 303] on span "المخزون" at bounding box center [1300, 308] width 177 height 40
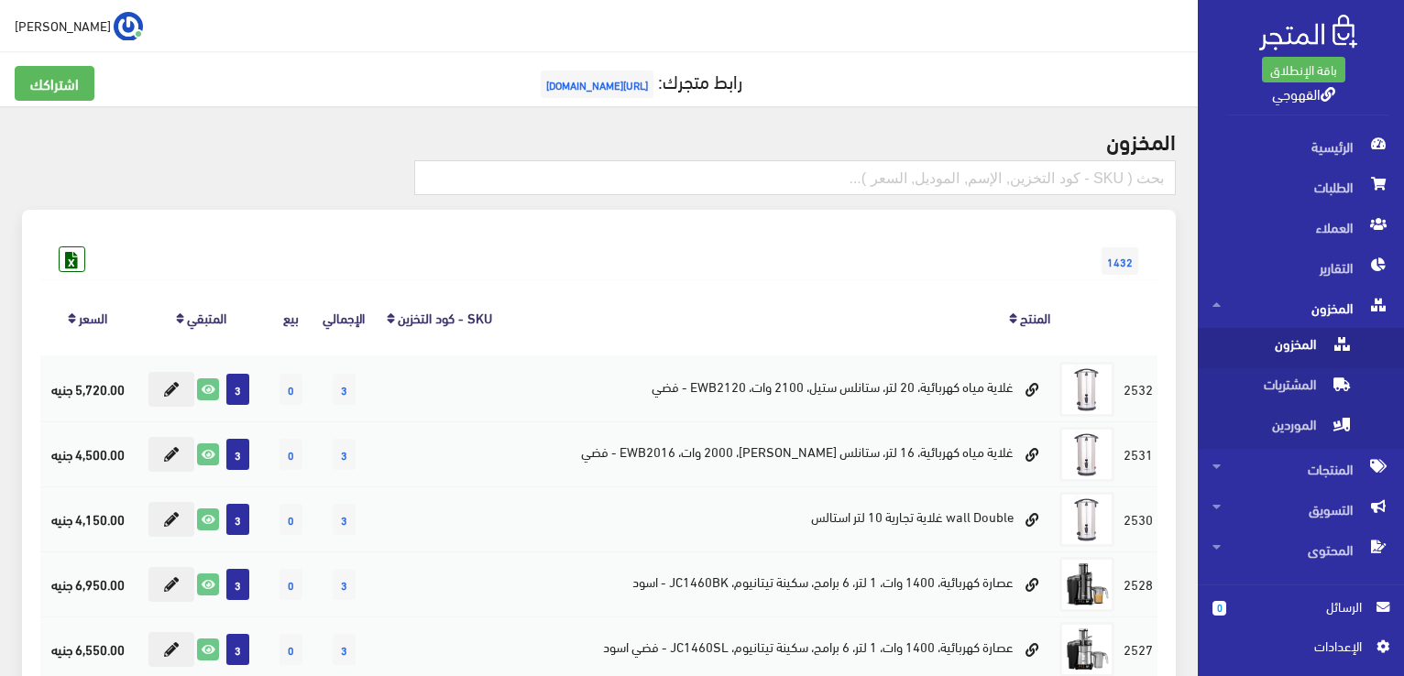
click at [1297, 336] on span "المخزون" at bounding box center [1281, 348] width 139 height 40
click at [969, 177] on input "text" at bounding box center [794, 177] width 761 height 35
paste input "ماكينة حلاقة"
type input "ماكينة حلاقة"
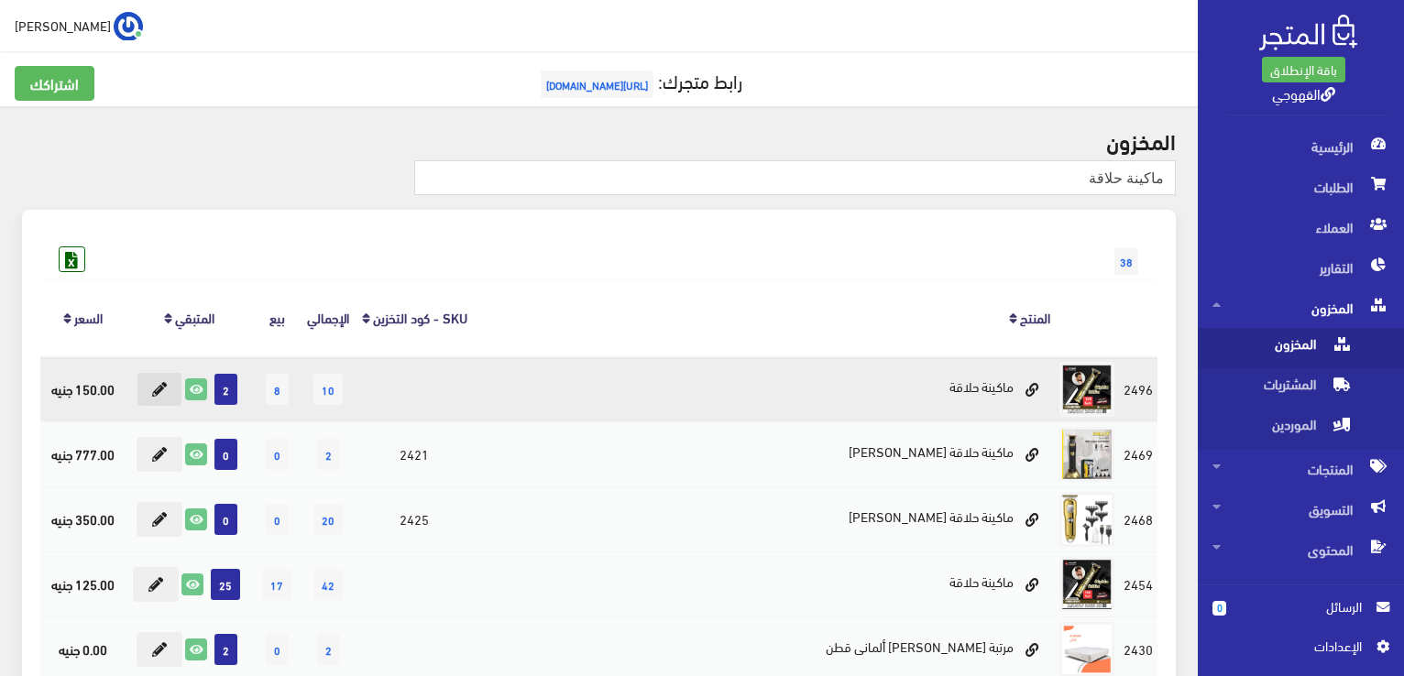
click at [179, 382] on button at bounding box center [160, 389] width 46 height 35
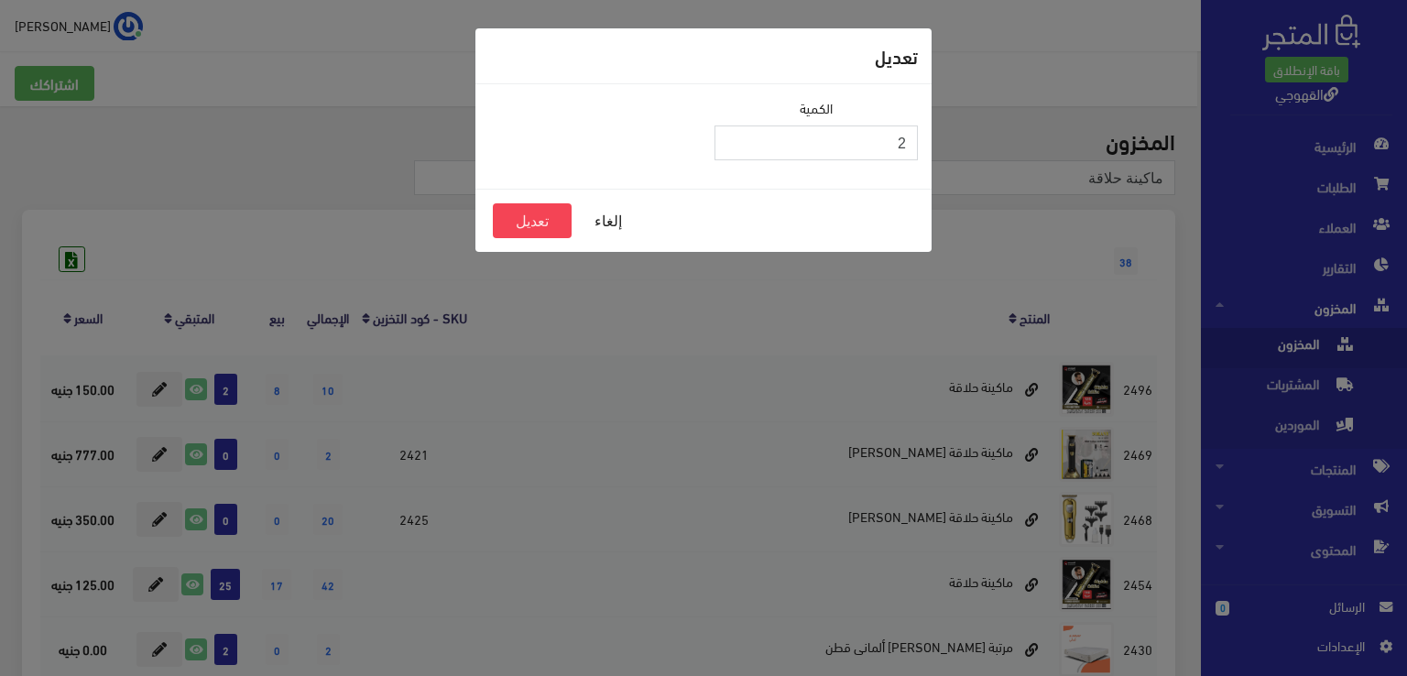
click at [765, 138] on input "2" at bounding box center [816, 143] width 203 height 35
type input "0"
click at [533, 215] on button "تعديل" at bounding box center [532, 220] width 79 height 35
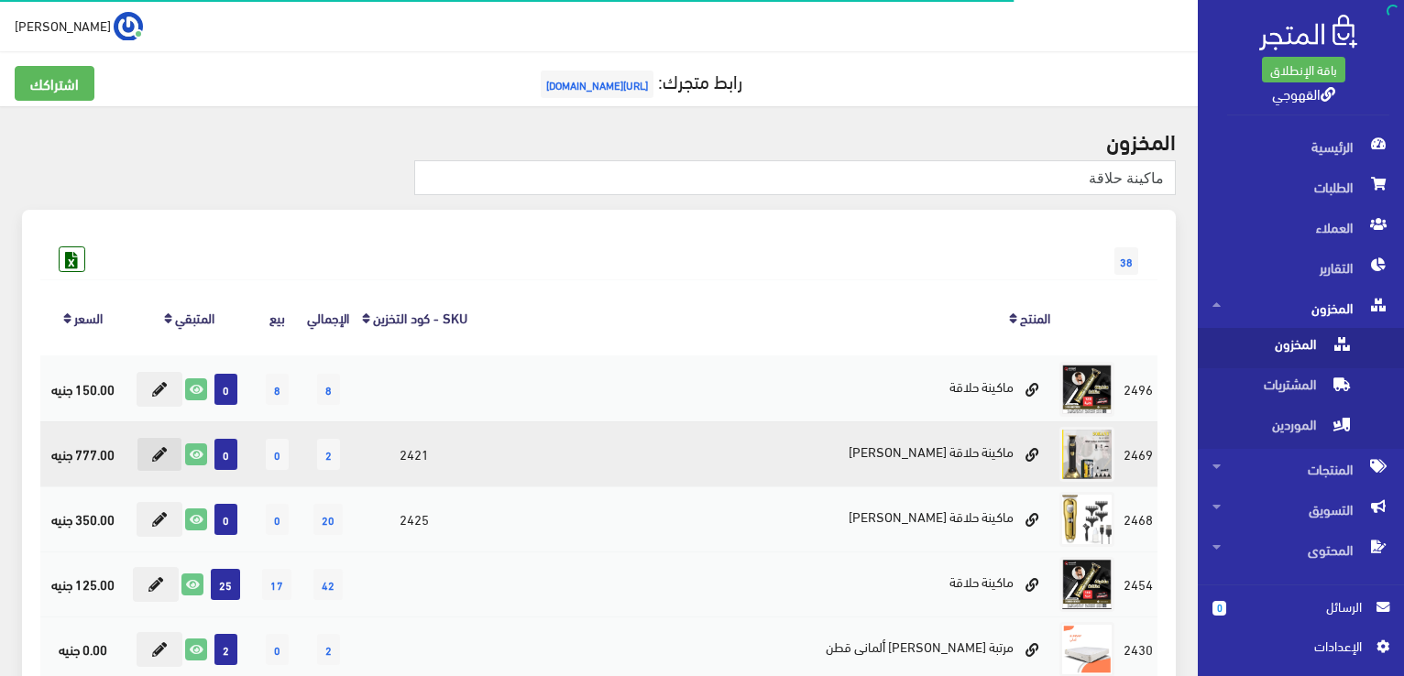
click at [172, 460] on button at bounding box center [160, 454] width 46 height 35
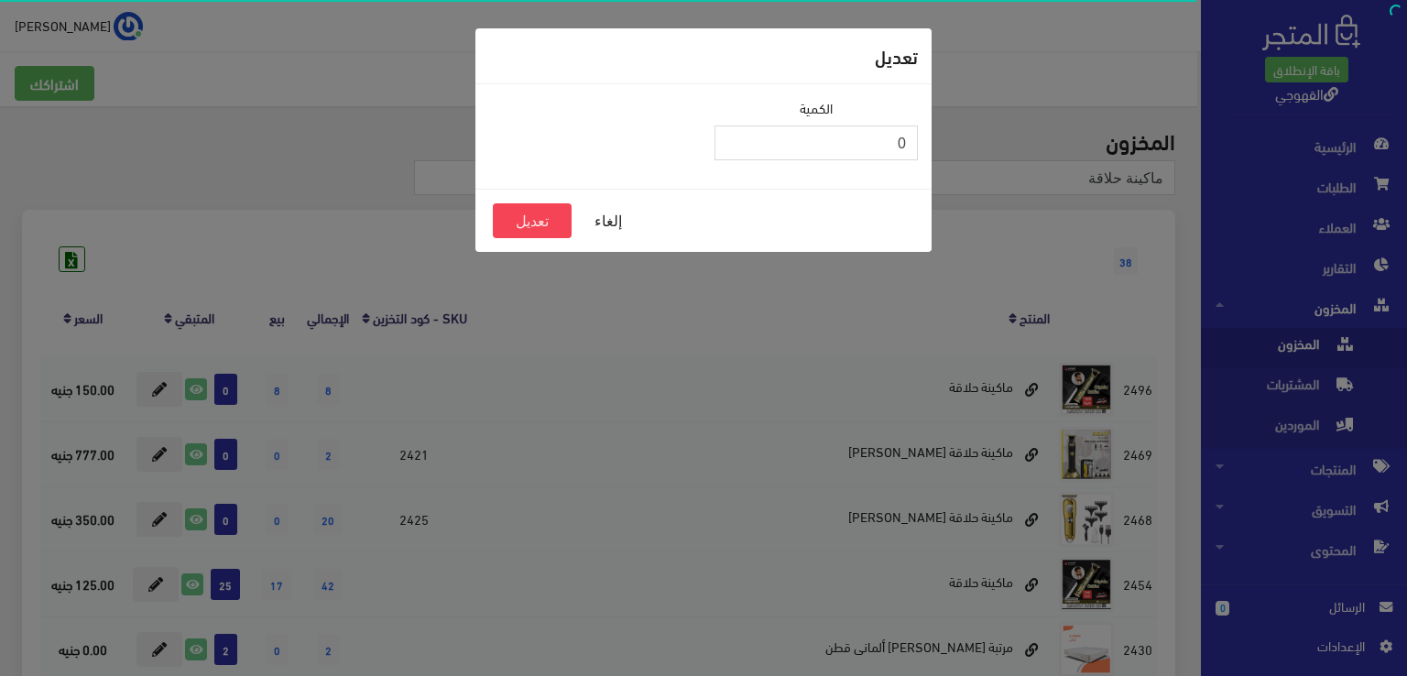
click at [876, 151] on input "0" at bounding box center [816, 143] width 203 height 35
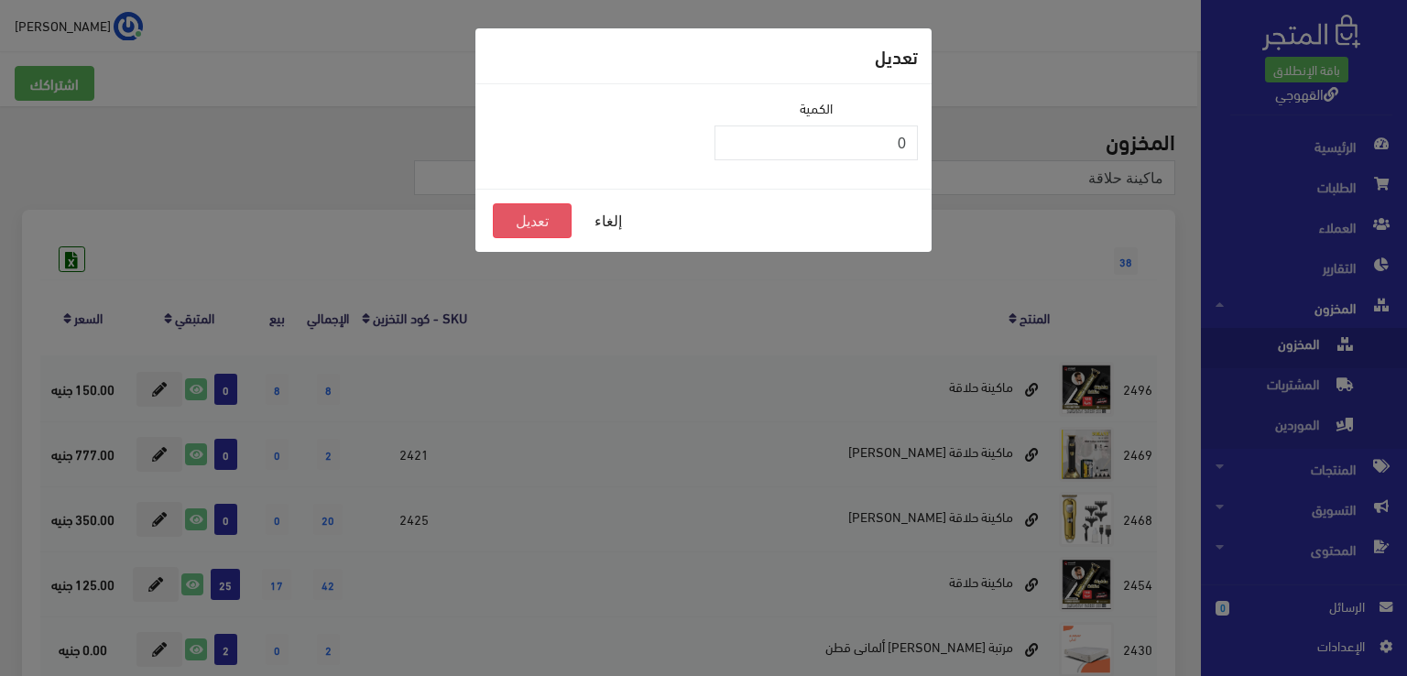
click at [550, 224] on button "تعديل" at bounding box center [532, 220] width 79 height 35
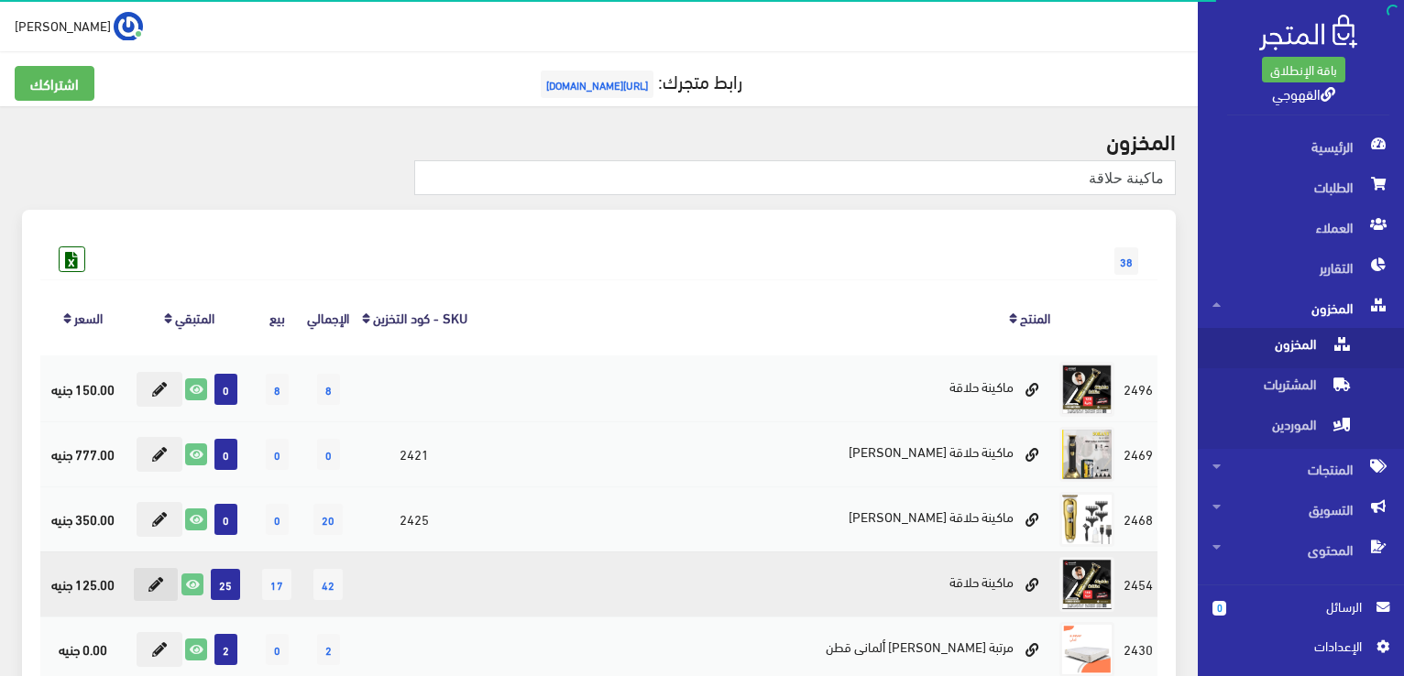
click at [169, 591] on button at bounding box center [156, 584] width 46 height 35
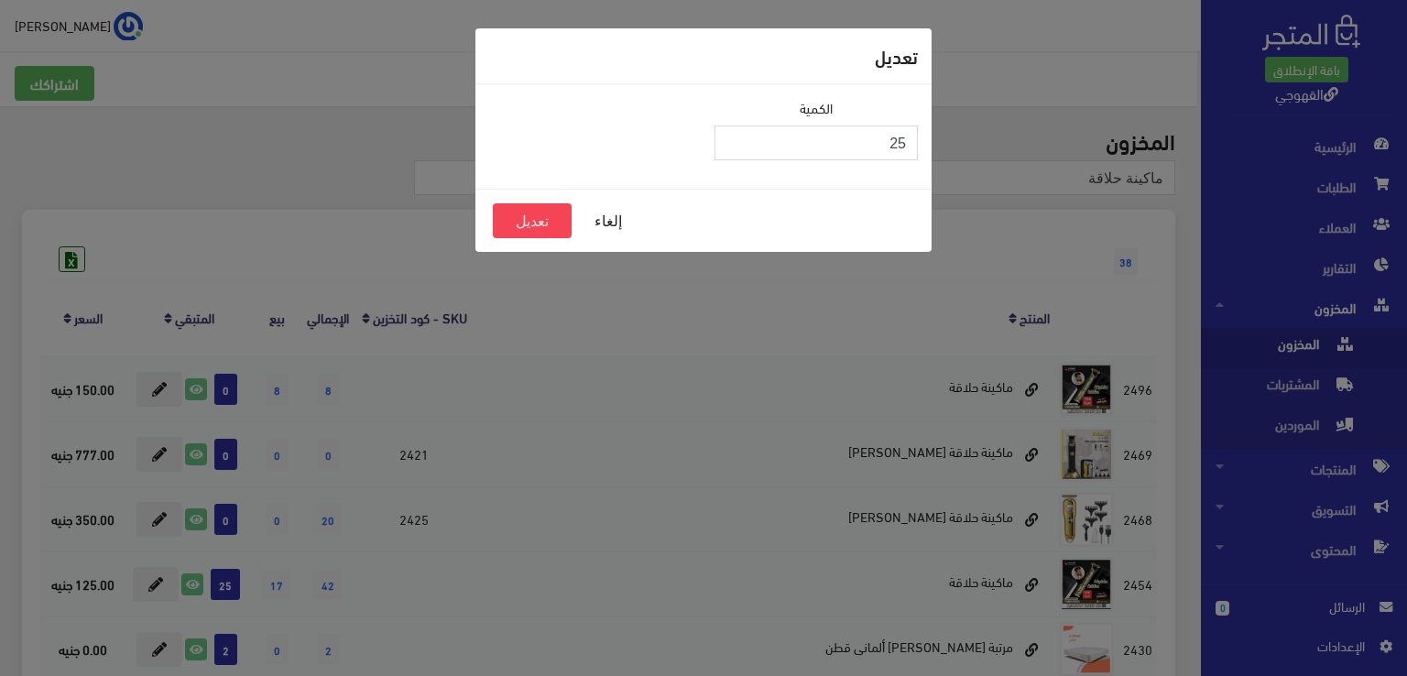
click at [870, 136] on input "25" at bounding box center [816, 143] width 203 height 35
type input "0"
click at [531, 228] on button "تعديل" at bounding box center [532, 220] width 79 height 35
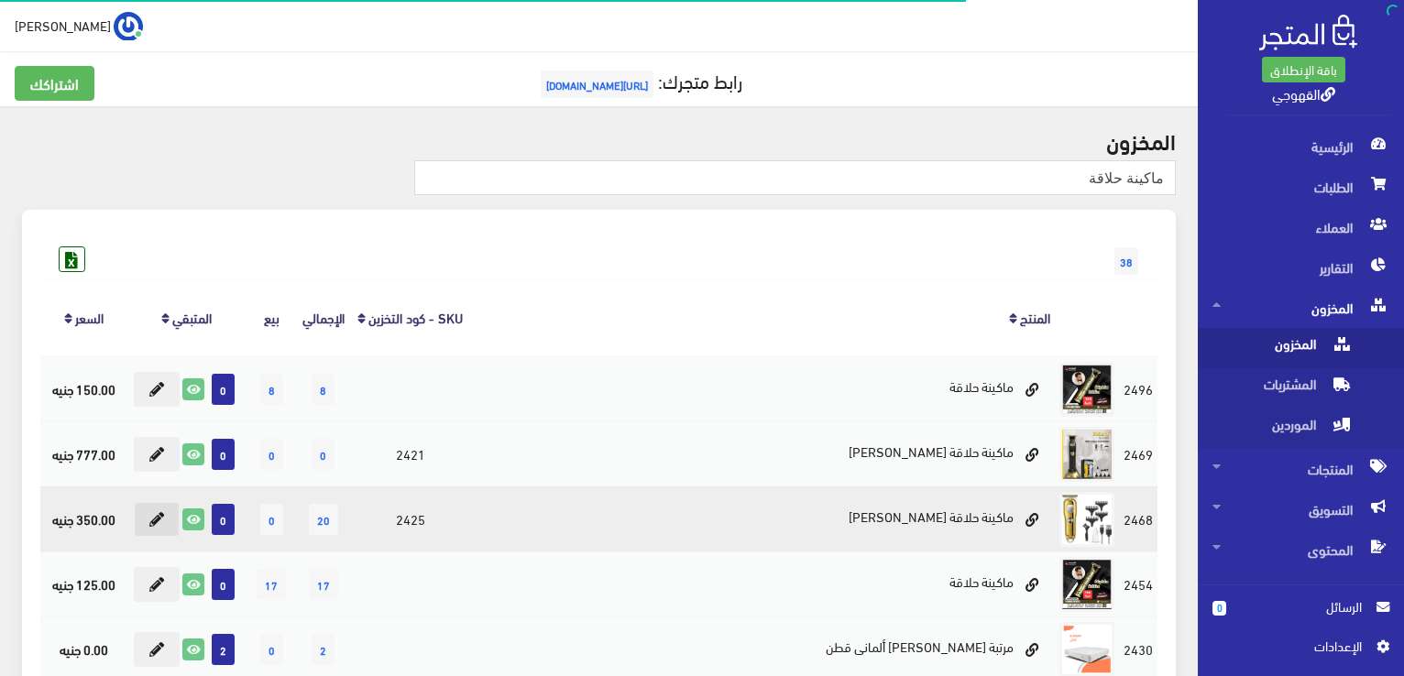
click at [164, 512] on icon at bounding box center [156, 519] width 15 height 15
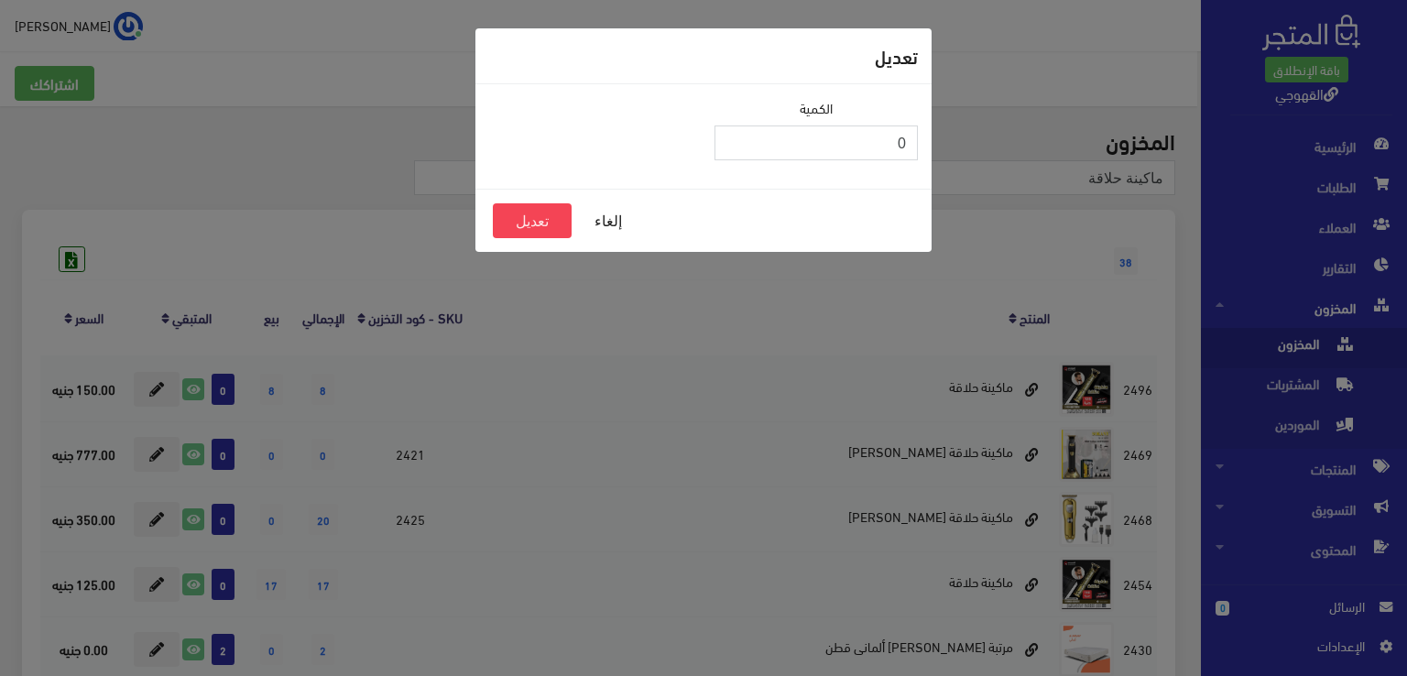
click at [785, 136] on input "0" at bounding box center [816, 143] width 203 height 35
click at [550, 208] on button "تعديل" at bounding box center [532, 220] width 79 height 35
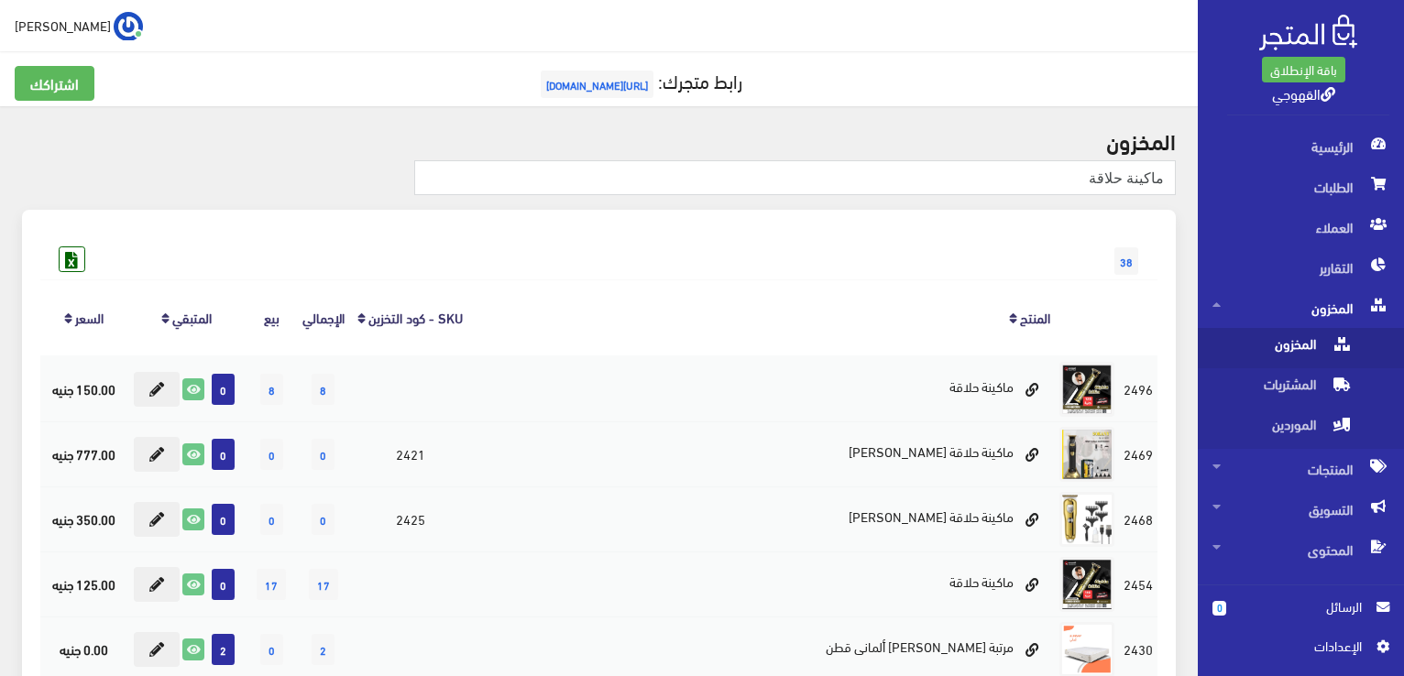
click at [550, 208] on div "ماكينة حلاقة" at bounding box center [794, 184] width 783 height 49
drag, startPoint x: 0, startPoint y: 0, endPoint x: 550, endPoint y: 208, distance: 587.8
click at [550, 208] on div "ماكينة حلاقة" at bounding box center [794, 184] width 783 height 49
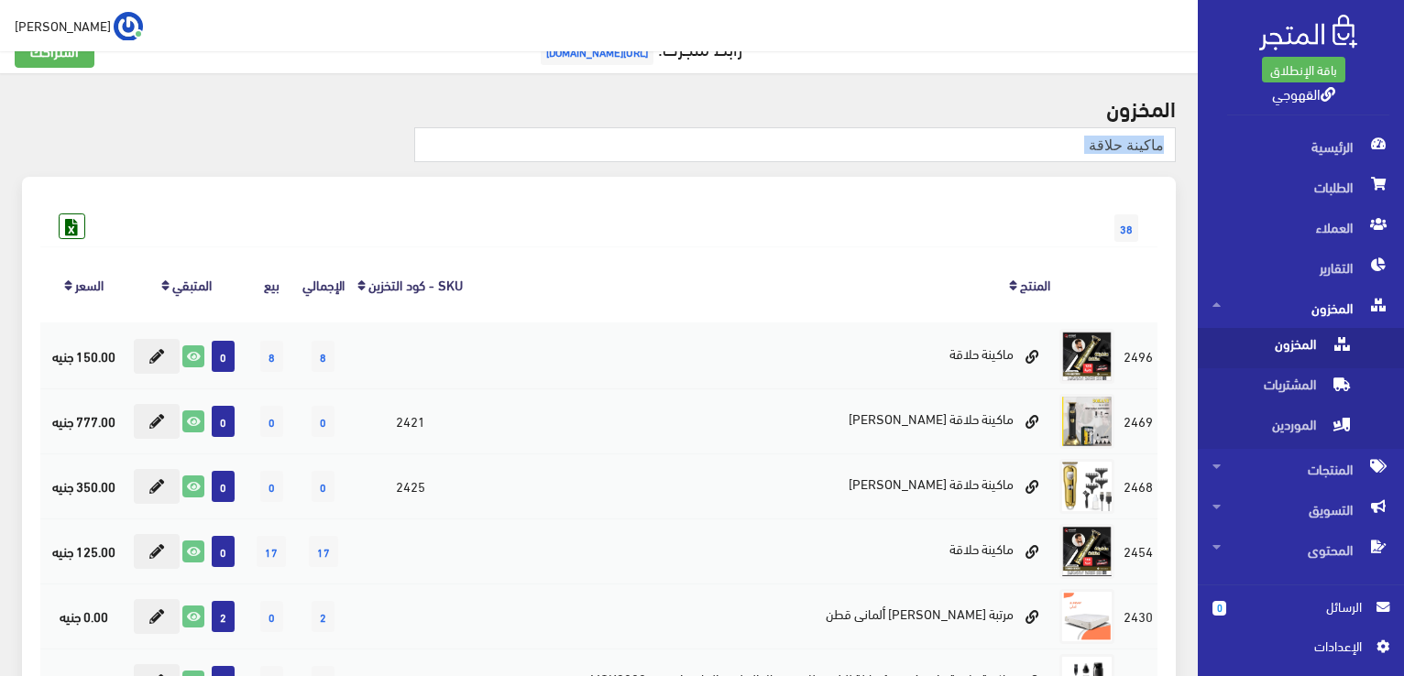
scroll to position [37, 0]
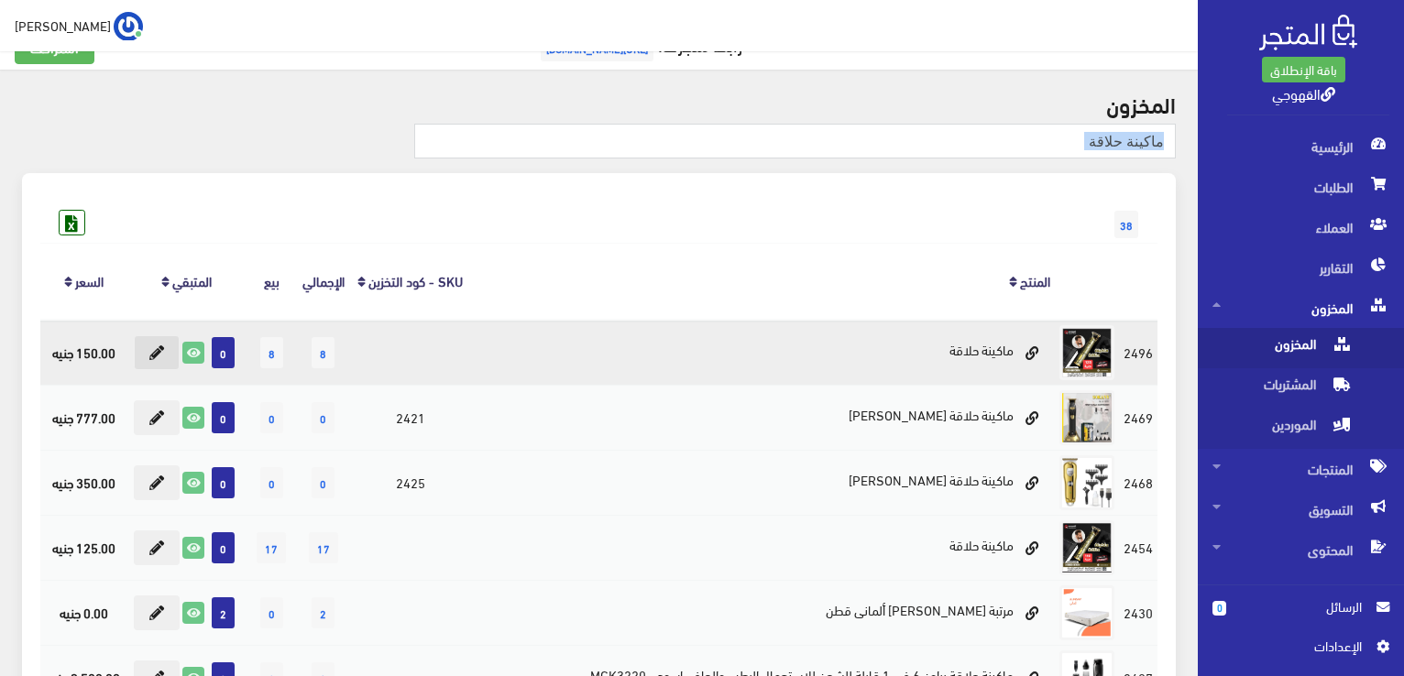
click at [180, 356] on button at bounding box center [157, 352] width 46 height 35
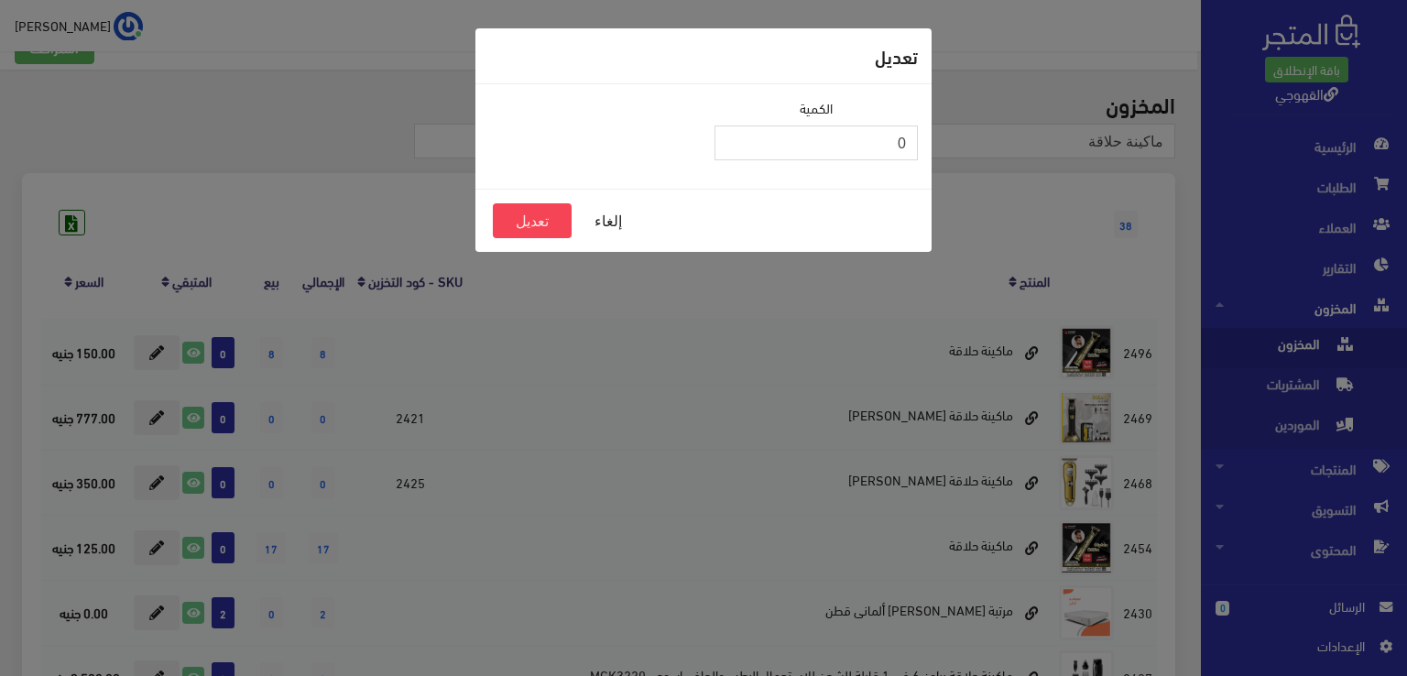
click at [762, 139] on input "0" at bounding box center [816, 143] width 203 height 35
click at [517, 217] on button "تعديل" at bounding box center [532, 220] width 79 height 35
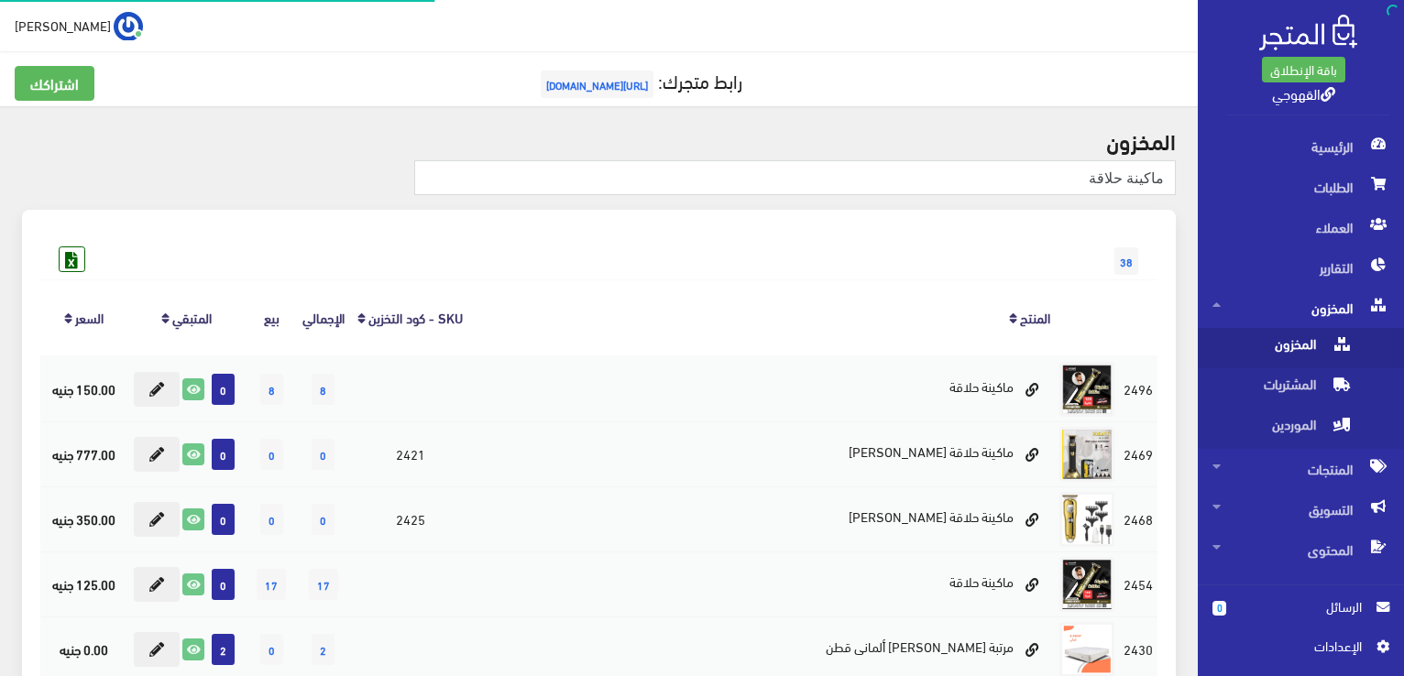
scroll to position [37, 0]
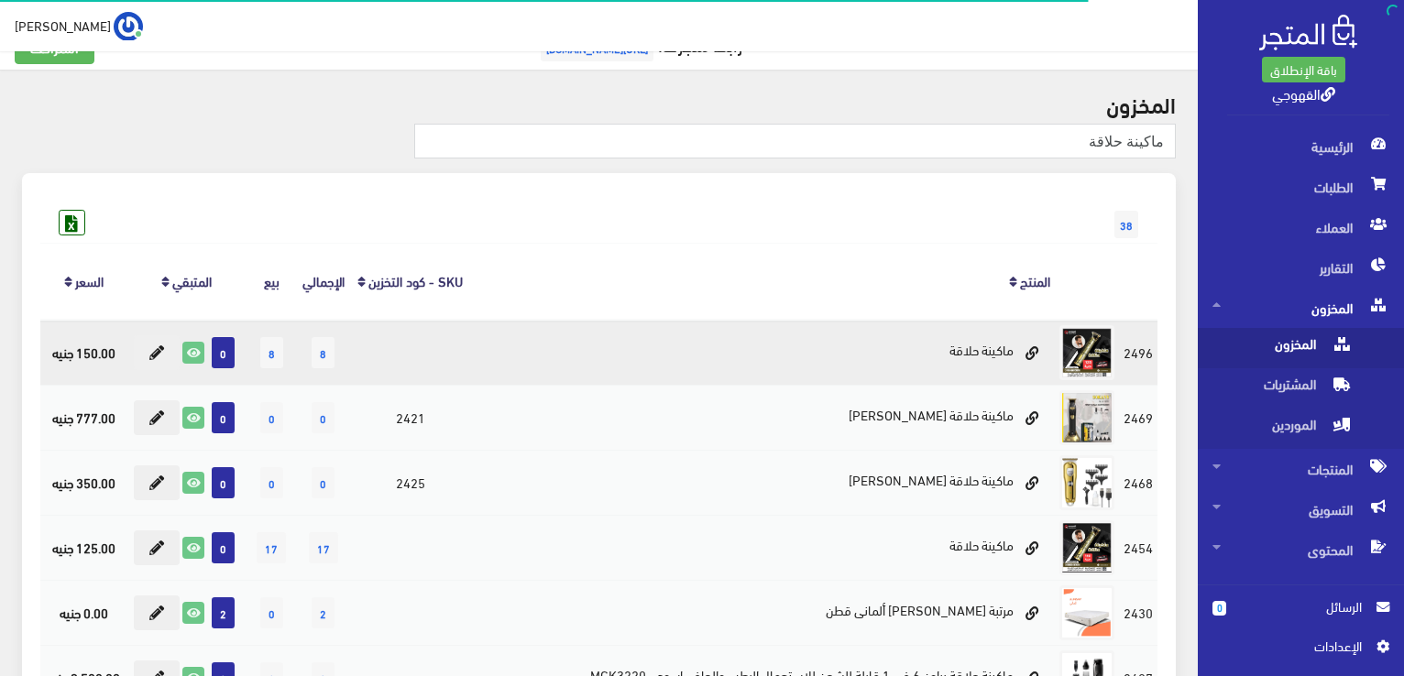
click at [334, 354] on span "8" at bounding box center [323, 352] width 23 height 31
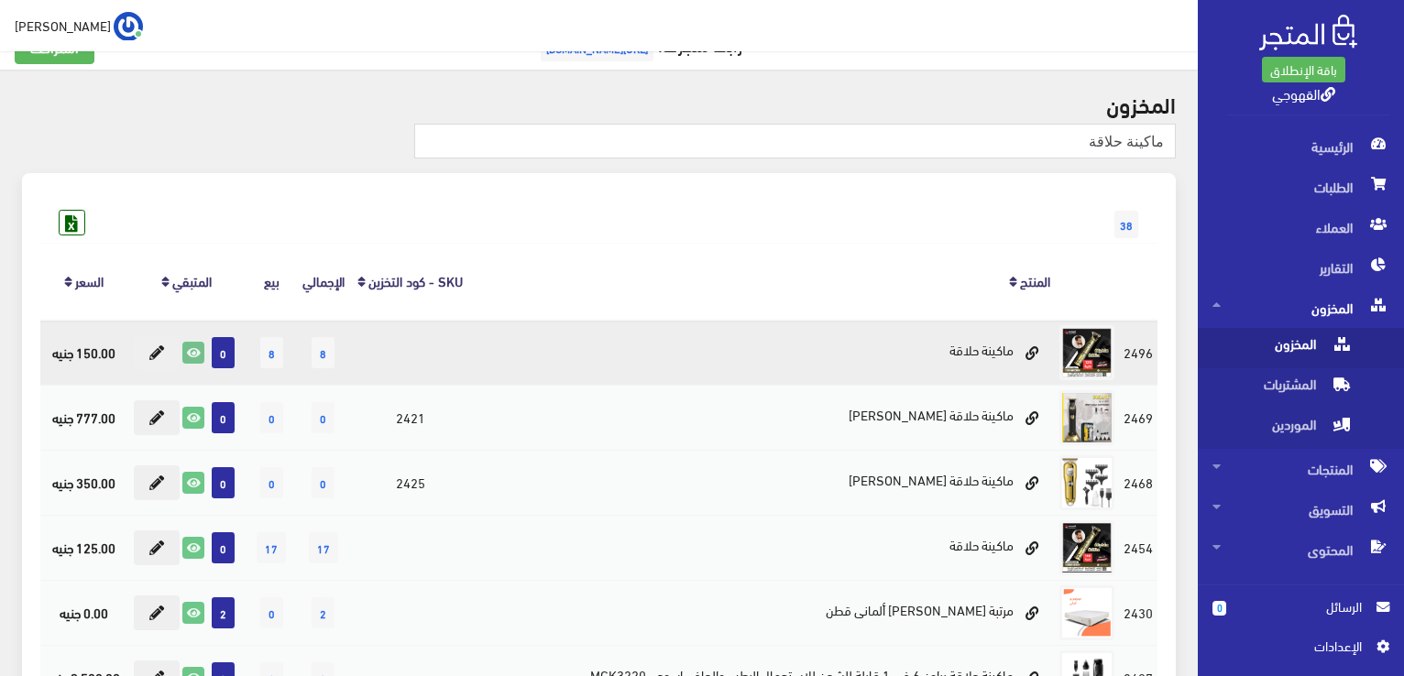
click at [198, 353] on icon at bounding box center [193, 353] width 20 height 20
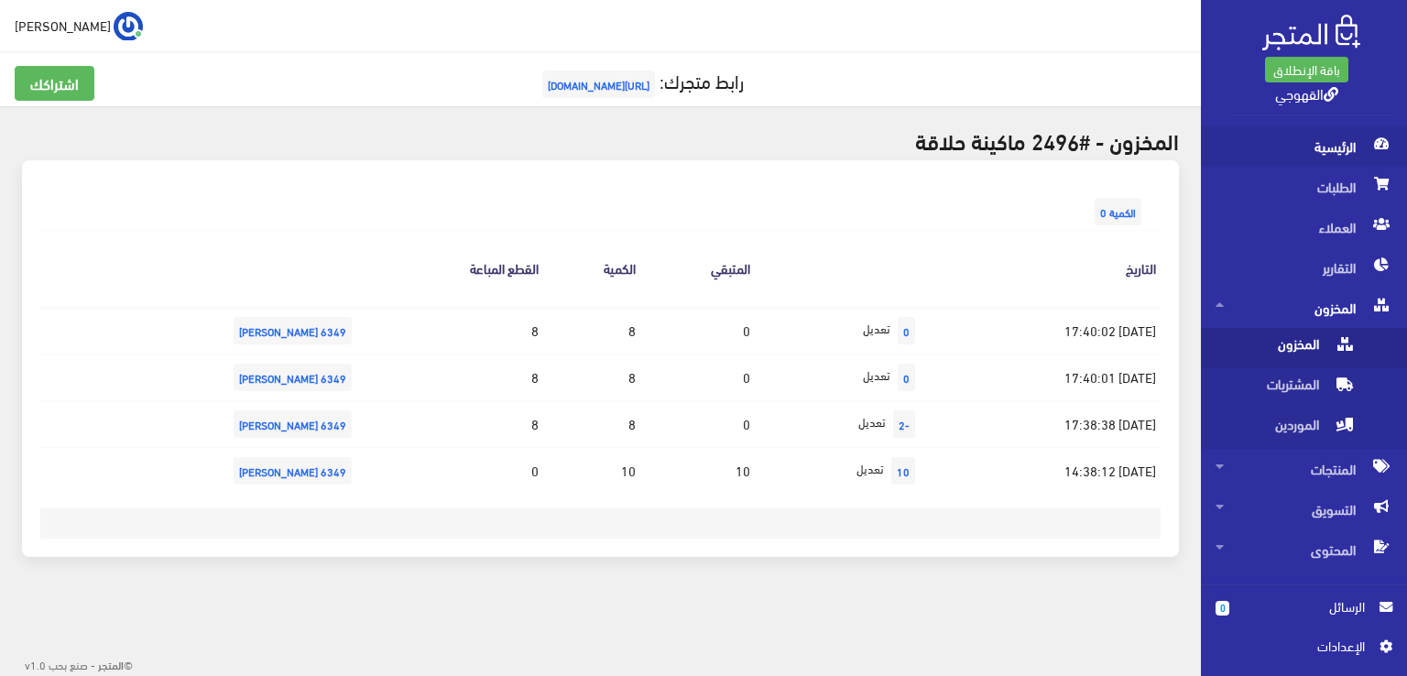
click at [1345, 148] on span "الرئيسية" at bounding box center [1304, 146] width 177 height 40
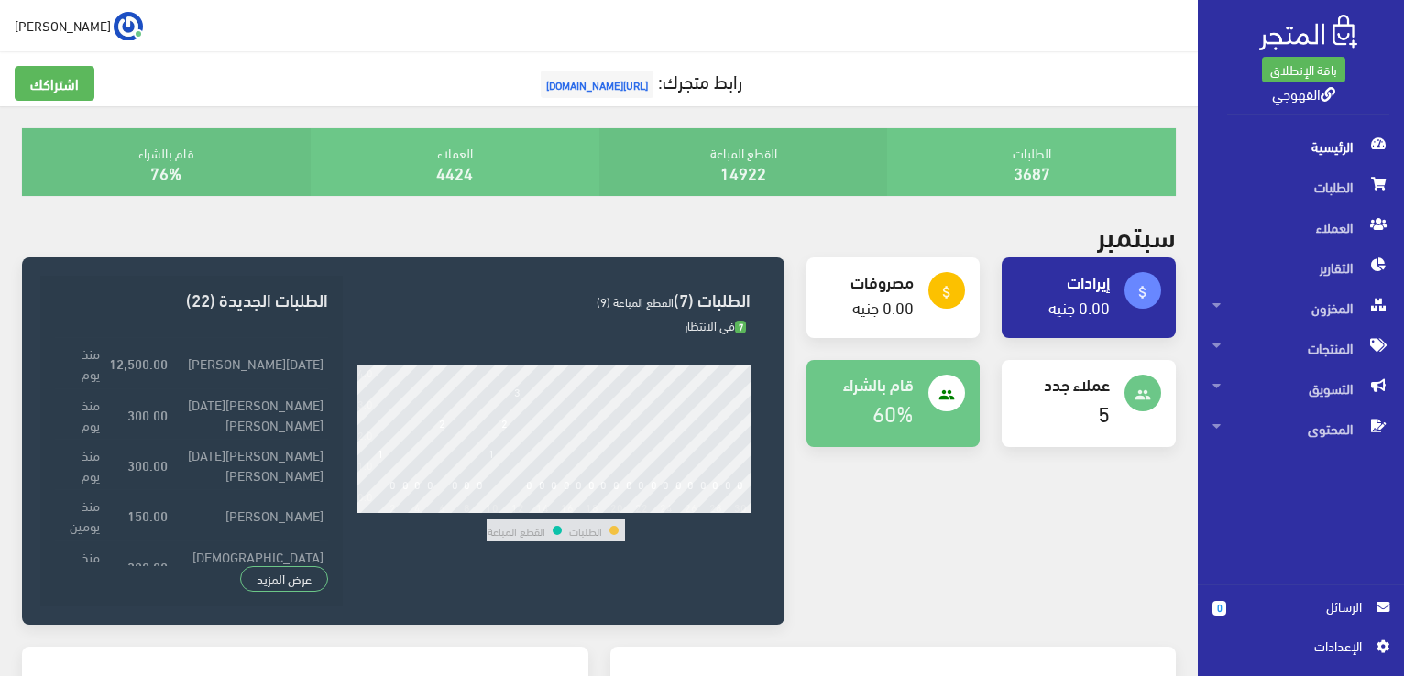
click at [1345, 148] on span "الرئيسية" at bounding box center [1300, 146] width 177 height 40
click at [1153, 396] on span "people" at bounding box center [1142, 393] width 37 height 37
click at [1286, 323] on span "المخزون" at bounding box center [1300, 308] width 177 height 40
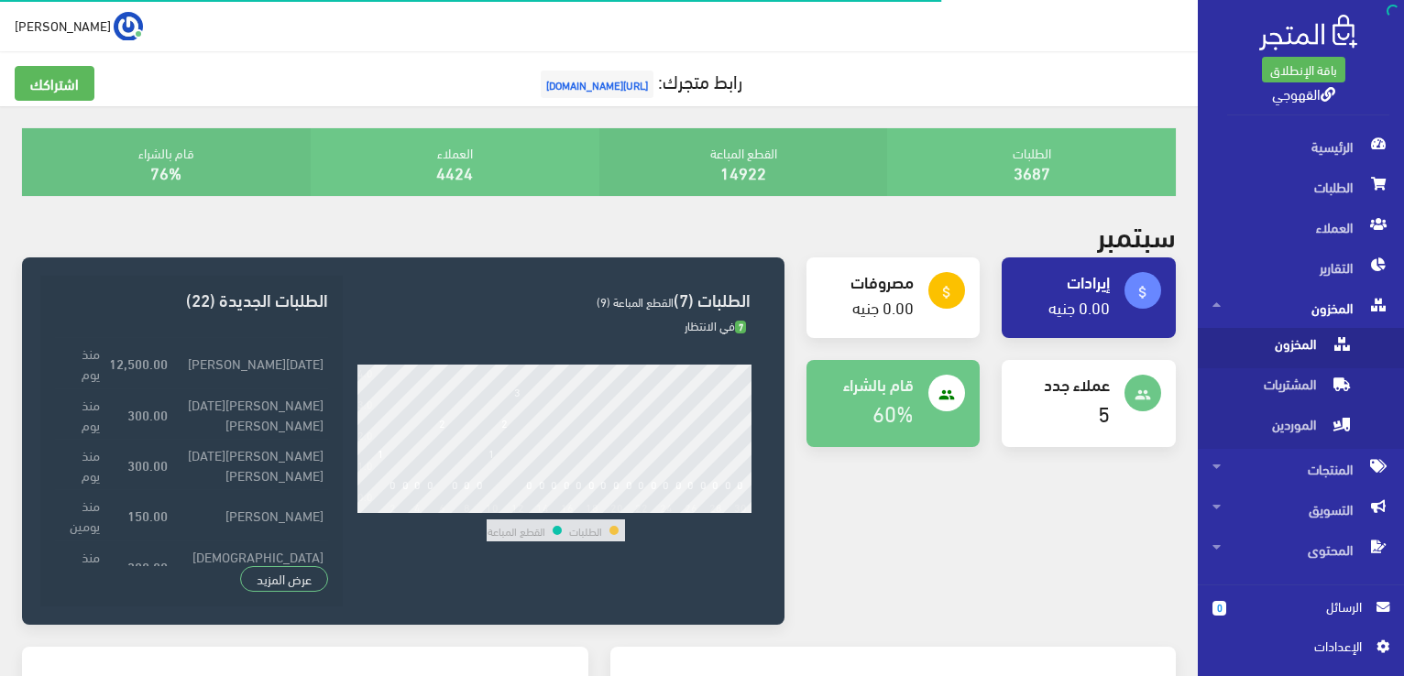
click at [1276, 346] on span "المخزون" at bounding box center [1281, 348] width 139 height 40
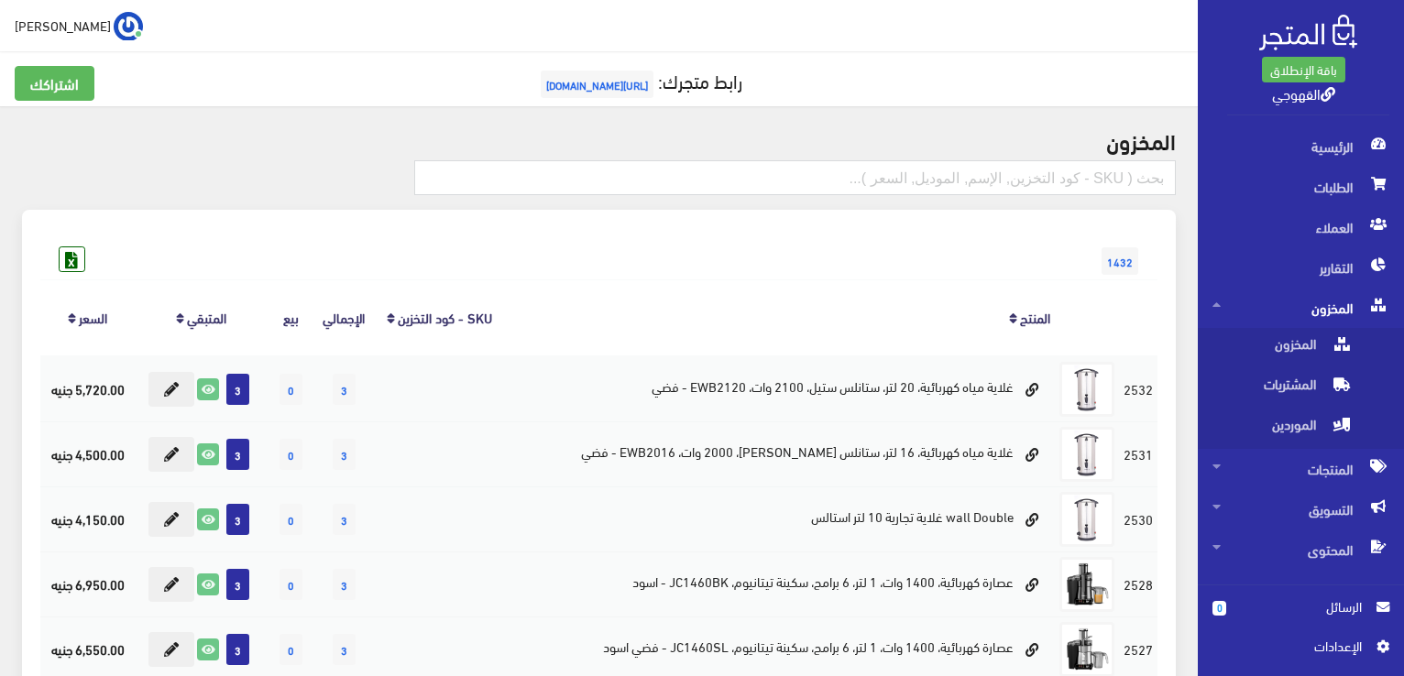
drag, startPoint x: 969, startPoint y: 159, endPoint x: 976, endPoint y: 168, distance: 11.7
click at [976, 168] on input "text" at bounding box center [794, 177] width 761 height 35
type input "مبرد فريش"
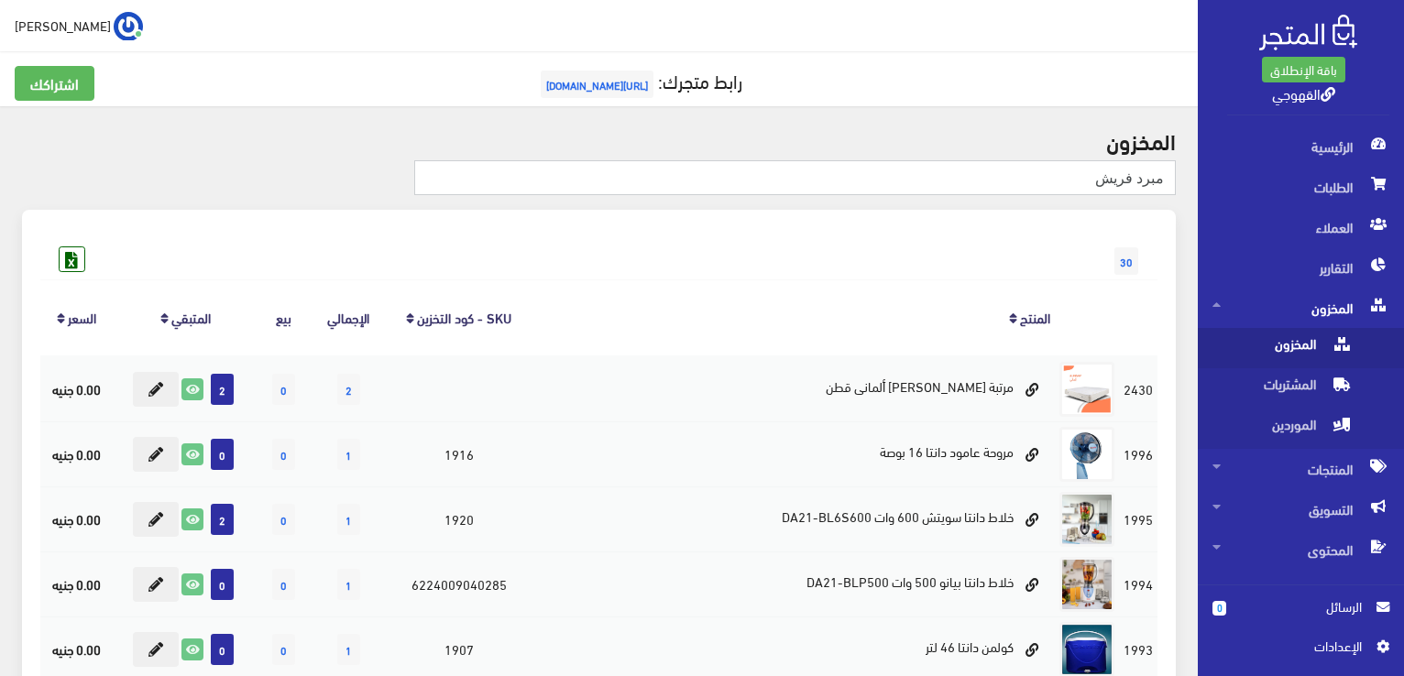
click at [1063, 181] on input "مبرد فريش" at bounding box center [794, 177] width 761 height 35
type input "مبرد"
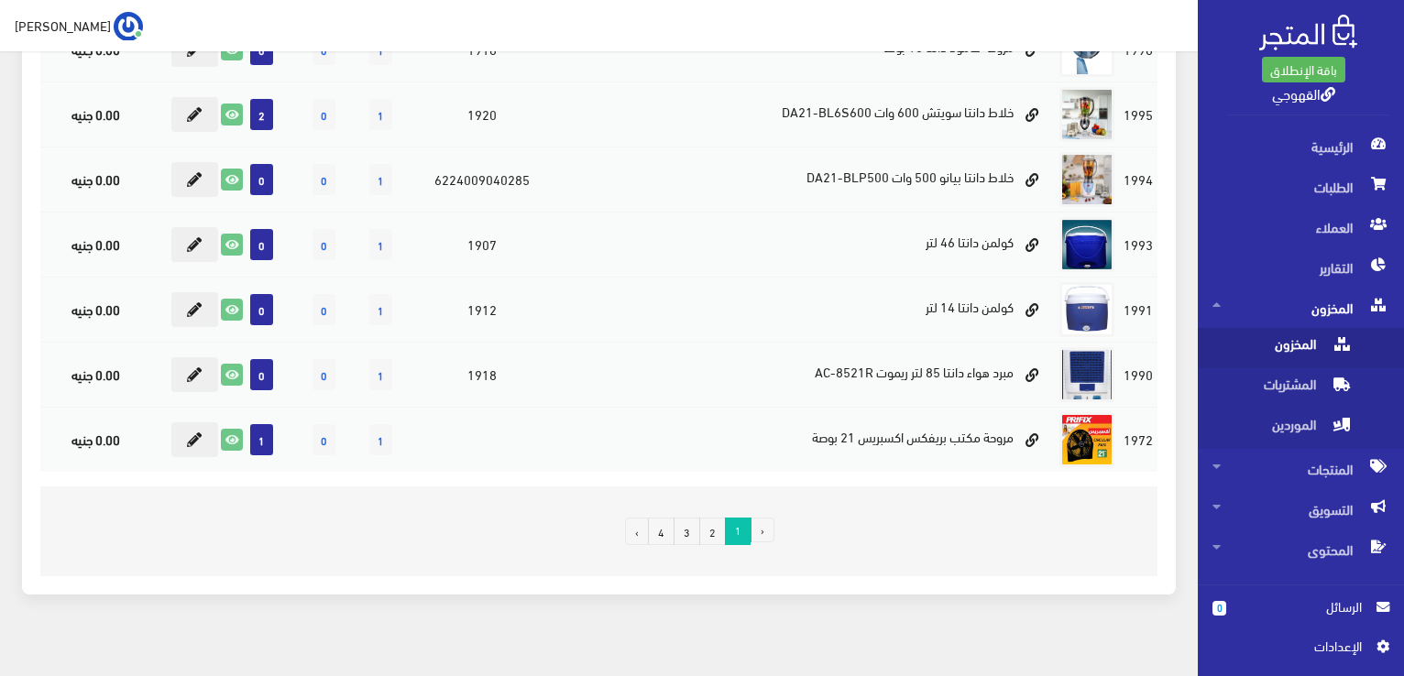
scroll to position [1202, 0]
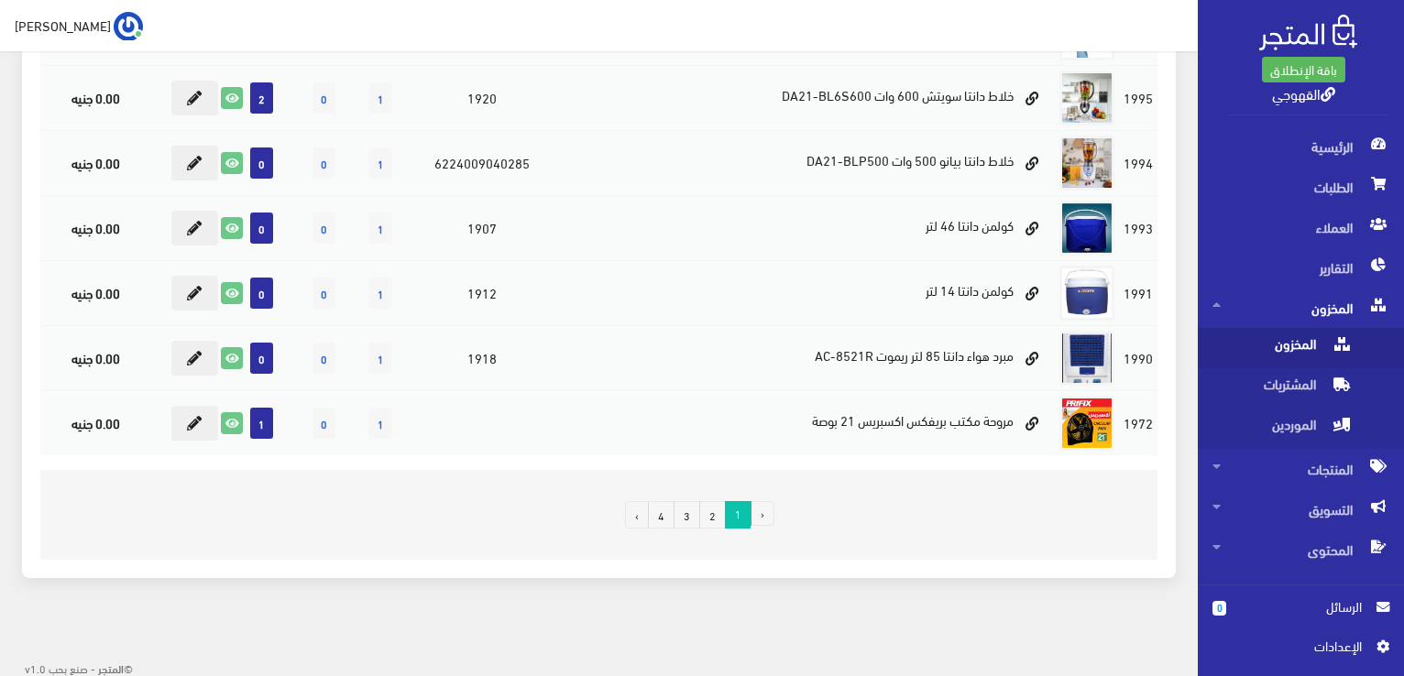
click at [717, 518] on link "2" at bounding box center [712, 514] width 27 height 27
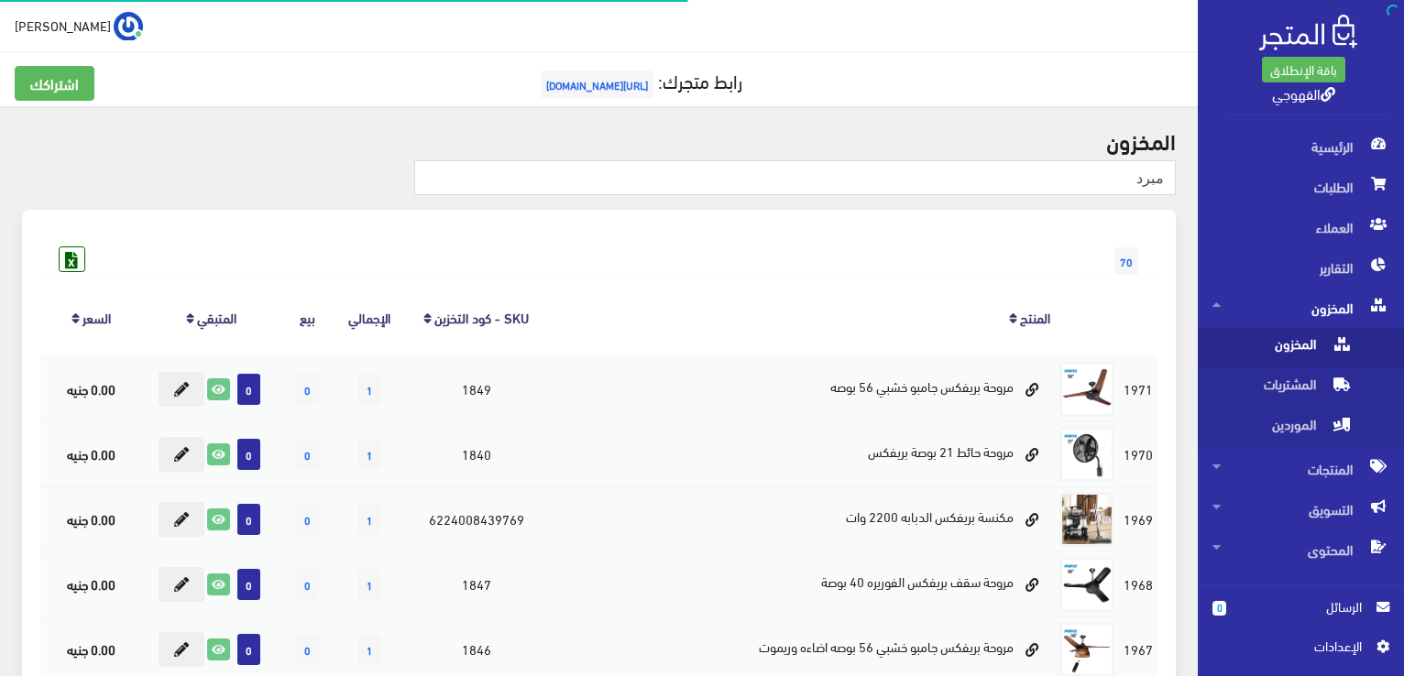
click at [848, 237] on div "70" at bounding box center [598, 242] width 1117 height 29
click at [1111, 193] on input "مبرد" at bounding box center [794, 177] width 761 height 35
type input "مبرد هواء كاسيل 45 لتر"
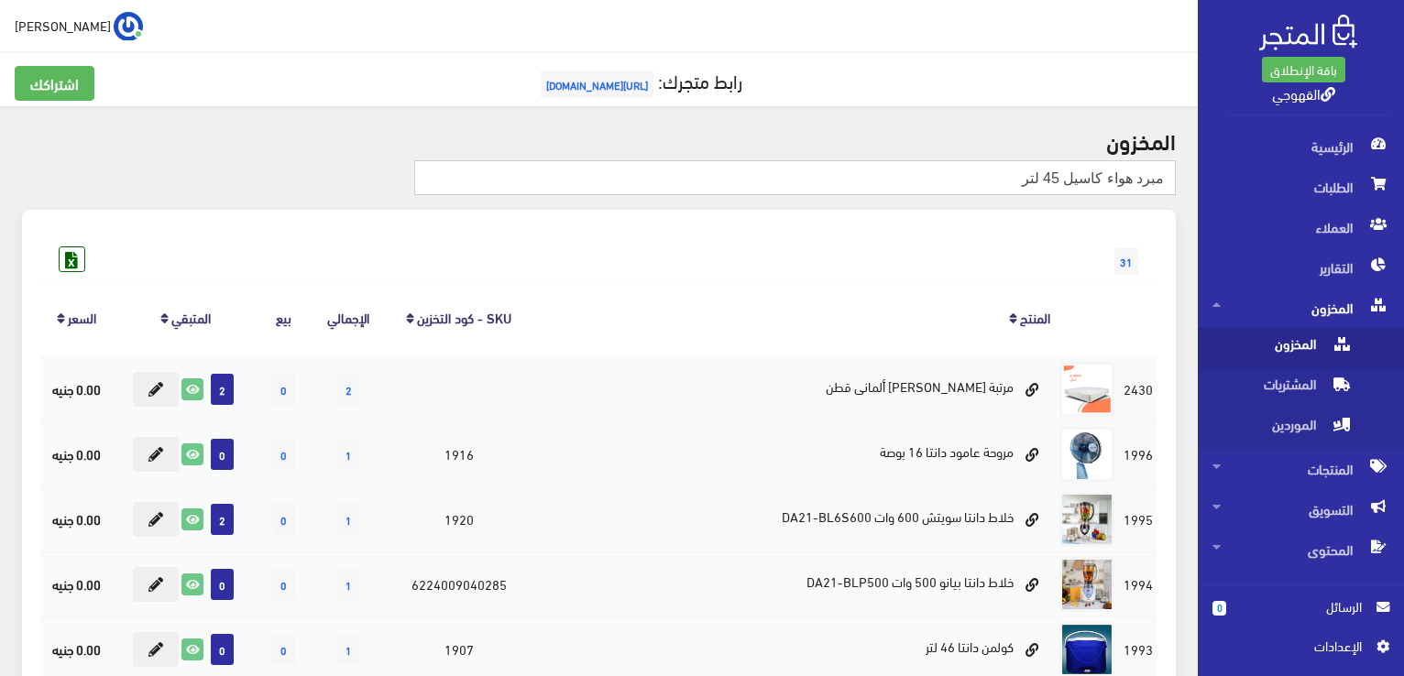
click at [1008, 184] on input "مبرد هواء كاسيل 45 لتر" at bounding box center [794, 177] width 761 height 35
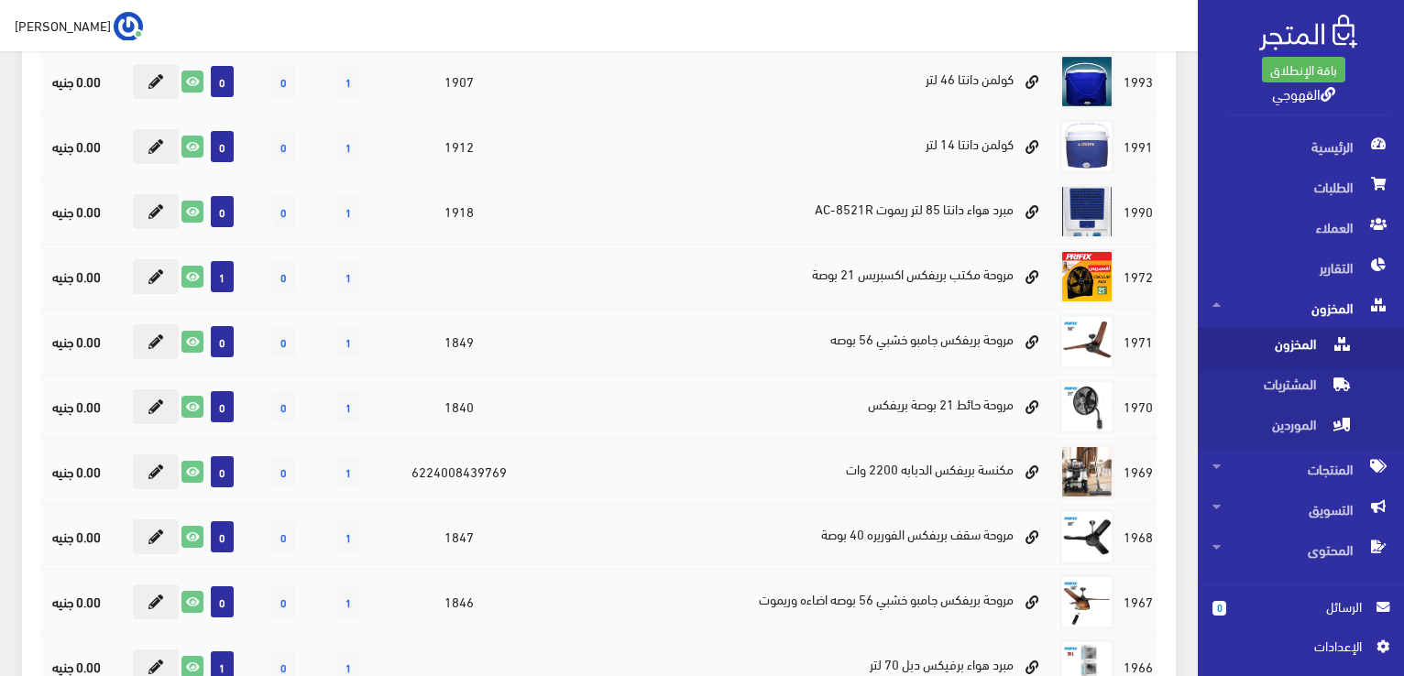
scroll to position [590, 0]
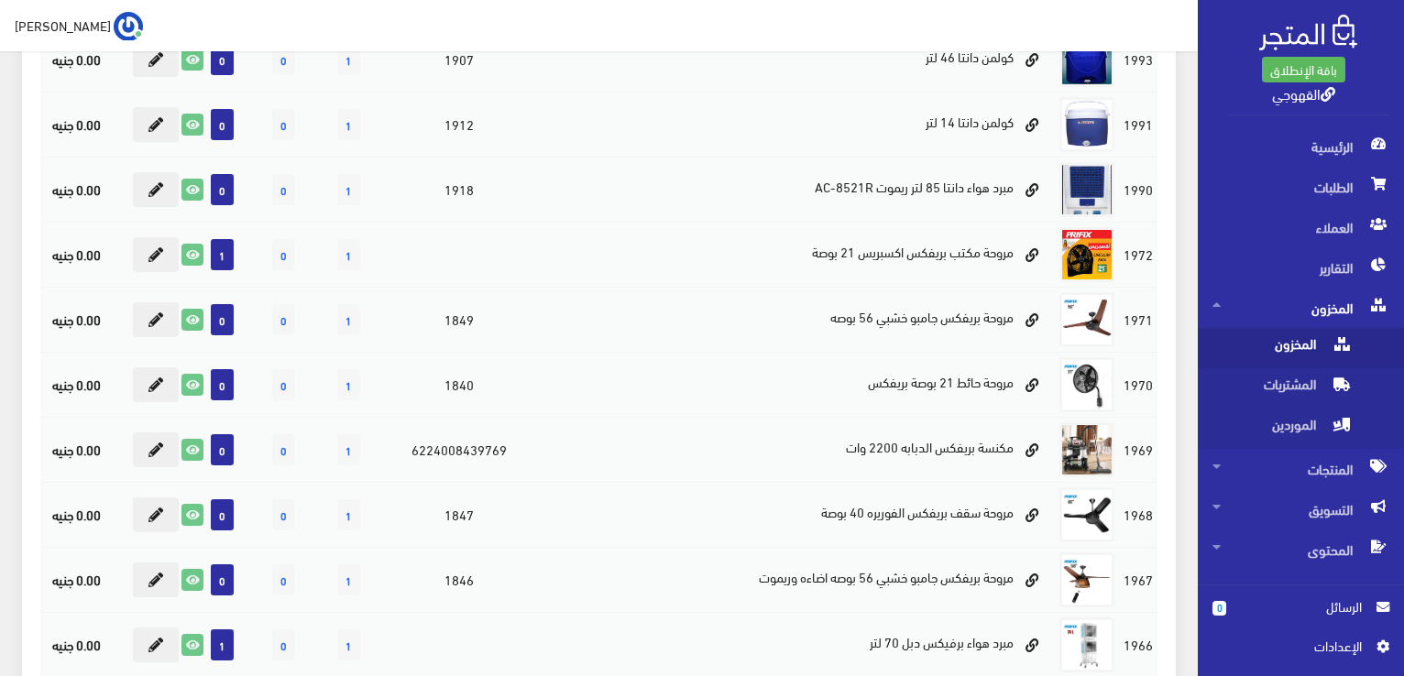
click at [1008, 184] on td "مبرد هواء دانتا 85 لتر ريموت AC-8521R" at bounding box center [793, 189] width 524 height 65
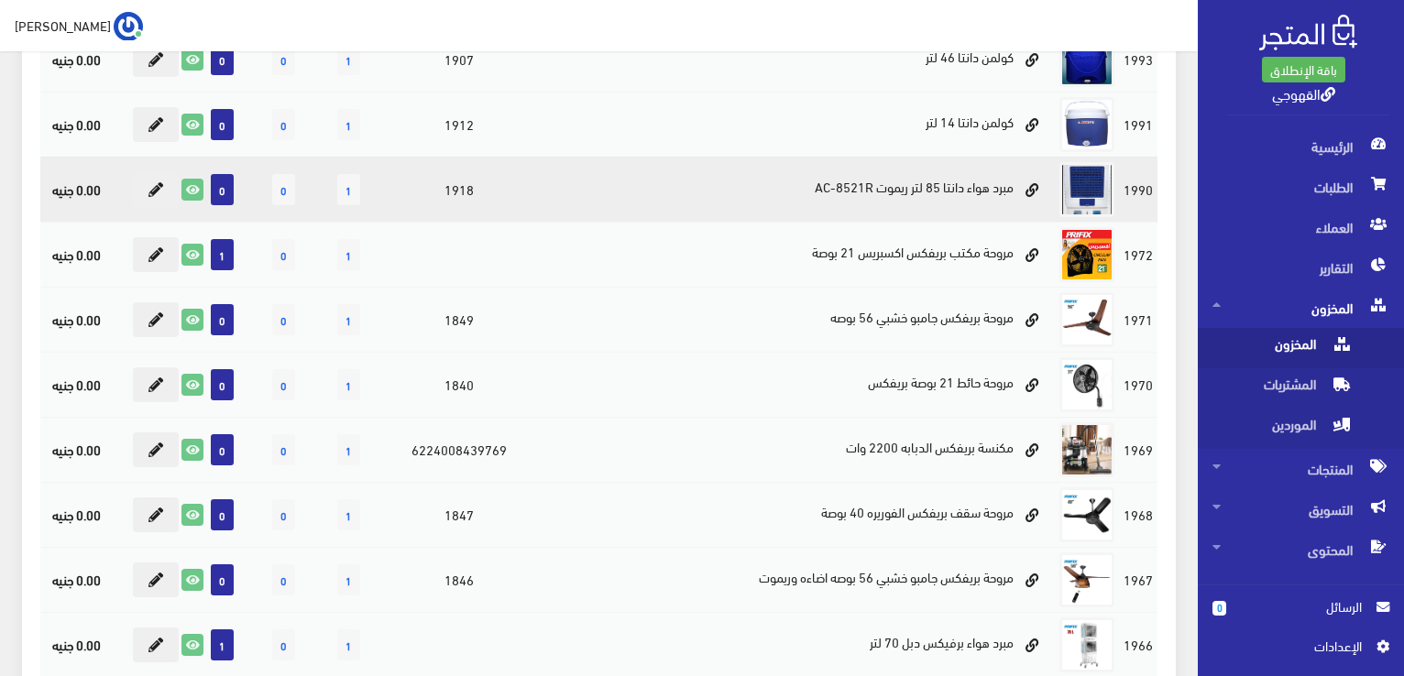
drag, startPoint x: 0, startPoint y: 0, endPoint x: 1008, endPoint y: 184, distance: 1024.6
click at [1008, 184] on td "مبرد هواء دانتا 85 لتر ريموت AC-8521R" at bounding box center [793, 189] width 524 height 65
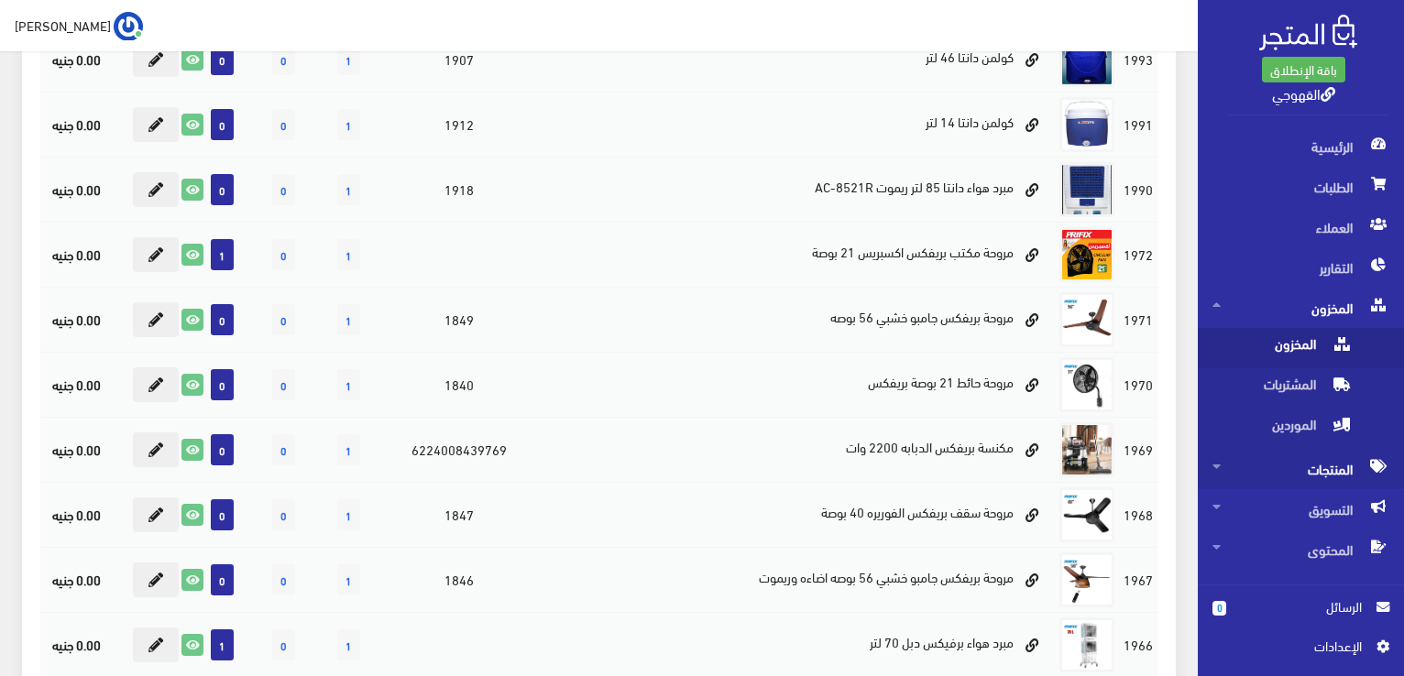
click at [1255, 459] on span "المنتجات" at bounding box center [1300, 469] width 177 height 40
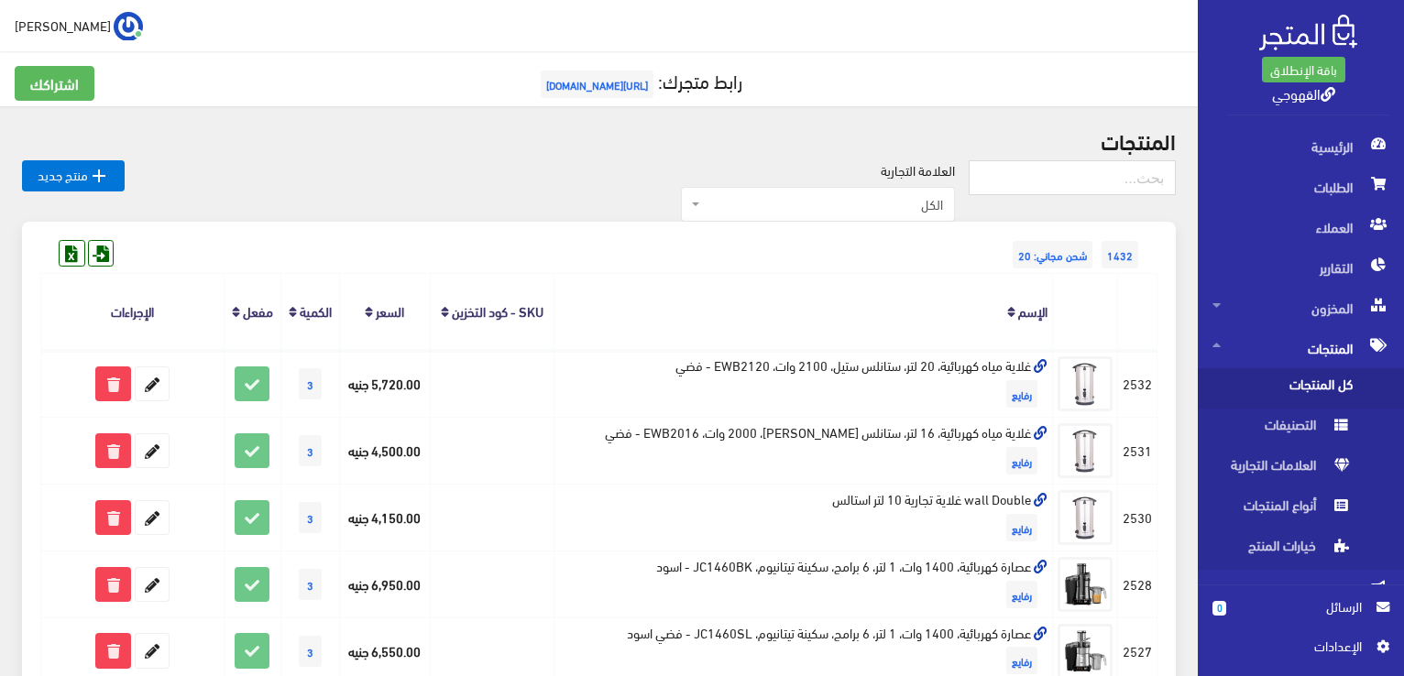
click at [1283, 393] on span "كل المنتجات" at bounding box center [1281, 388] width 139 height 40
click at [1102, 168] on input "text" at bounding box center [1072, 177] width 207 height 35
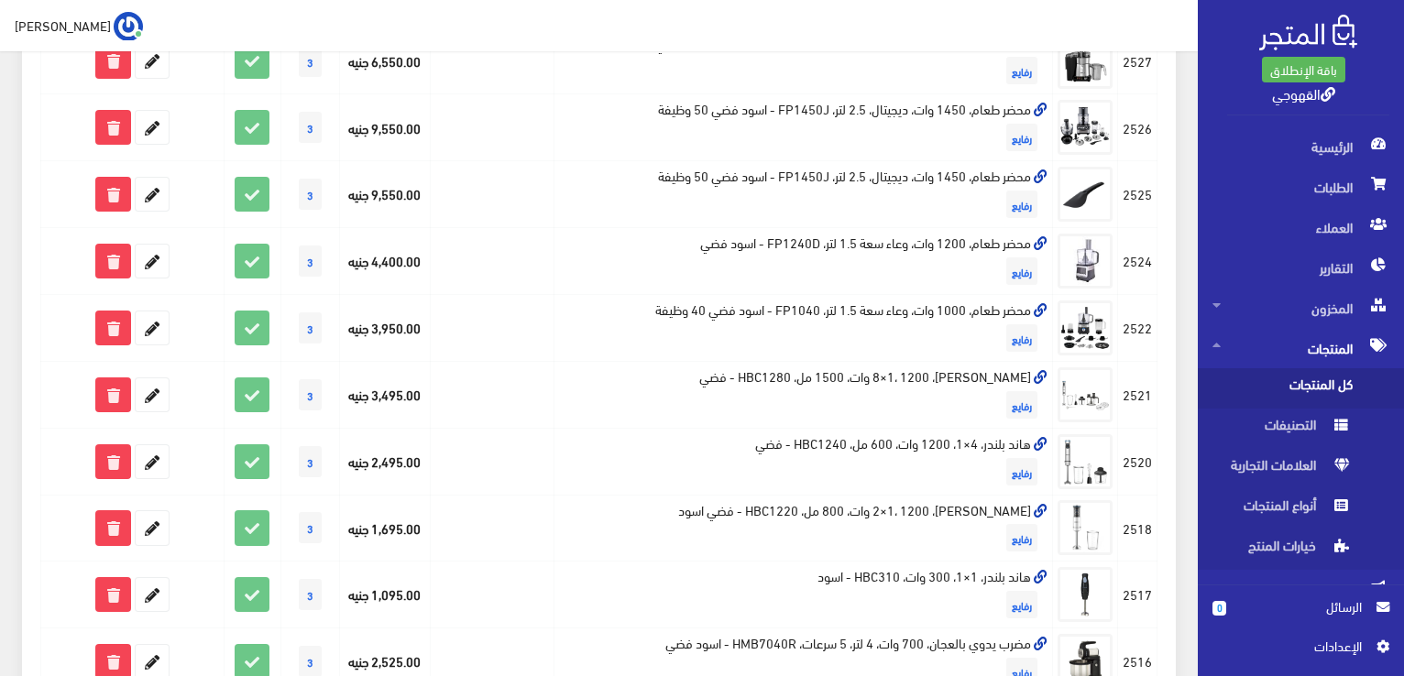
scroll to position [627, 0]
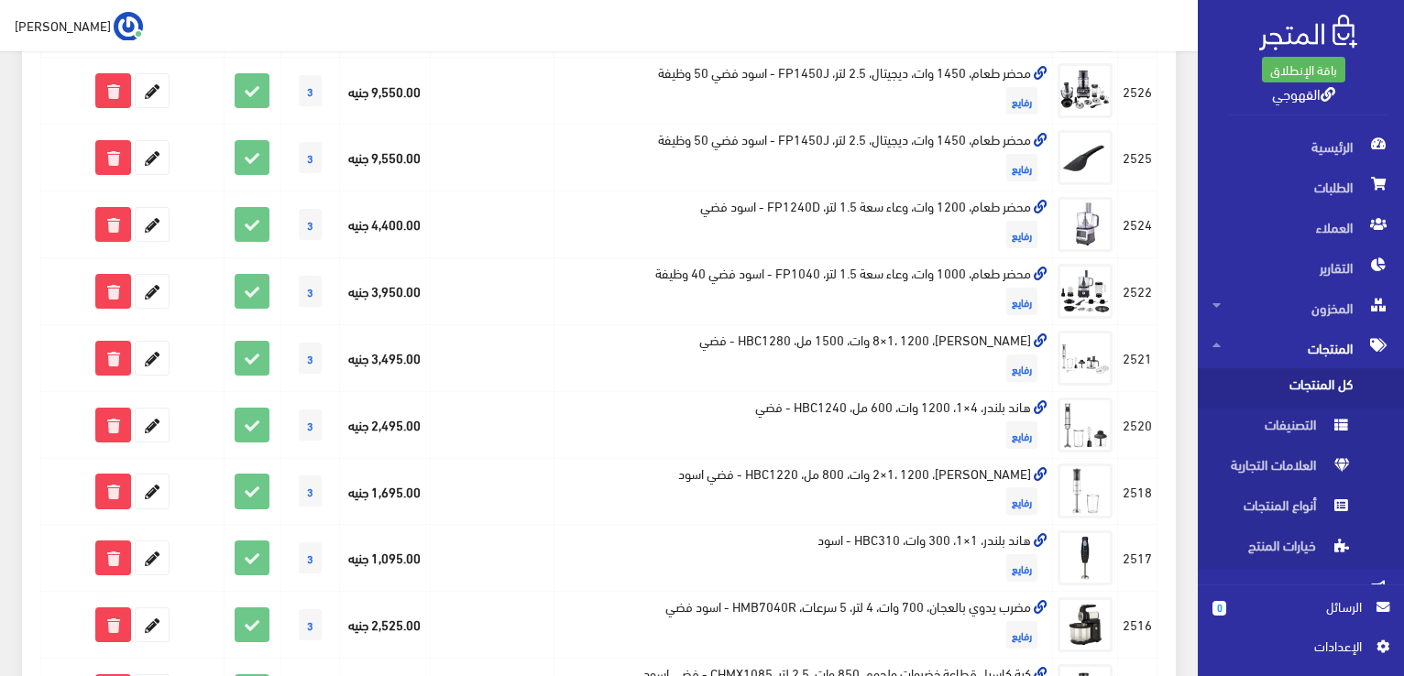
click at [1190, 273] on div "المنتجات  منتج جديد العلامة التجارية الكل منتجات اخري امبريال فريش L G" at bounding box center [599, 353] width 1198 height 1746
click at [1177, 105] on div "1432 شحن مجاني: 20 المنتج" at bounding box center [599, 399] width 1176 height 1609
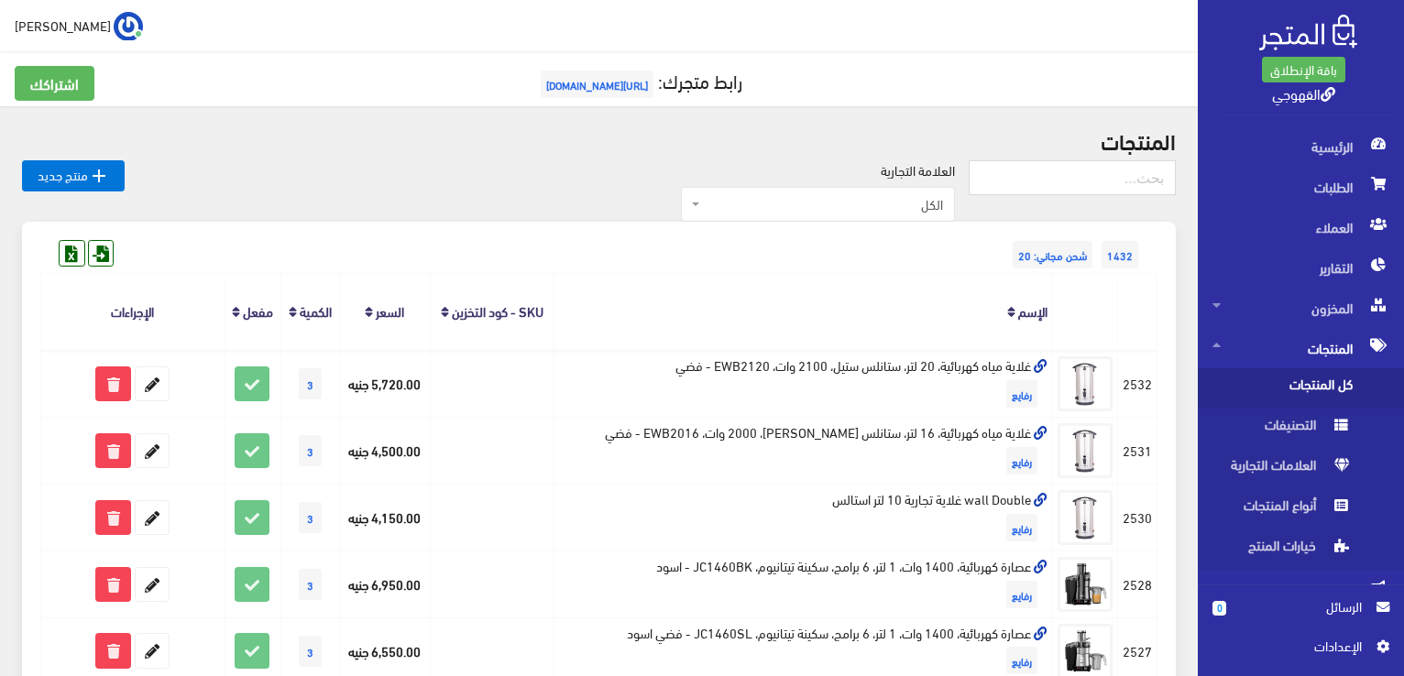
scroll to position [0, 0]
click at [1115, 179] on input "text" at bounding box center [1072, 177] width 207 height 35
click at [1112, 173] on input "text" at bounding box center [1072, 177] width 207 height 35
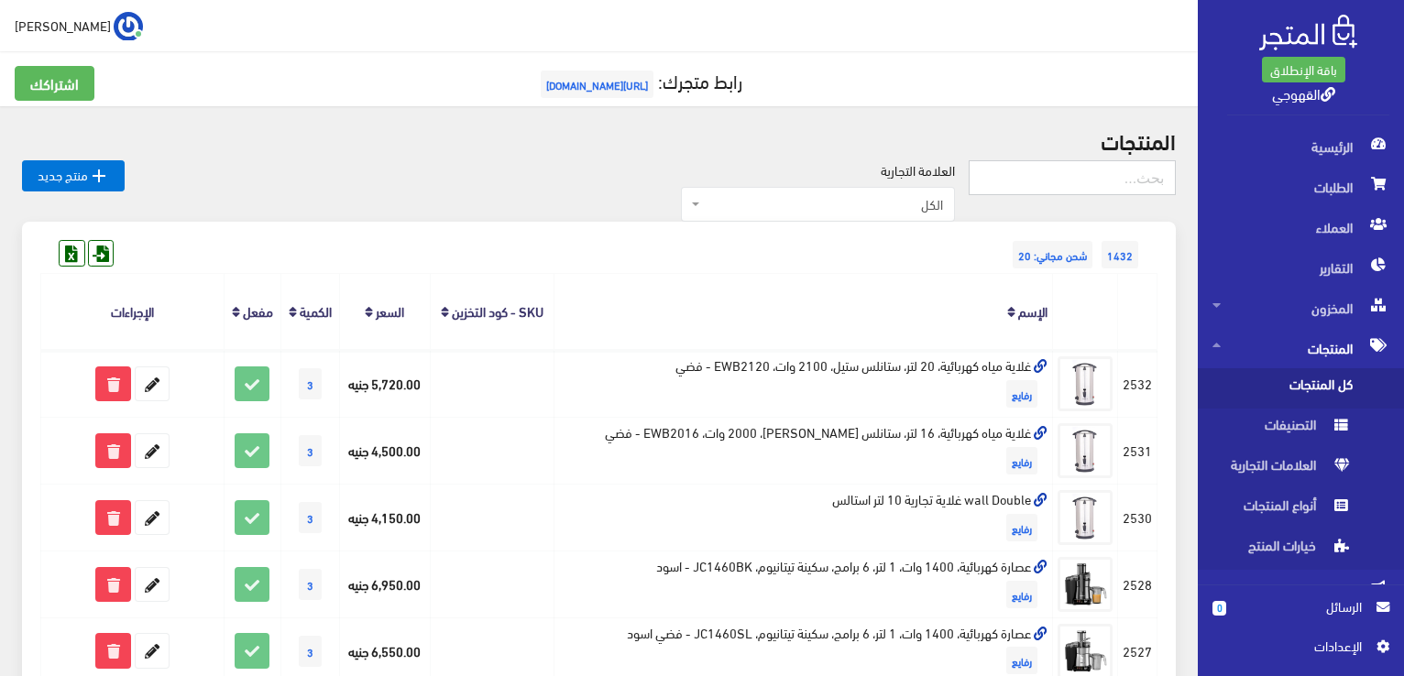
click at [1112, 173] on input "text" at bounding box center [1072, 177] width 207 height 35
click at [1129, 209] on form at bounding box center [1072, 184] width 207 height 49
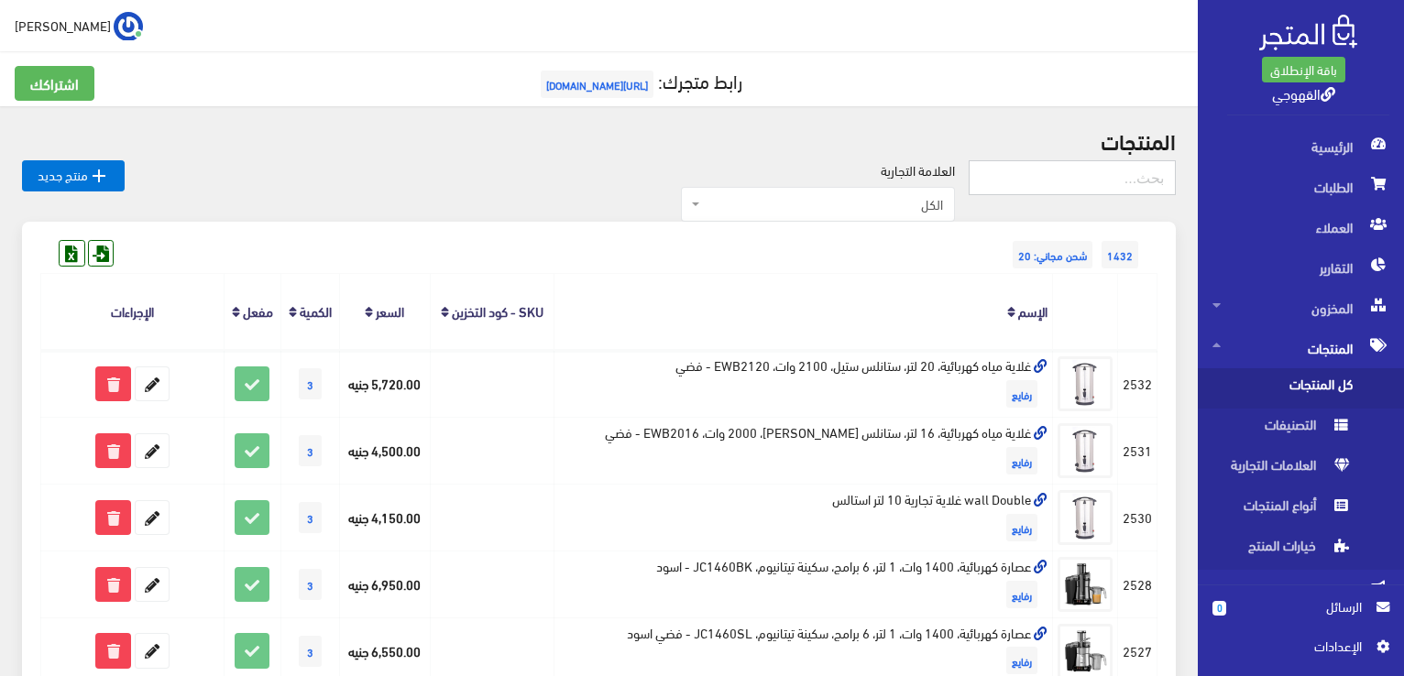
click at [1126, 186] on input "text" at bounding box center [1072, 177] width 207 height 35
type input "123456"
click at [1126, 186] on input "123456" at bounding box center [1072, 177] width 207 height 35
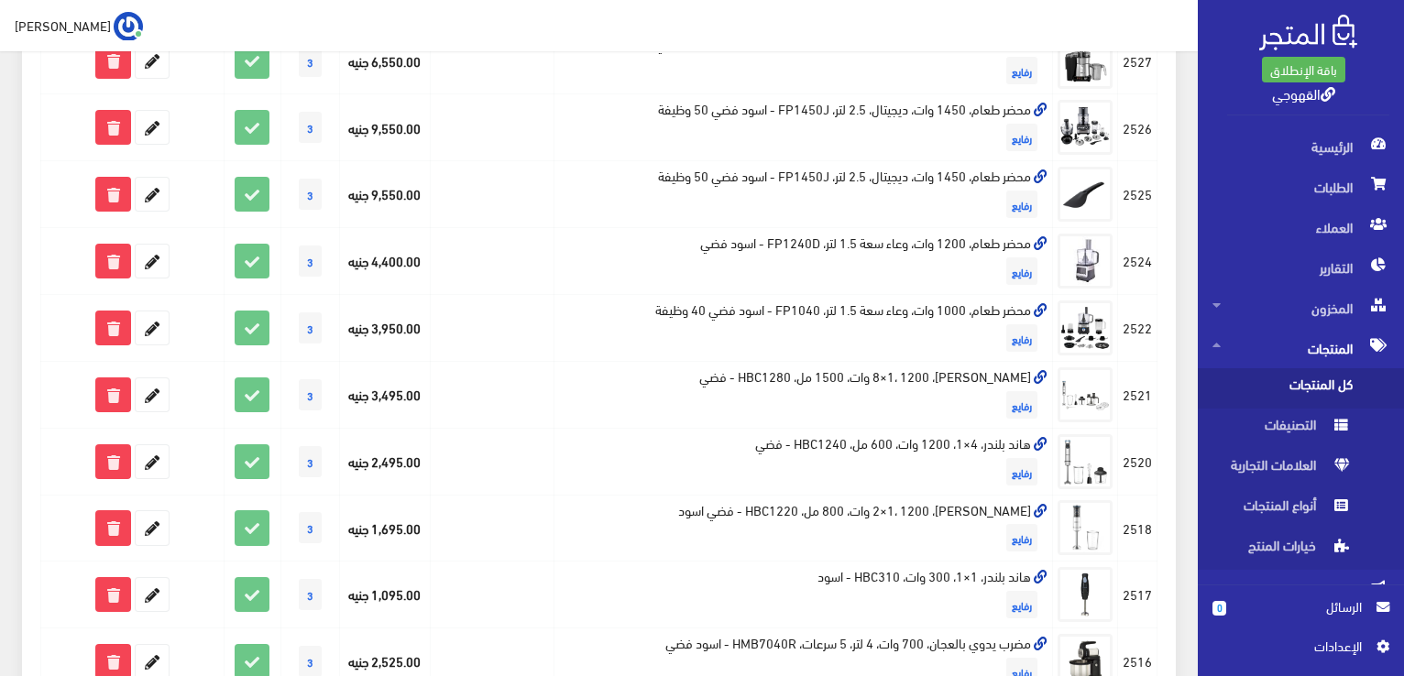
scroll to position [169, 0]
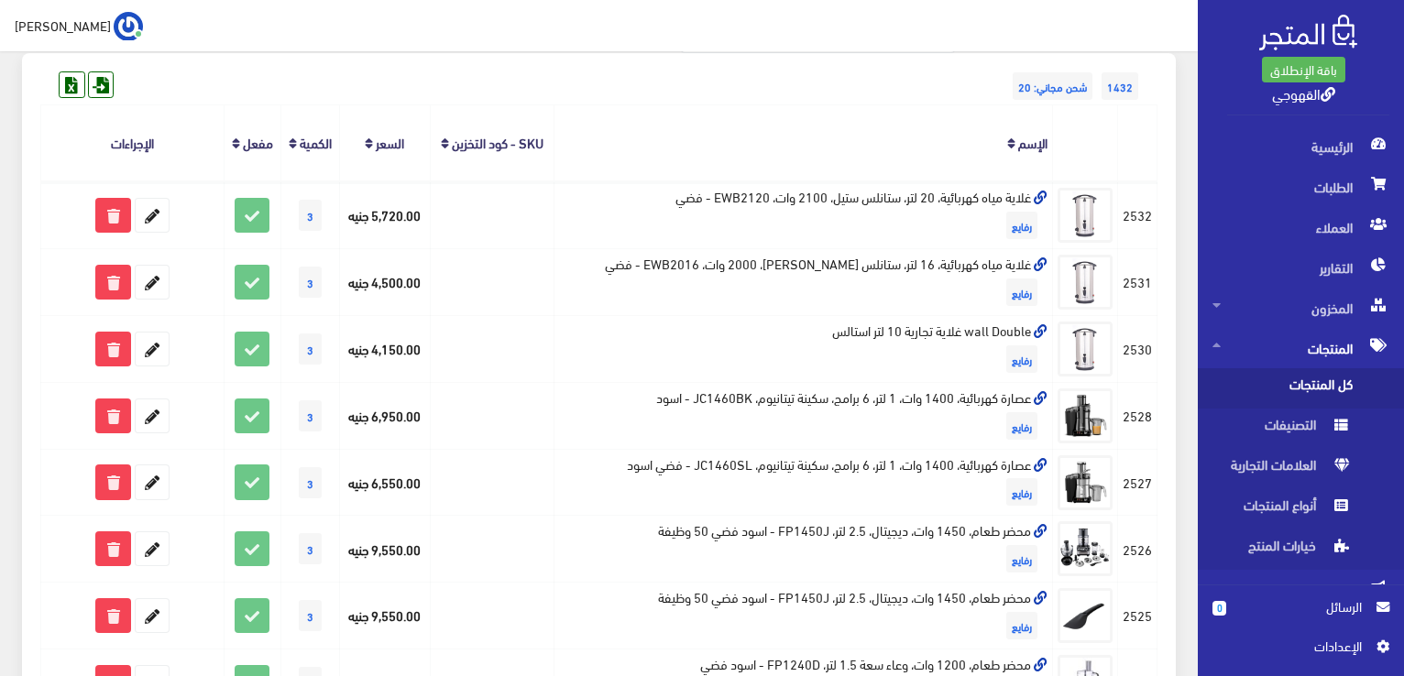
click at [1107, 147] on th at bounding box center [1085, 143] width 65 height 76
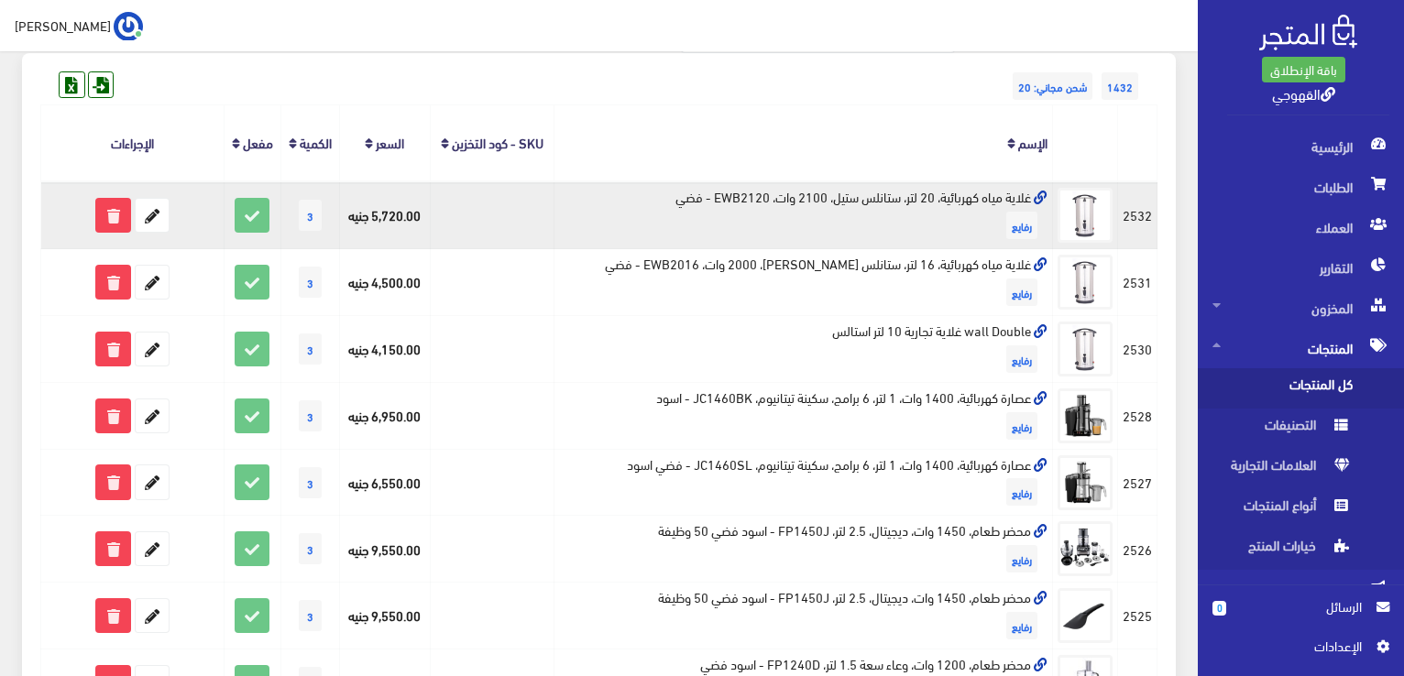
click at [932, 202] on td "غلاية مياه كهربائية، 20 لتر، ستانلس ستيل، 2100 وات، EWB2120 - فضي رفايع" at bounding box center [803, 214] width 498 height 67
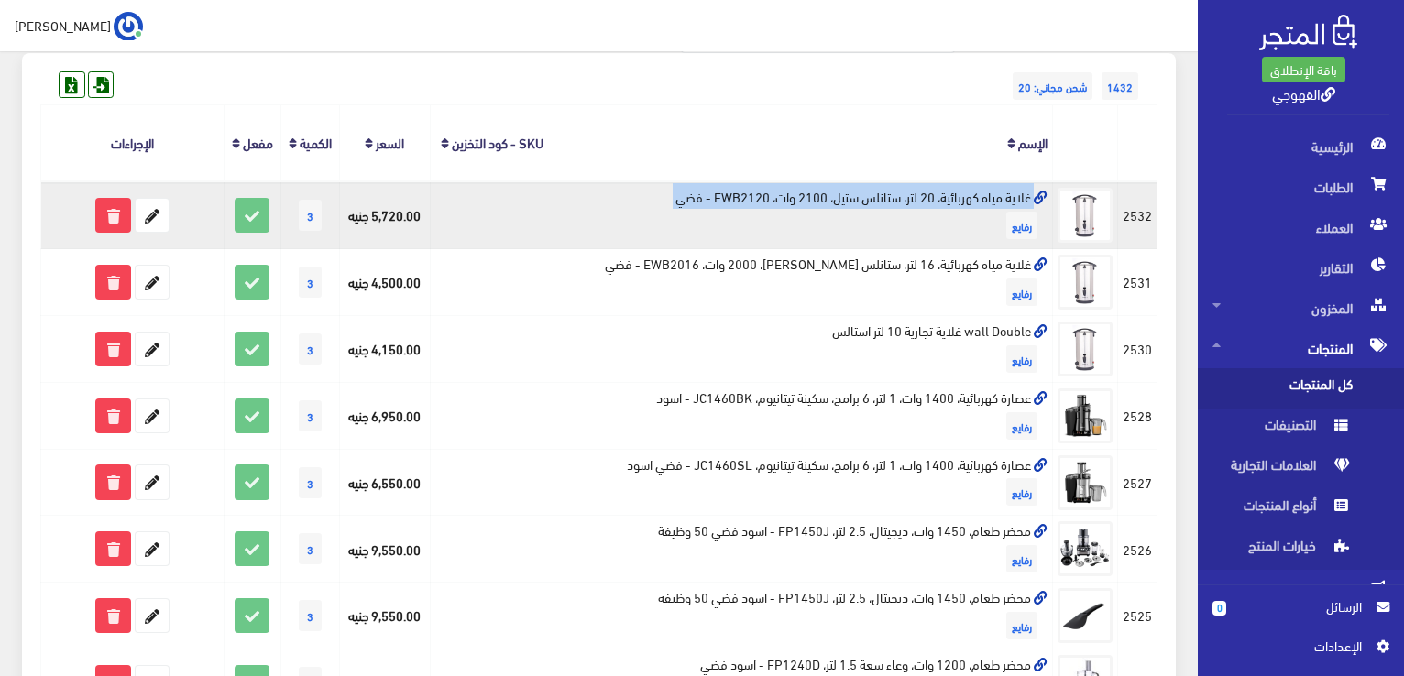
click at [932, 202] on td "غلاية مياه كهربائية، 20 لتر، ستانلس ستيل، 2100 وات، EWB2120 - فضي رفايع" at bounding box center [803, 214] width 498 height 67
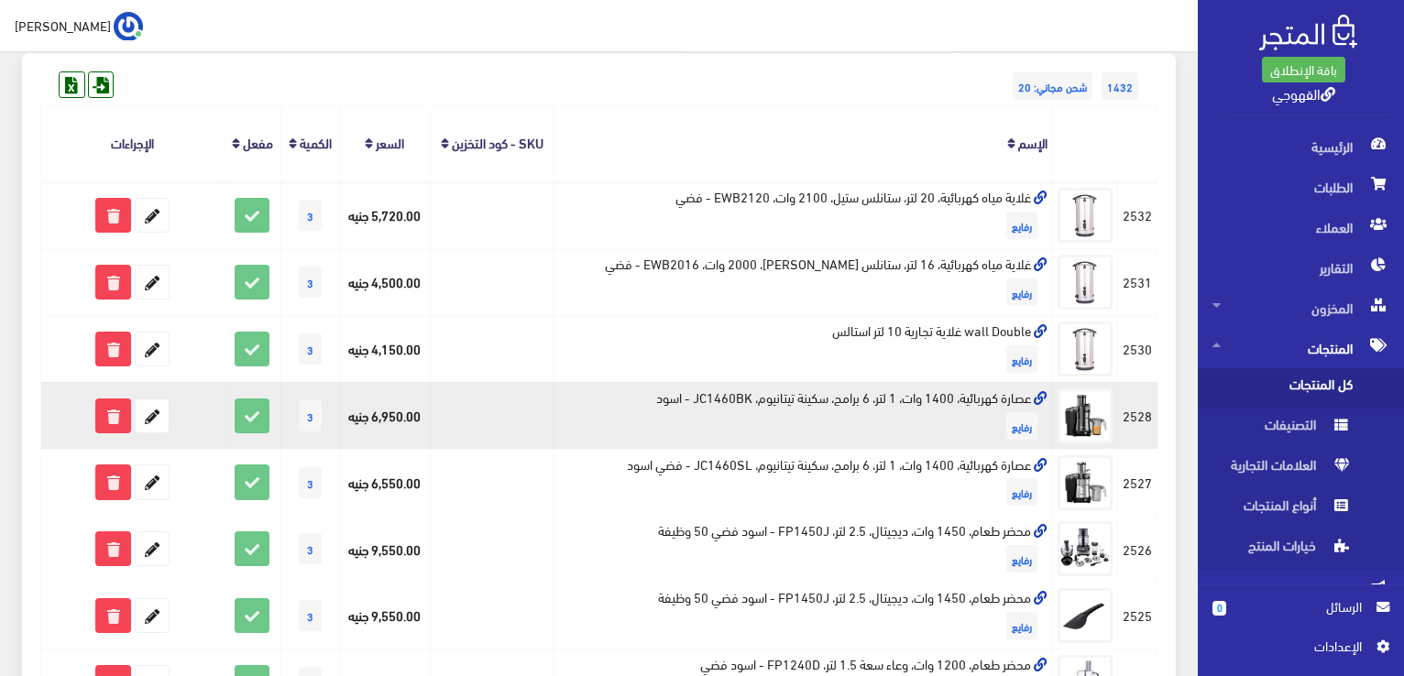
click at [921, 389] on td "عصارة كهربائية، 1400 وات، 1 لتر، 6 برامج، سكينة تيتانيوم، JC1460BK - اسود رفايع" at bounding box center [803, 415] width 498 height 67
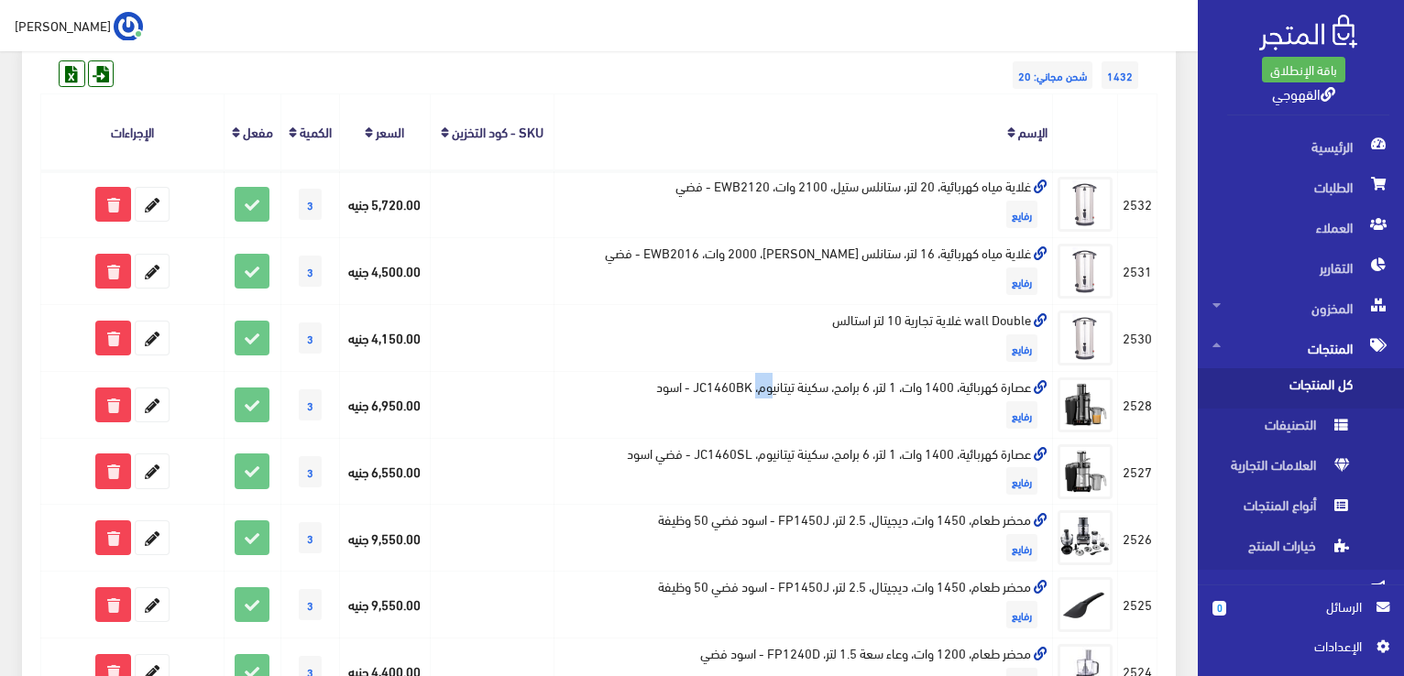
scroll to position [0, 0]
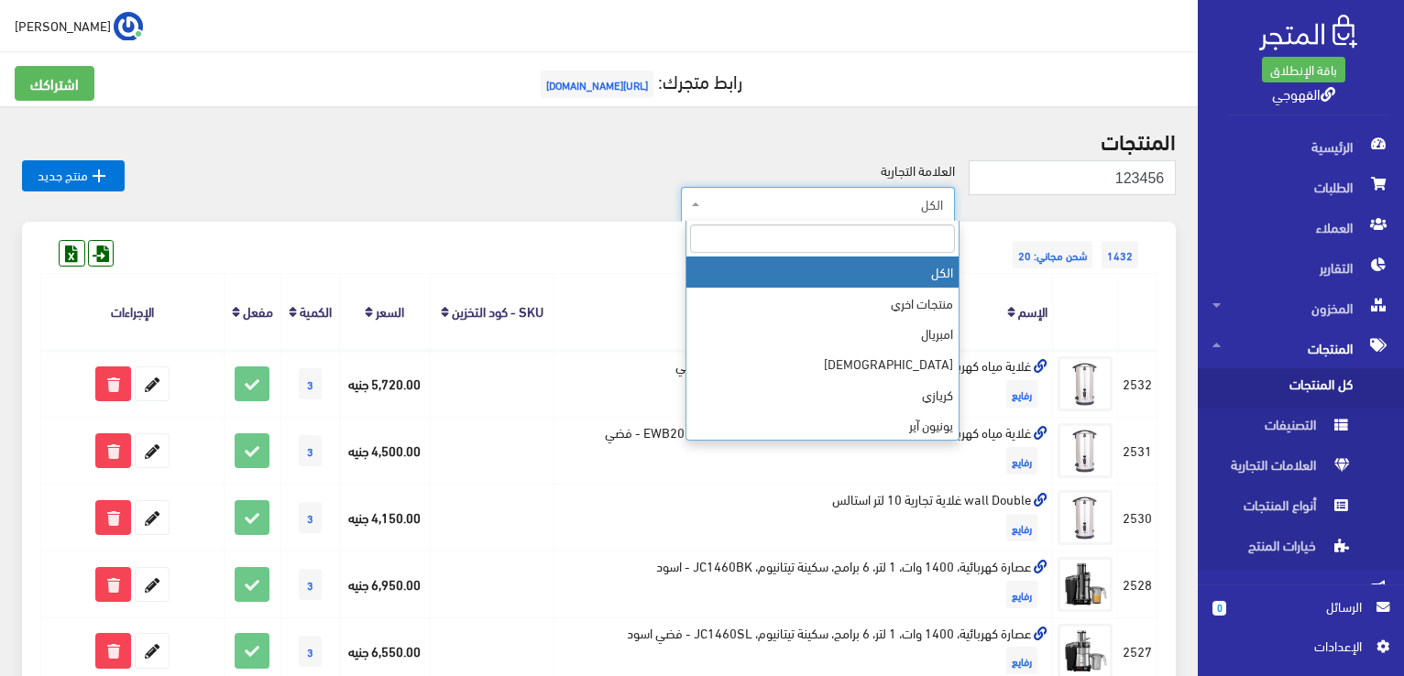
click at [955, 207] on span "الكل" at bounding box center [818, 204] width 274 height 35
click at [916, 250] on input "search" at bounding box center [822, 238] width 265 height 28
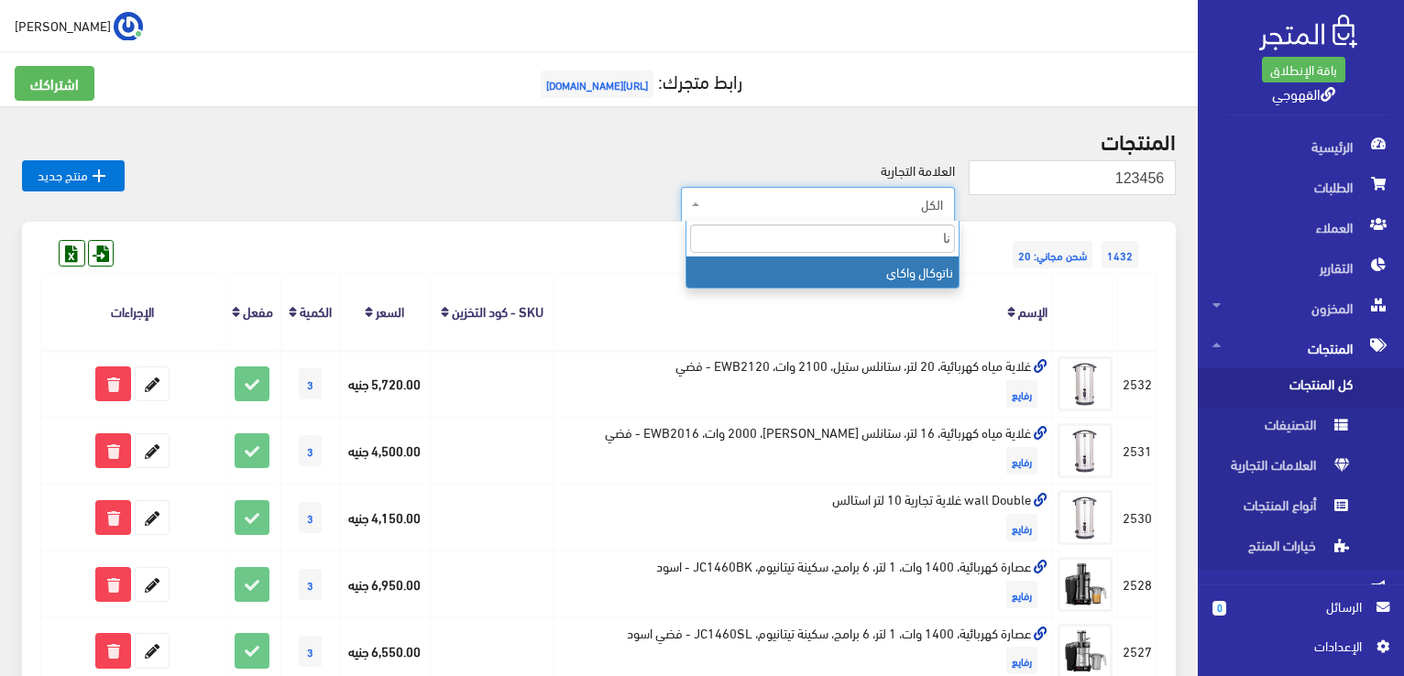
type input "نا"
select select "https://account.almatjar.store/products?brand=109"
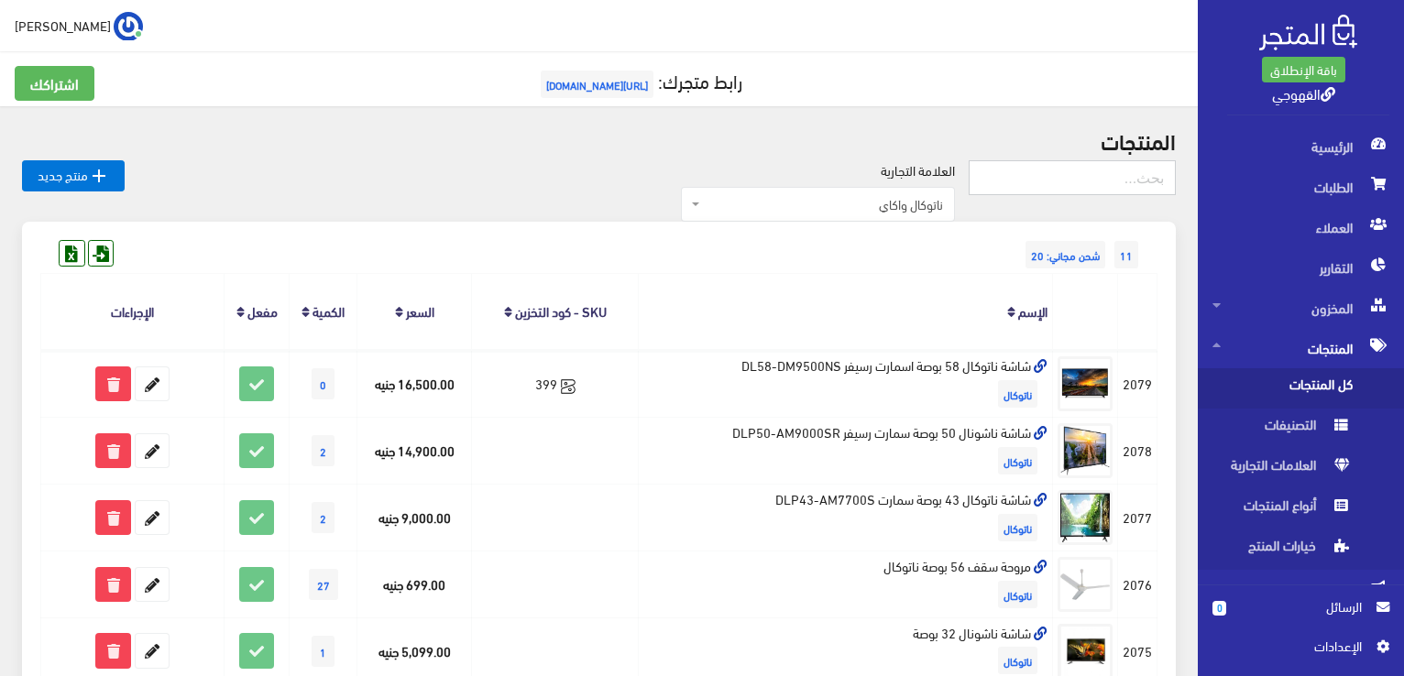
click at [1066, 170] on input "text" at bounding box center [1072, 177] width 207 height 35
paste input "2751"
type input "2751"
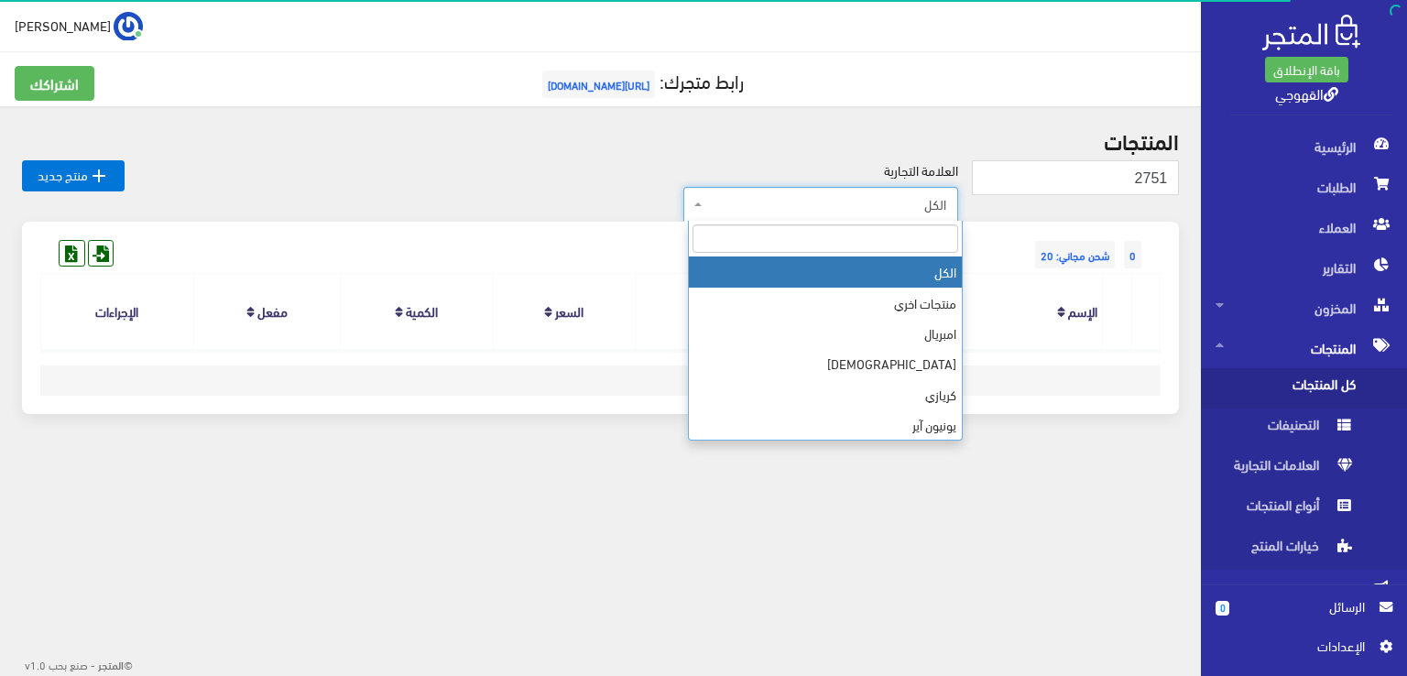
click at [947, 200] on span "الكل" at bounding box center [826, 204] width 240 height 18
click at [939, 235] on input "search" at bounding box center [826, 238] width 266 height 28
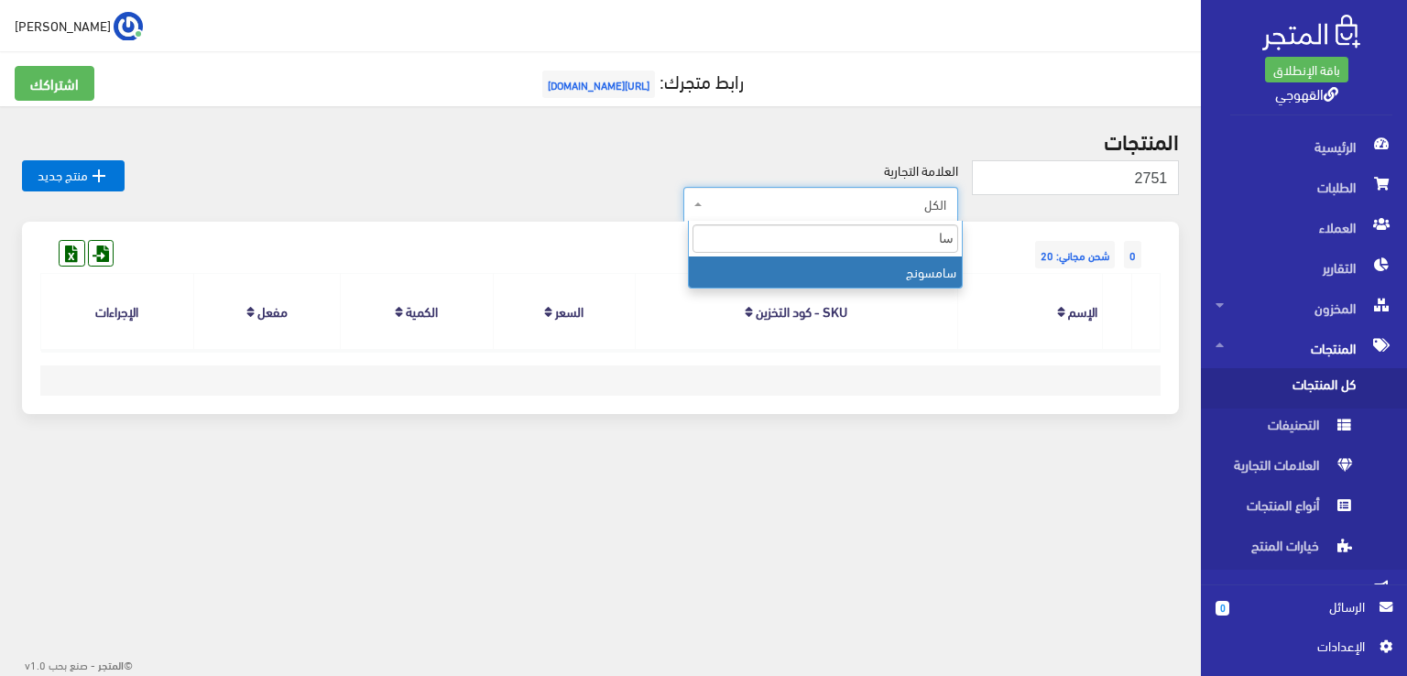
type input "سا"
select select "[URL][DOMAIN_NAME]"
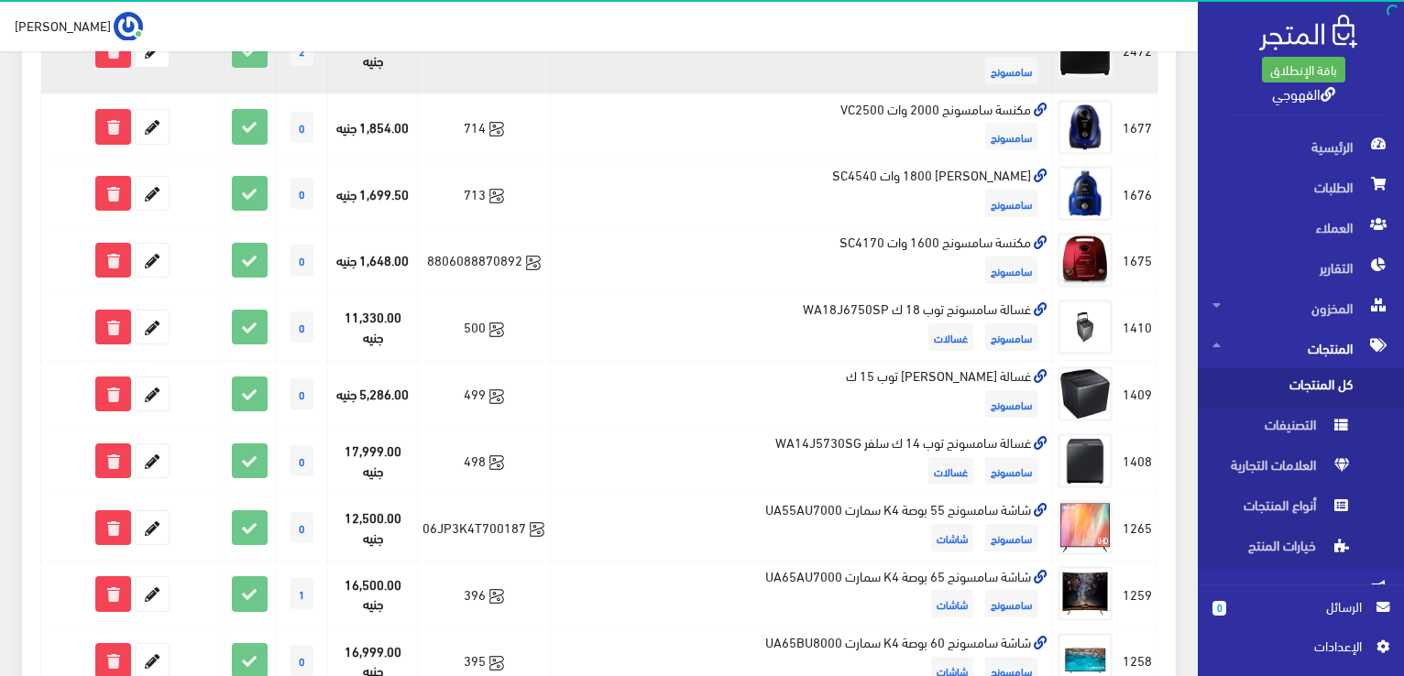
scroll to position [367, 0]
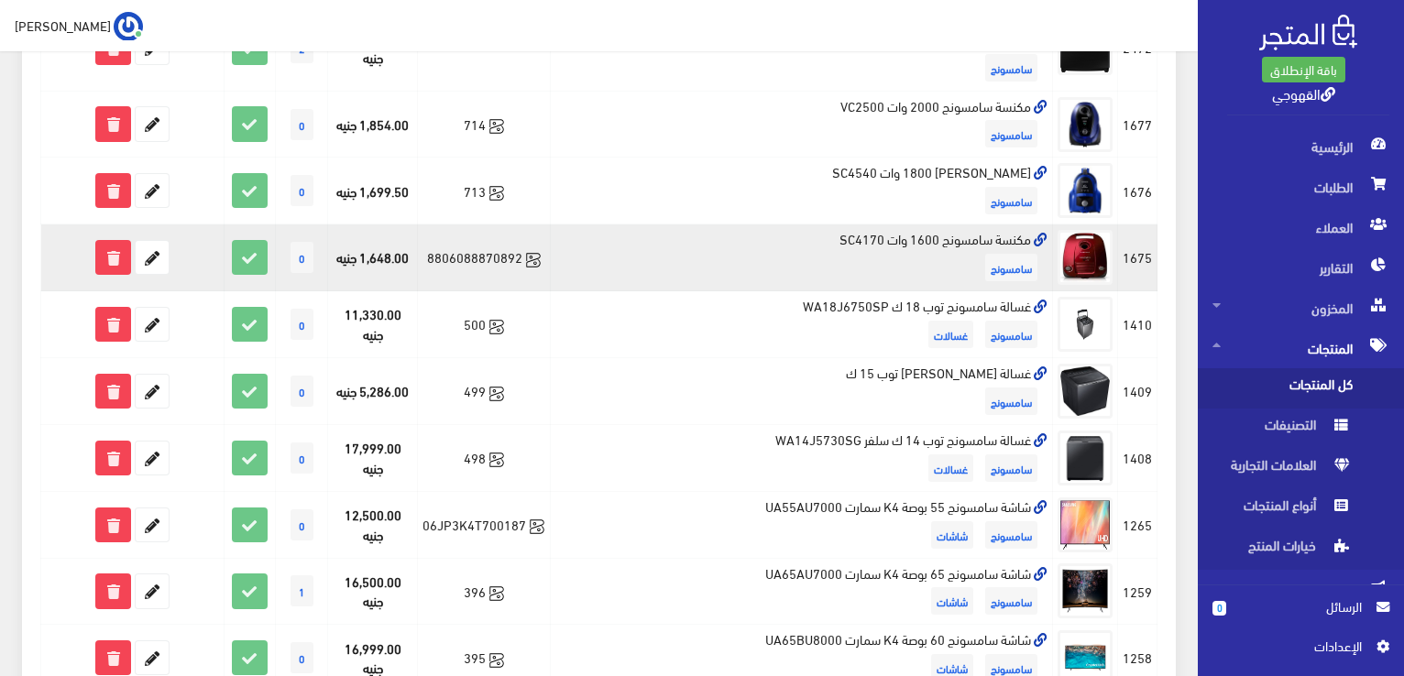
click at [530, 257] on icon at bounding box center [533, 260] width 15 height 15
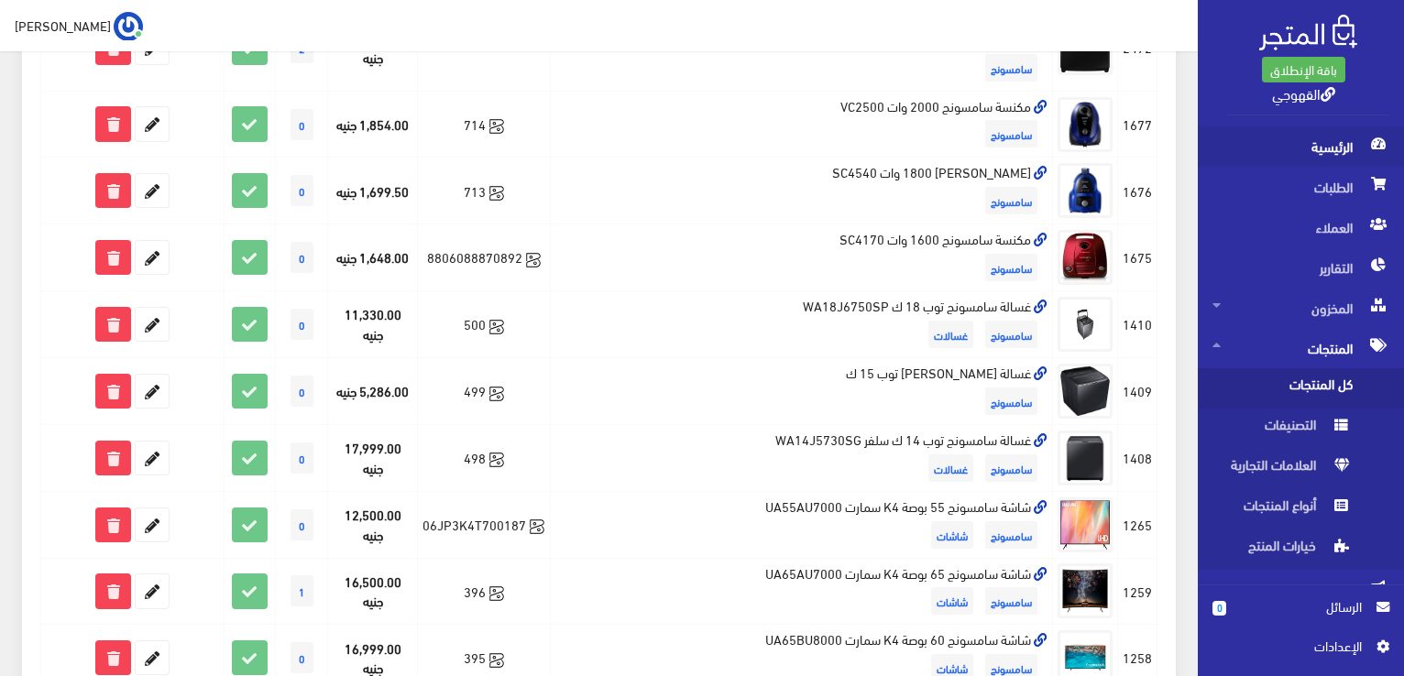
click at [1293, 150] on span "الرئيسية" at bounding box center [1300, 146] width 177 height 40
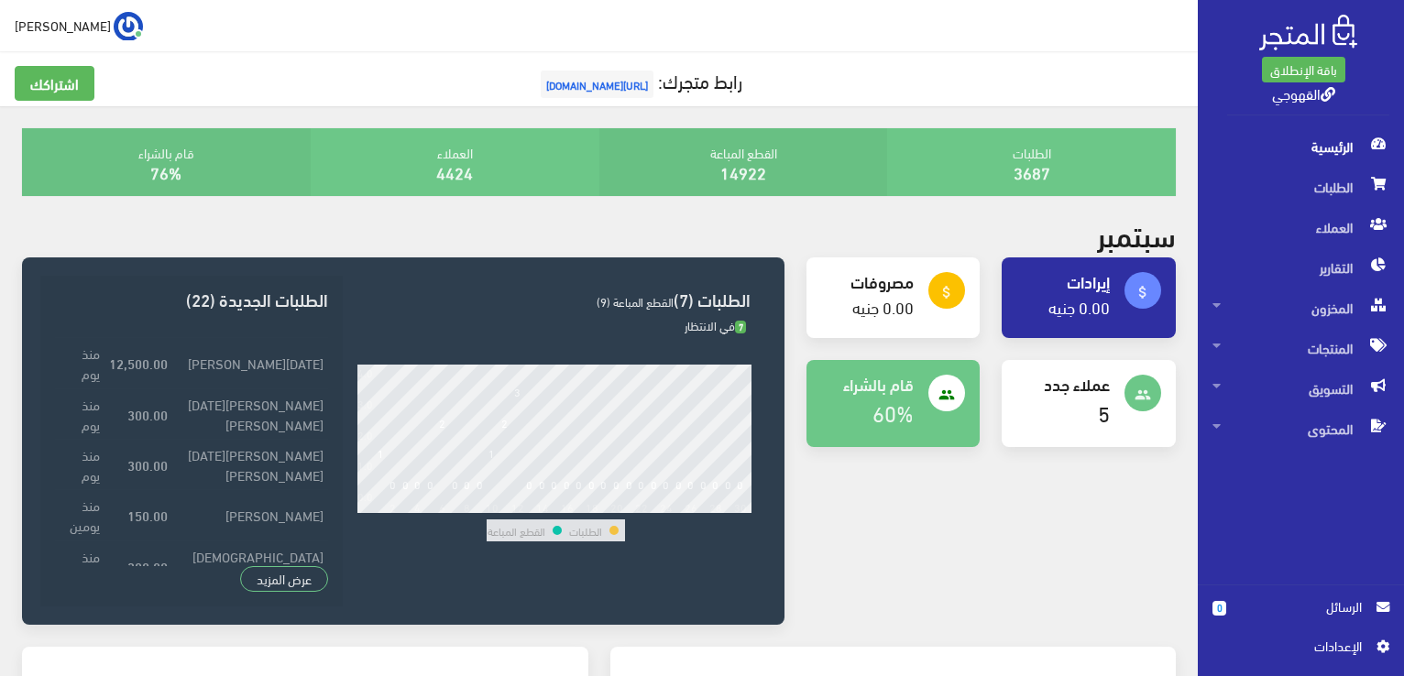
click at [236, 305] on h3 "الطلبات الجديدة (22)" at bounding box center [191, 298] width 273 height 17
